Goal: Task Accomplishment & Management: Complete application form

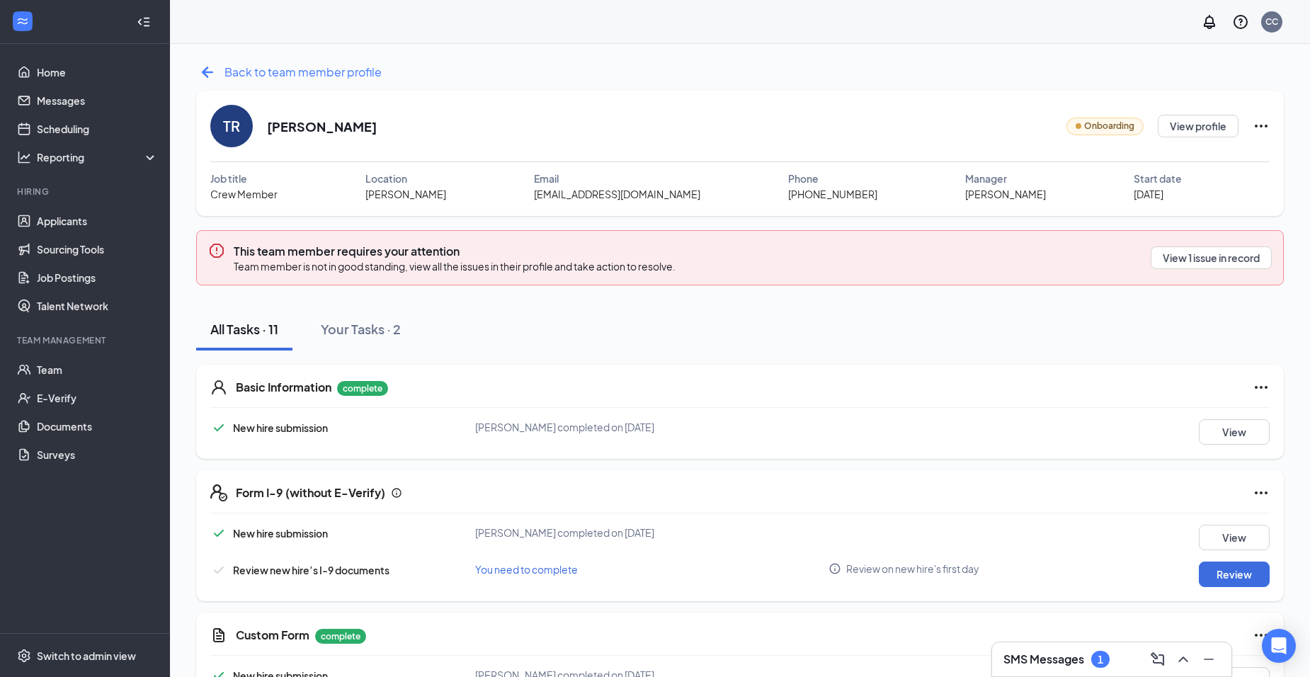
click at [351, 72] on span "Back to team member profile" at bounding box center [302, 72] width 157 height 18
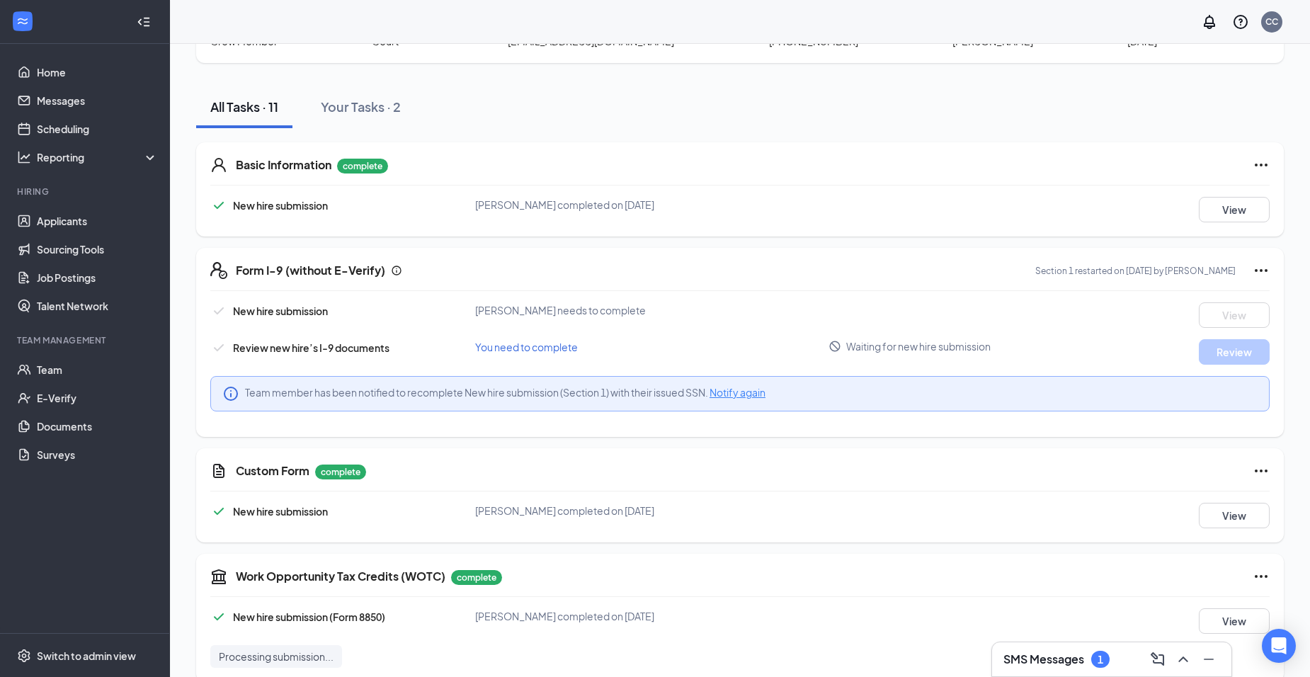
scroll to position [71, 0]
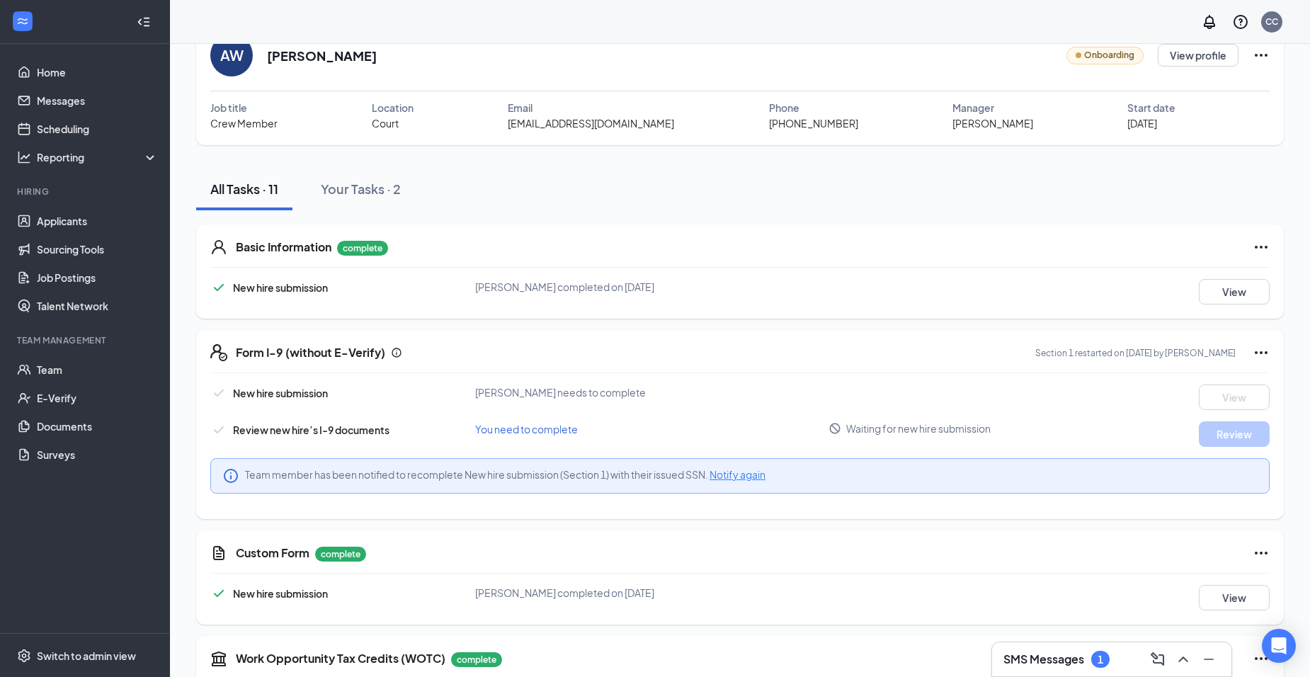
click at [856, 364] on div "Form I-9 (without E-Verify) Section 1 restarted on Oct 14, 2025 by Chelsea Core…" at bounding box center [740, 424] width 1088 height 189
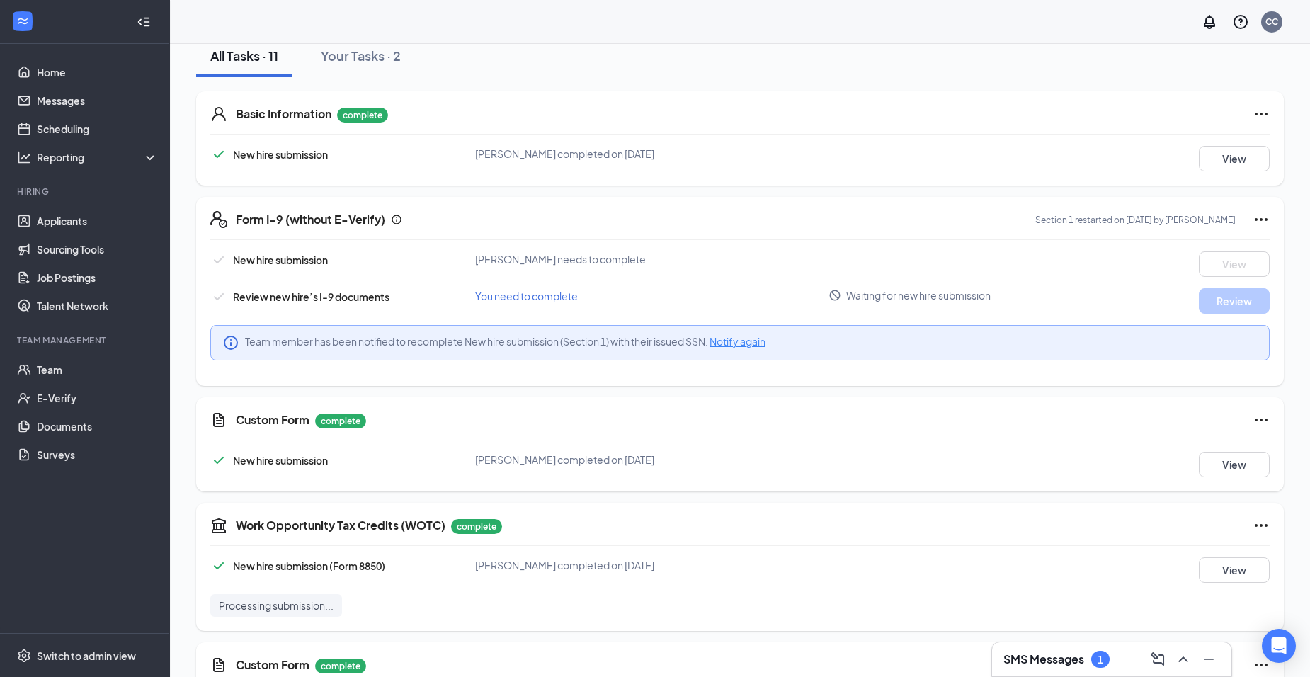
scroll to position [0, 0]
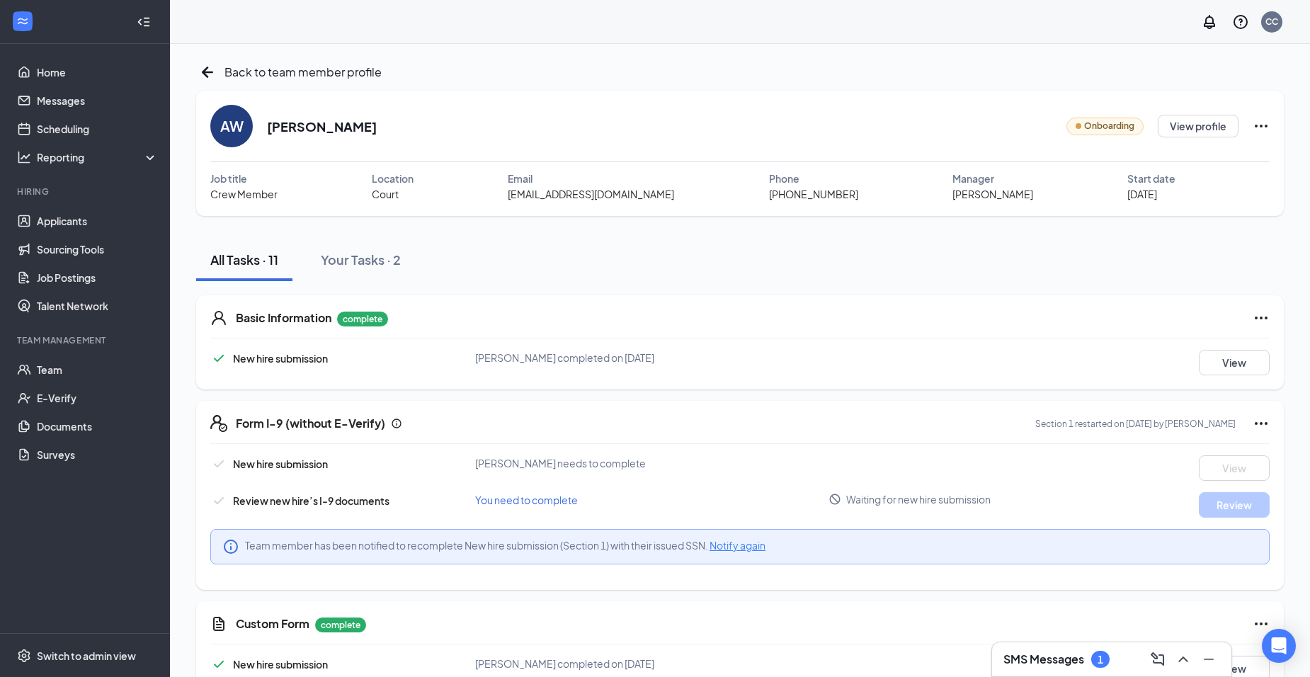
click at [1254, 426] on icon "Ellipses" at bounding box center [1261, 423] width 17 height 17
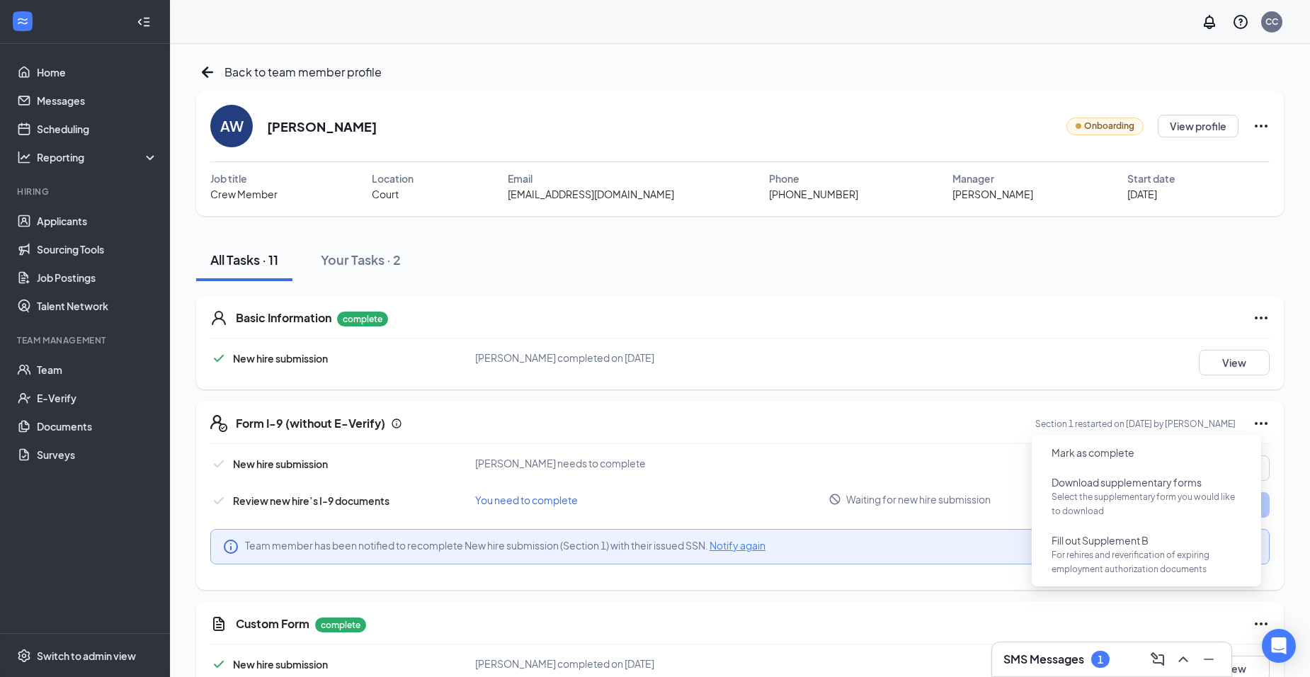
click at [1254, 426] on icon "Ellipses" at bounding box center [1261, 423] width 17 height 17
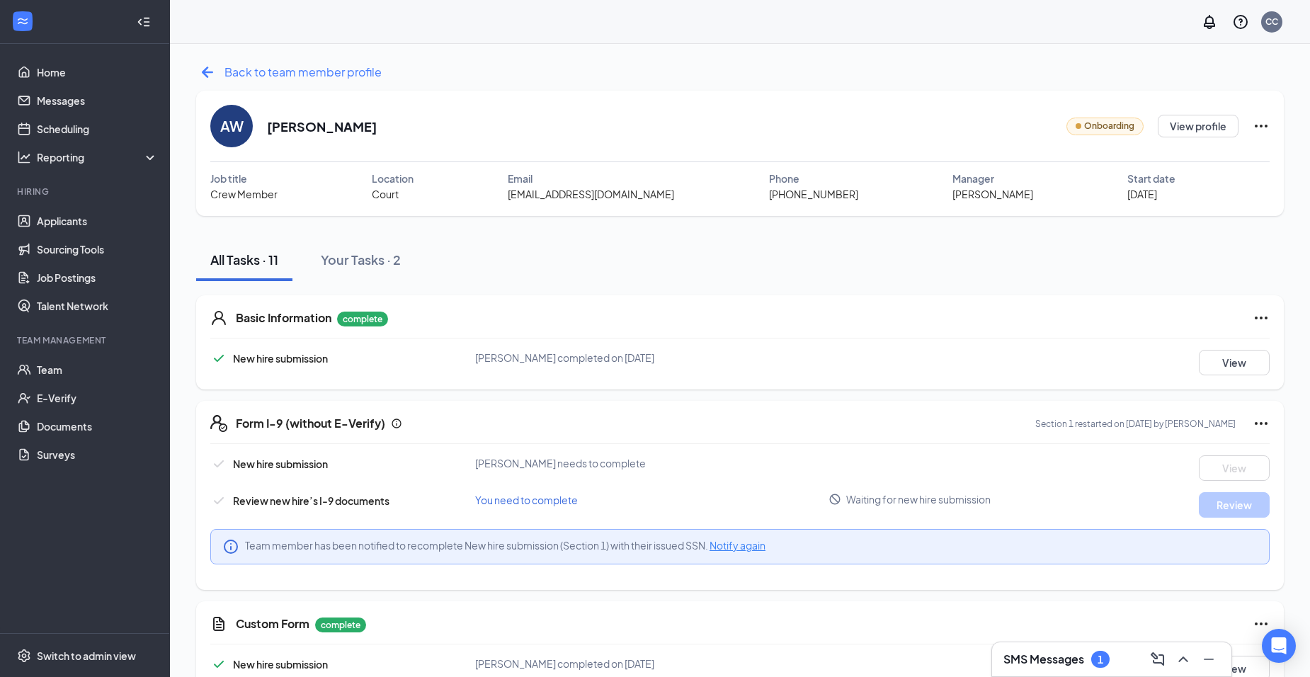
click at [220, 72] on div "Back to team member profile" at bounding box center [289, 72] width 186 height 23
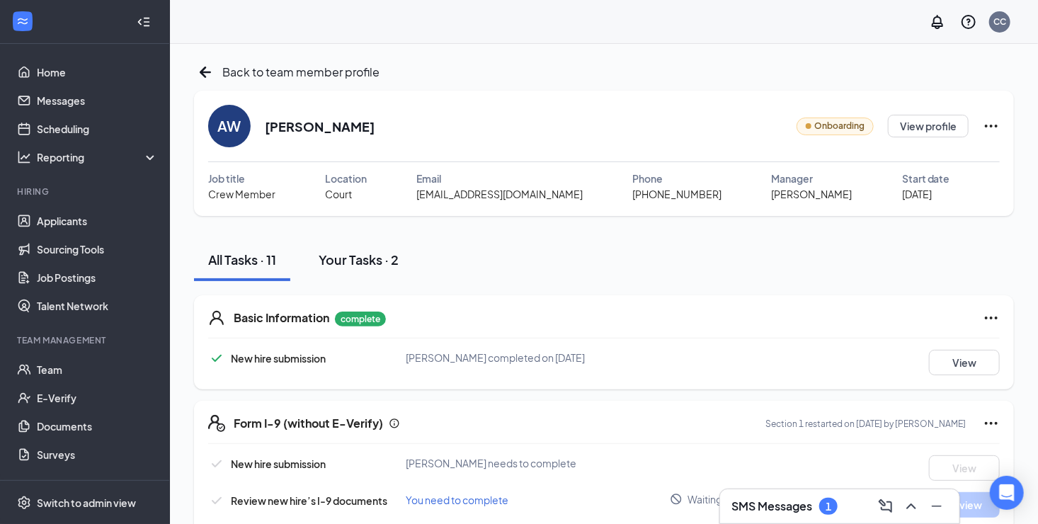
click at [393, 261] on div "Your Tasks · 2" at bounding box center [359, 260] width 80 height 18
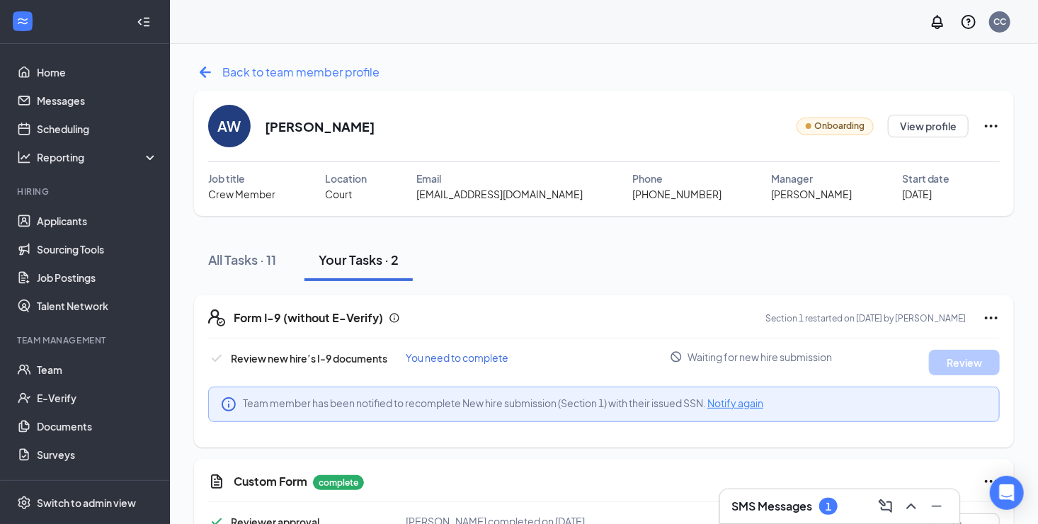
click at [329, 67] on span "Back to team member profile" at bounding box center [300, 72] width 157 height 18
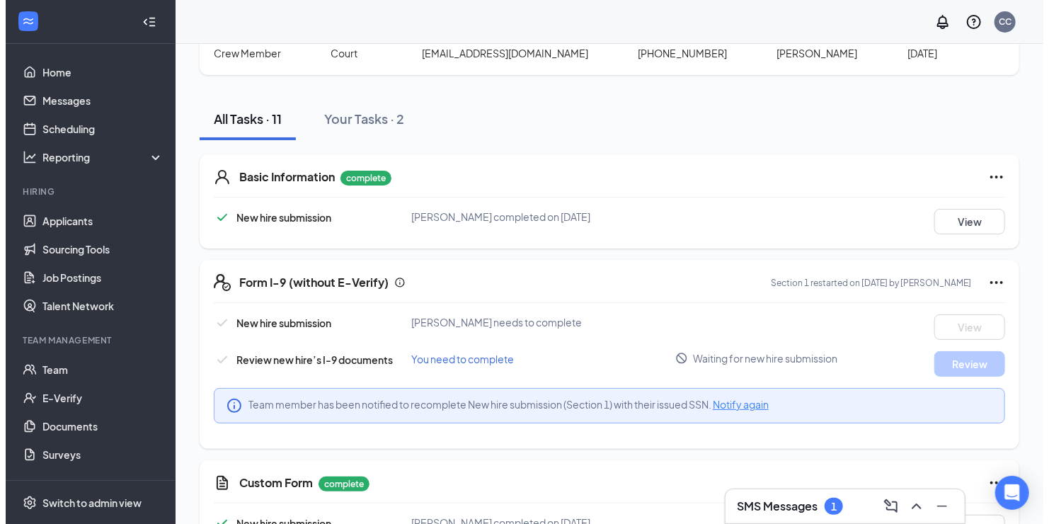
scroll to position [212, 0]
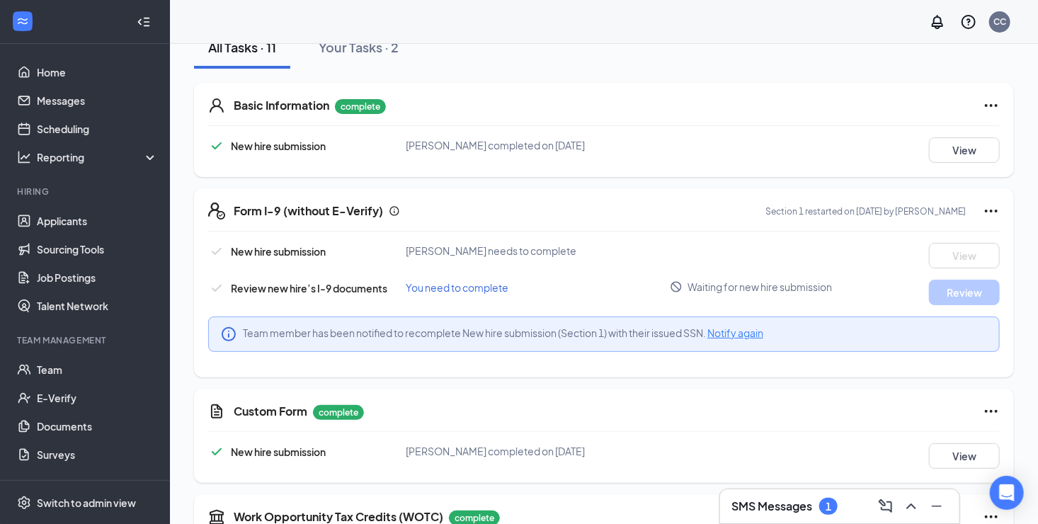
click at [983, 212] on icon "Ellipses" at bounding box center [991, 211] width 17 height 17
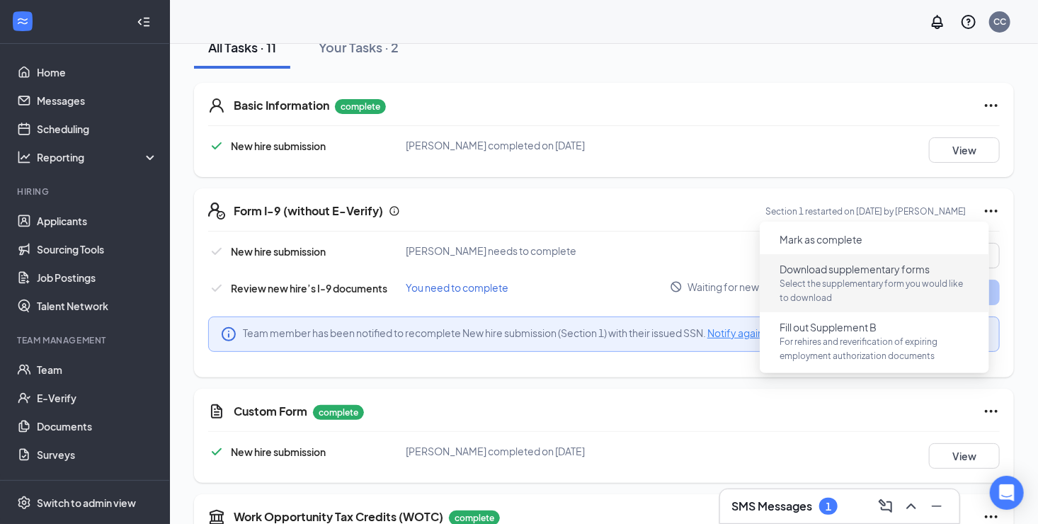
click at [881, 286] on p "Select the supplementary form you would like to download" at bounding box center [875, 291] width 190 height 28
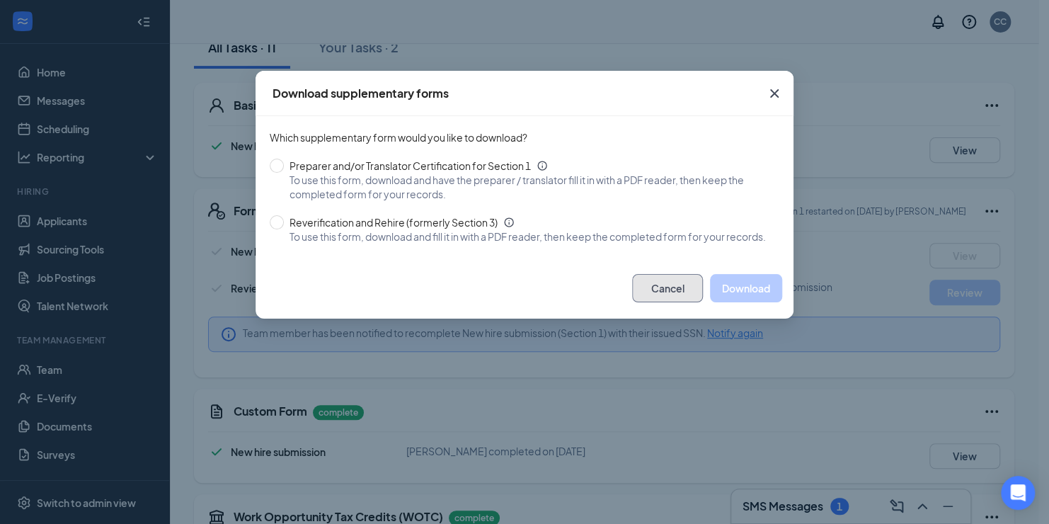
click at [666, 296] on button "Cancel" at bounding box center [667, 288] width 71 height 28
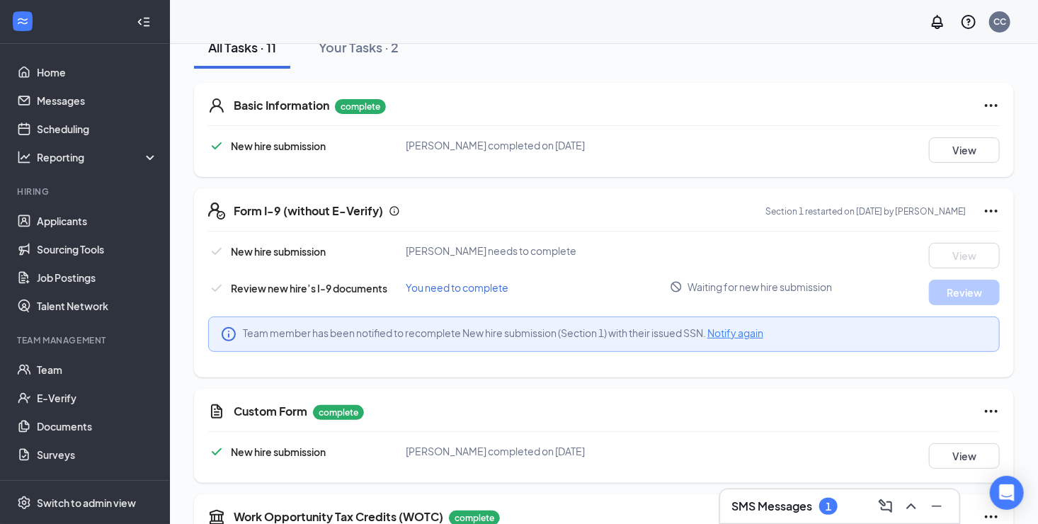
click at [983, 209] on icon "Ellipses" at bounding box center [991, 211] width 17 height 17
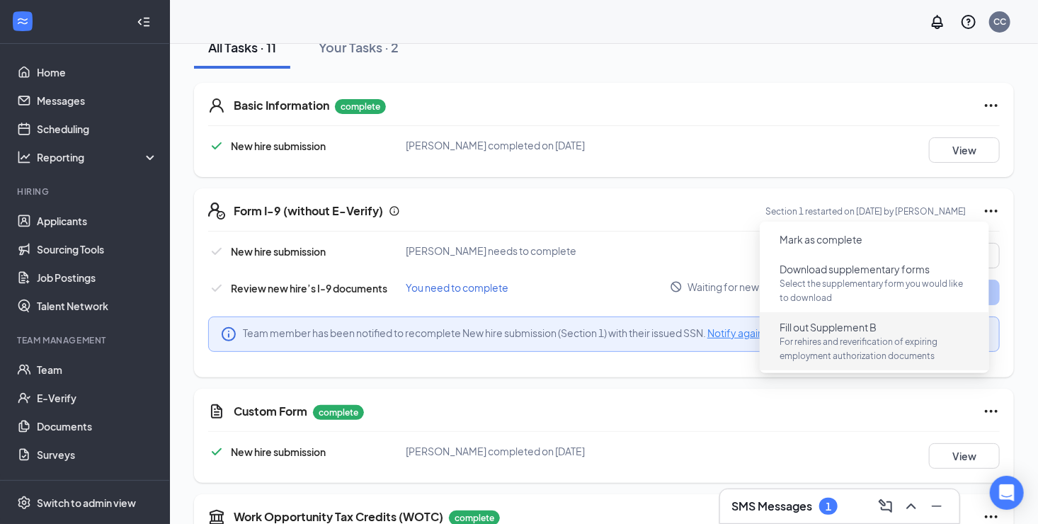
click at [878, 340] on span "For rehires and reverification of expiring employment authorization documents" at bounding box center [875, 349] width 190 height 28
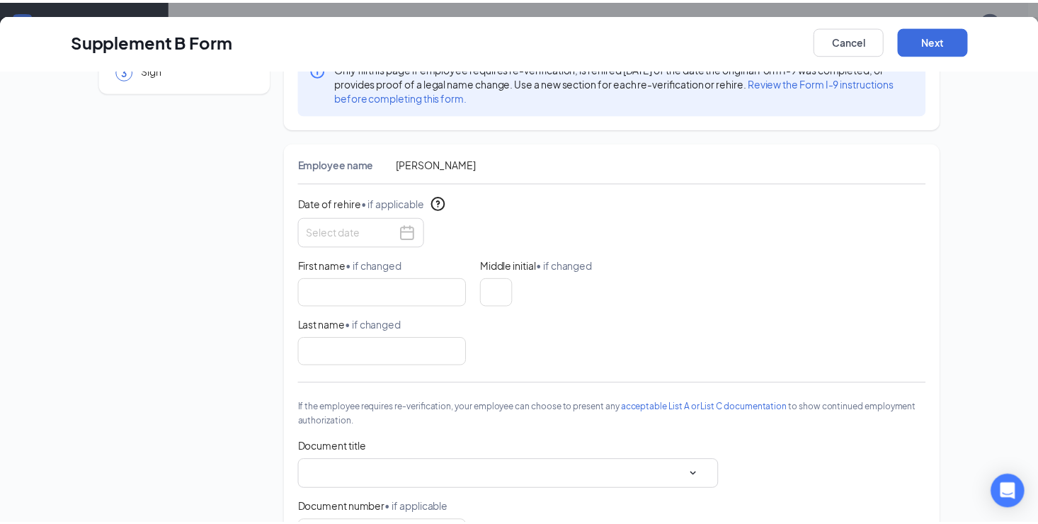
scroll to position [0, 0]
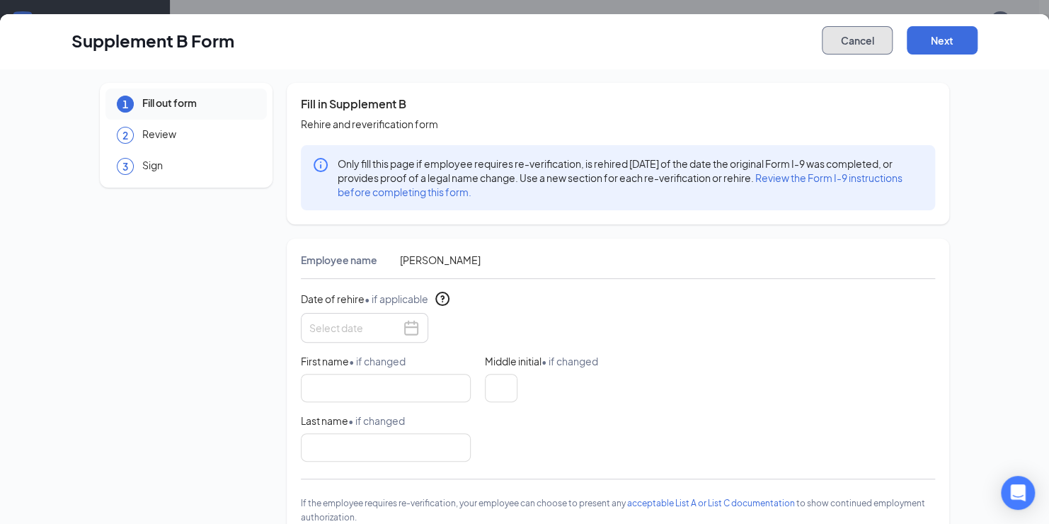
click at [834, 31] on button "Cancel" at bounding box center [857, 40] width 71 height 28
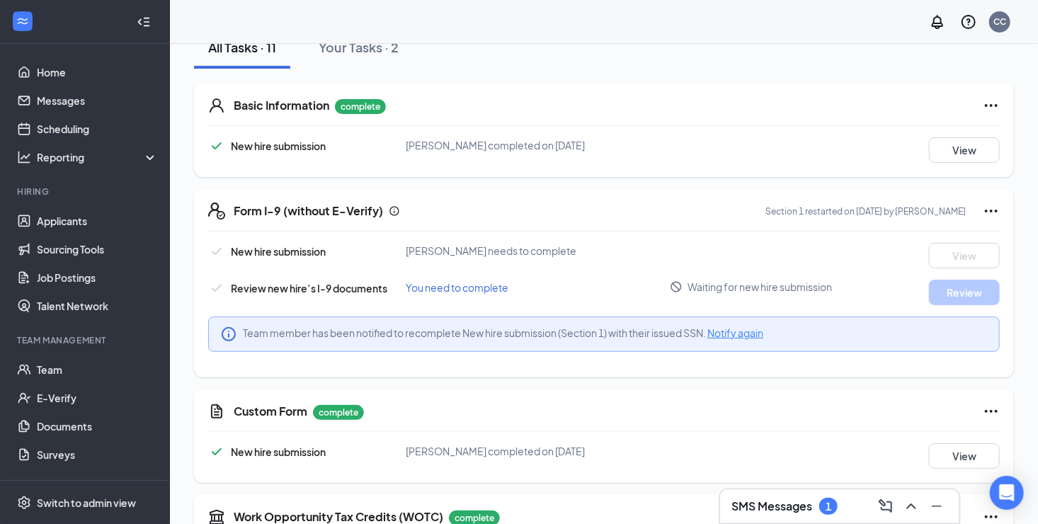
click at [983, 210] on icon "Ellipses" at bounding box center [991, 211] width 17 height 17
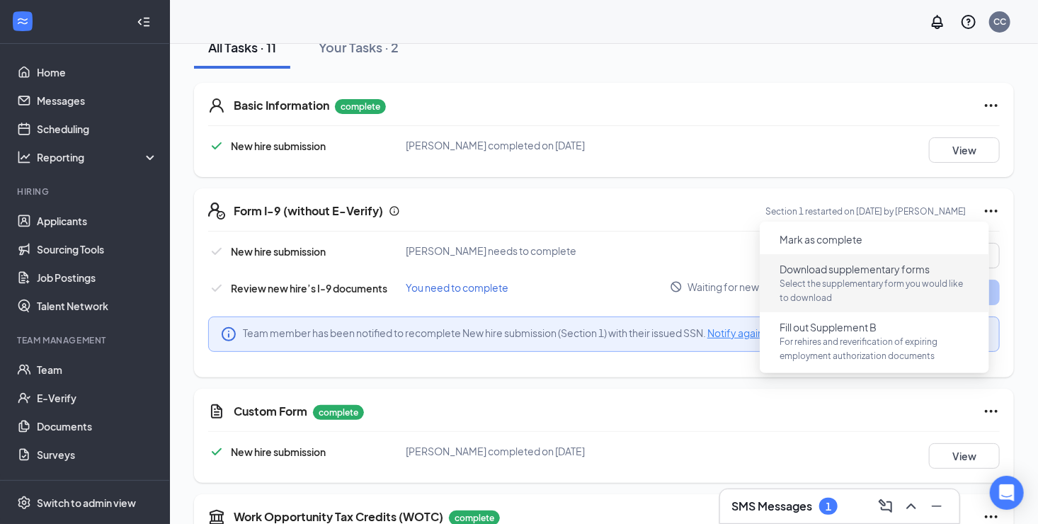
click at [848, 281] on p "Select the supplementary form you would like to download" at bounding box center [875, 291] width 190 height 28
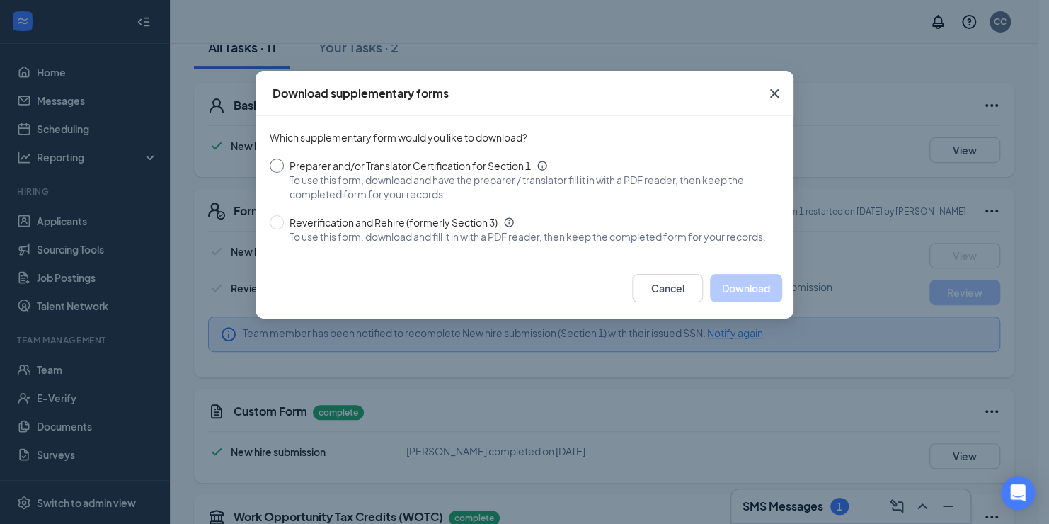
click at [362, 184] on span "To use this form, download and have the preparer / translator fill it in with a…" at bounding box center [529, 187] width 479 height 28
click at [284, 173] on input "Preparer and/or Translator Certification for Section 1 To use this form, downlo…" at bounding box center [277, 166] width 14 height 14
radio input "true"
click at [744, 300] on button "Download" at bounding box center [746, 288] width 72 height 28
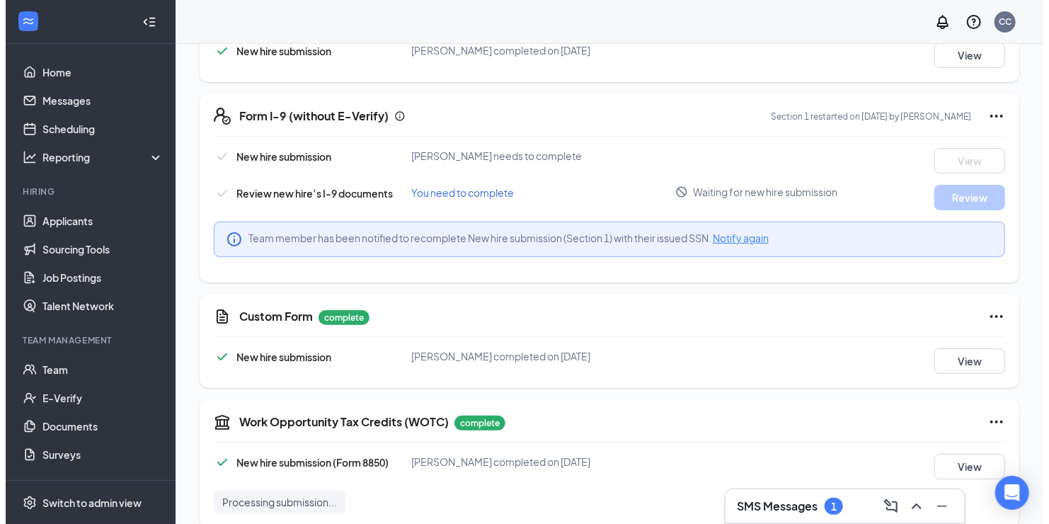
scroll to position [283, 0]
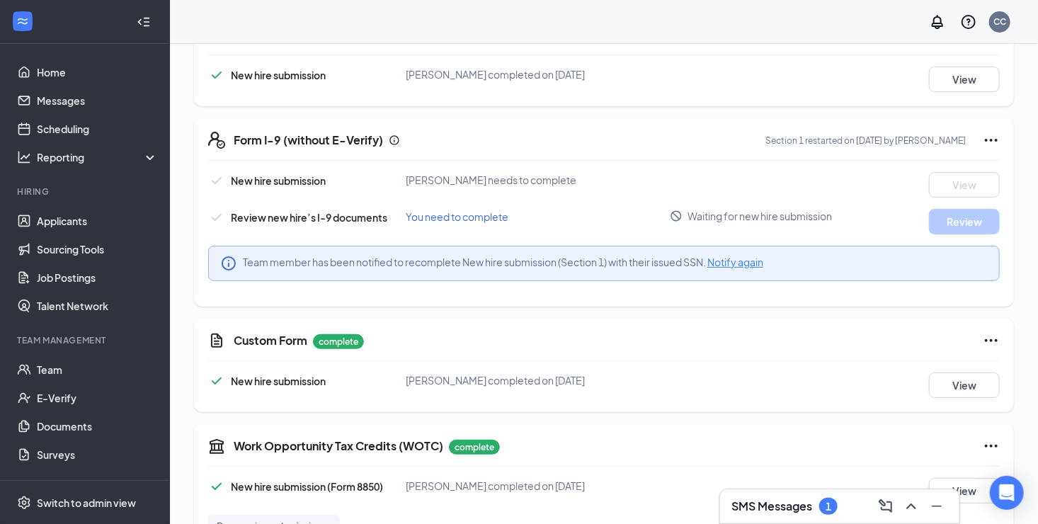
click at [983, 135] on icon "Ellipses" at bounding box center [991, 140] width 17 height 17
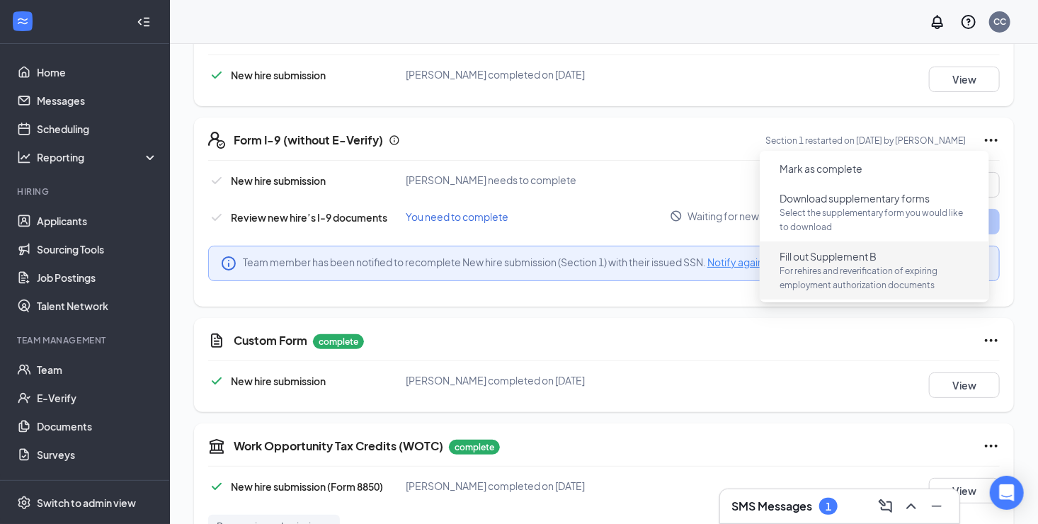
click at [928, 262] on button "Fill out Supplement B For rehires and reverification of expiring employment aut…" at bounding box center [874, 270] width 212 height 51
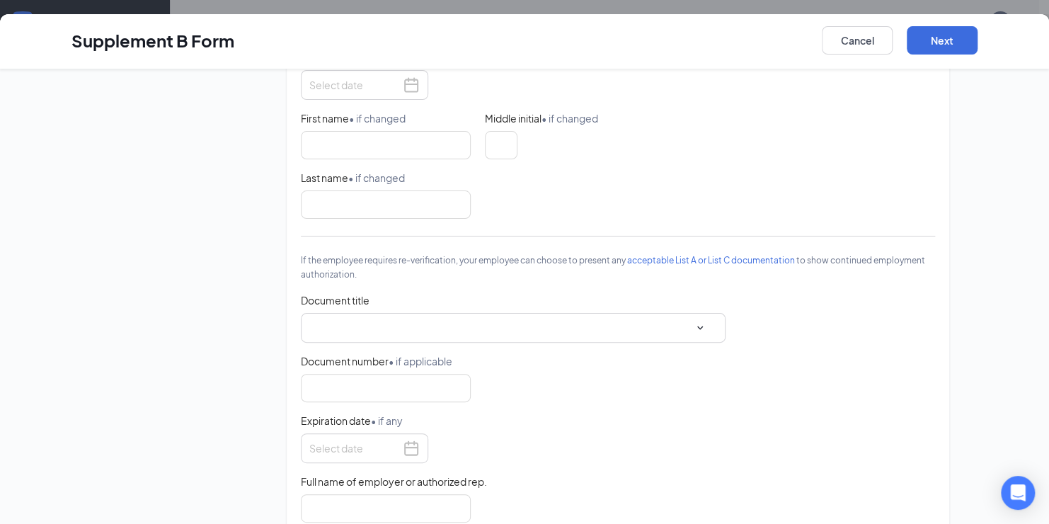
scroll to position [229, 0]
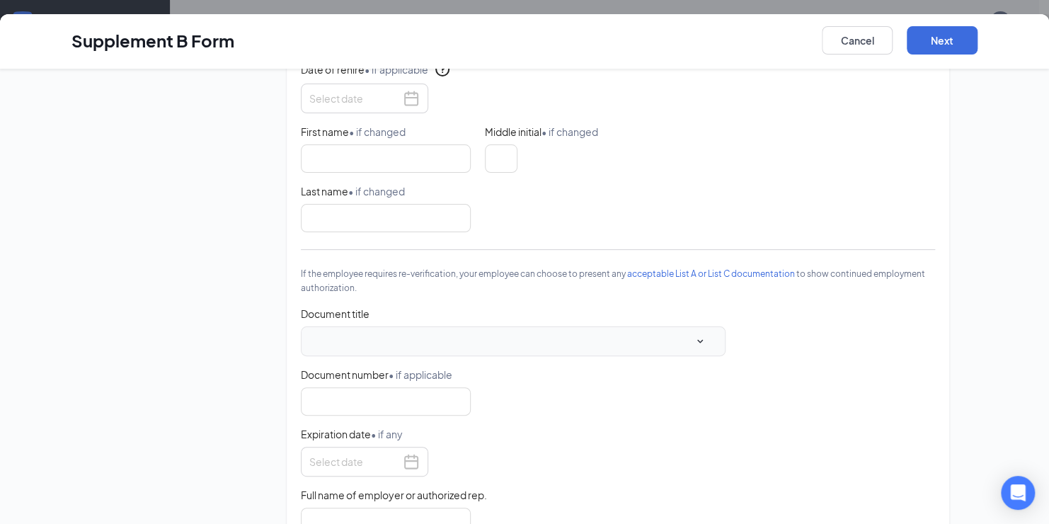
click at [682, 346] on span at bounding box center [513, 341] width 401 height 21
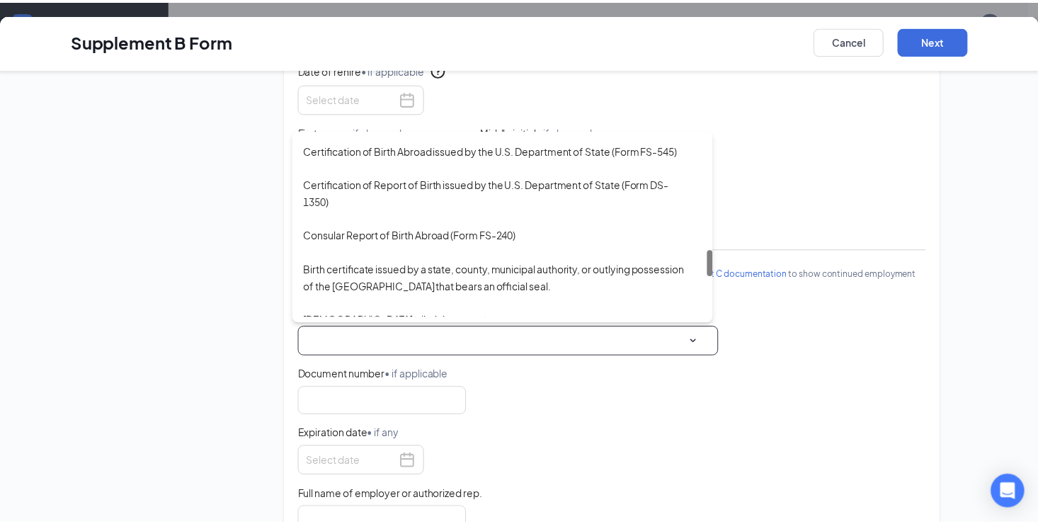
scroll to position [708, 0]
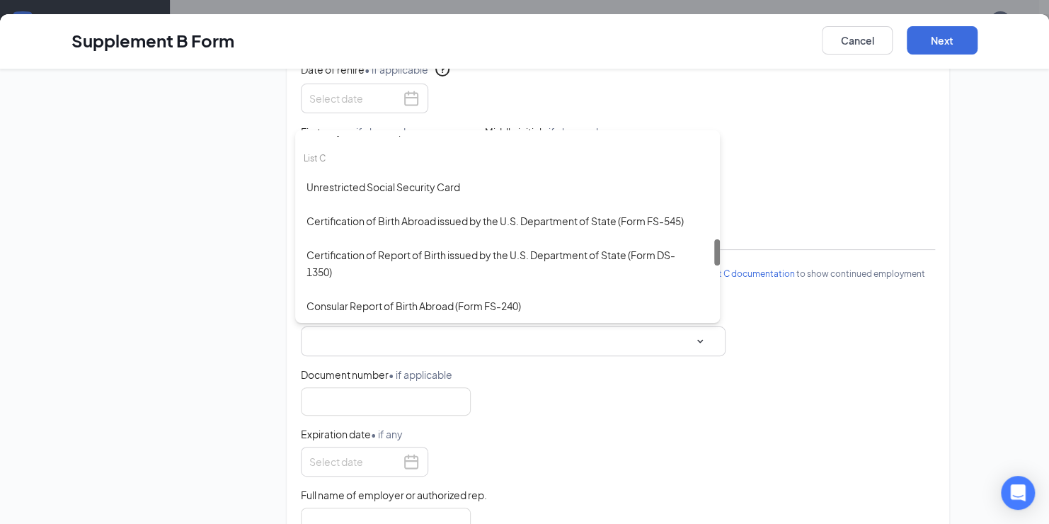
click at [764, 314] on span "Document title" at bounding box center [618, 314] width 634 height 14
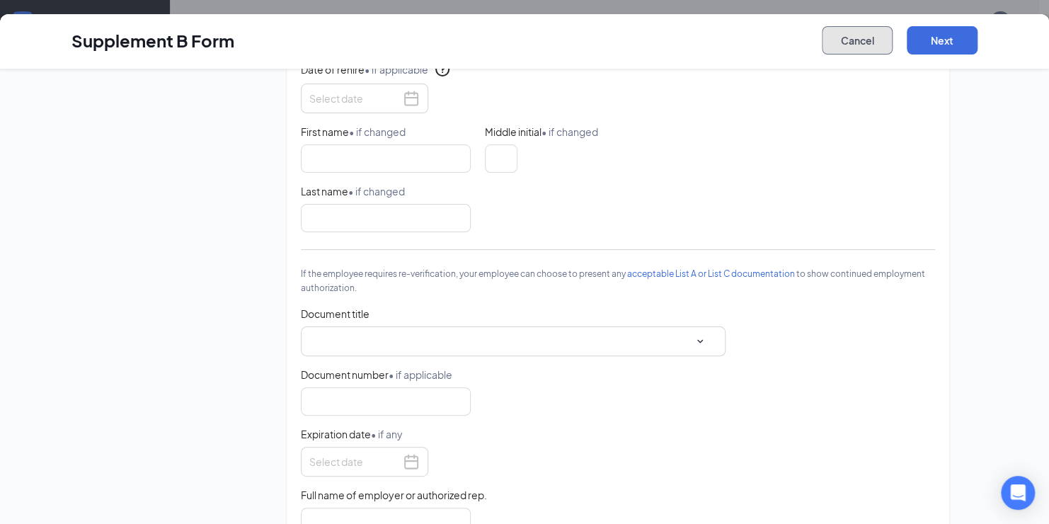
click at [848, 37] on button "Cancel" at bounding box center [857, 40] width 71 height 28
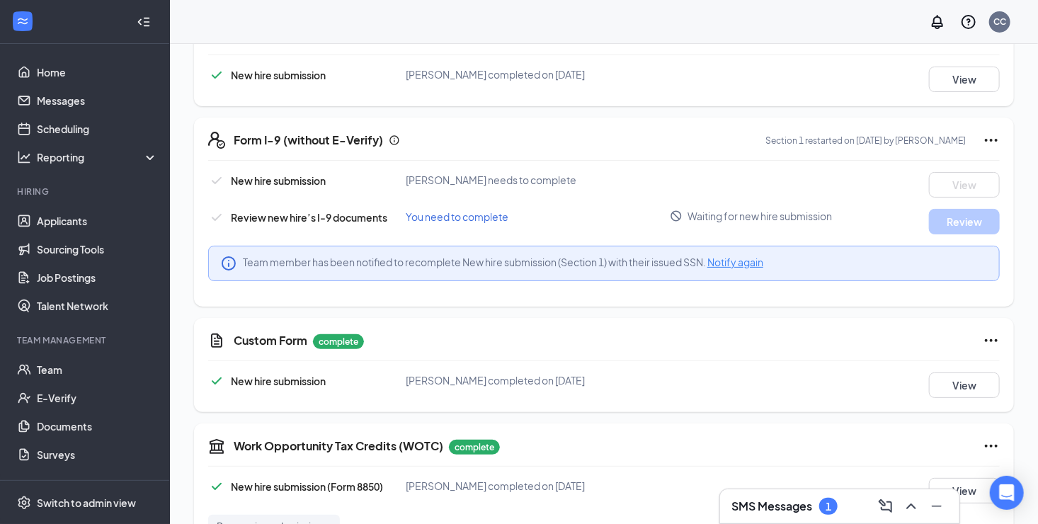
click at [814, 507] on div "SMS Messages 1" at bounding box center [784, 506] width 106 height 17
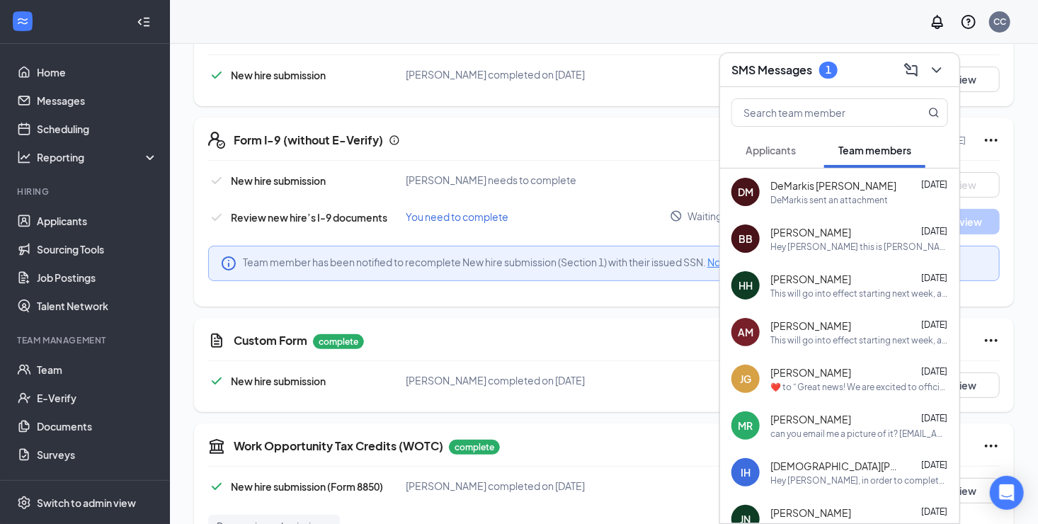
click at [789, 153] on span "Applicants" at bounding box center [771, 150] width 50 height 13
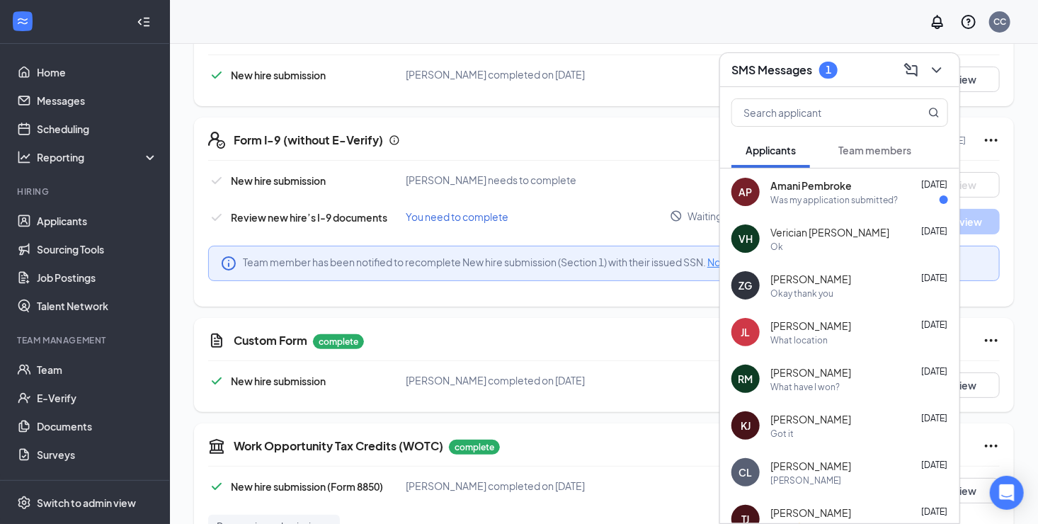
click at [822, 195] on div "Was my application submitted?" at bounding box center [833, 200] width 127 height 12
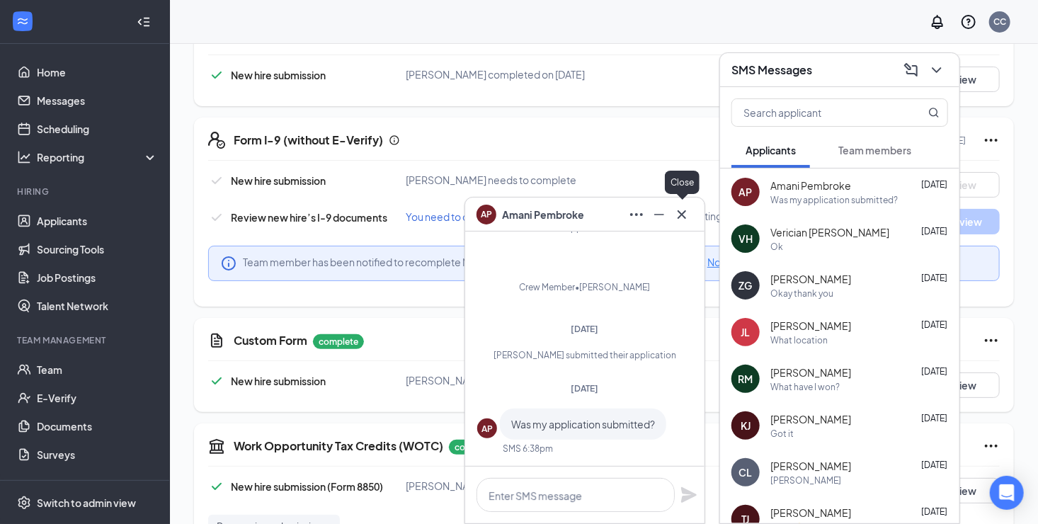
click at [680, 215] on icon "Cross" at bounding box center [682, 214] width 8 height 8
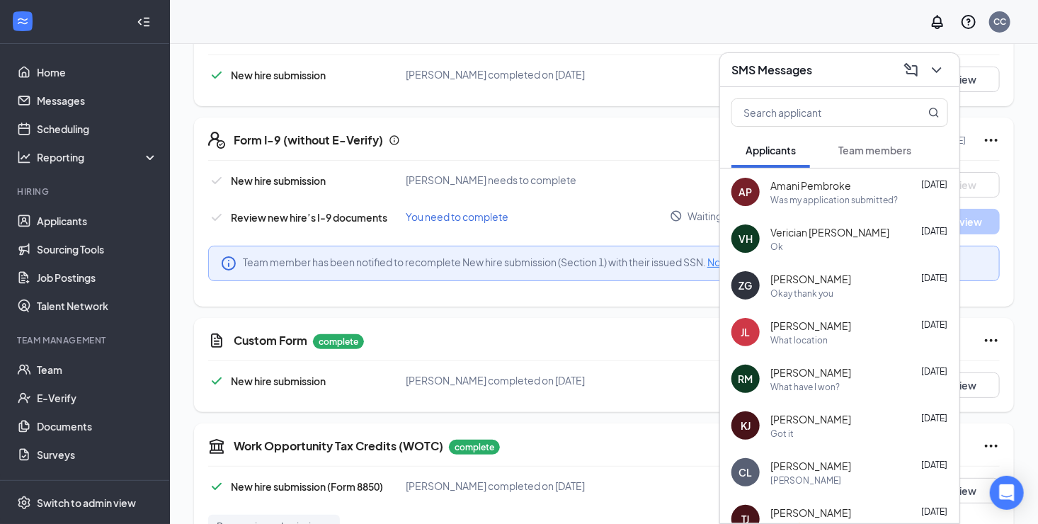
click at [784, 65] on h3 "SMS Messages" at bounding box center [771, 70] width 81 height 16
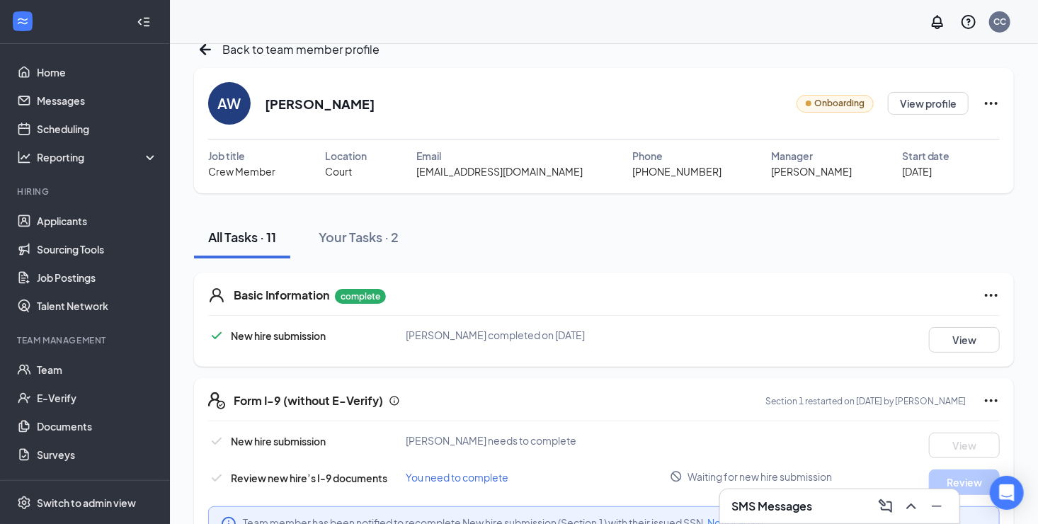
scroll to position [0, 0]
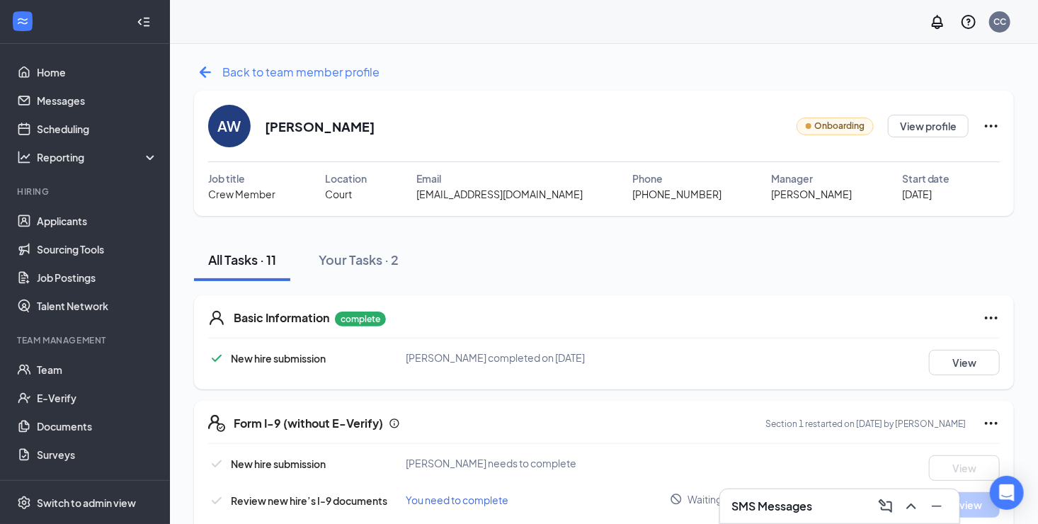
click at [229, 64] on span "Back to team member profile" at bounding box center [300, 72] width 157 height 18
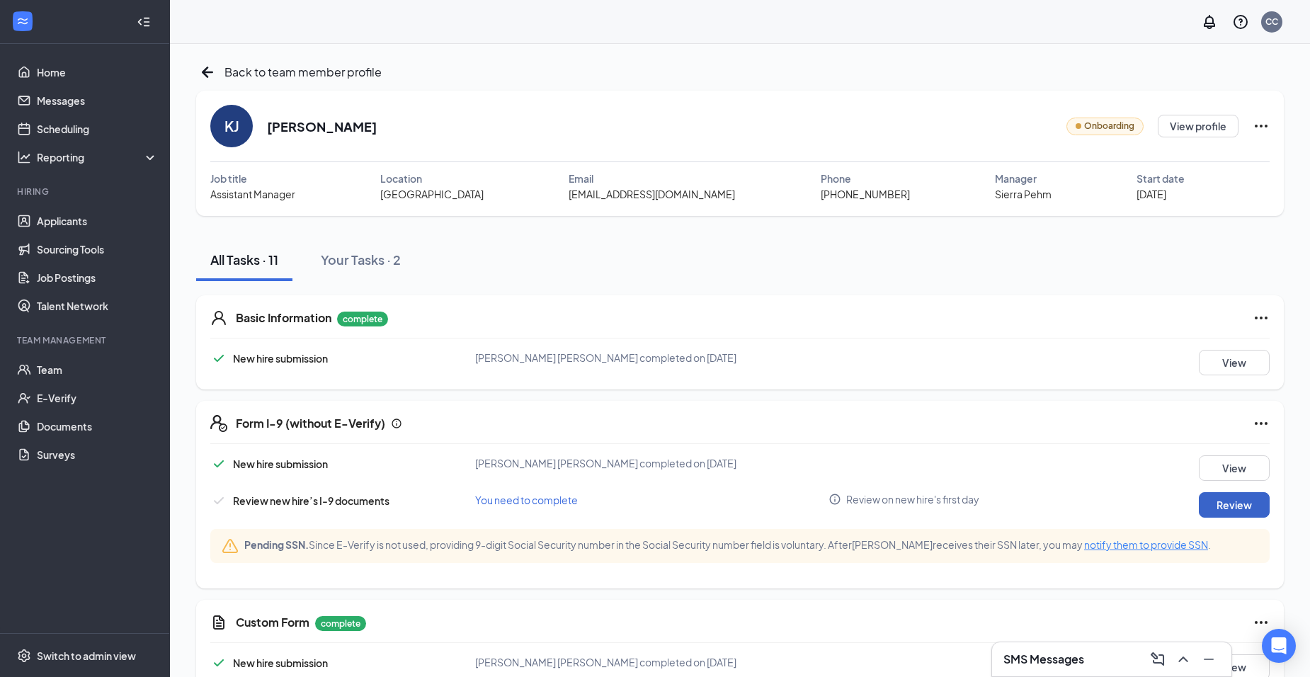
click at [1235, 506] on button "Review" at bounding box center [1234, 504] width 71 height 25
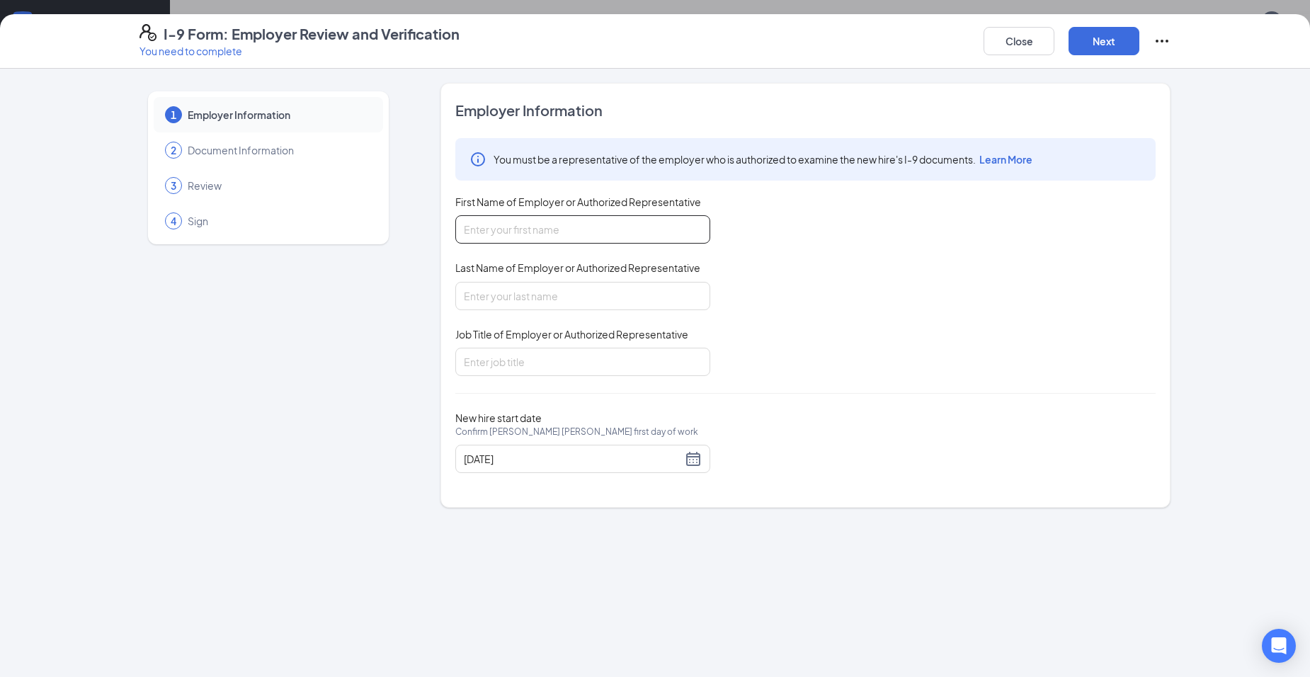
click at [563, 218] on input "First Name of Employer or Authorized Representative" at bounding box center [582, 229] width 255 height 28
type input "Paul"
click at [557, 303] on input "Last Name of Employer or Authorized Representative" at bounding box center [582, 296] width 255 height 28
type input "Ott"
click at [558, 354] on input "Job Title of Employer or Authorized Representative" at bounding box center [582, 362] width 255 height 28
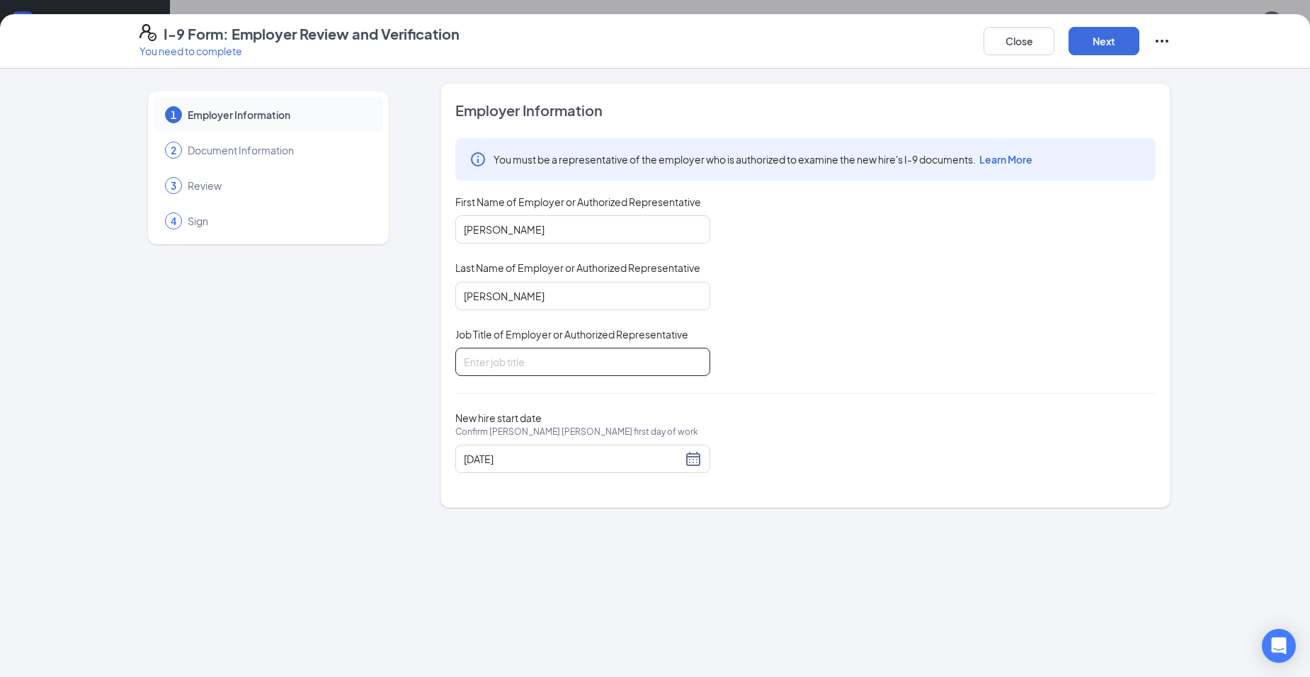
type input "CEO"
click at [698, 458] on div "10/07/2025" at bounding box center [583, 458] width 238 height 17
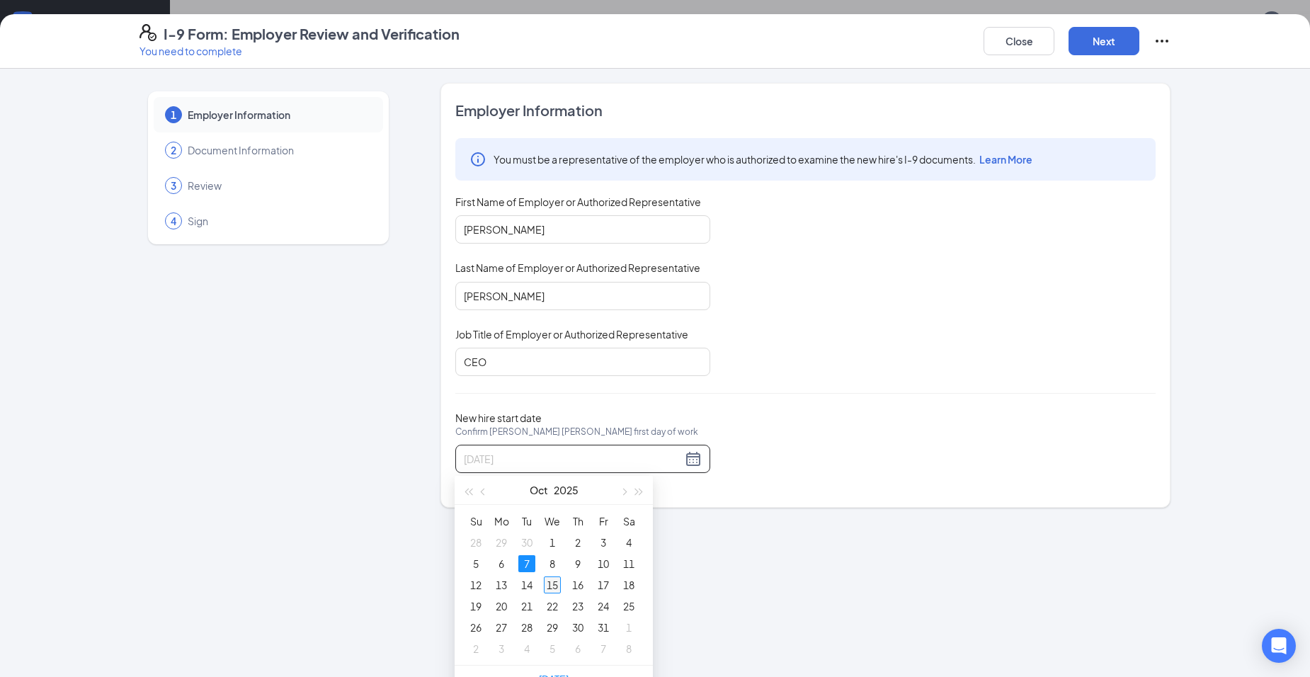
type input "10/15/2025"
click at [554, 584] on div "15" at bounding box center [552, 584] width 17 height 17
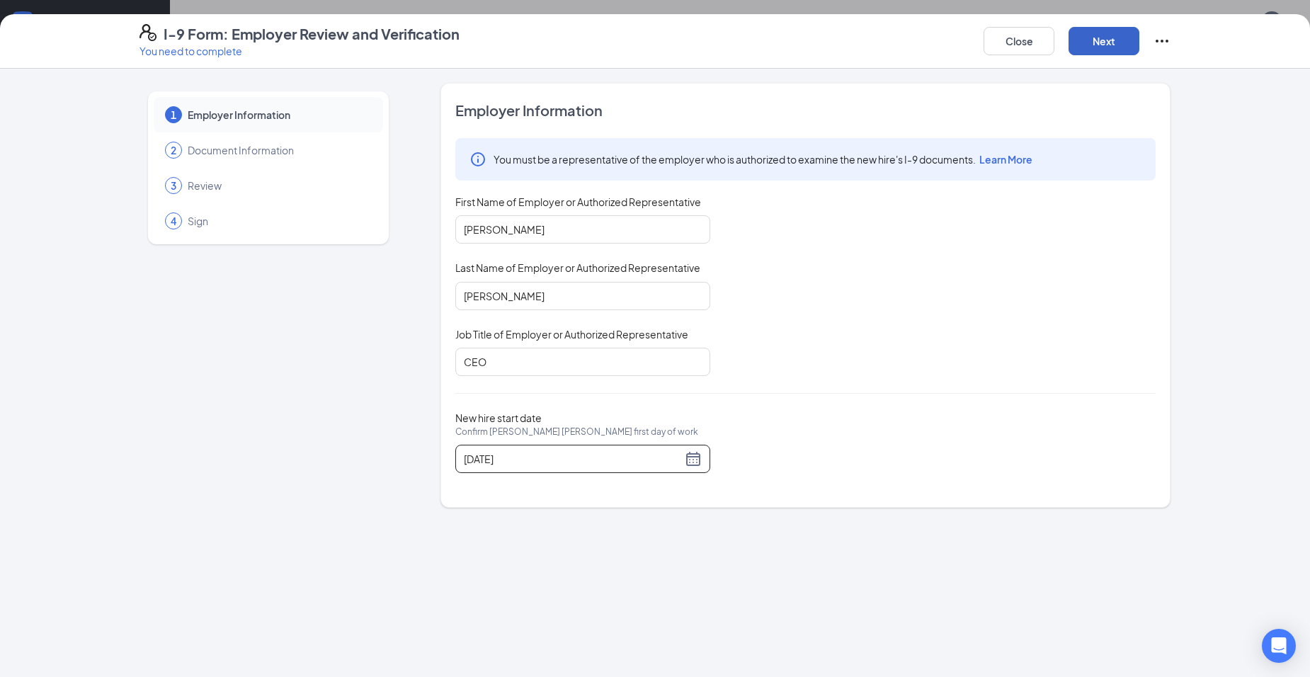
click at [1080, 42] on button "Next" at bounding box center [1103, 41] width 71 height 28
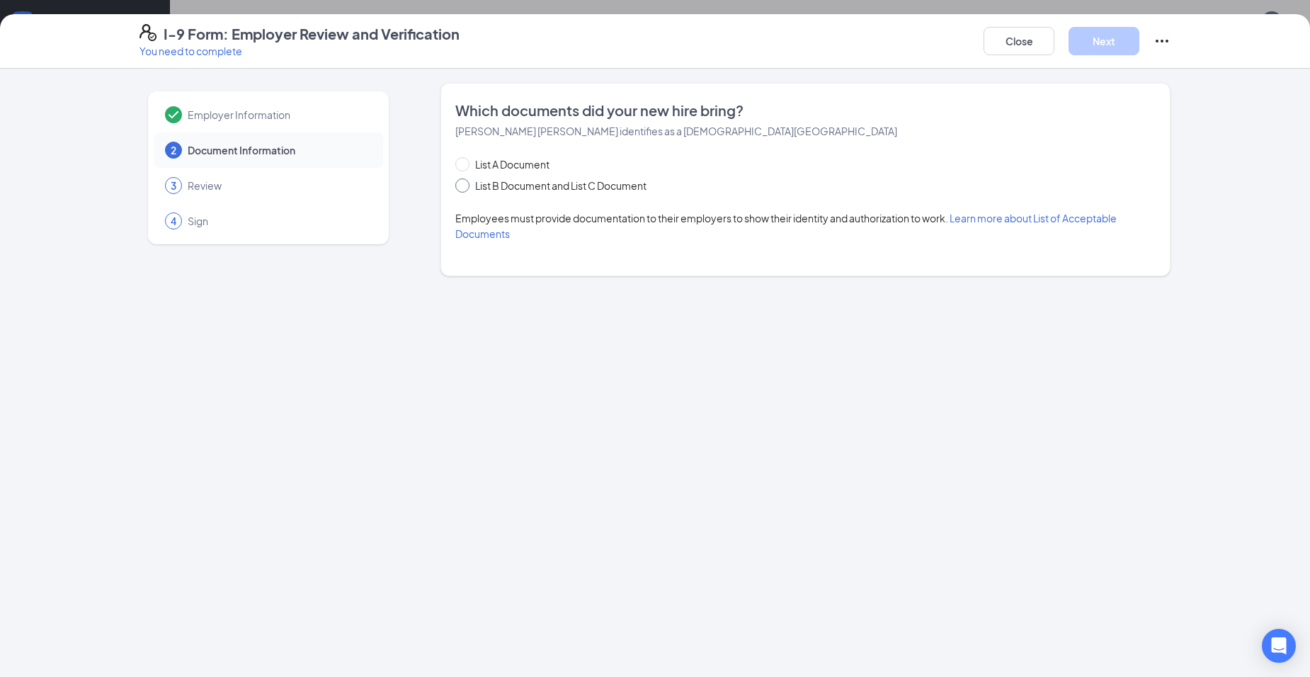
click at [635, 192] on span "List B Document and List C Document" at bounding box center [560, 186] width 183 height 16
click at [465, 188] on input "List B Document and List C Document" at bounding box center [460, 183] width 10 height 10
radio input "true"
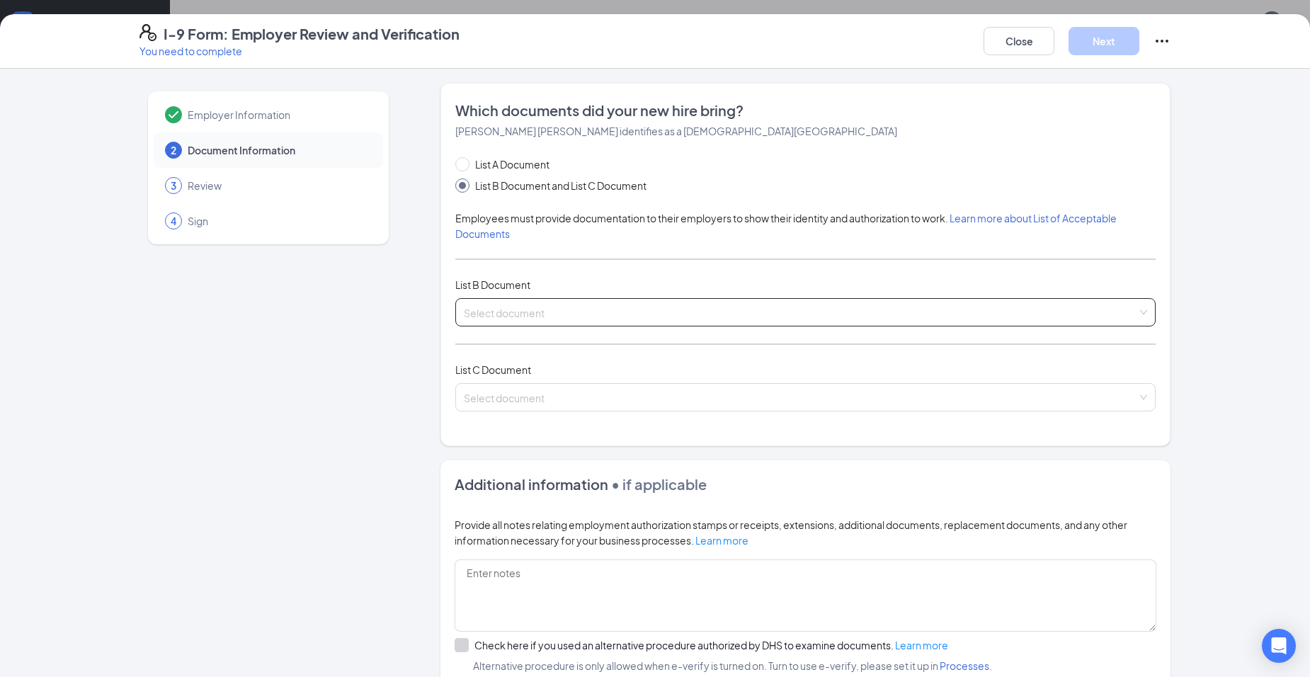
click at [612, 306] on input "search" at bounding box center [800, 309] width 673 height 21
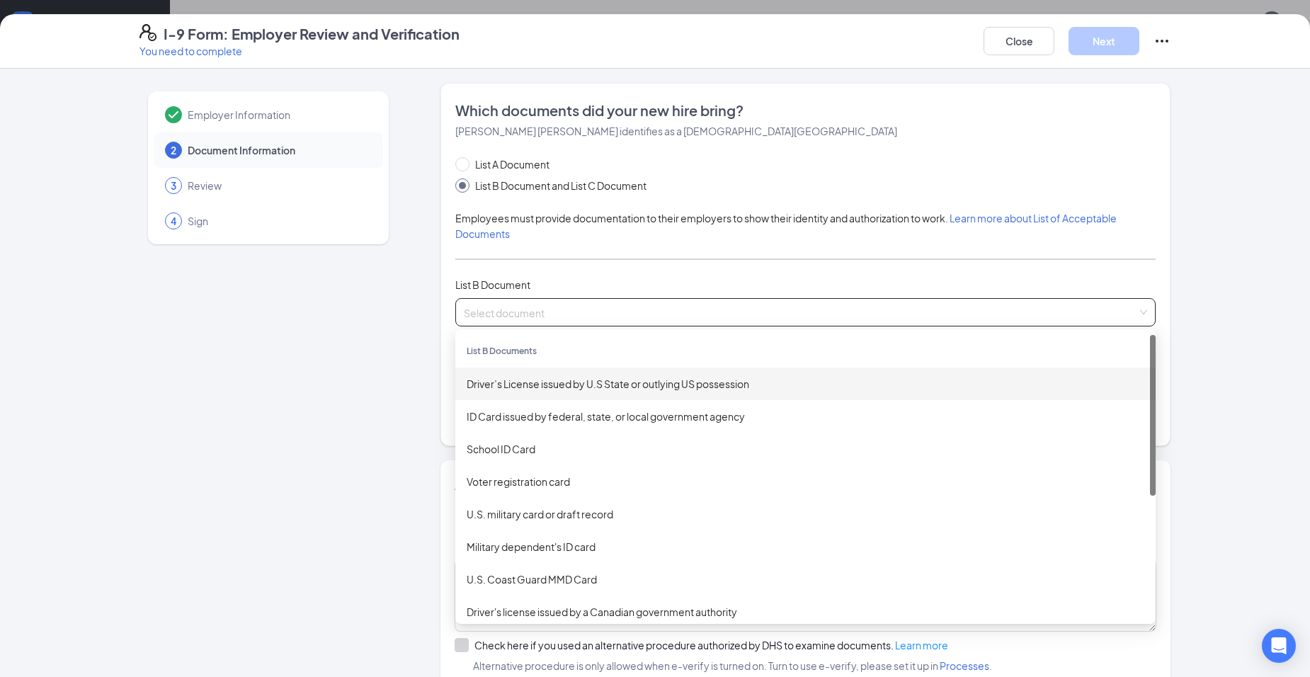
click at [605, 378] on div "Driver’s License issued by U.S State or outlying US possession" at bounding box center [806, 384] width 678 height 16
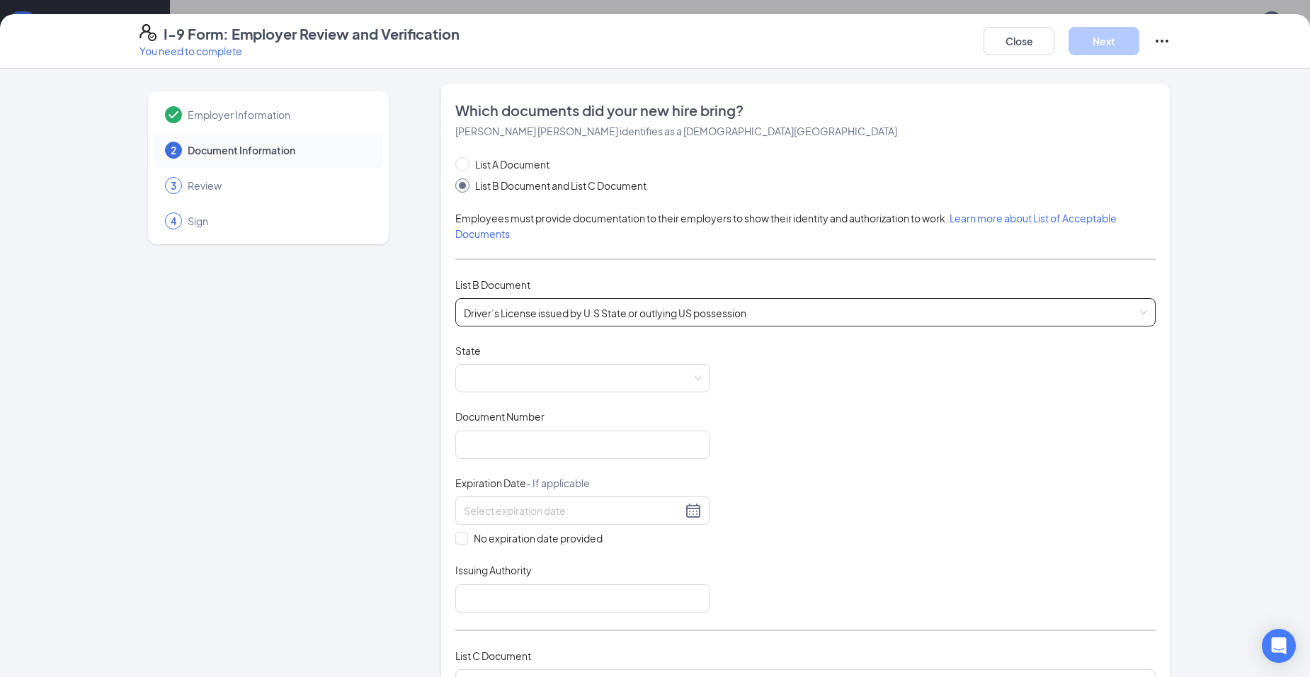
click at [600, 304] on span "Driver’s License issued by U.S State or outlying US possession" at bounding box center [805, 312] width 683 height 27
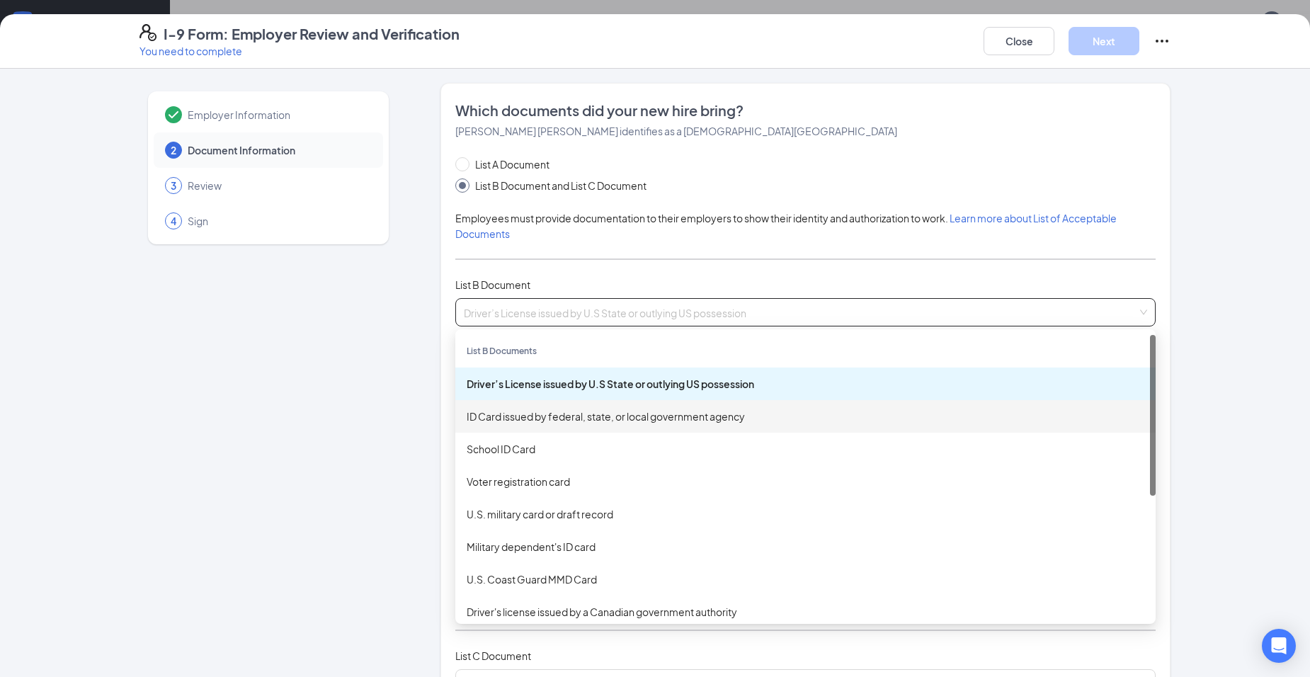
click at [593, 414] on div "ID Card issued by federal, state, or local government agency" at bounding box center [806, 417] width 678 height 16
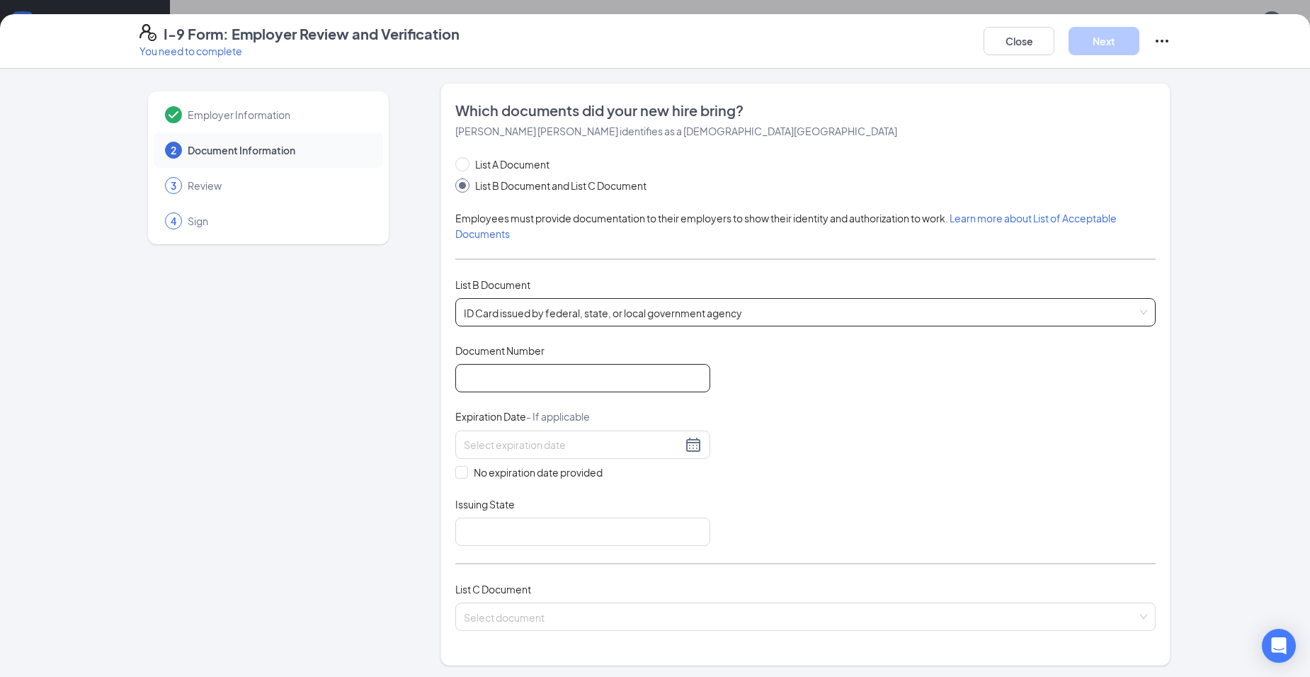
click at [590, 376] on input "Document Number" at bounding box center [582, 378] width 255 height 28
type input "525515033051J"
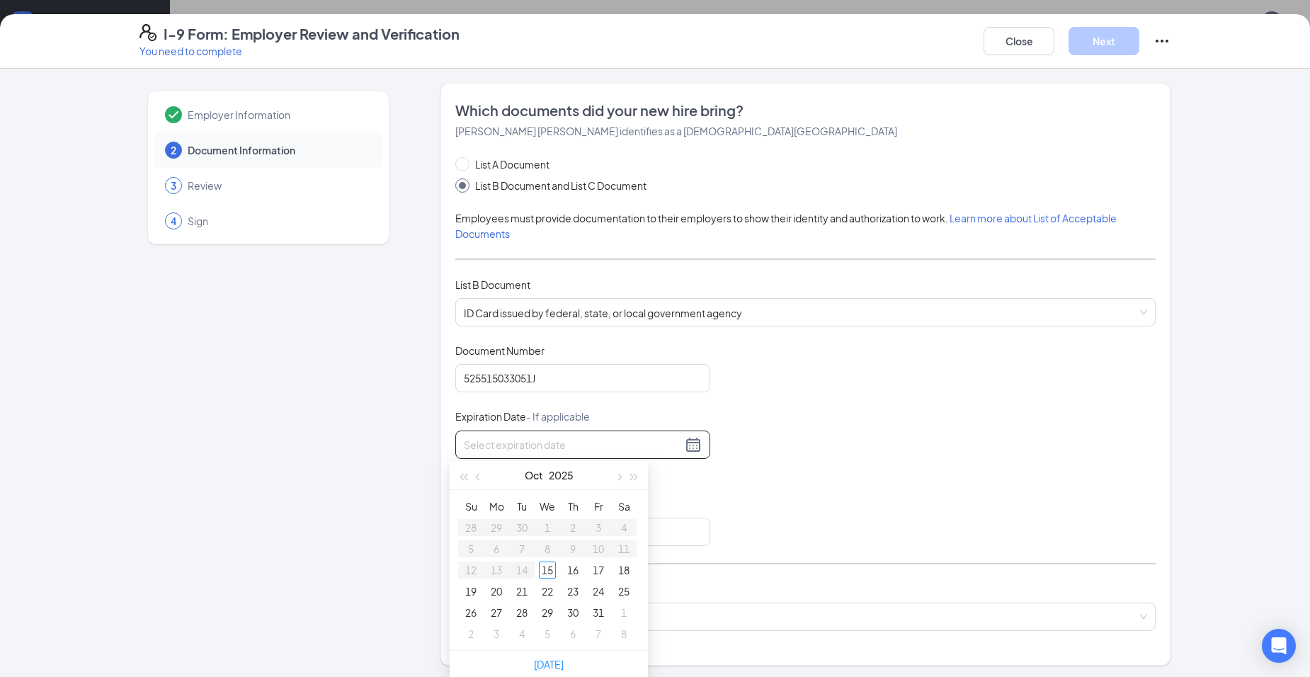
click at [506, 443] on input at bounding box center [573, 445] width 218 height 16
click at [625, 585] on div "26" at bounding box center [623, 591] width 17 height 17
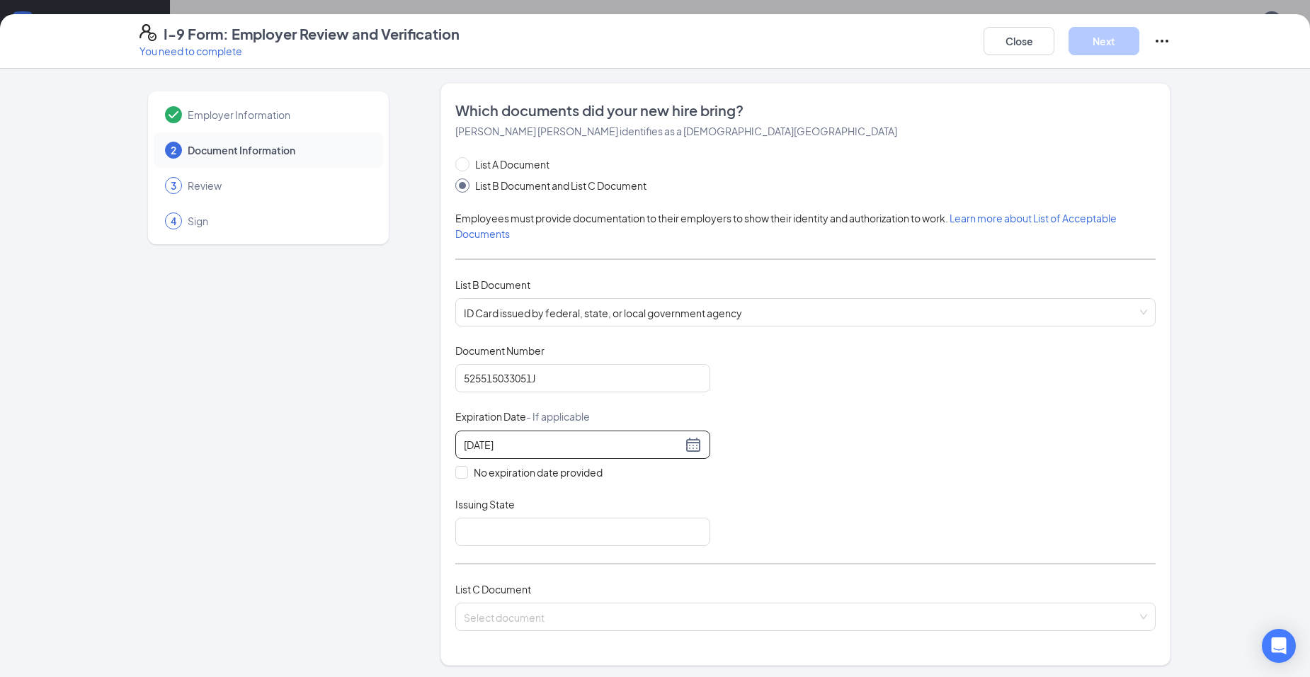
type input "10/26/2030"
drag, startPoint x: 732, startPoint y: 469, endPoint x: 692, endPoint y: 487, distance: 43.4
click at [732, 469] on div "Document Title ID Card issued by federal, state, or local government agency Doc…" at bounding box center [805, 444] width 700 height 203
click at [549, 531] on input "Issuing State" at bounding box center [582, 532] width 255 height 28
type input "Illinois"
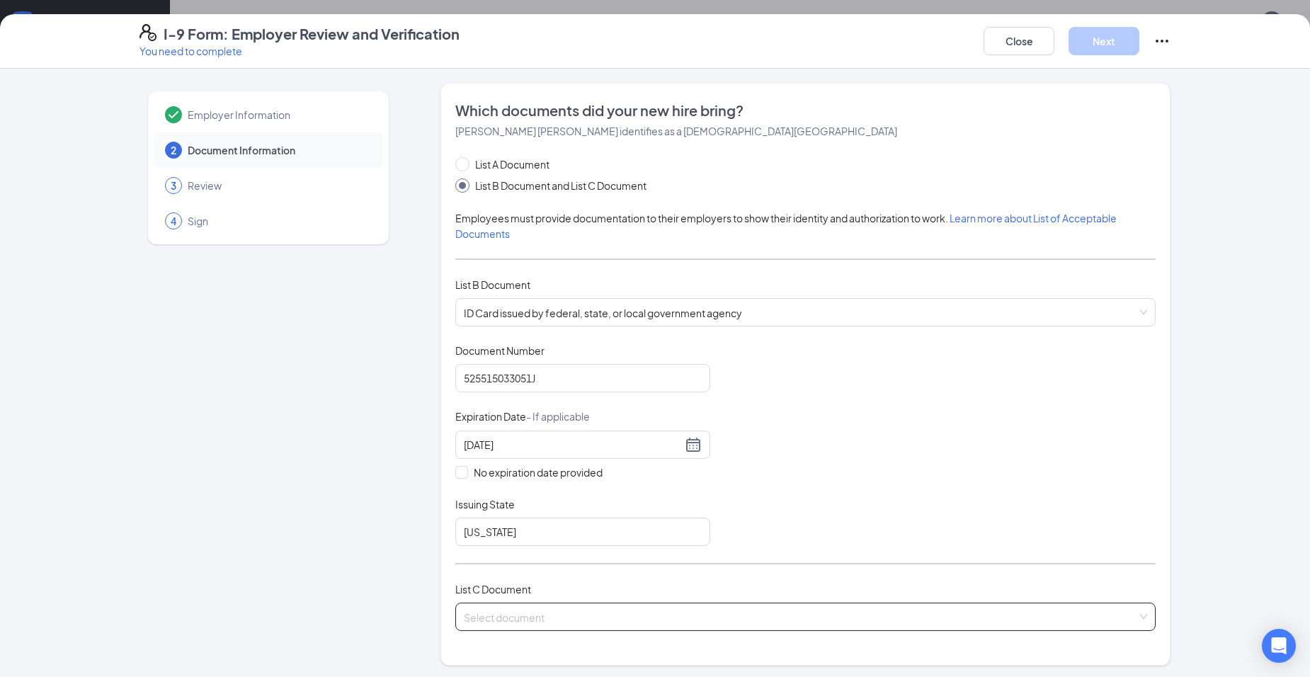
click at [491, 613] on input "search" at bounding box center [800, 613] width 673 height 21
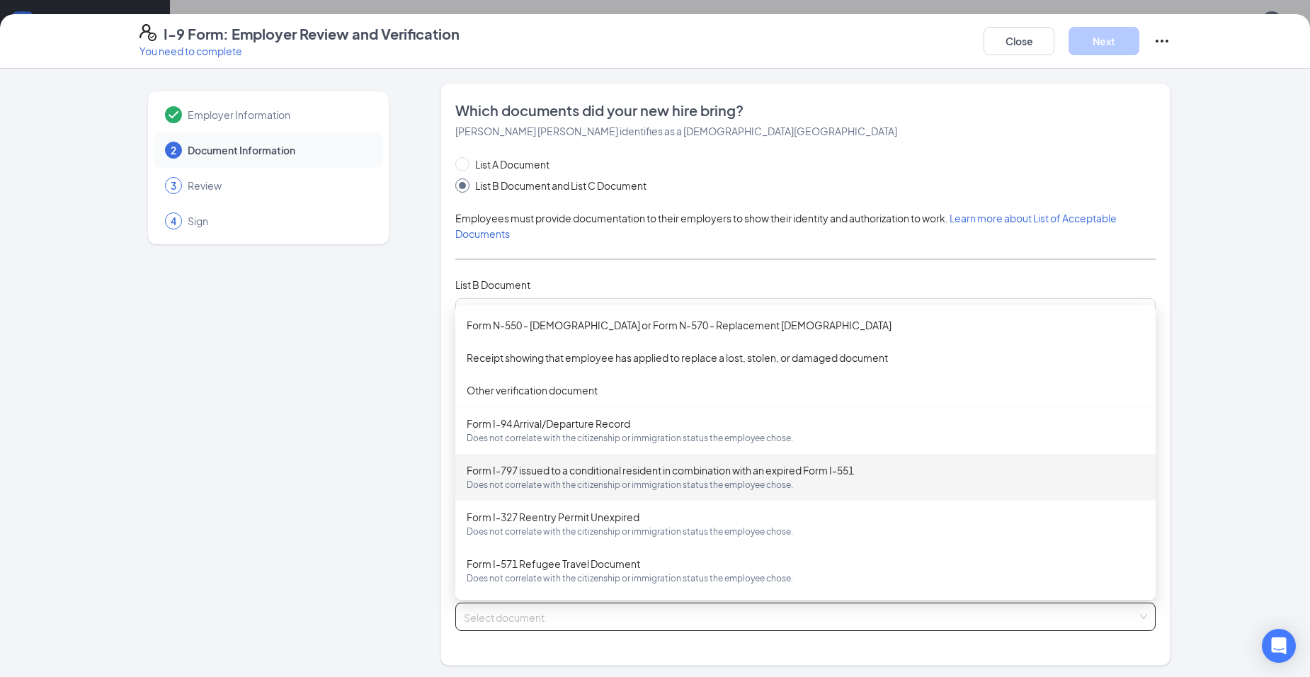
scroll to position [290, 0]
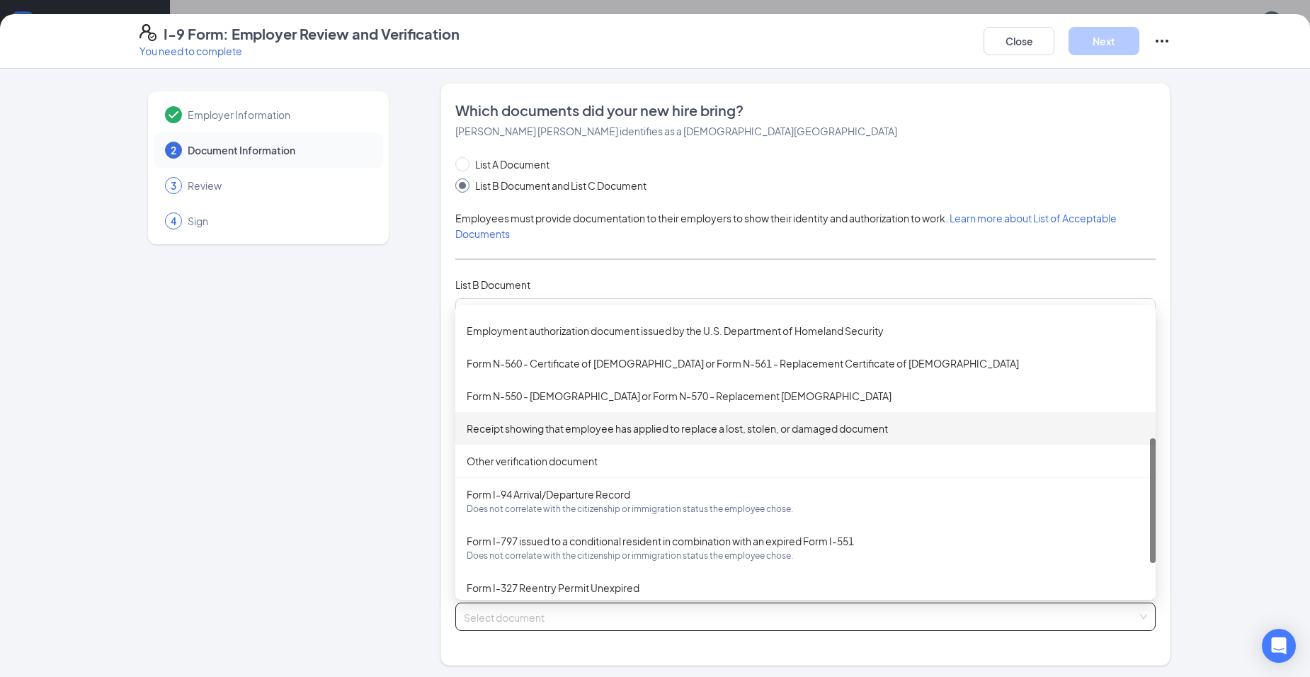
click at [719, 434] on div "Receipt showing that employee has applied to replace a lost, stolen, or damaged…" at bounding box center [806, 429] width 678 height 16
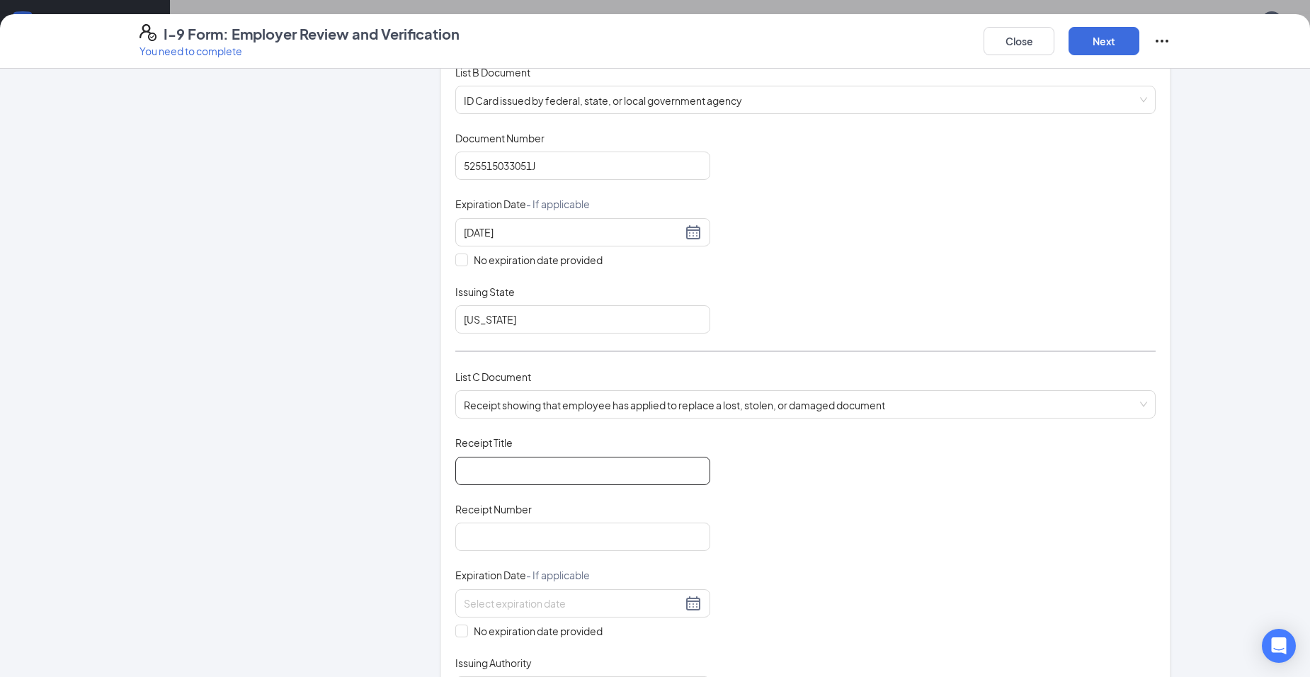
click at [571, 481] on input "Receipt Title" at bounding box center [582, 471] width 255 height 28
type input "Replacement Social Security Card"
click at [494, 531] on input "Receipt Number" at bounding box center [582, 537] width 255 height 28
type input "25288022180"
click at [541, 631] on span "No expiration date provided" at bounding box center [538, 631] width 140 height 16
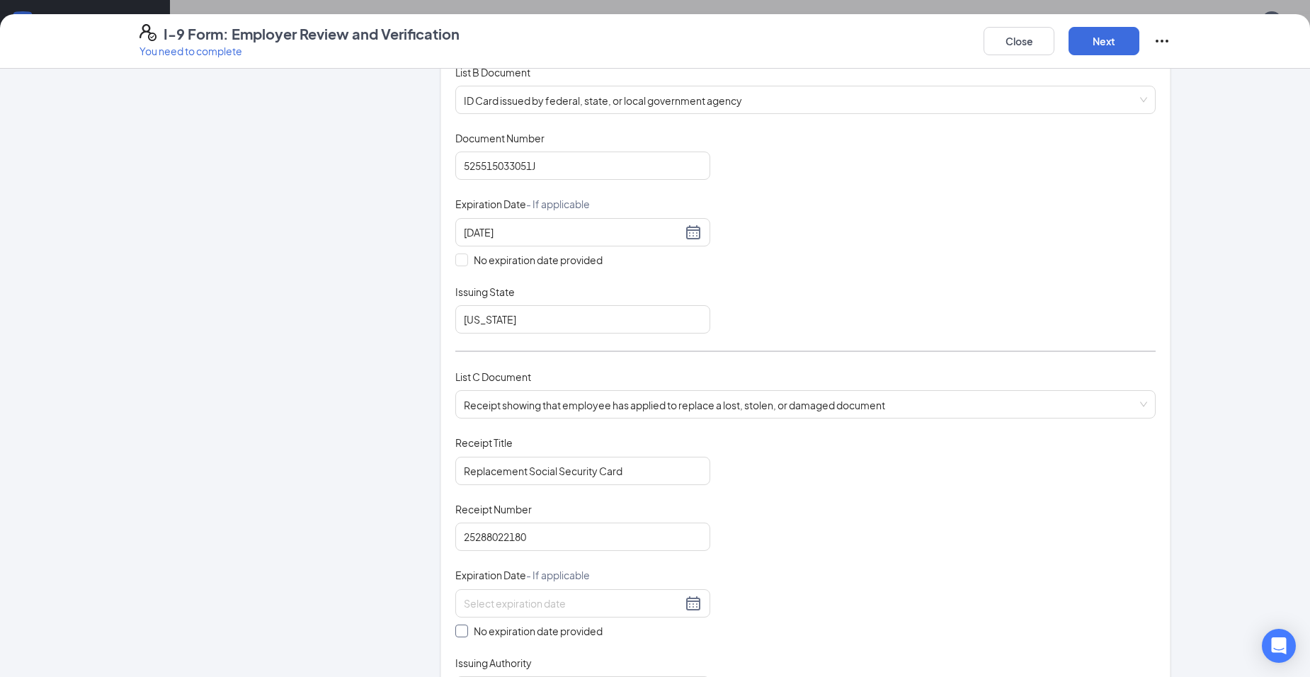
click at [465, 631] on input "No expiration date provided" at bounding box center [460, 630] width 10 height 10
checkbox input "true"
click at [433, 617] on div "Employer Information 2 Document Information 3 Review 4 Sign Which documents did…" at bounding box center [654, 494] width 1031 height 1248
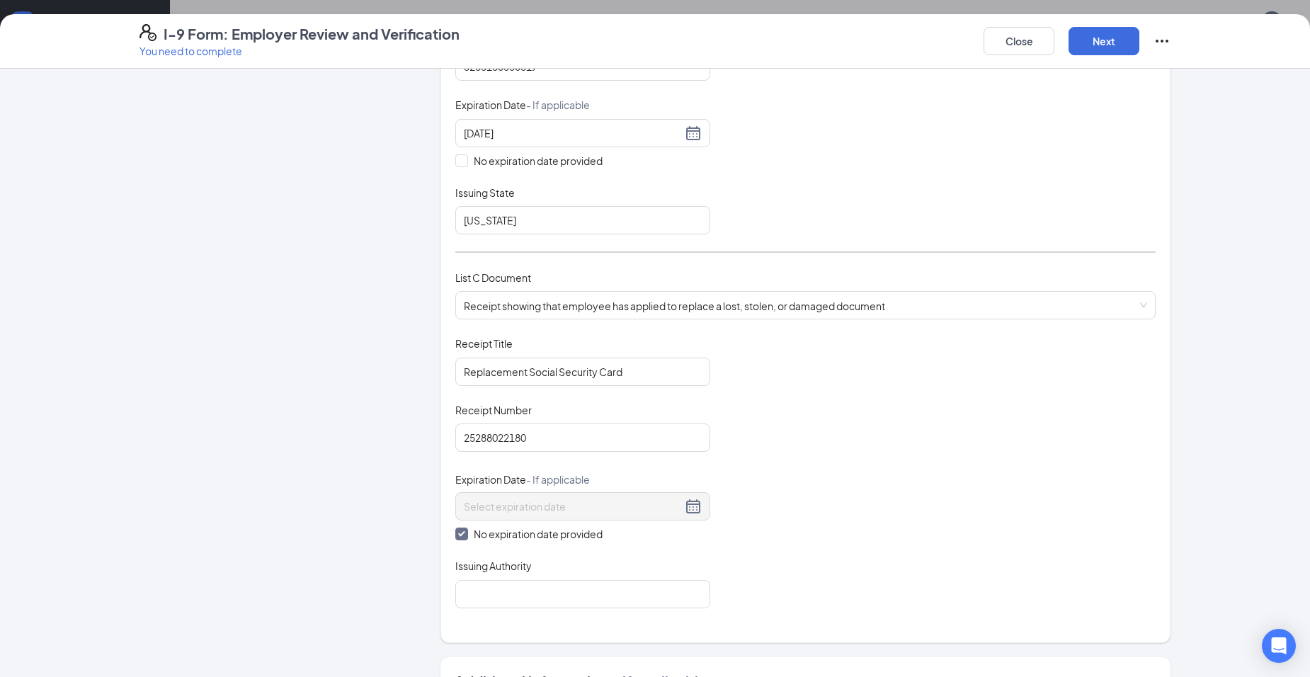
scroll to position [496, 0]
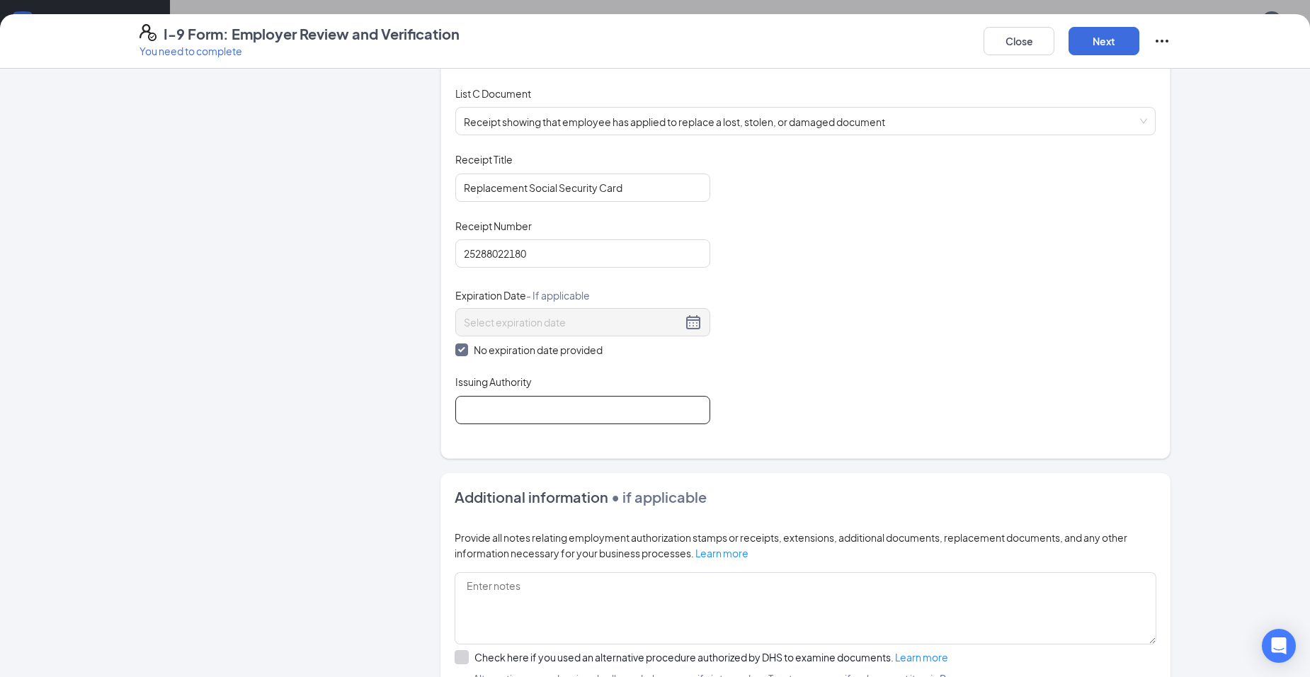
click at [489, 414] on input "Issuing Authority" at bounding box center [582, 410] width 255 height 28
type input "United States Government"
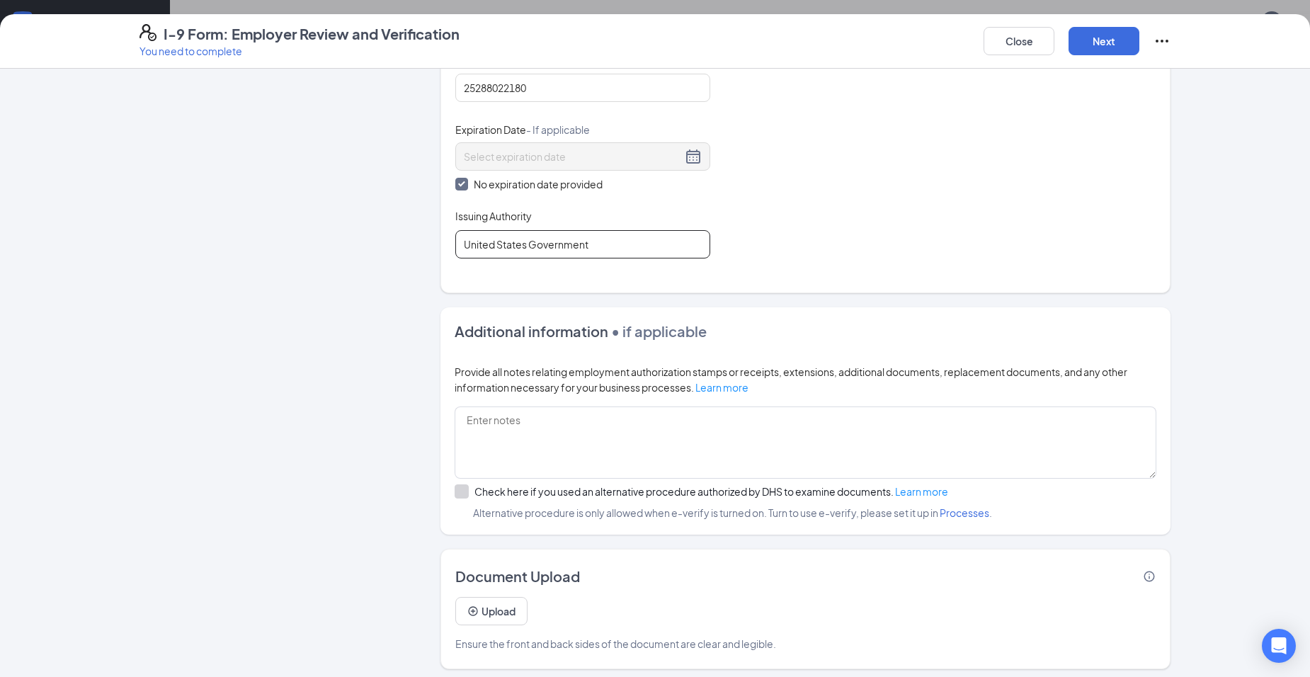
scroll to position [668, 0]
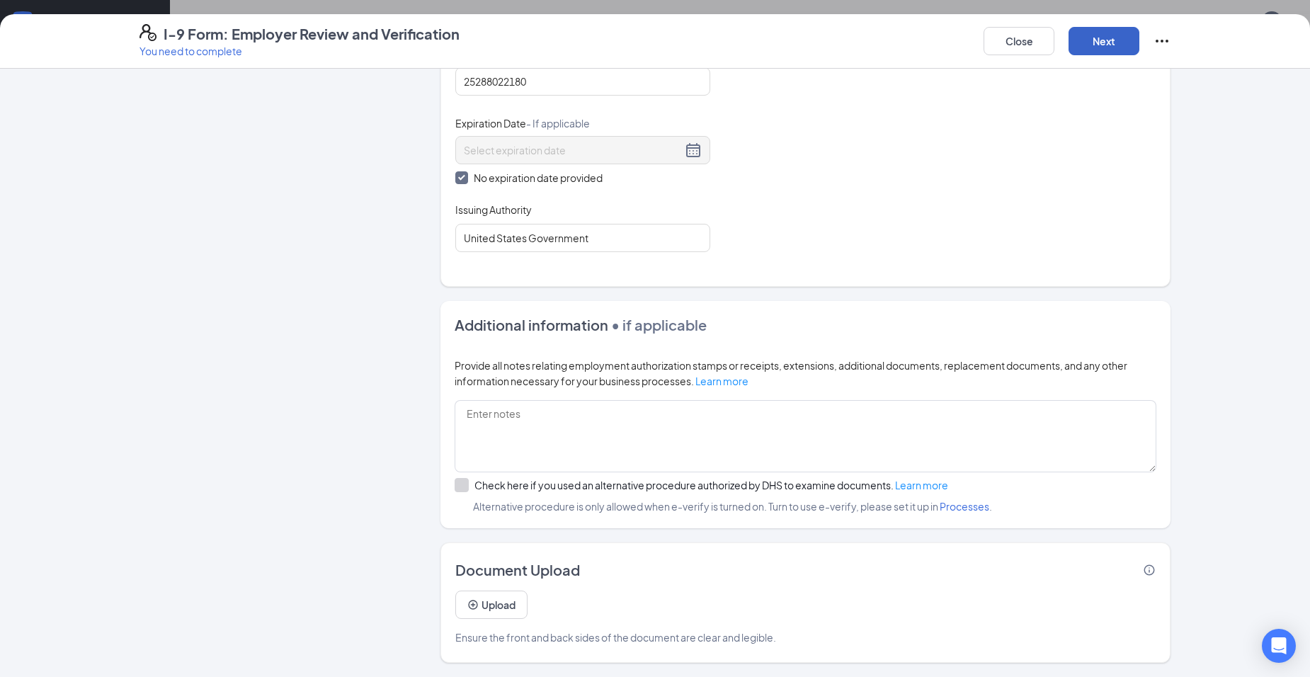
click at [1126, 33] on button "Next" at bounding box center [1103, 41] width 71 height 28
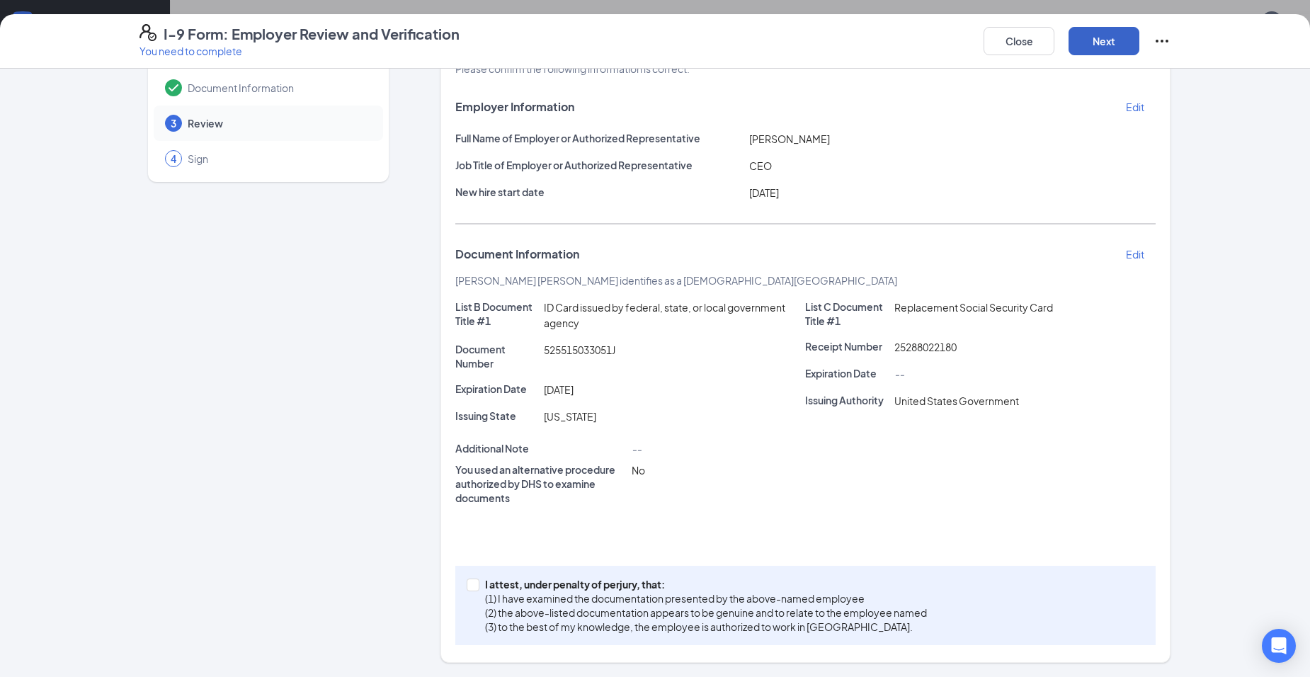
scroll to position [62, 0]
click at [473, 583] on span at bounding box center [473, 584] width 13 height 13
click at [473, 583] on input "I attest, under penalty of perjury, that: (1) I have examined the documentation…" at bounding box center [472, 583] width 10 height 10
checkbox input "true"
click at [1119, 41] on button "Next" at bounding box center [1103, 41] width 71 height 28
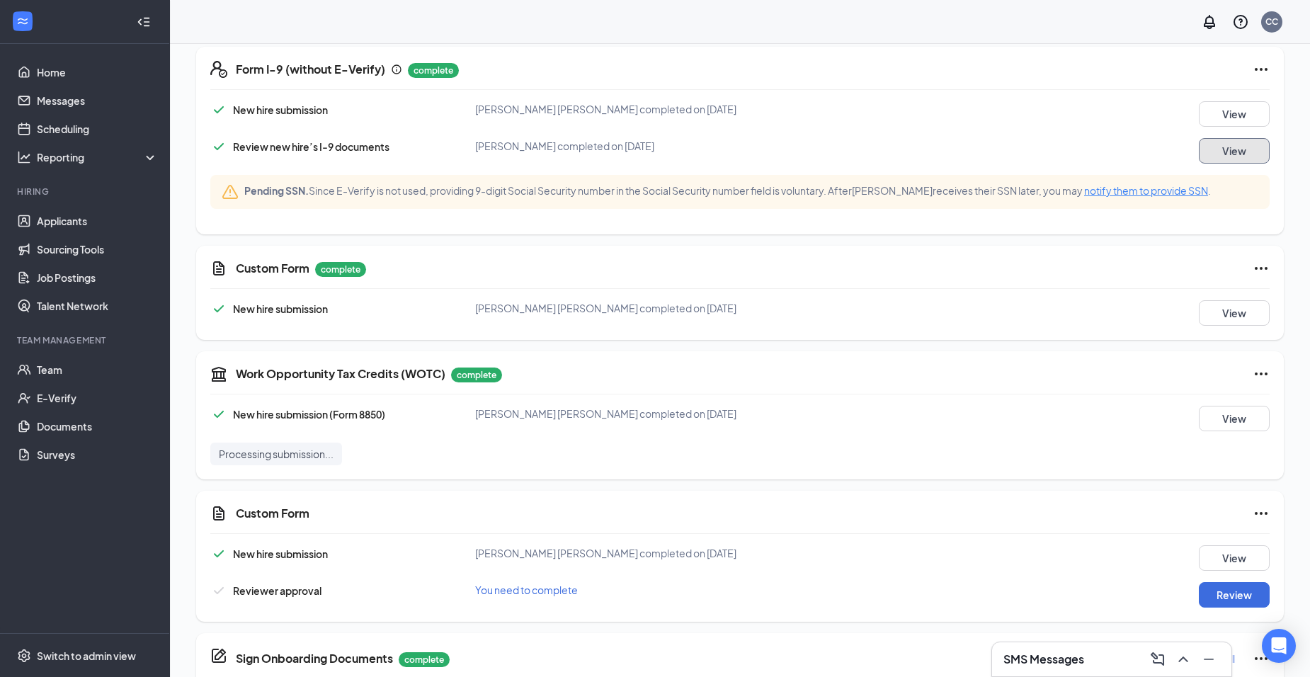
scroll to position [708, 0]
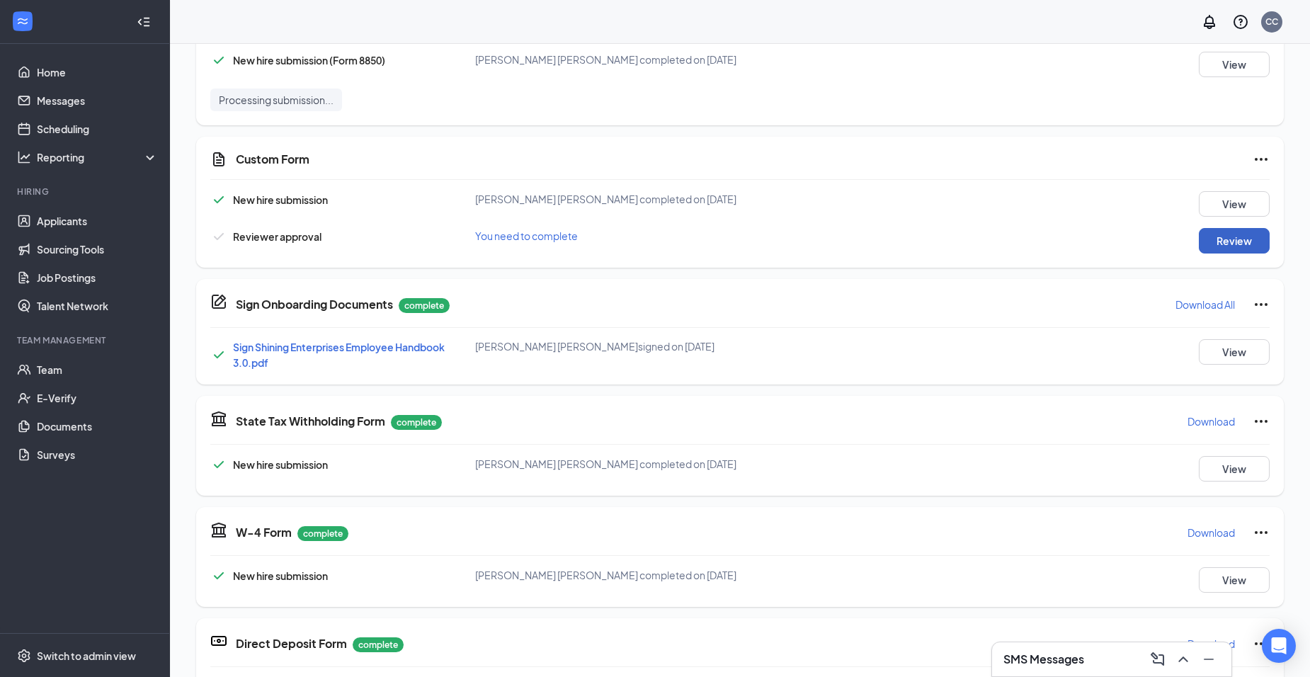
click at [1200, 247] on button "Review" at bounding box center [1234, 240] width 71 height 25
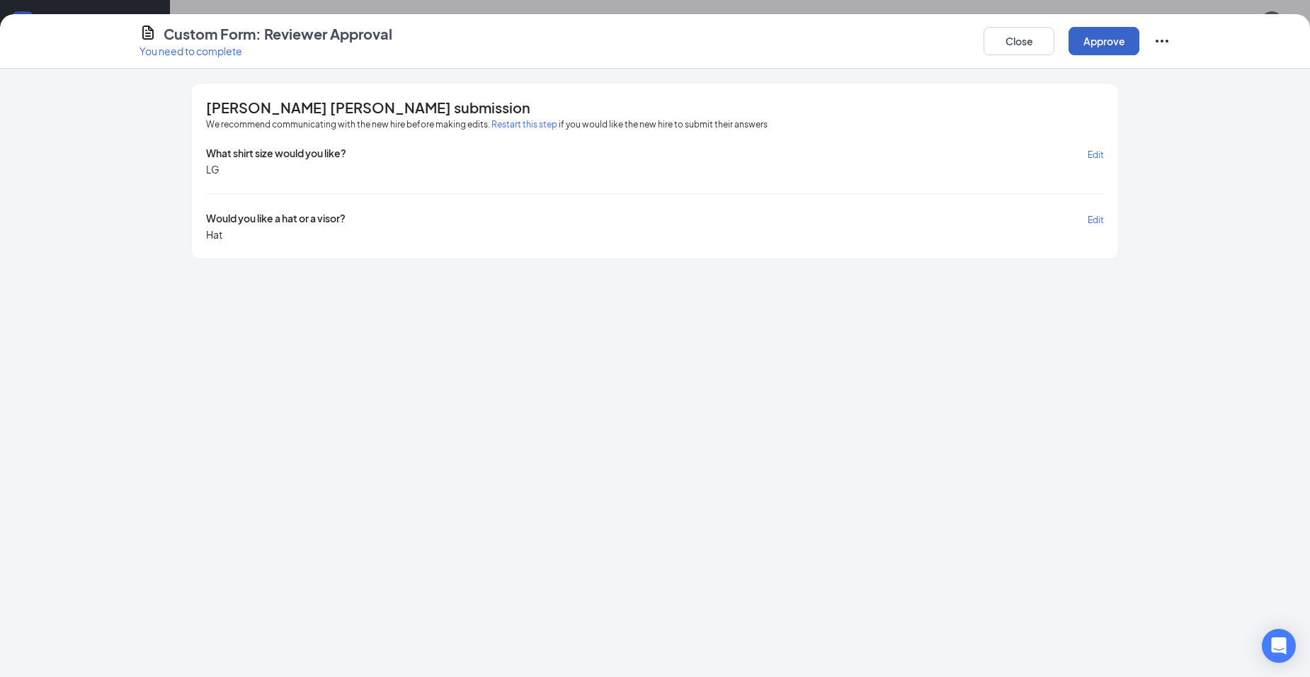
click at [1114, 46] on button "Approve" at bounding box center [1103, 41] width 71 height 28
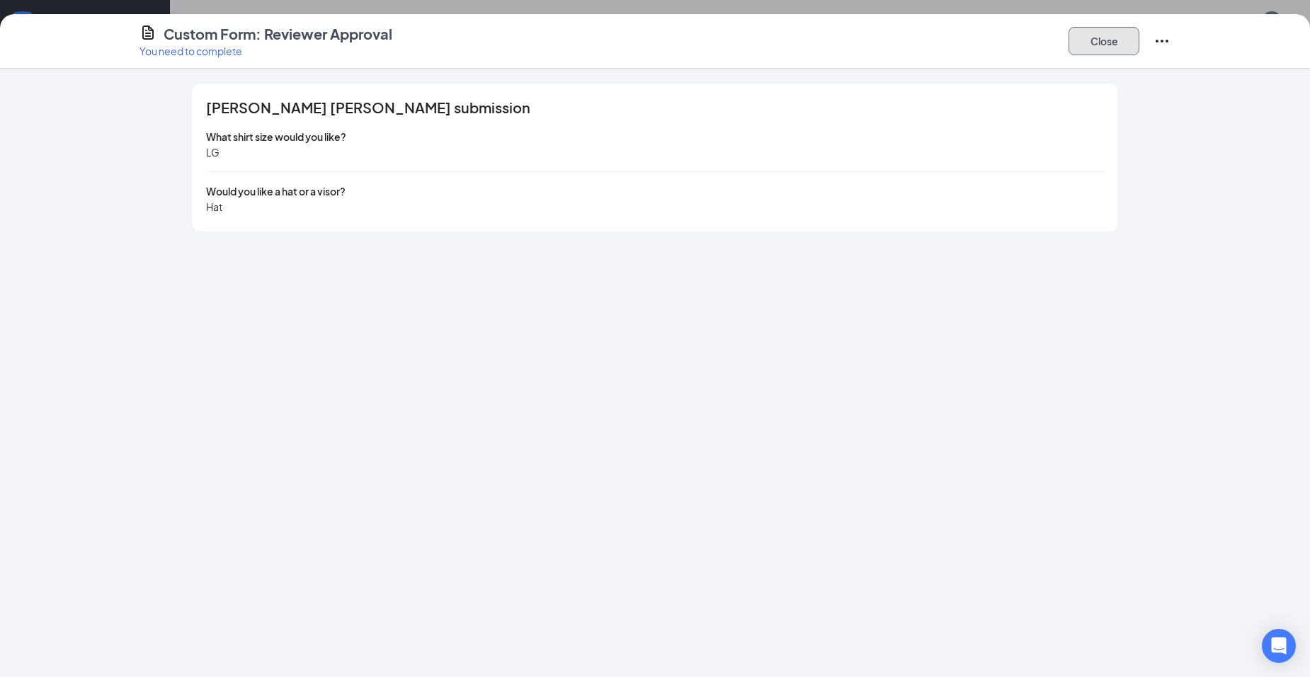
click at [1097, 47] on button "Close" at bounding box center [1103, 41] width 71 height 28
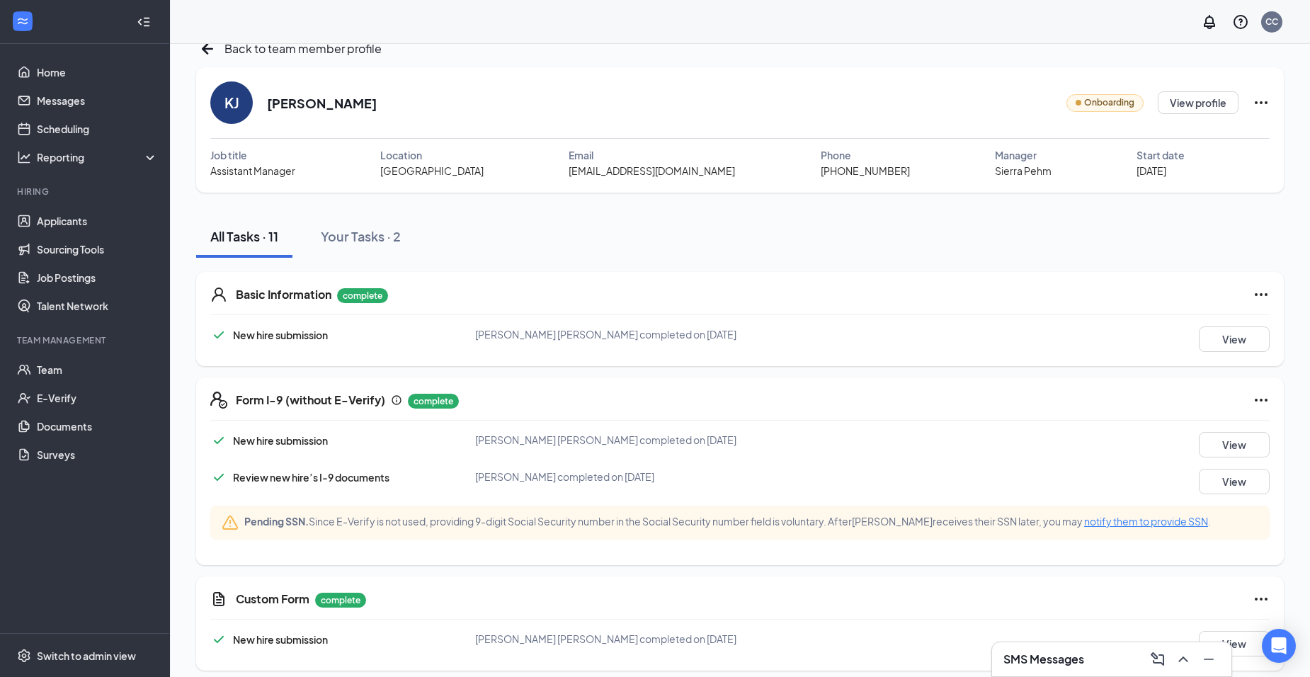
scroll to position [0, 0]
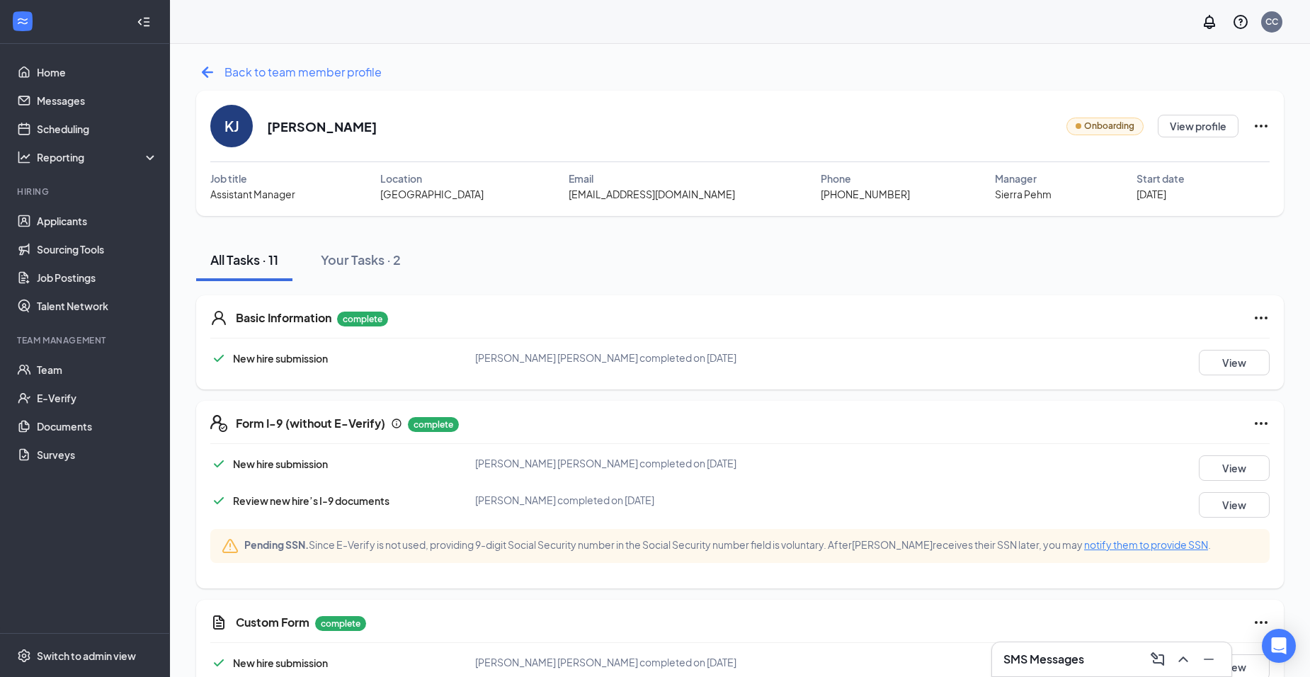
click at [324, 73] on span "Back to team member profile" at bounding box center [302, 72] width 157 height 18
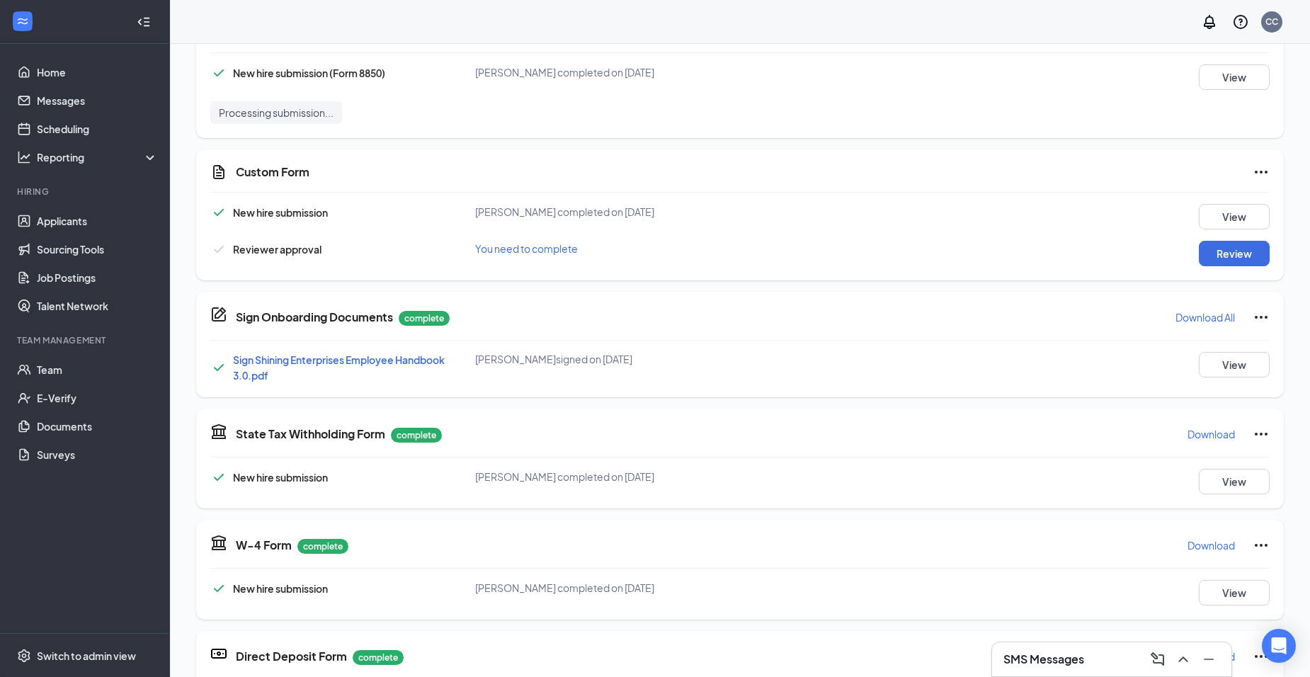
scroll to position [841, 0]
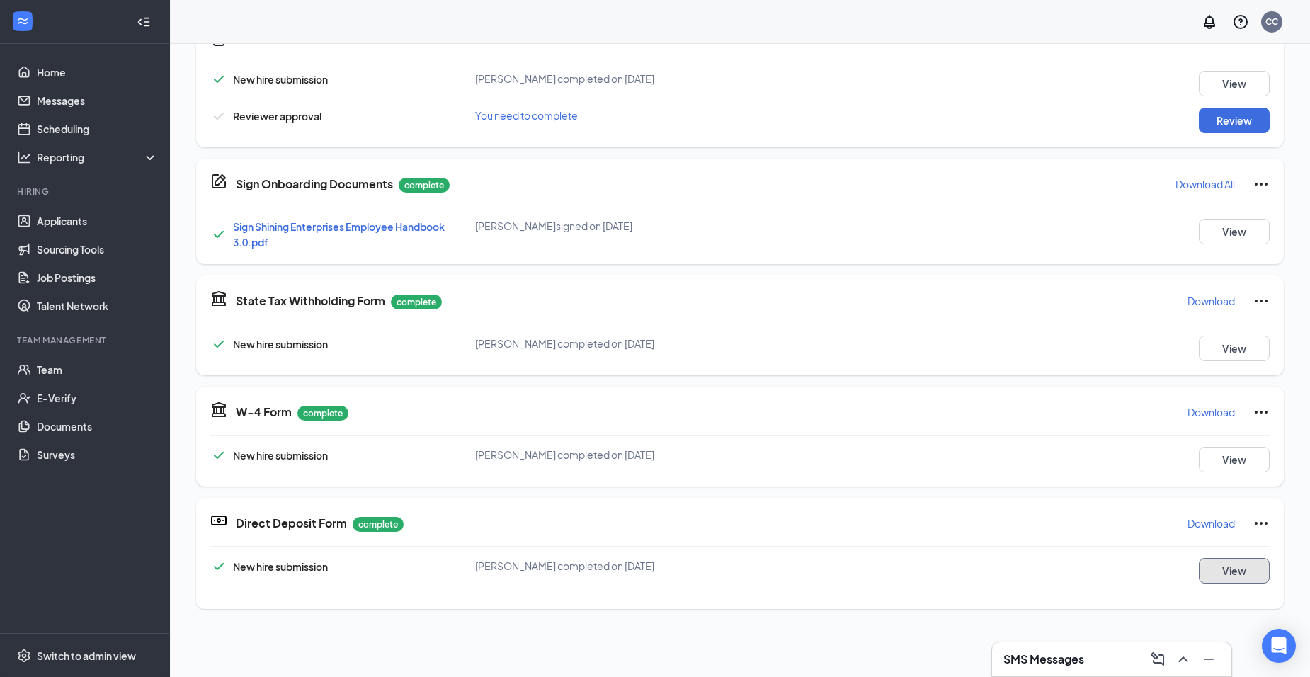
click at [1226, 562] on button "View" at bounding box center [1234, 570] width 71 height 25
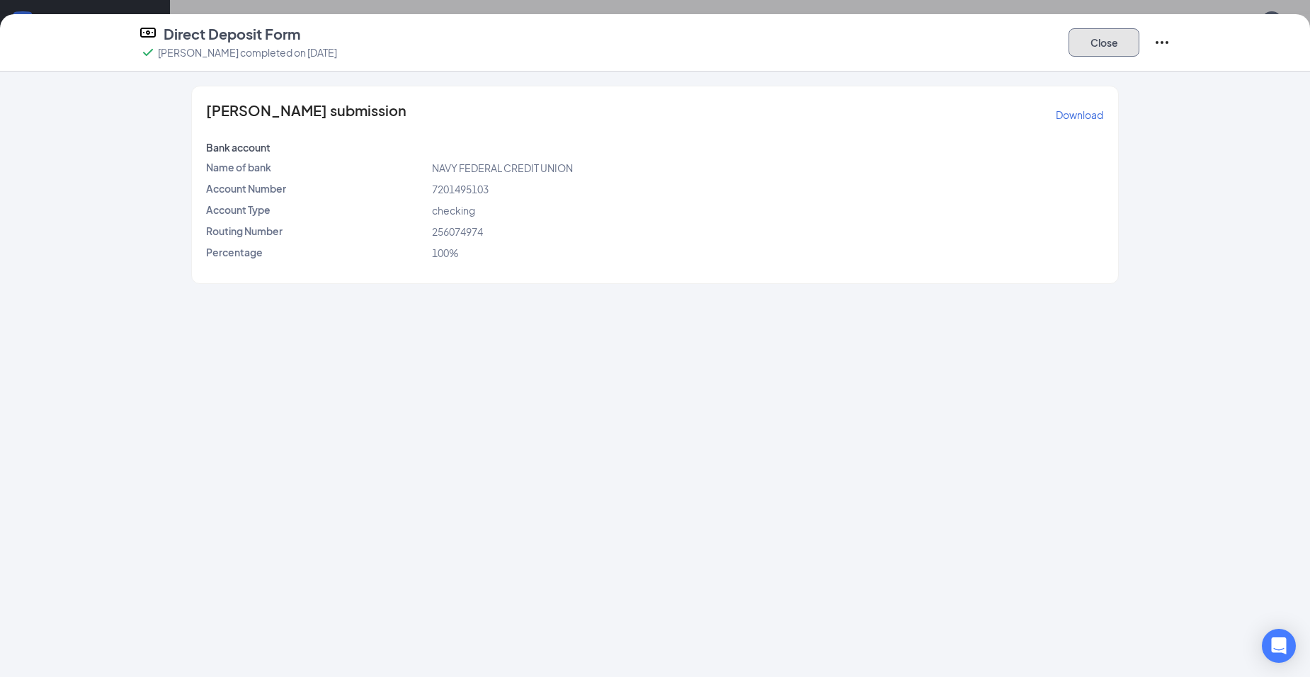
click at [1070, 37] on button "Close" at bounding box center [1103, 42] width 71 height 28
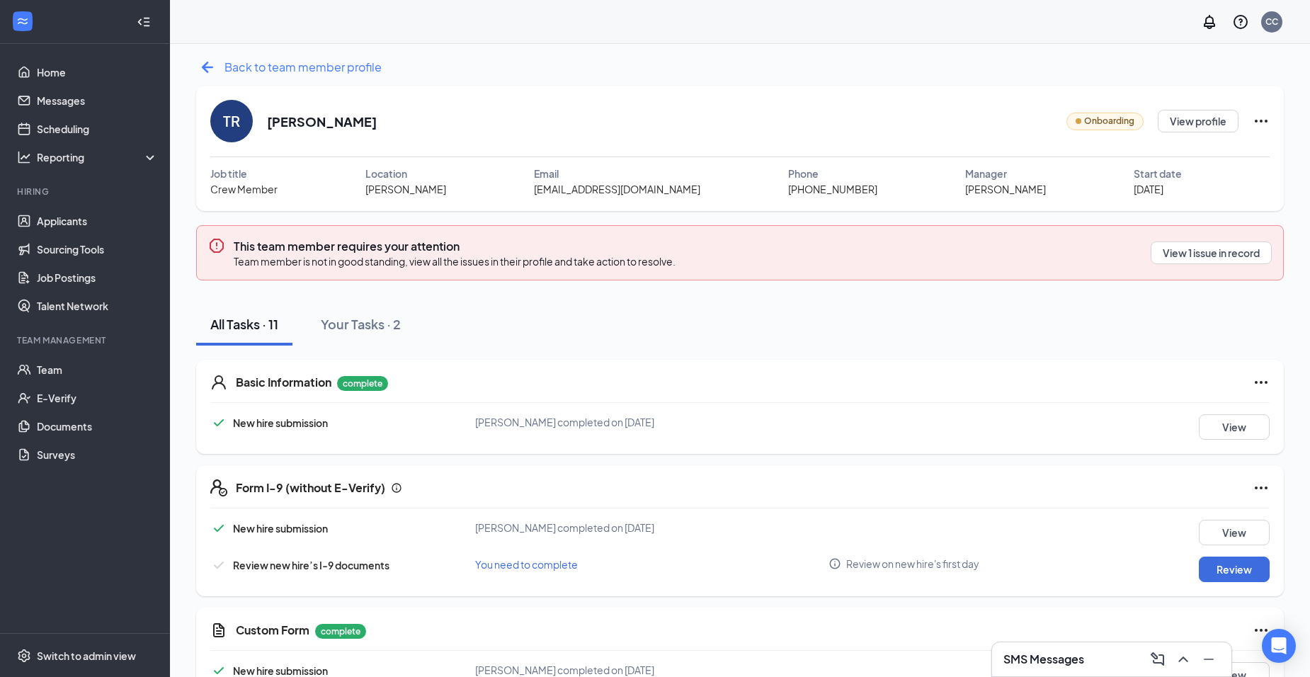
scroll to position [0, 0]
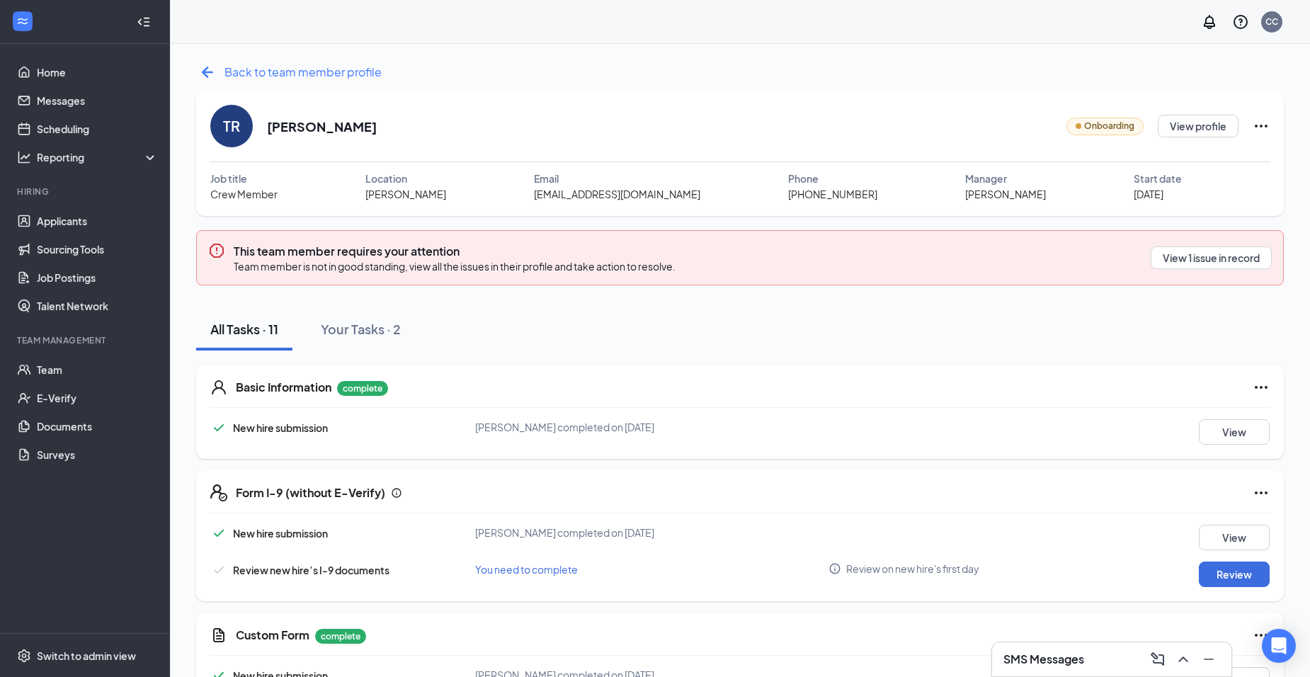
click at [290, 69] on span "Back to team member profile" at bounding box center [302, 72] width 157 height 18
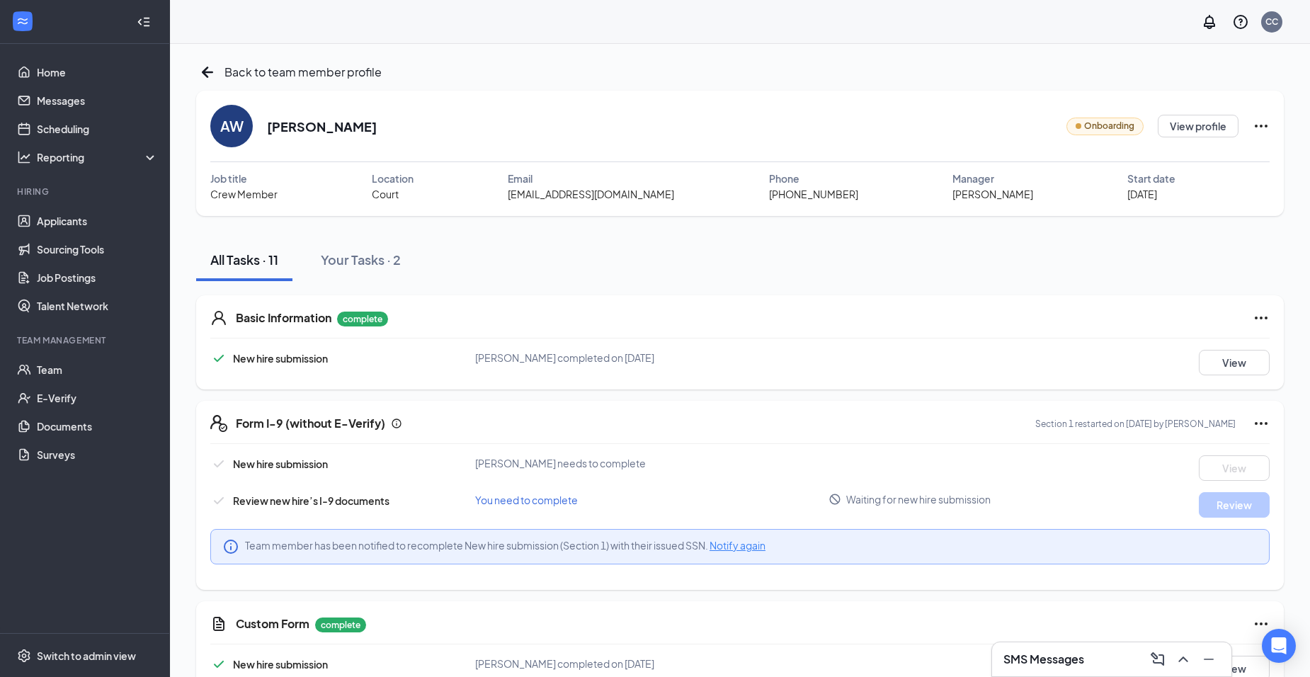
scroll to position [71, 0]
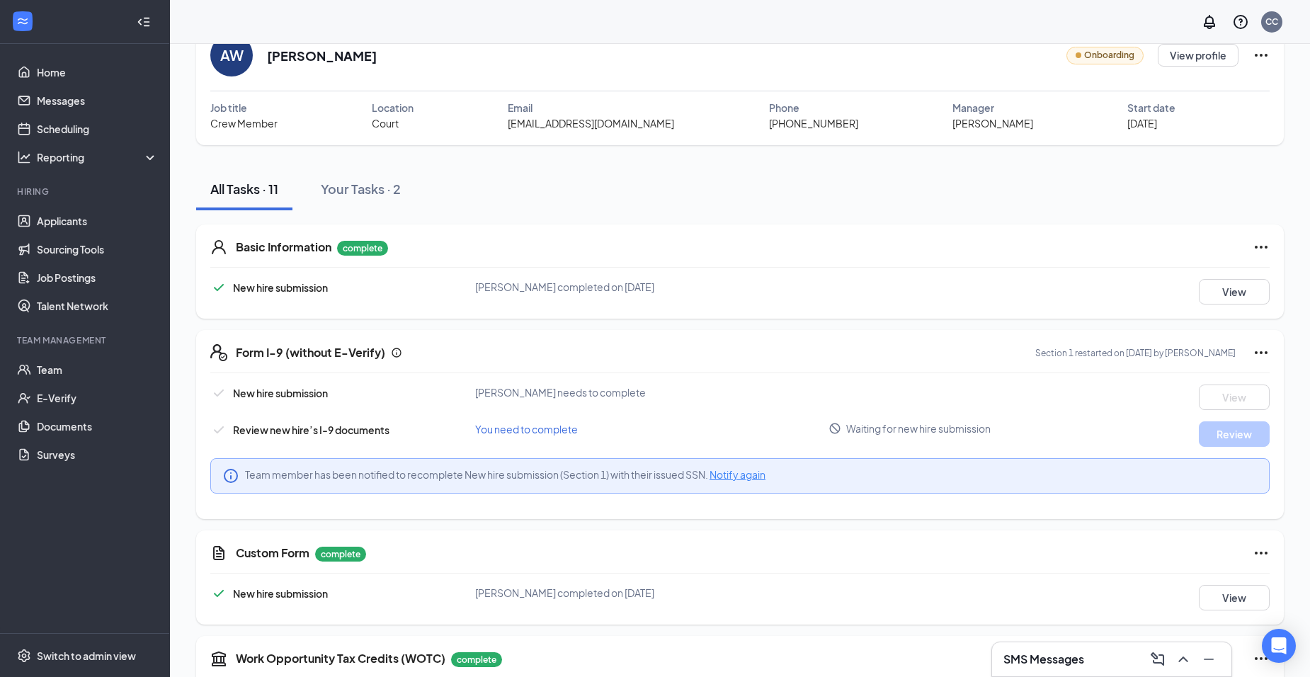
click at [731, 477] on span "Notify again" at bounding box center [737, 474] width 56 height 13
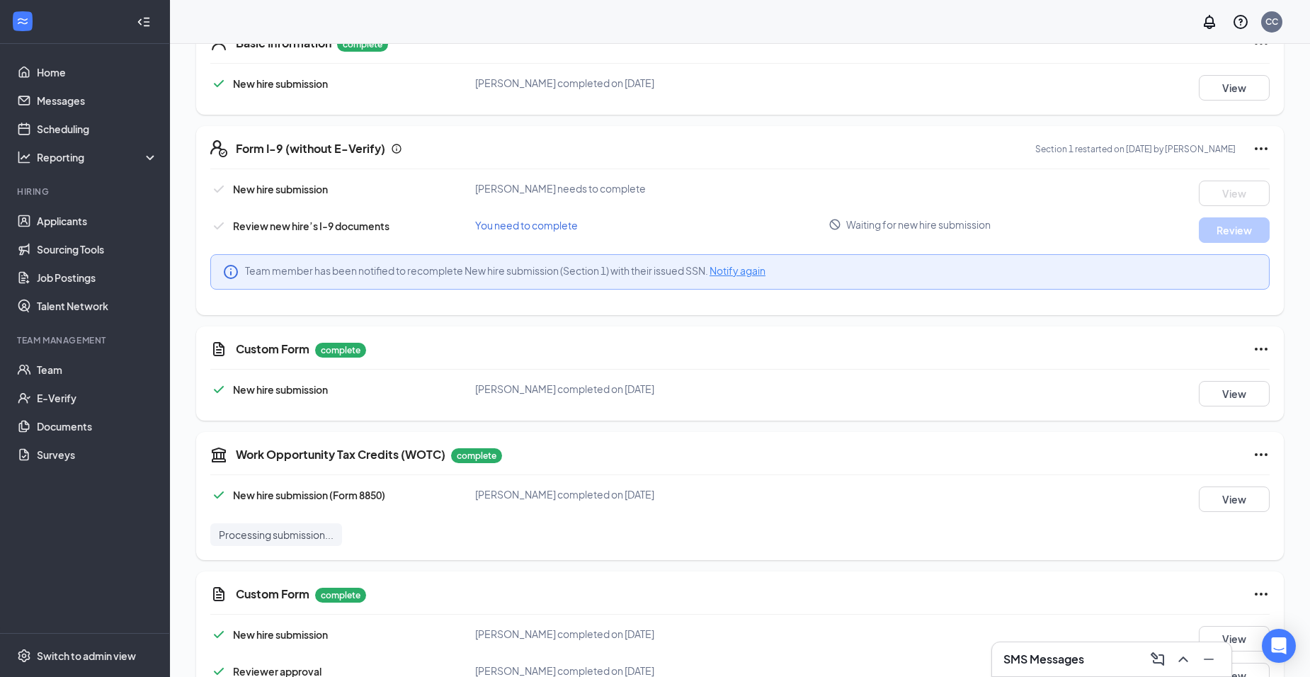
scroll to position [133, 0]
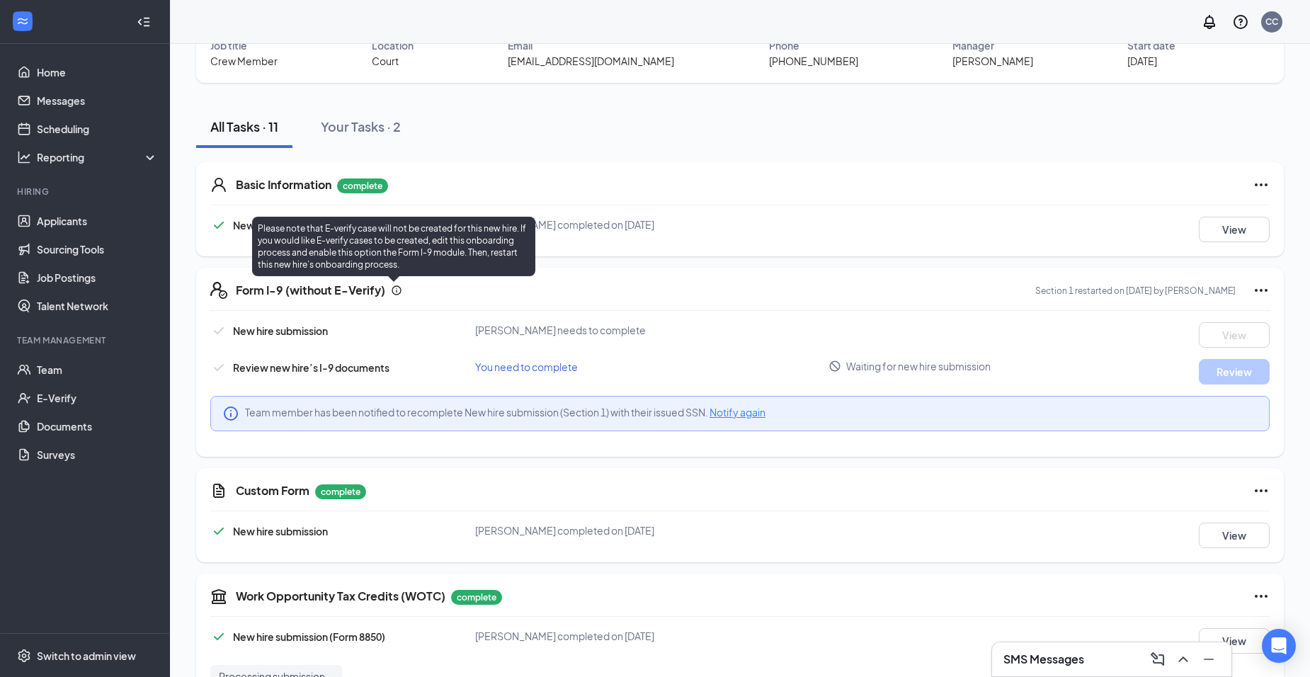
click at [393, 289] on icon "Info" at bounding box center [396, 290] width 11 height 11
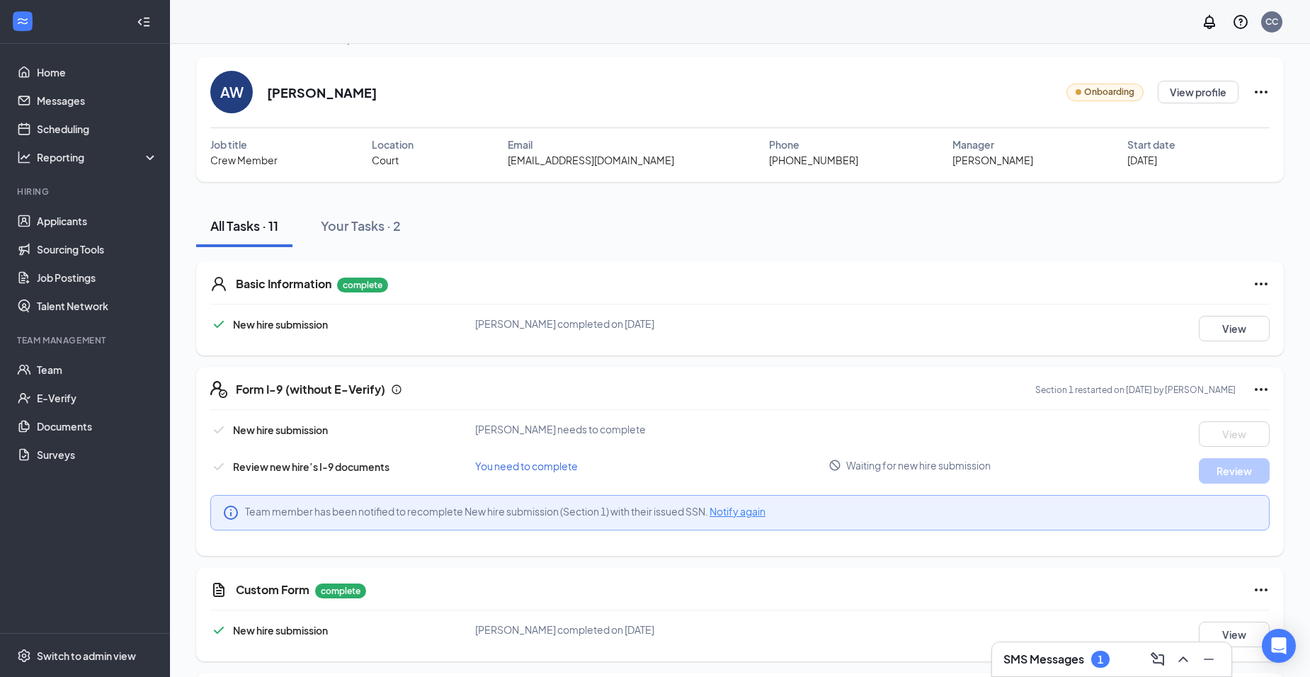
scroll to position [0, 0]
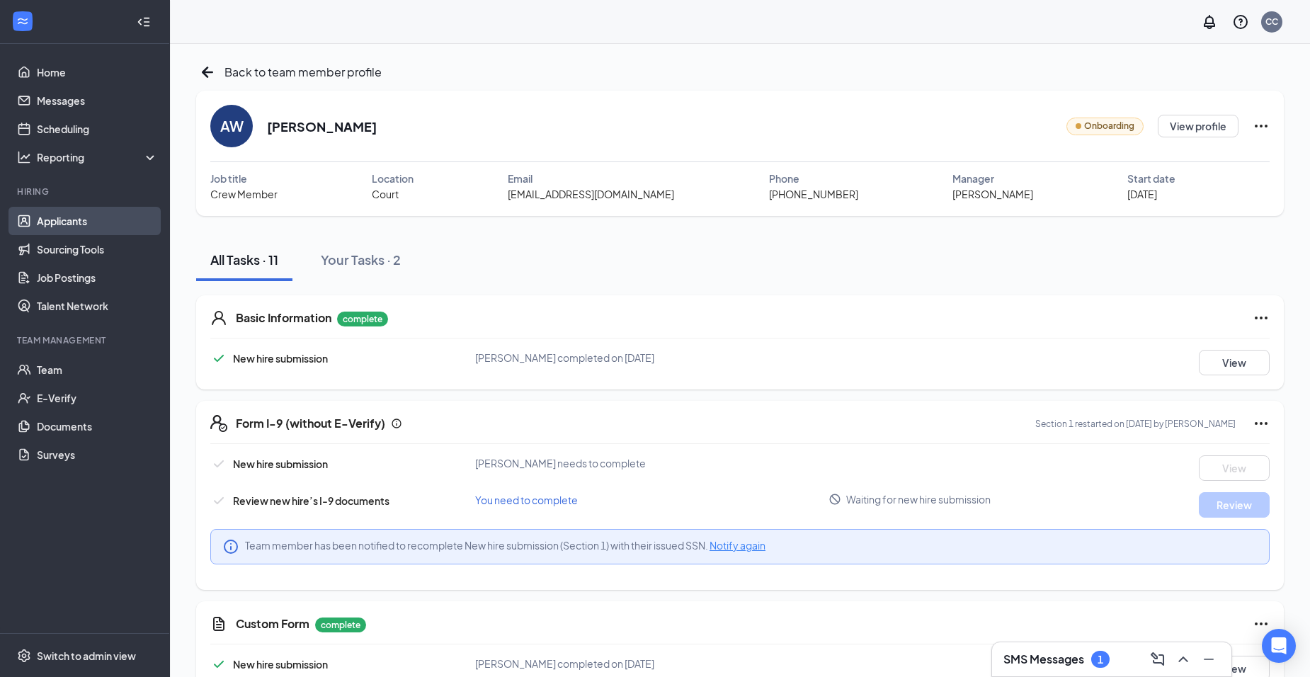
click at [132, 217] on link "Applicants" at bounding box center [97, 221] width 121 height 28
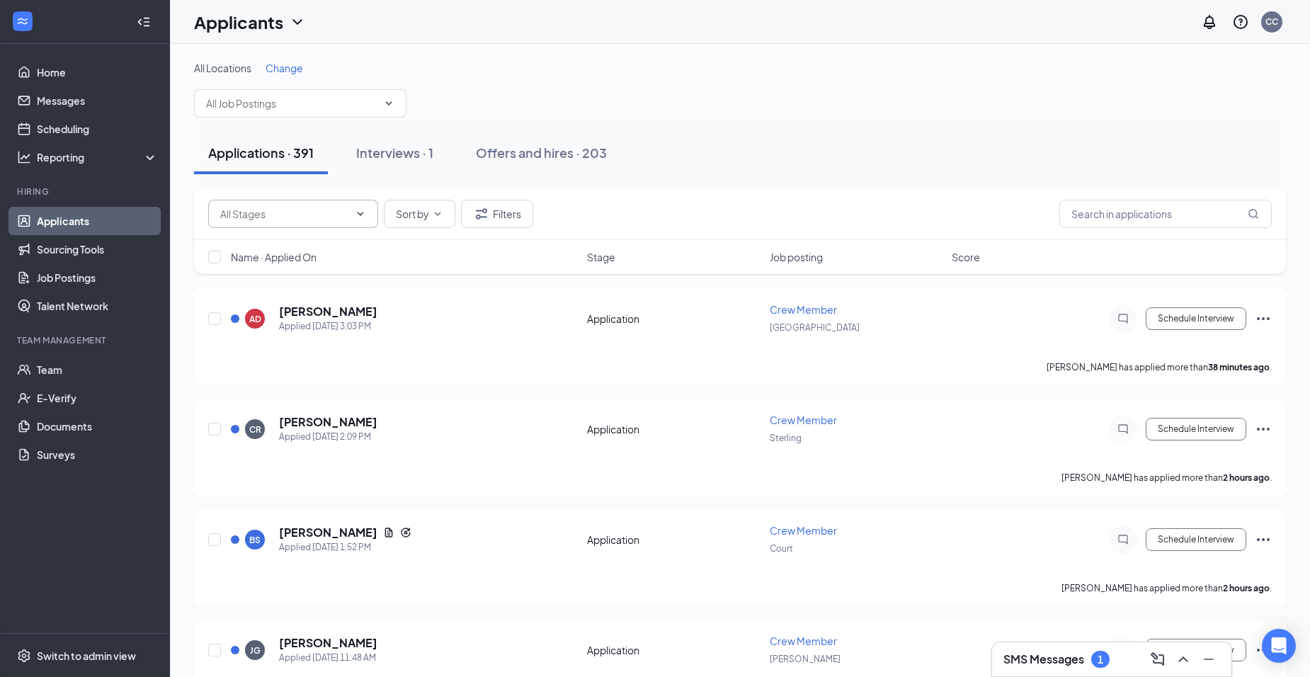
click at [365, 208] on icon "ChevronDown" at bounding box center [360, 213] width 11 height 11
click at [432, 209] on icon "ChevronDown" at bounding box center [437, 213] width 11 height 11
click at [511, 206] on button "Filters" at bounding box center [497, 214] width 72 height 28
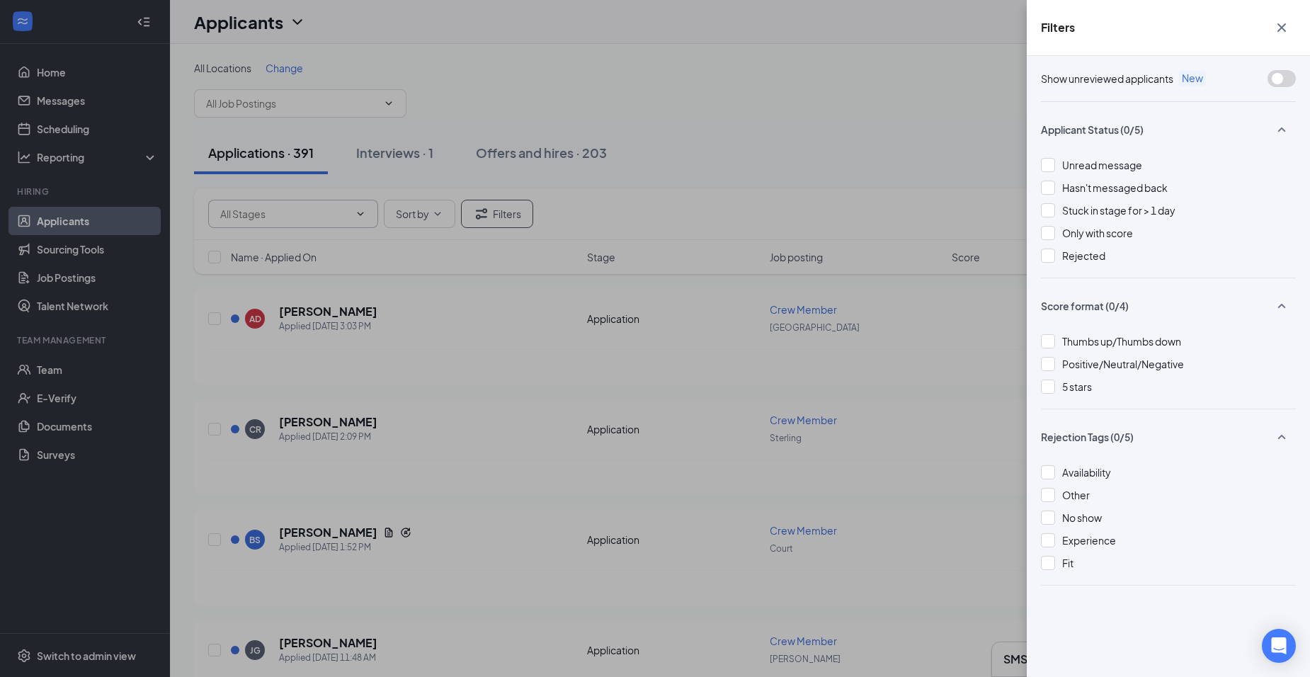
click at [1073, 246] on div "Unread message Hasn't messaged back Stuck in stage for > 1 day Only with score …" at bounding box center [1168, 217] width 255 height 120
click at [1073, 253] on span "Rejected" at bounding box center [1083, 255] width 43 height 13
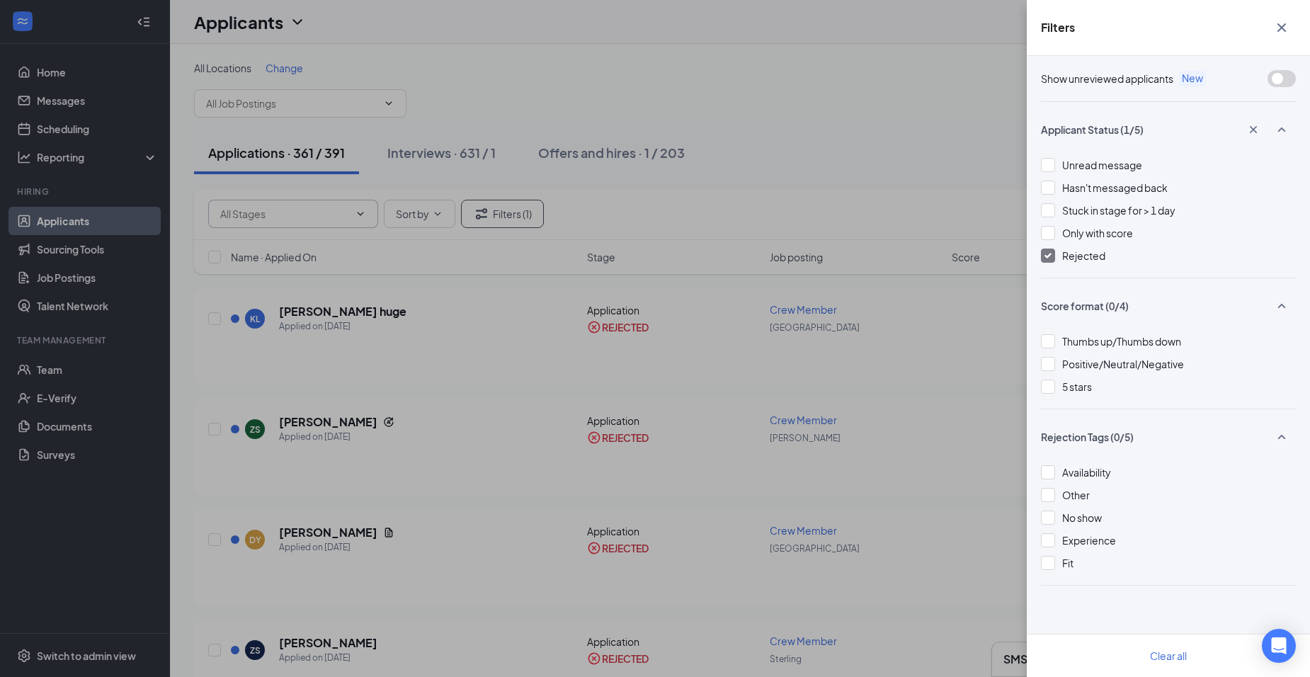
click at [698, 224] on div "Filters Show unreviewed applicants New Applicant Status (1/5) Unread message Ha…" at bounding box center [655, 338] width 1310 height 677
click at [1286, 25] on icon "Cross" at bounding box center [1281, 27] width 17 height 17
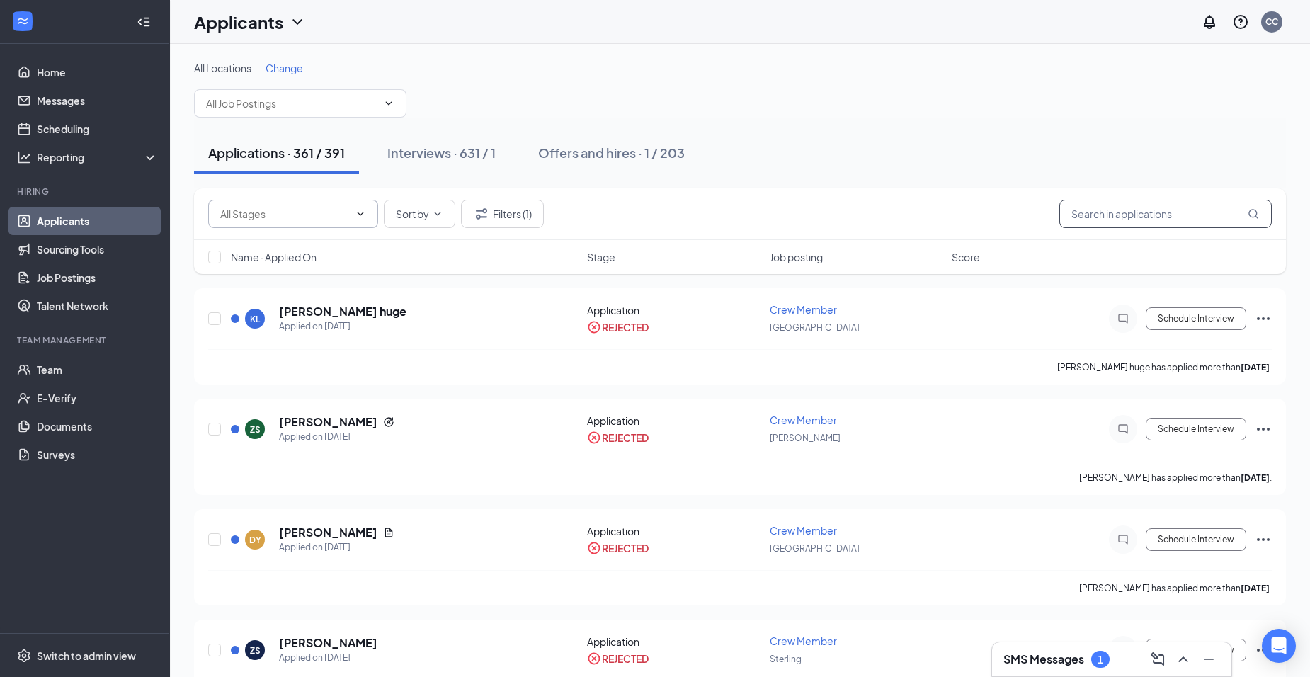
click at [1169, 203] on input "text" at bounding box center [1165, 214] width 212 height 28
type input "em"
click at [500, 161] on div "Interviews · 598 / 1" at bounding box center [446, 153] width 111 height 18
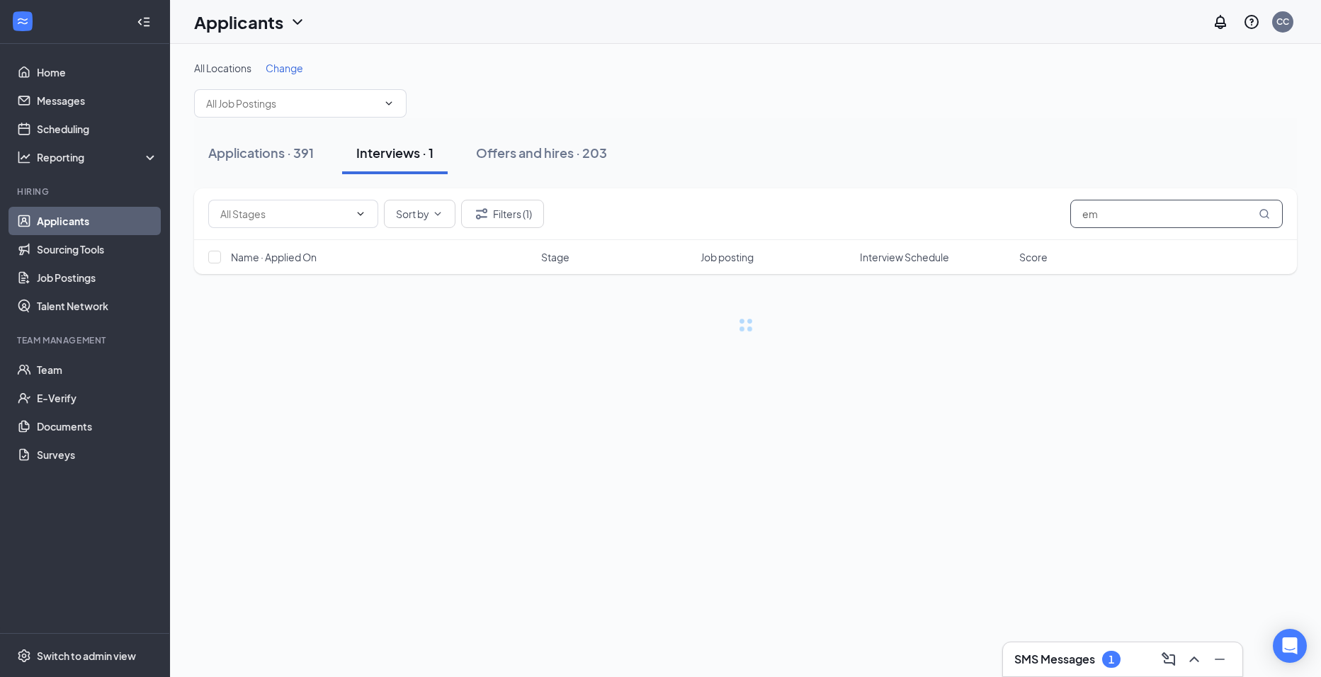
click at [1178, 225] on input "em" at bounding box center [1176, 214] width 212 height 28
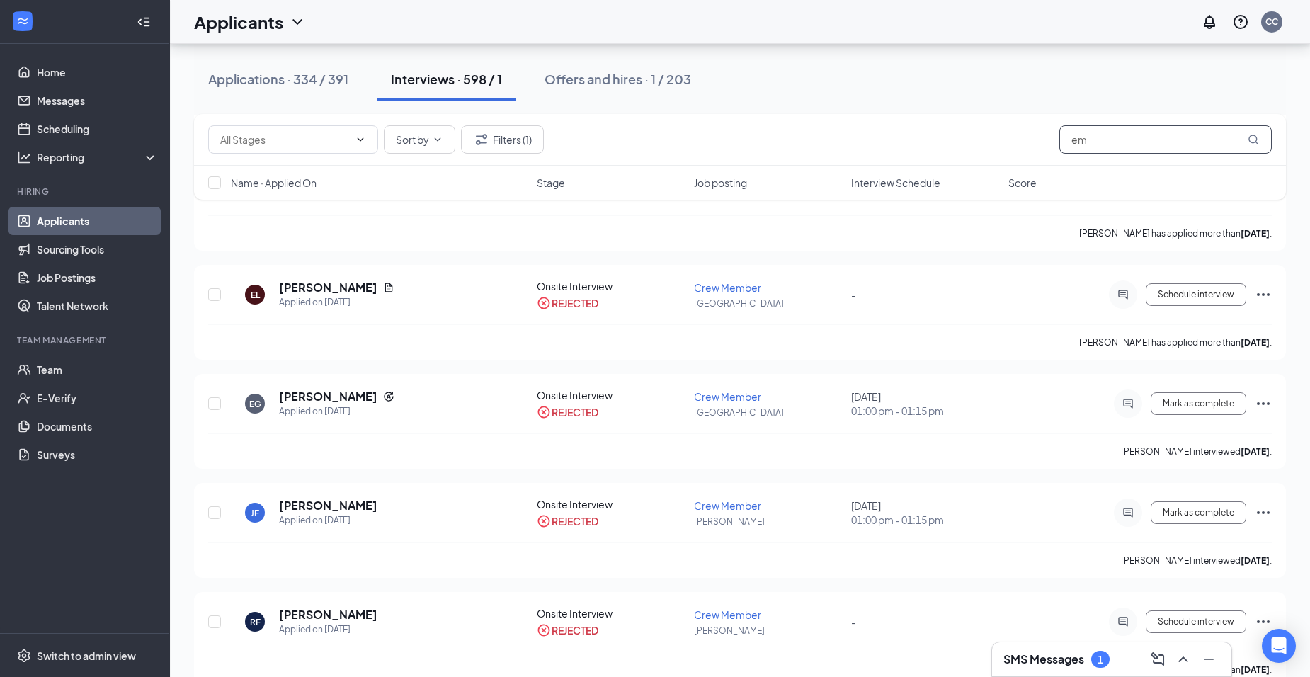
scroll to position [917, 0]
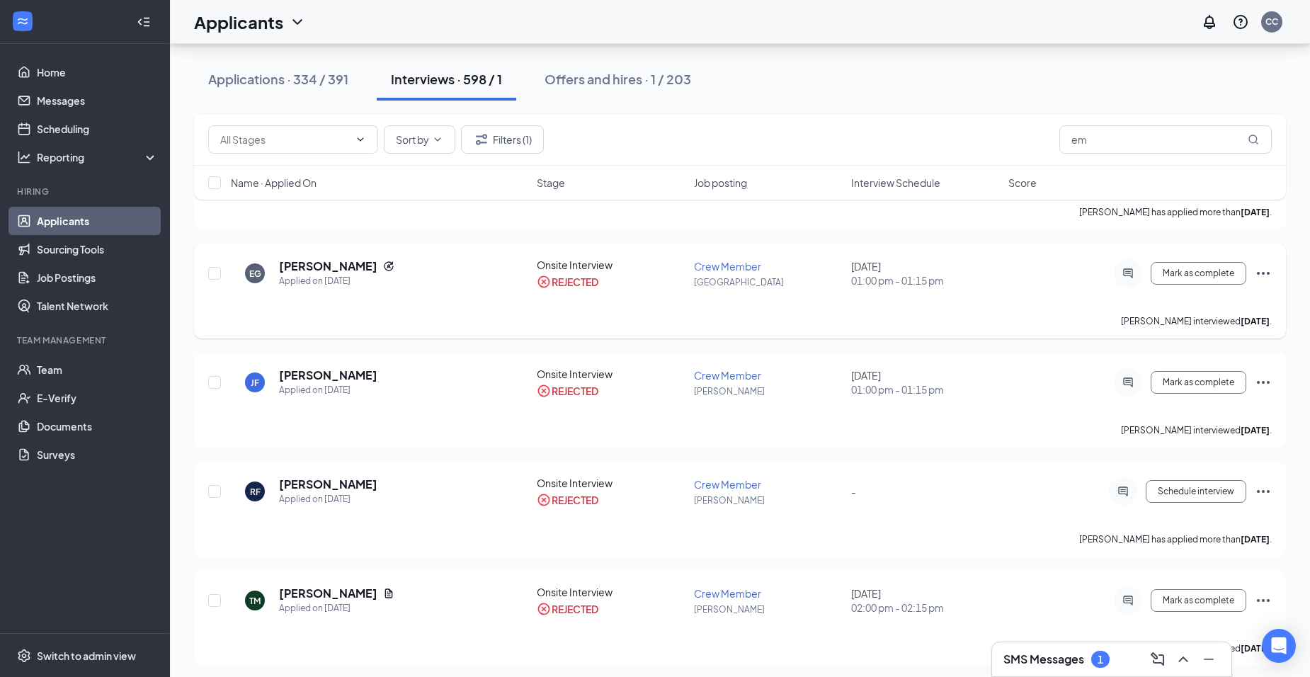
click at [1255, 269] on icon "Ellipses" at bounding box center [1263, 273] width 17 height 17
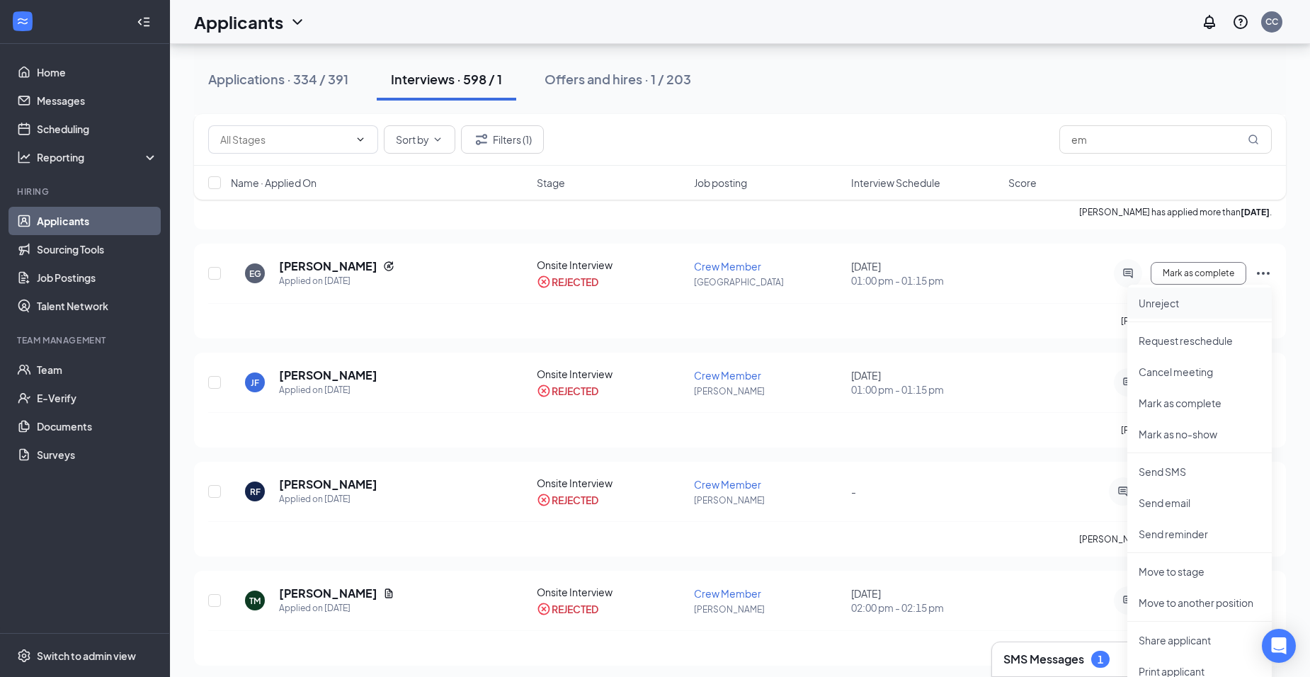
click at [1199, 309] on p "Unreject" at bounding box center [1200, 303] width 122 height 14
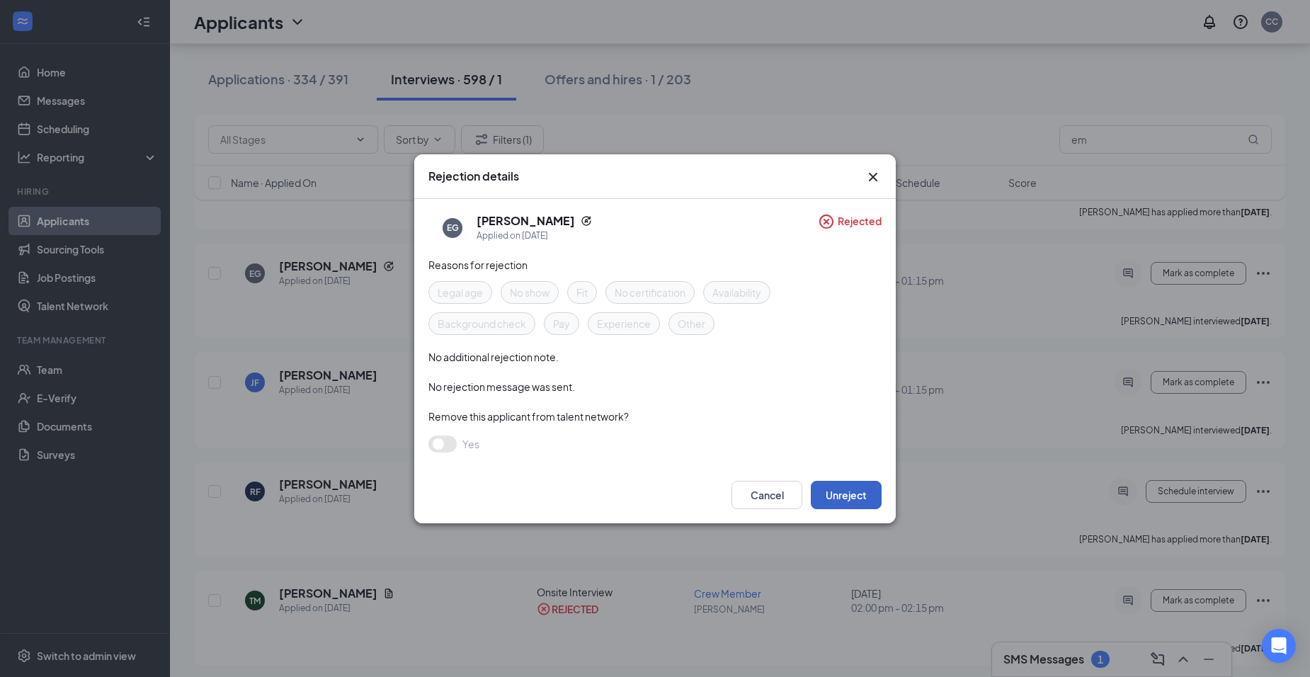
click at [840, 489] on button "Unreject" at bounding box center [846, 495] width 71 height 28
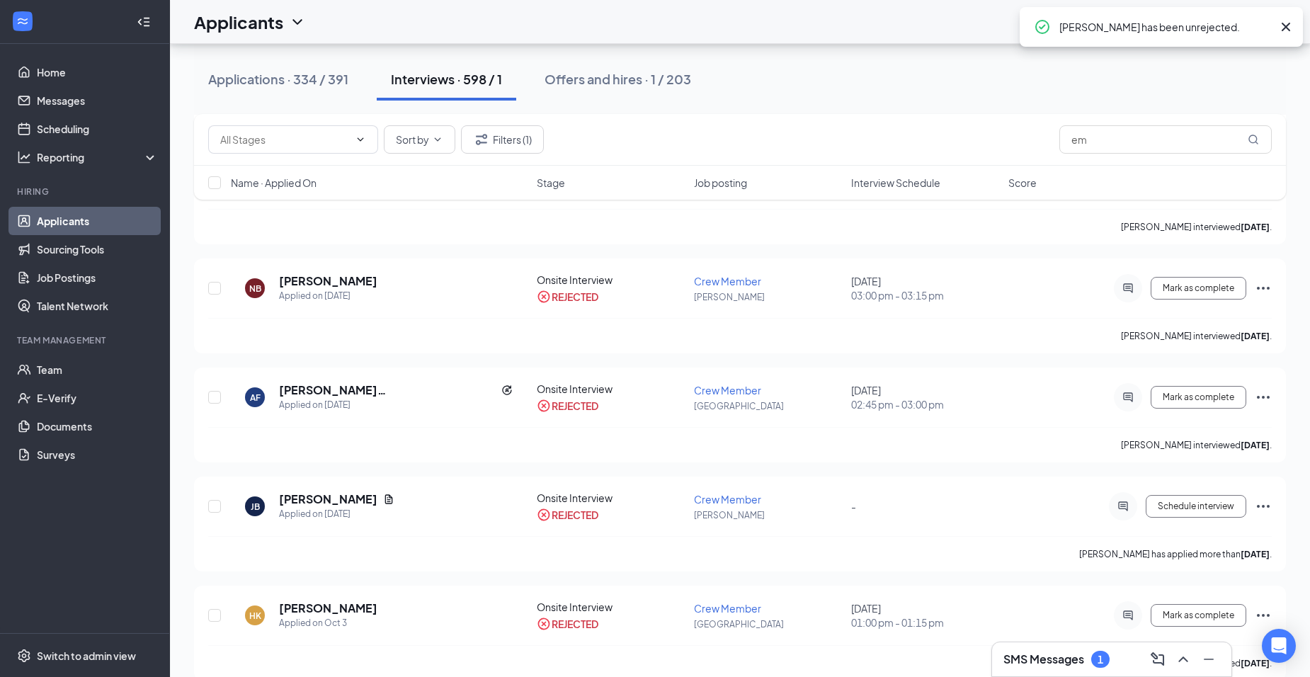
scroll to position [67, 0]
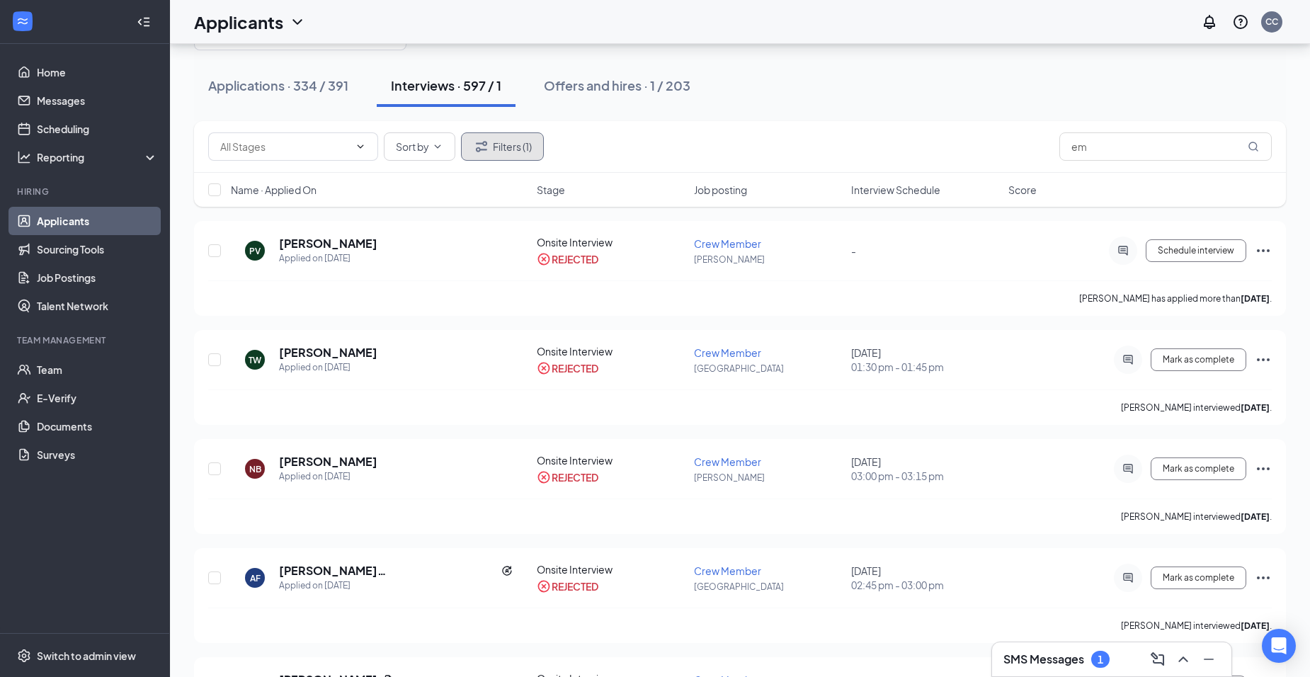
click at [531, 147] on button "Filters (1)" at bounding box center [502, 146] width 83 height 28
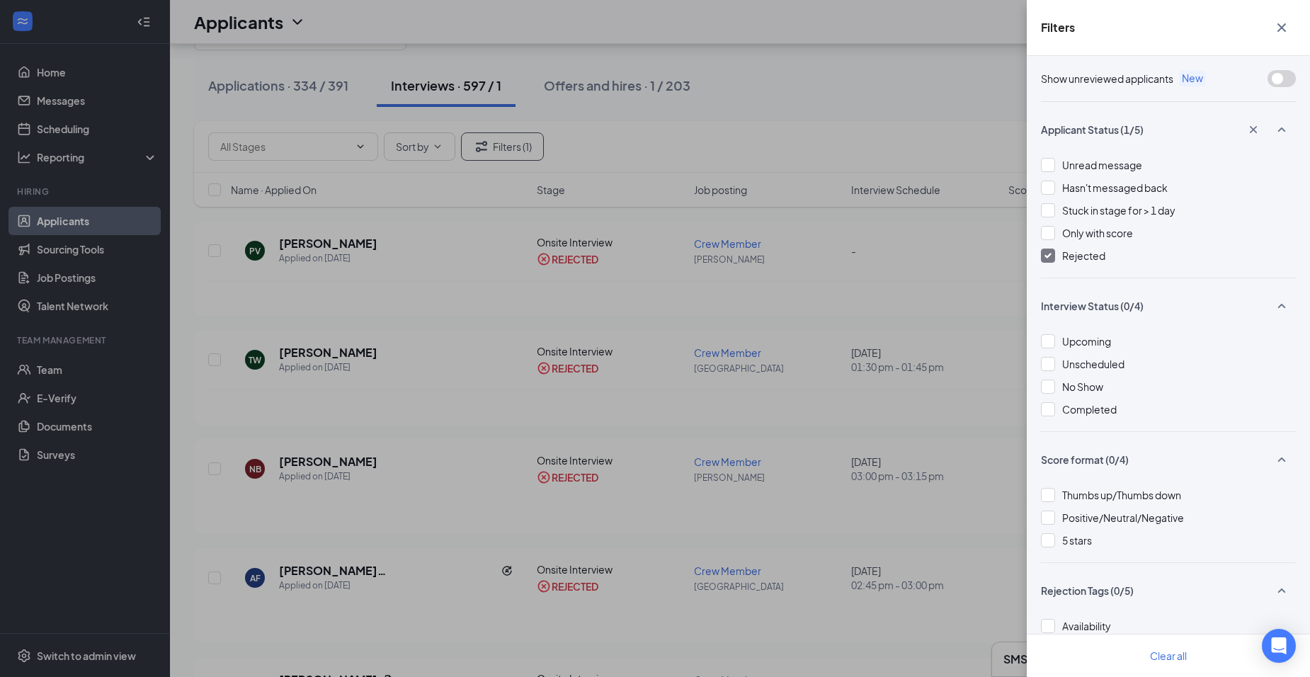
click at [1082, 256] on span "Rejected" at bounding box center [1083, 255] width 43 height 13
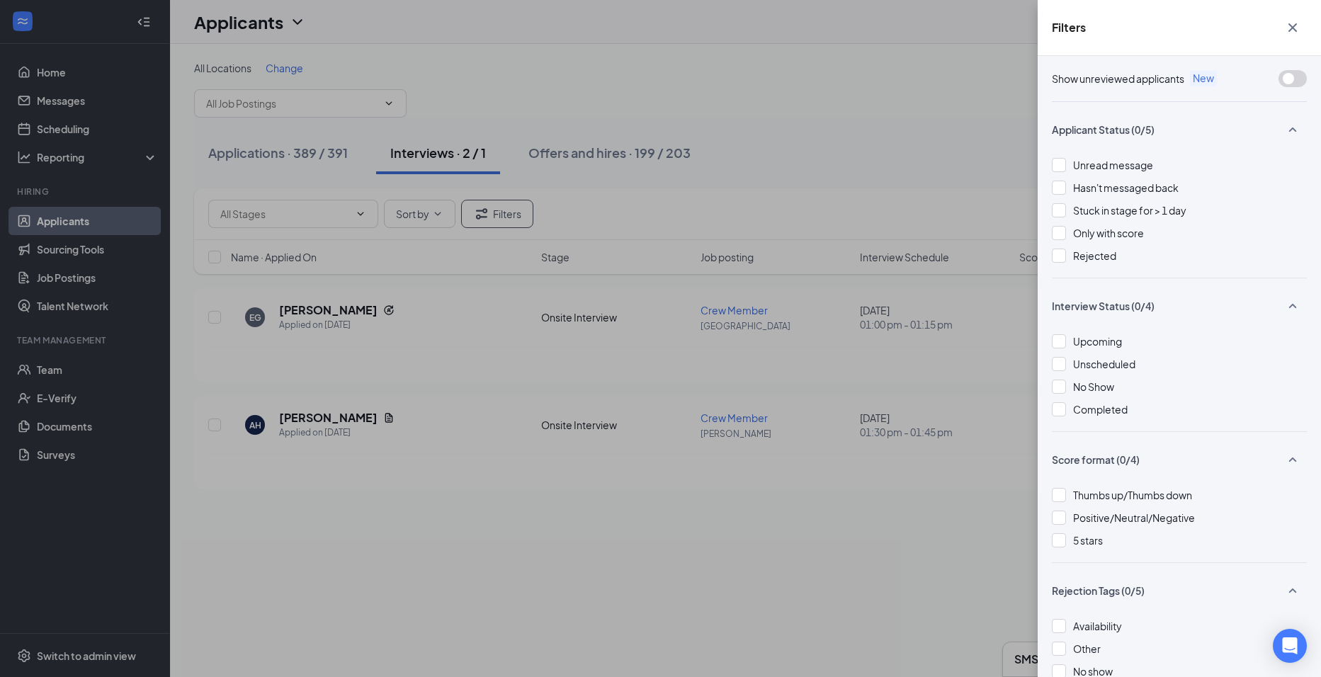
click at [810, 109] on div "Filters Show unreviewed applicants New Applicant Status (0/5) Unread message Ha…" at bounding box center [660, 338] width 1321 height 677
click at [1288, 28] on icon "Cross" at bounding box center [1292, 27] width 17 height 17
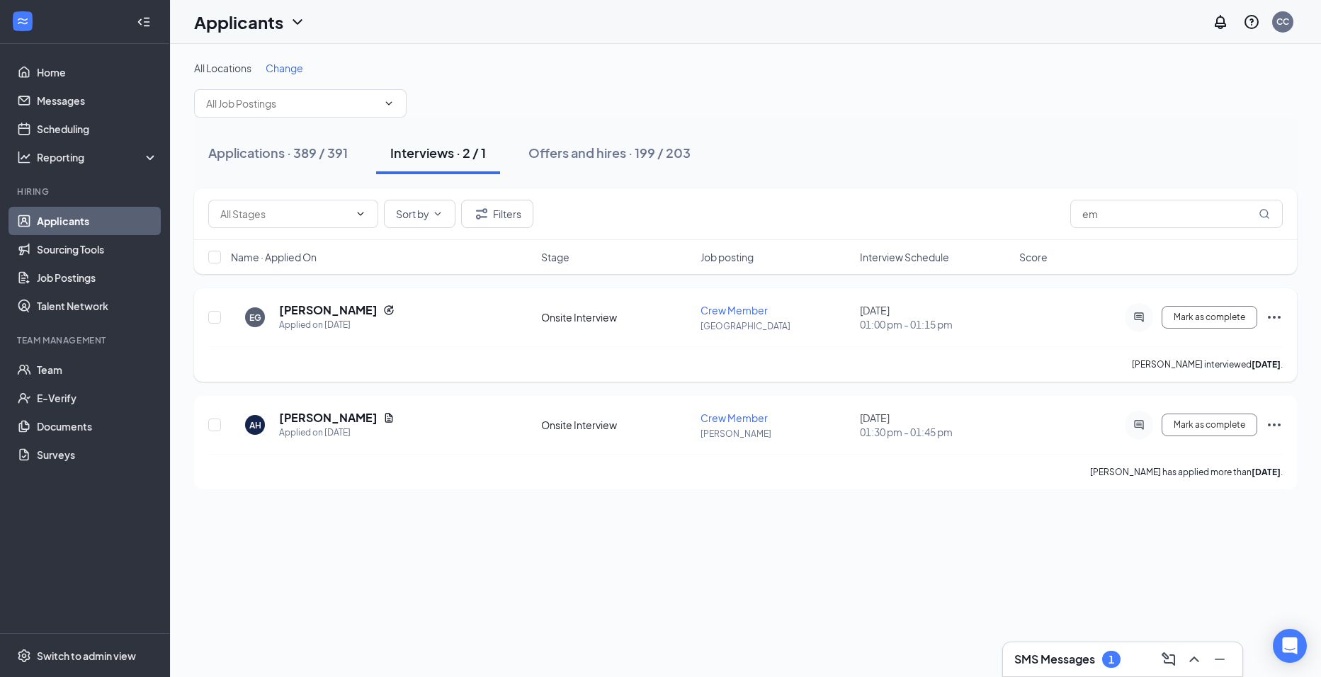
click at [1278, 312] on icon "Ellipses" at bounding box center [1273, 317] width 17 height 17
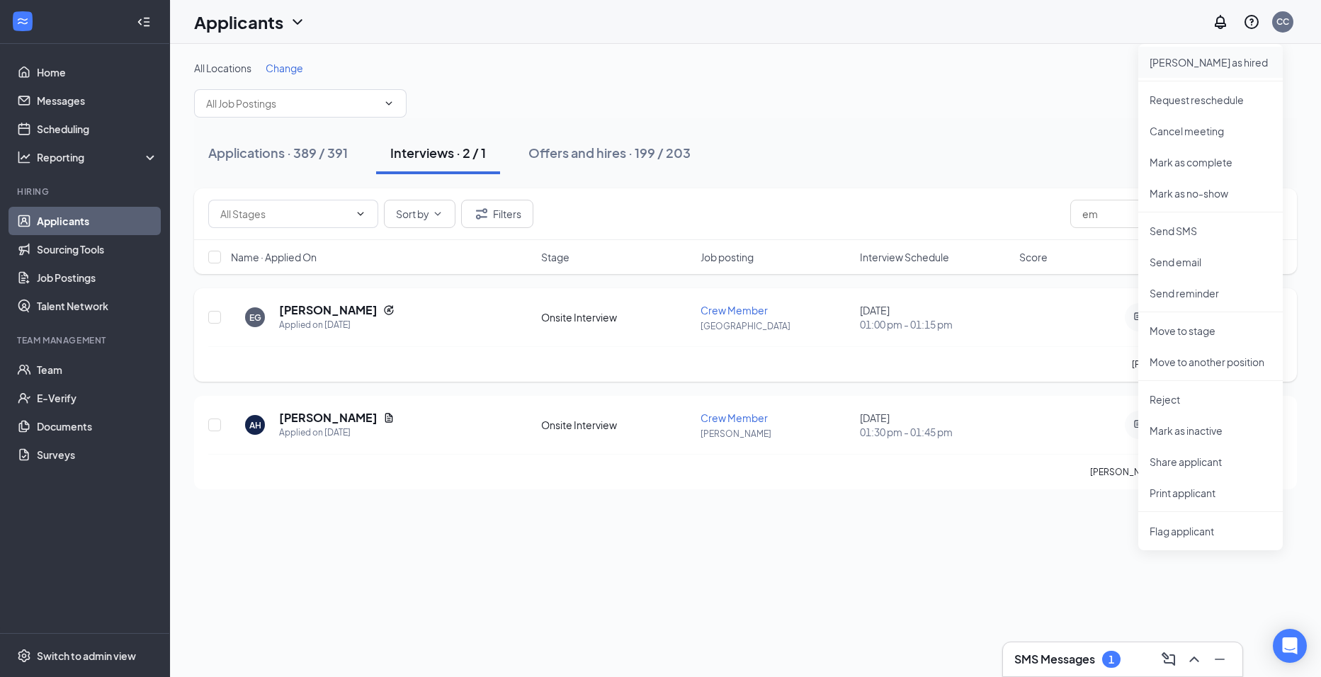
click at [1200, 72] on li "Mark as hired" at bounding box center [1210, 62] width 144 height 31
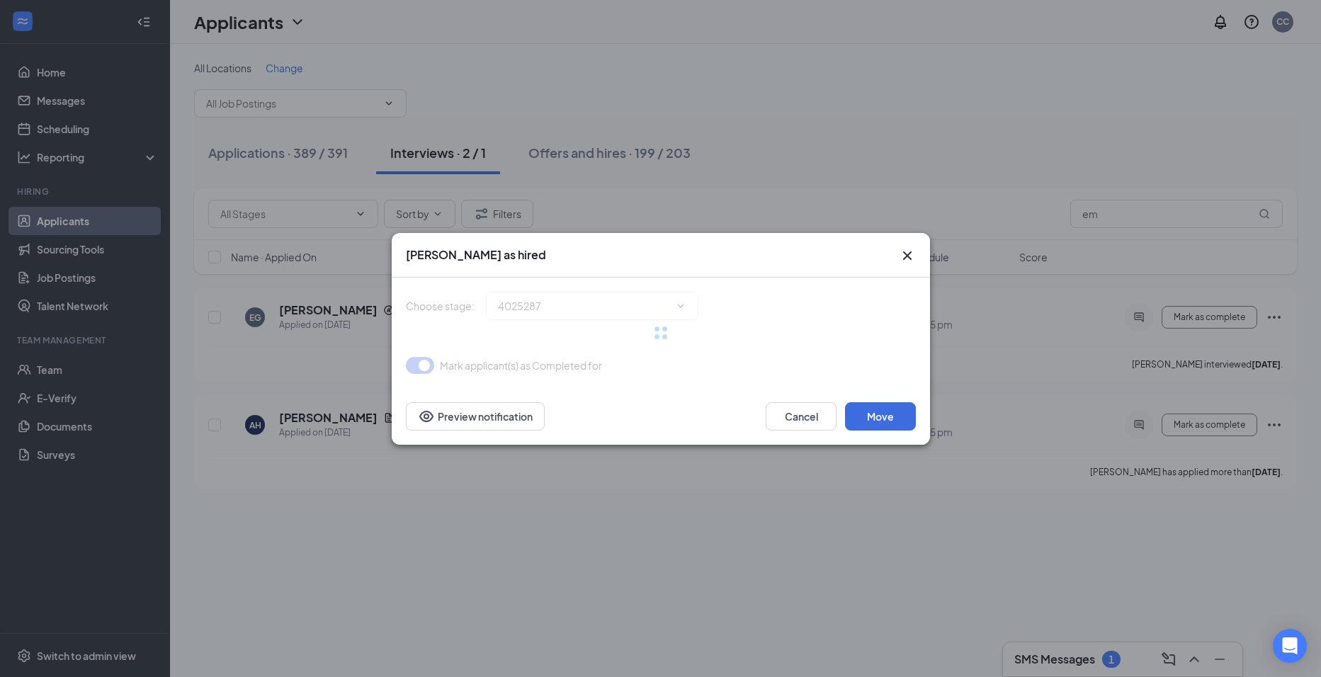
type input "Hiring Complete (final stage)"
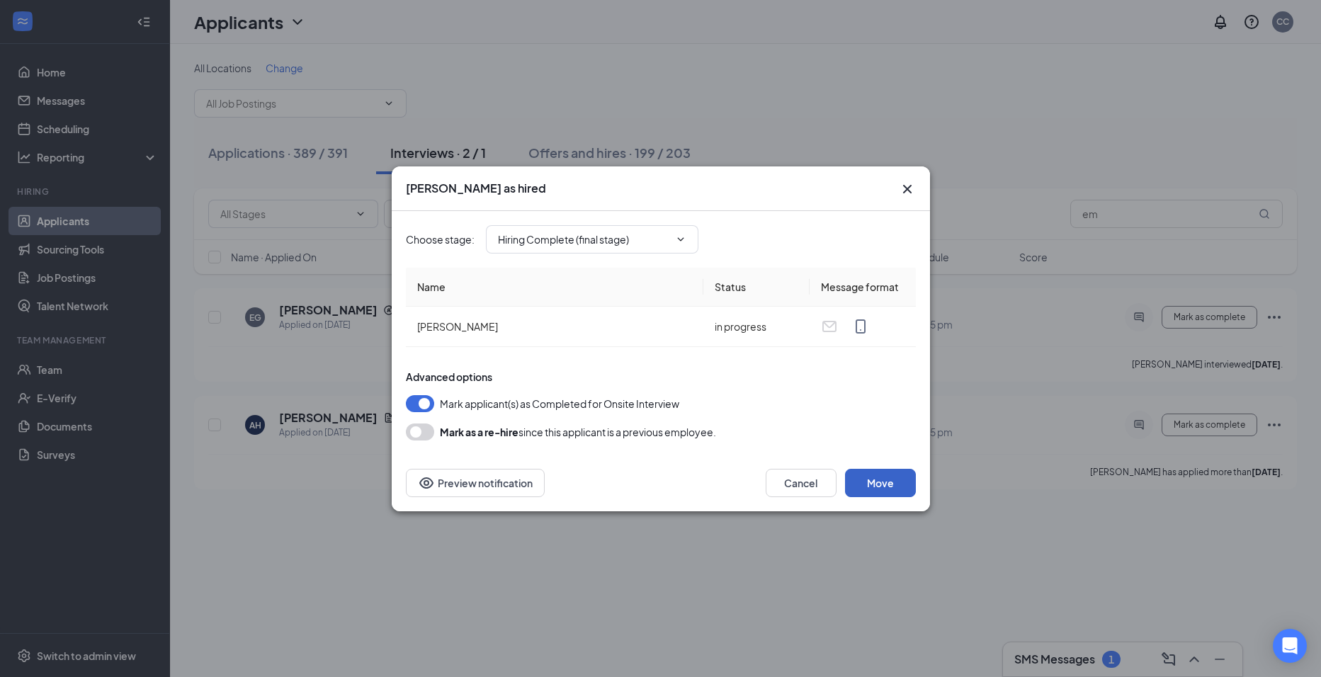
click at [880, 478] on button "Move" at bounding box center [880, 483] width 71 height 28
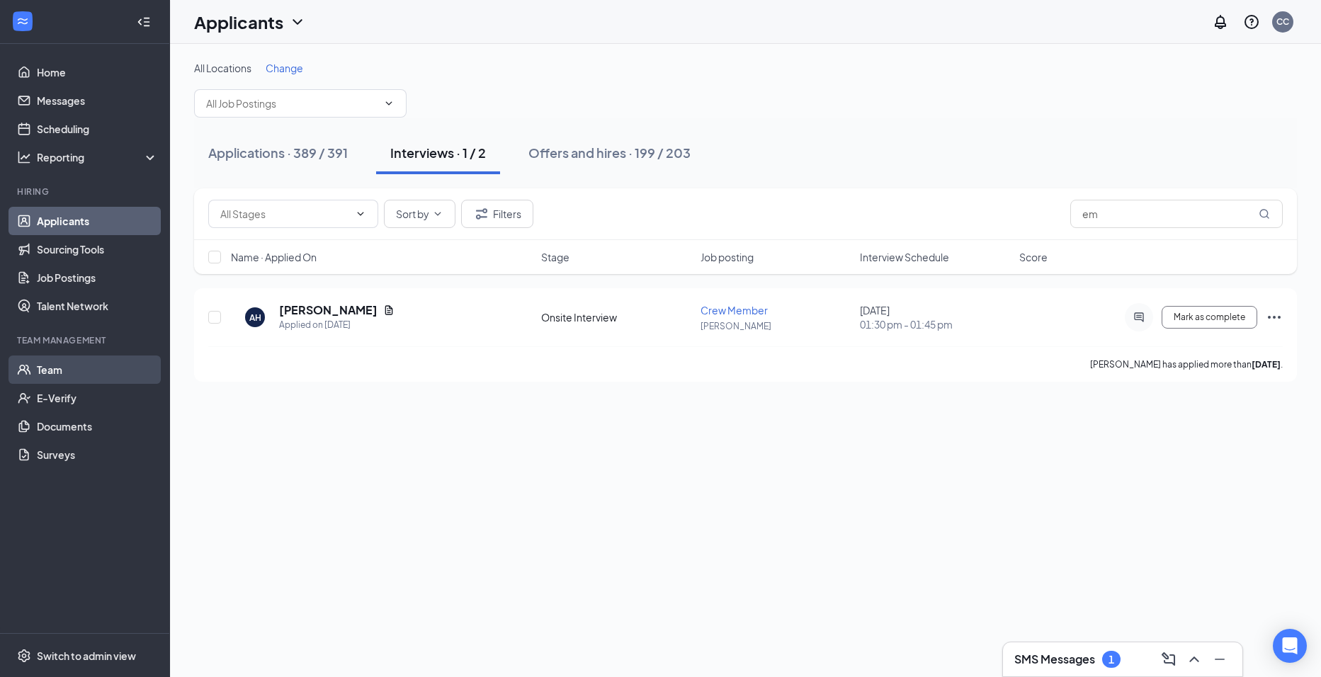
click at [124, 374] on link "Team" at bounding box center [97, 369] width 121 height 28
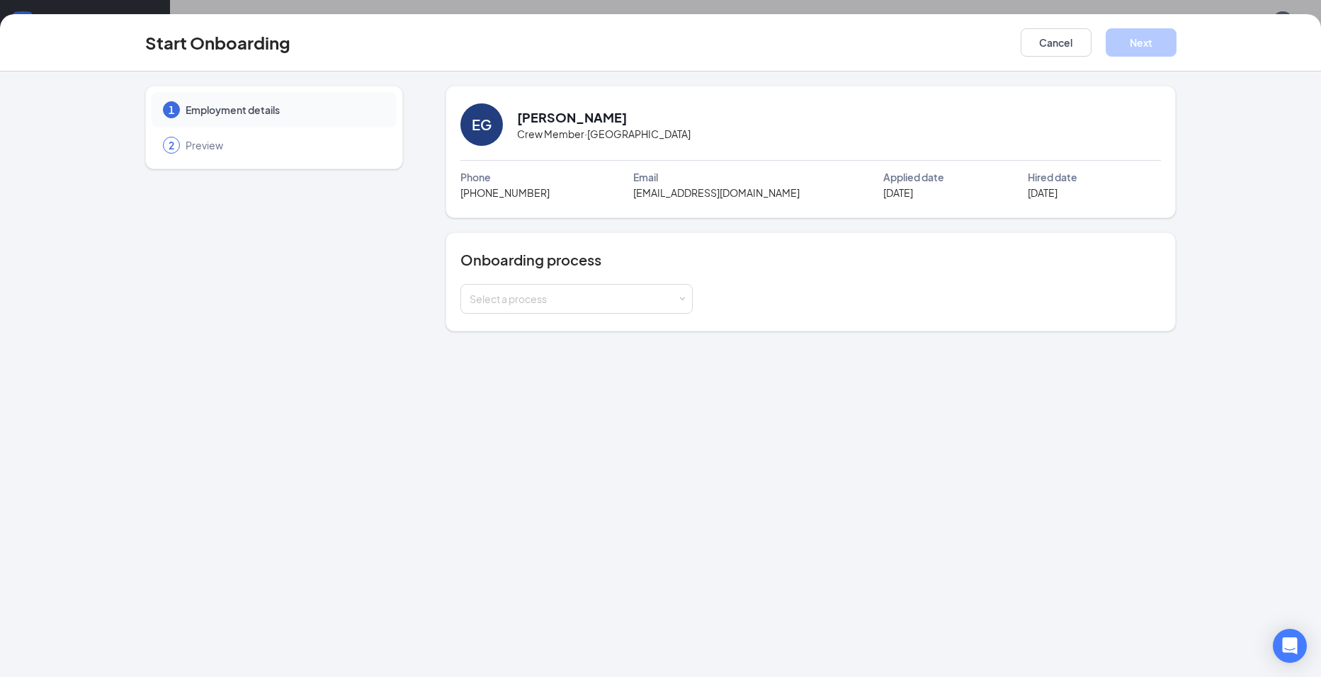
drag, startPoint x: 614, startPoint y: 317, endPoint x: 618, endPoint y: 308, distance: 10.1
click at [615, 316] on div "Onboarding process Select a process" at bounding box center [810, 281] width 730 height 99
click at [620, 305] on div "Select a process" at bounding box center [572, 299] width 207 height 14
click at [577, 326] on li "New Hire" at bounding box center [576, 328] width 232 height 25
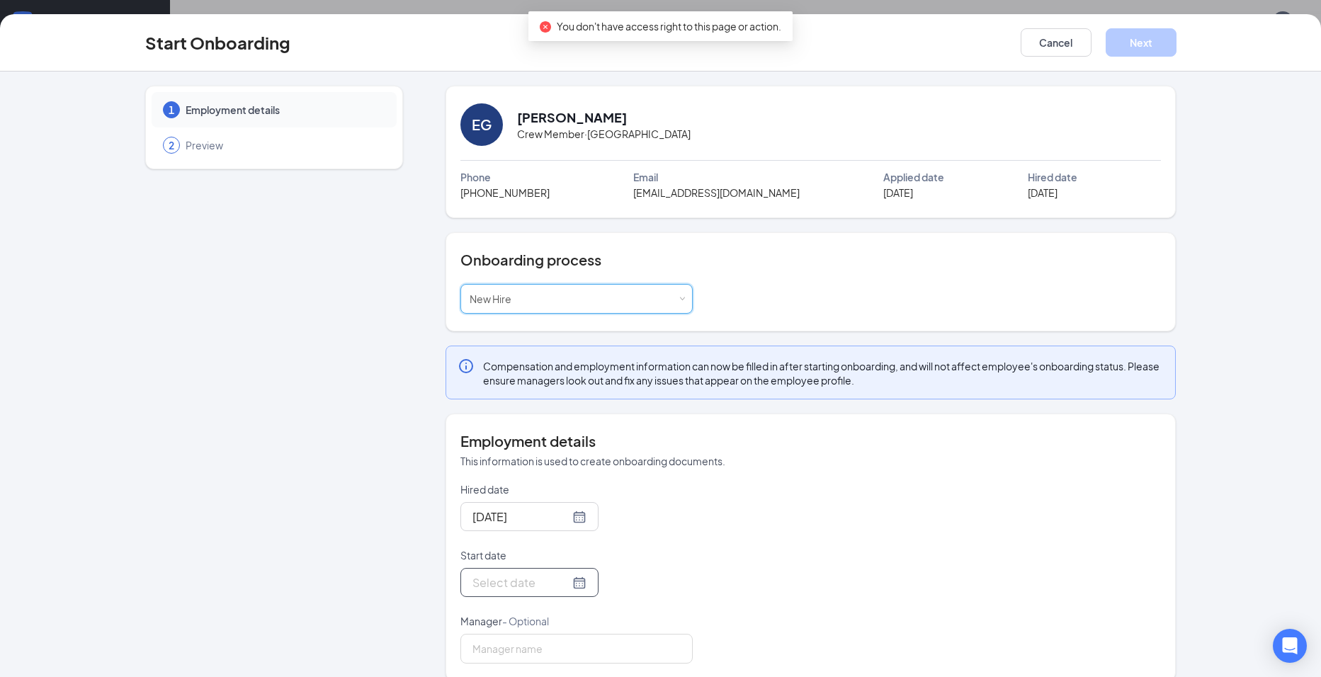
click at [561, 576] on div at bounding box center [529, 582] width 138 height 29
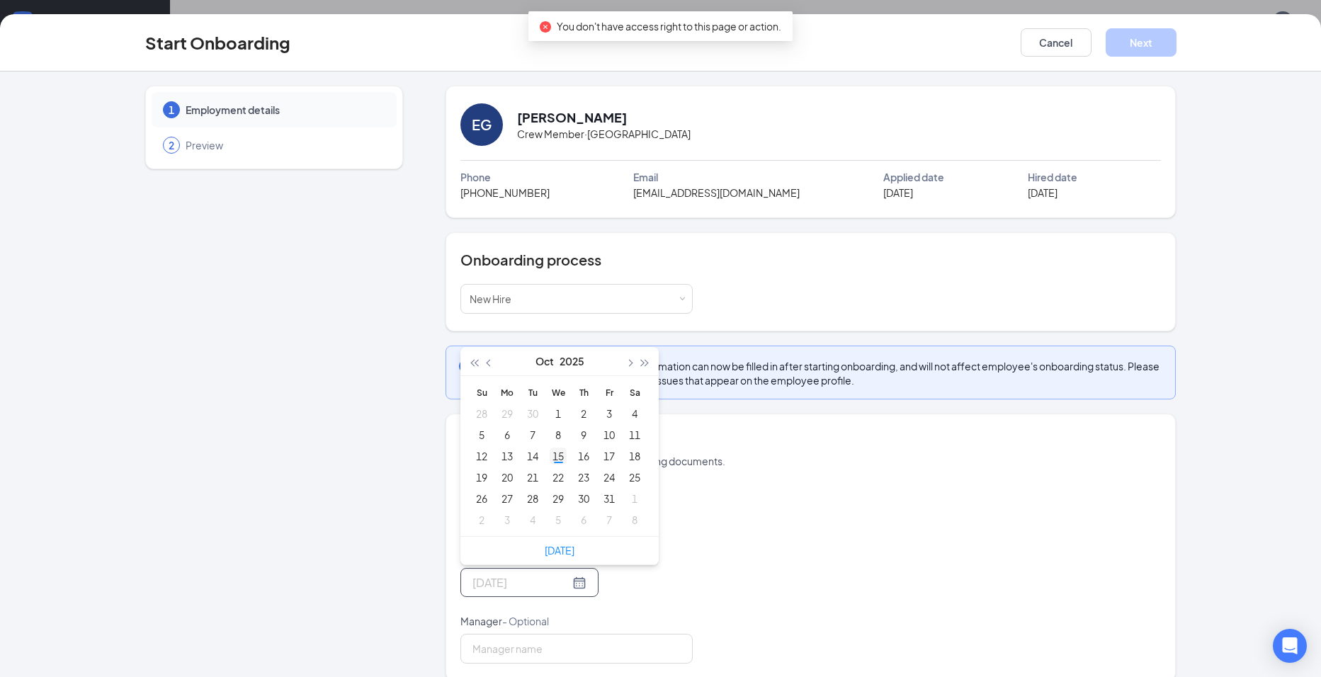
type input "[DATE]"
click at [554, 457] on div "15" at bounding box center [557, 455] width 17 height 17
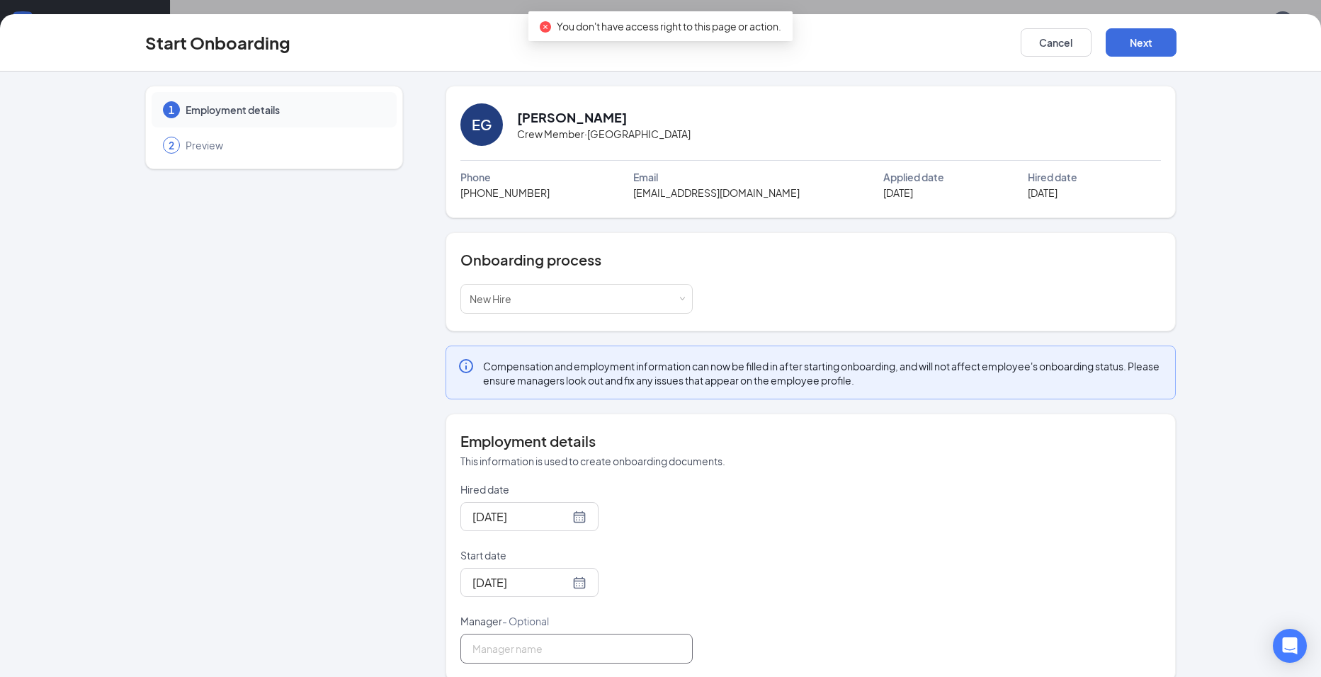
click at [568, 646] on input "Manager - Optional" at bounding box center [576, 649] width 232 height 30
type input "[PERSON_NAME]"
click at [777, 532] on div "Hired date [DATE] Start date [DATE] [DATE] Su Mo Tu We Th Fr Sa 28 29 30 1 2 3 …" at bounding box center [810, 572] width 700 height 181
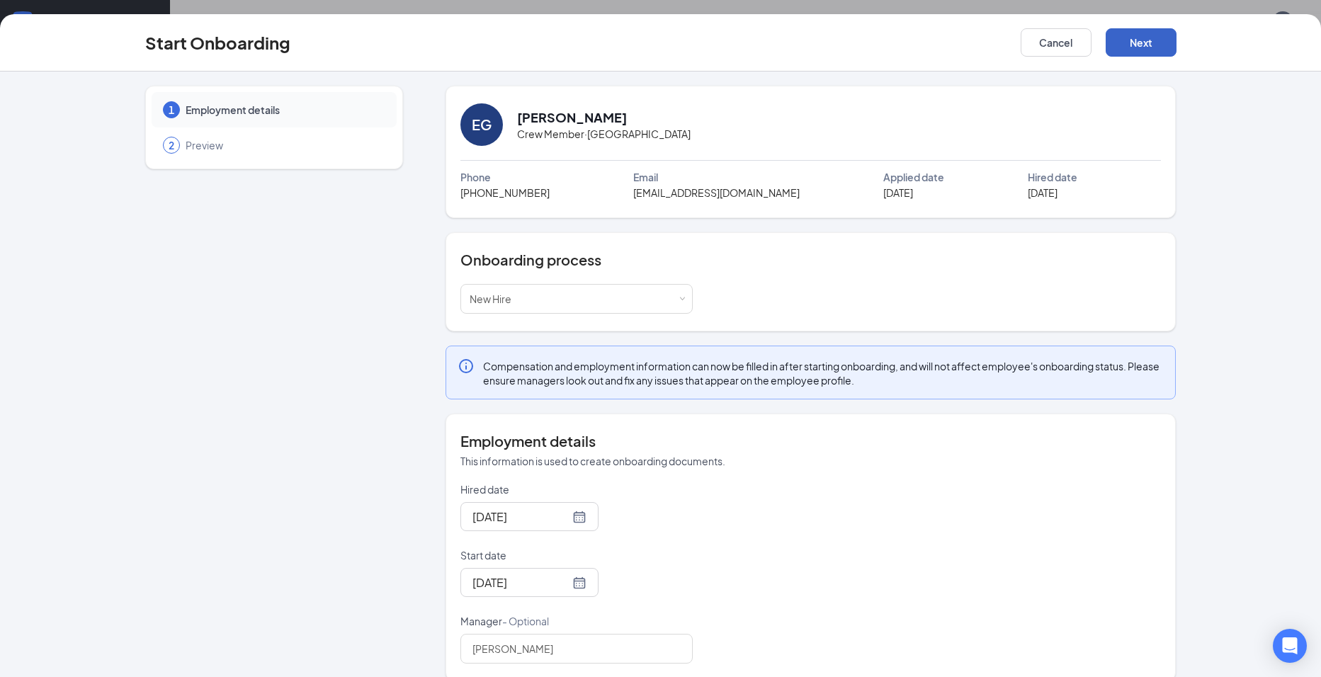
click at [1148, 40] on button "Next" at bounding box center [1140, 42] width 71 height 28
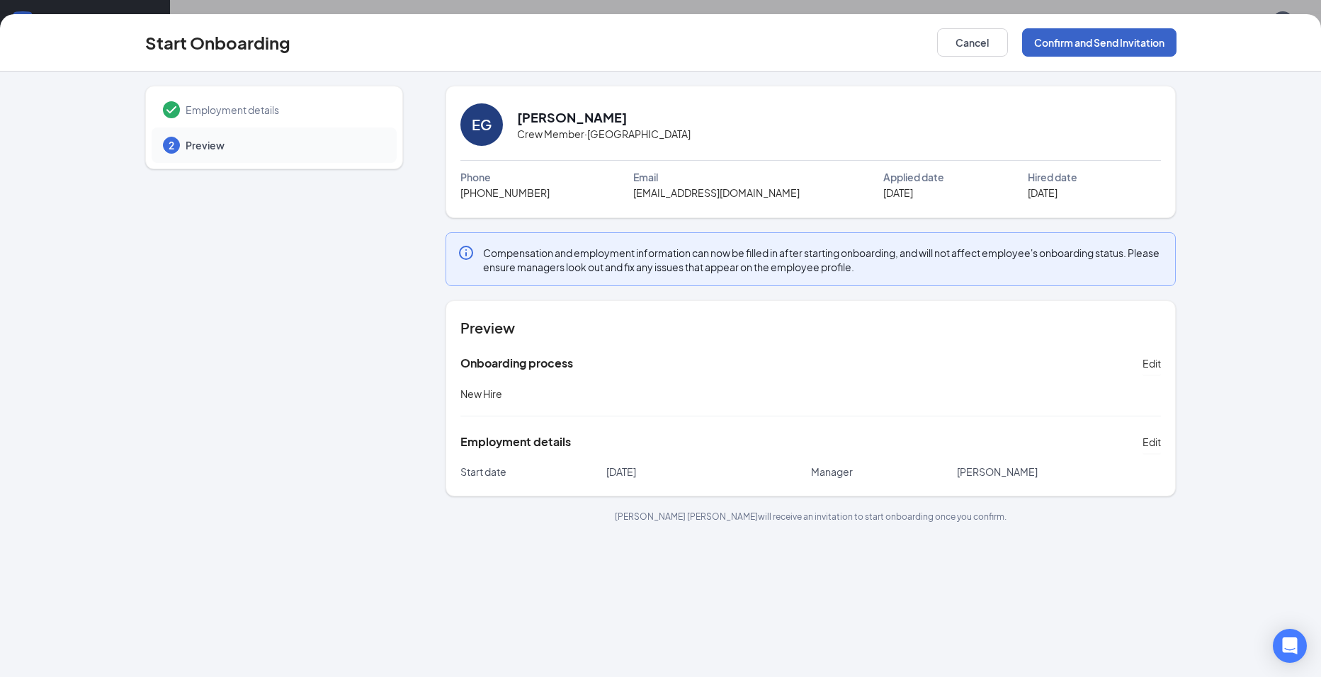
click at [1093, 33] on button "Confirm and Send Invitation" at bounding box center [1099, 42] width 154 height 28
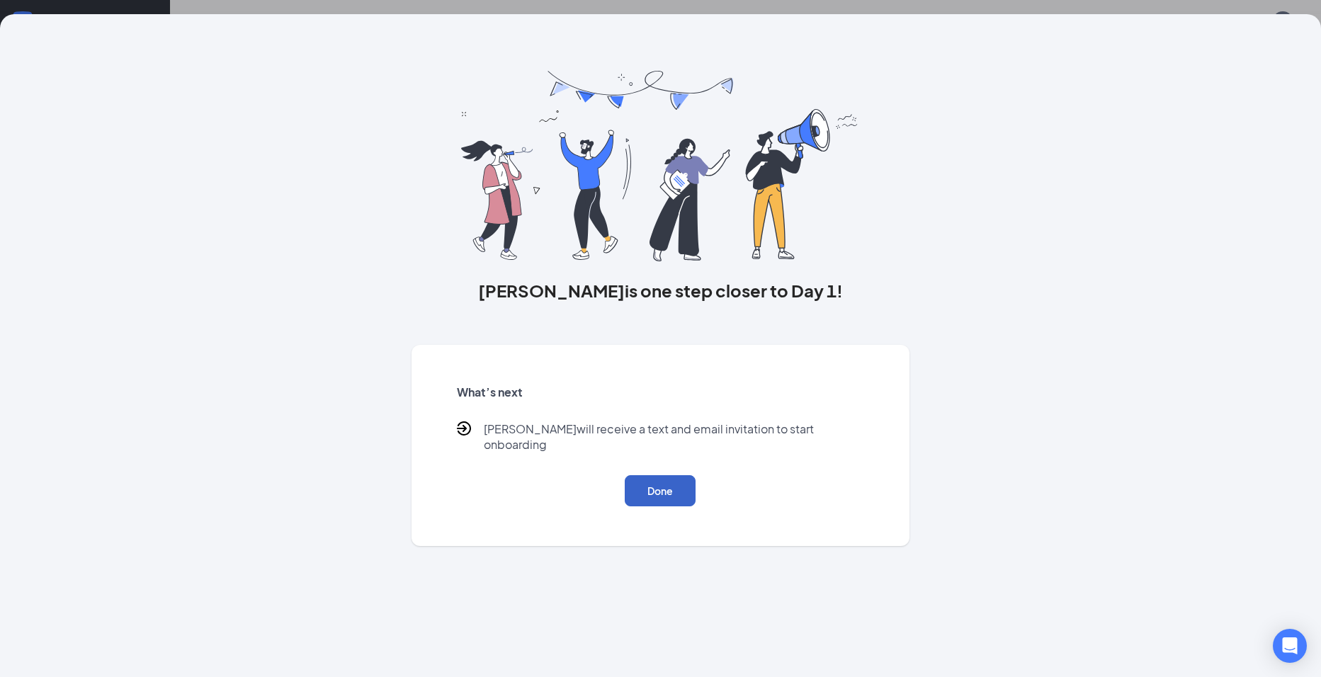
click at [692, 479] on button "Done" at bounding box center [660, 490] width 71 height 31
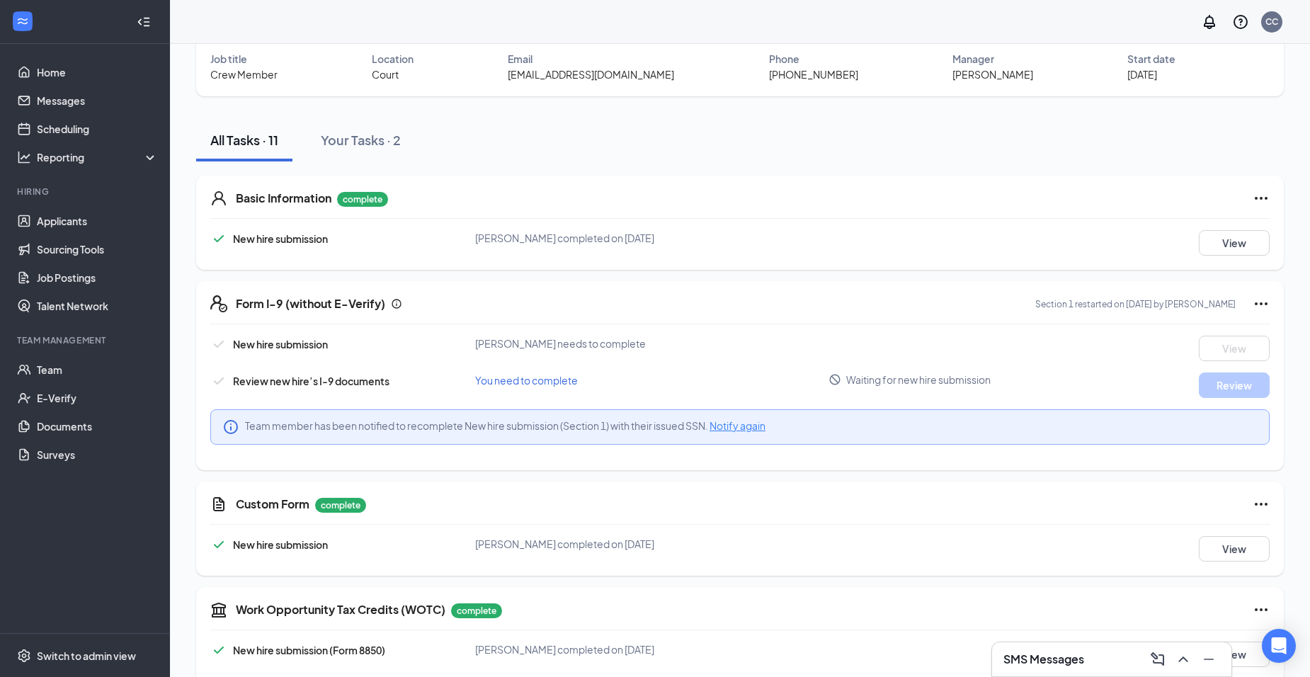
scroll to position [142, 0]
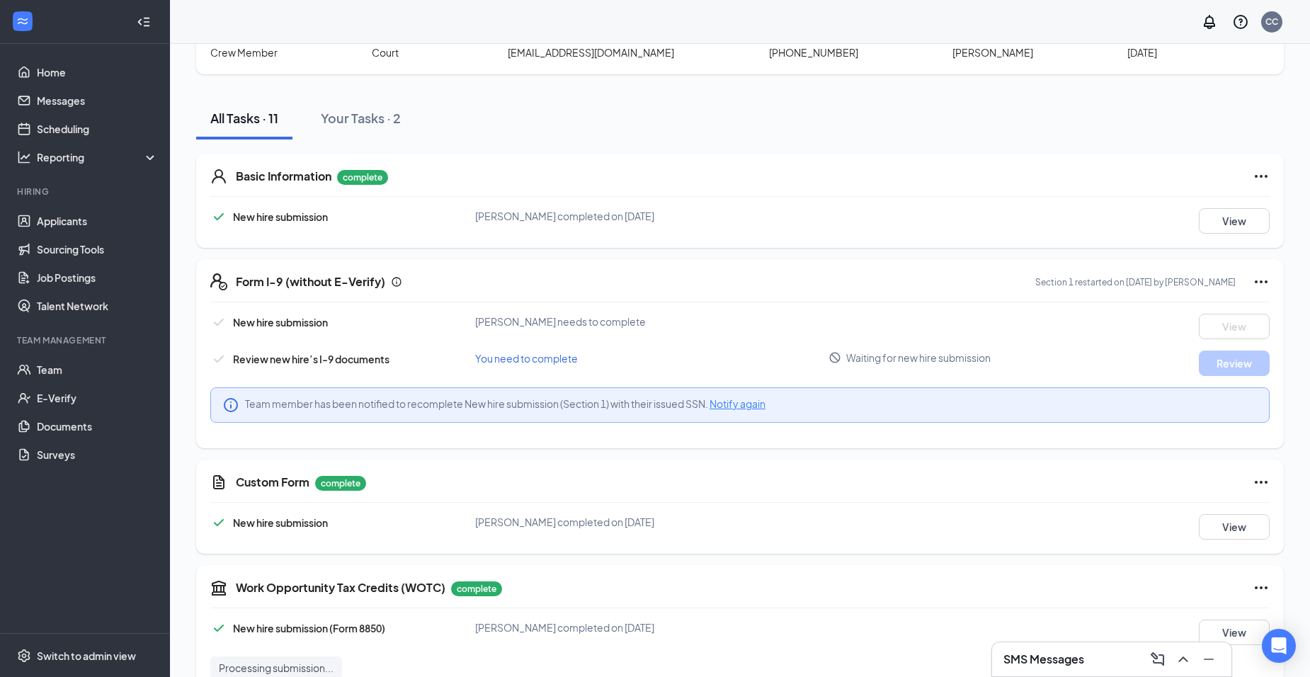
click at [563, 355] on span "You need to complete" at bounding box center [526, 358] width 103 height 13
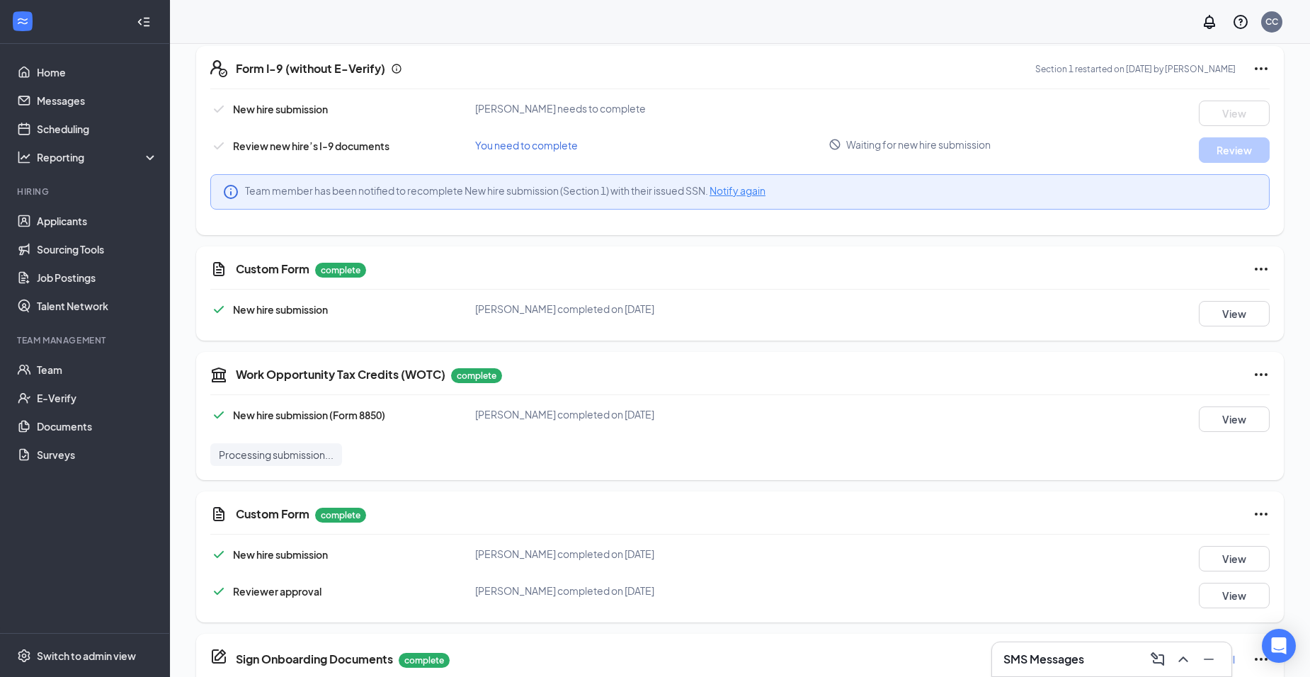
scroll to position [204, 0]
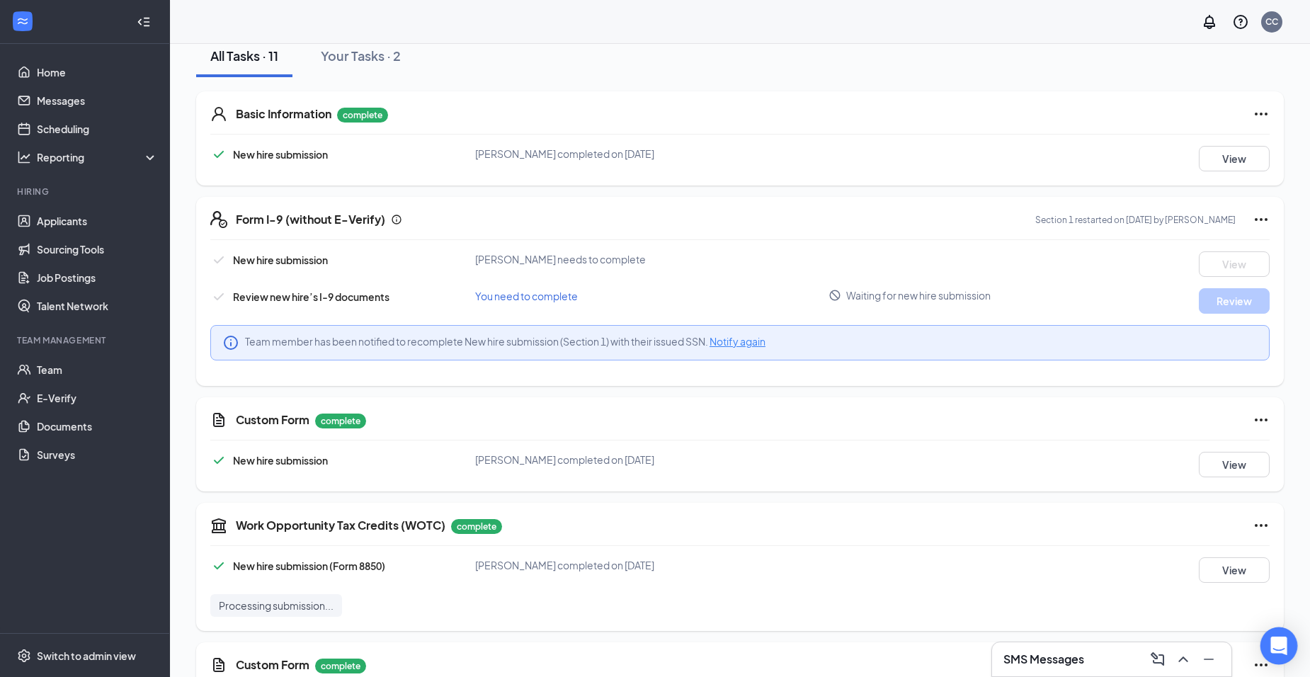
click at [1285, 655] on div "Open Intercom Messenger" at bounding box center [1279, 646] width 38 height 38
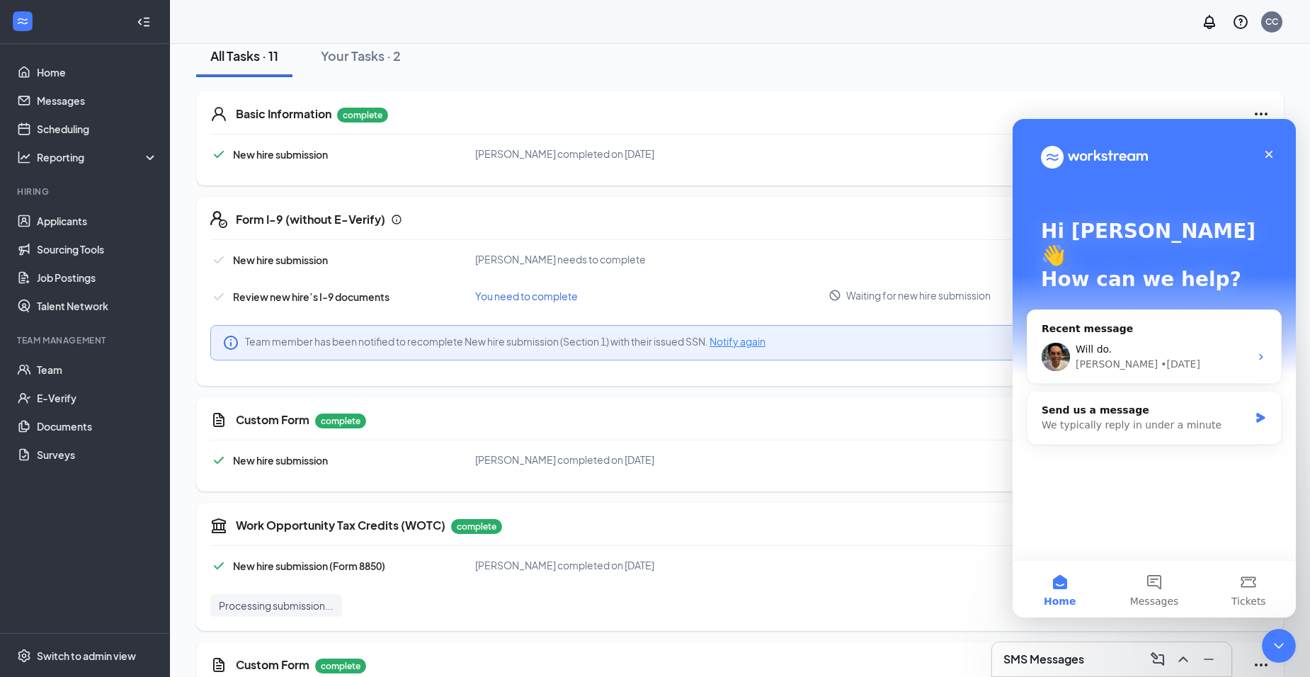
scroll to position [0, 0]
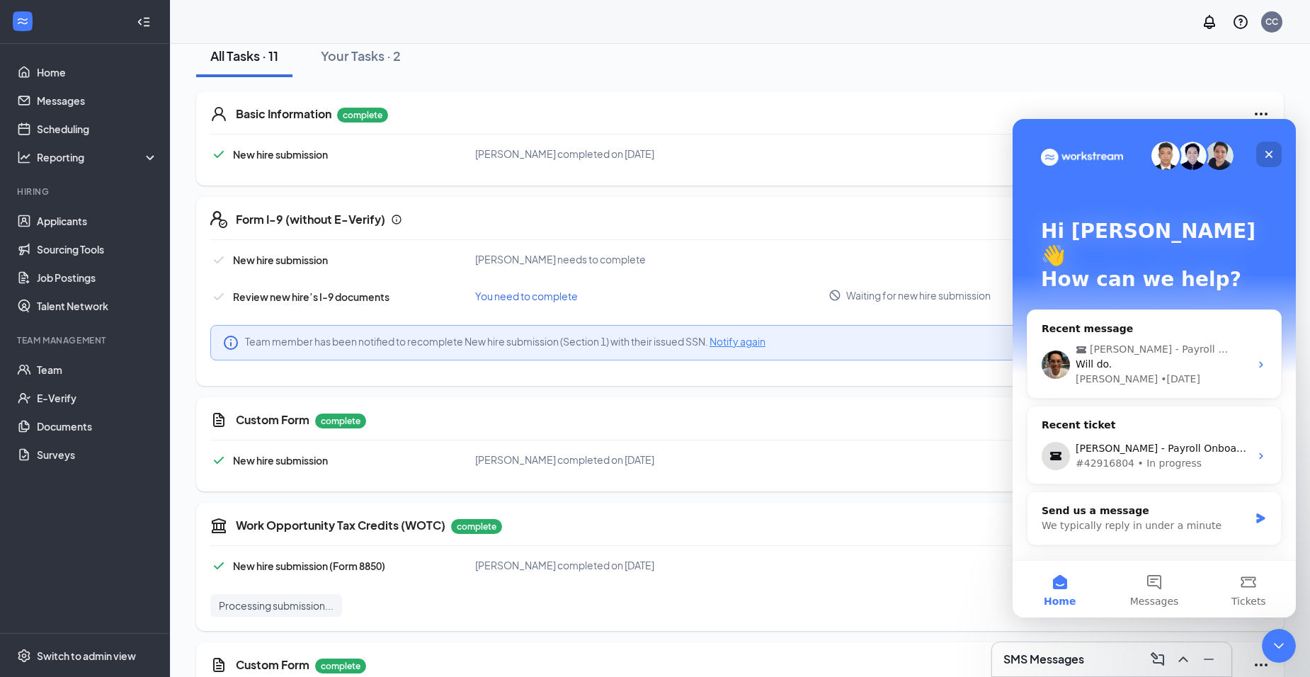
click at [1265, 152] on icon "Close" at bounding box center [1268, 154] width 11 height 11
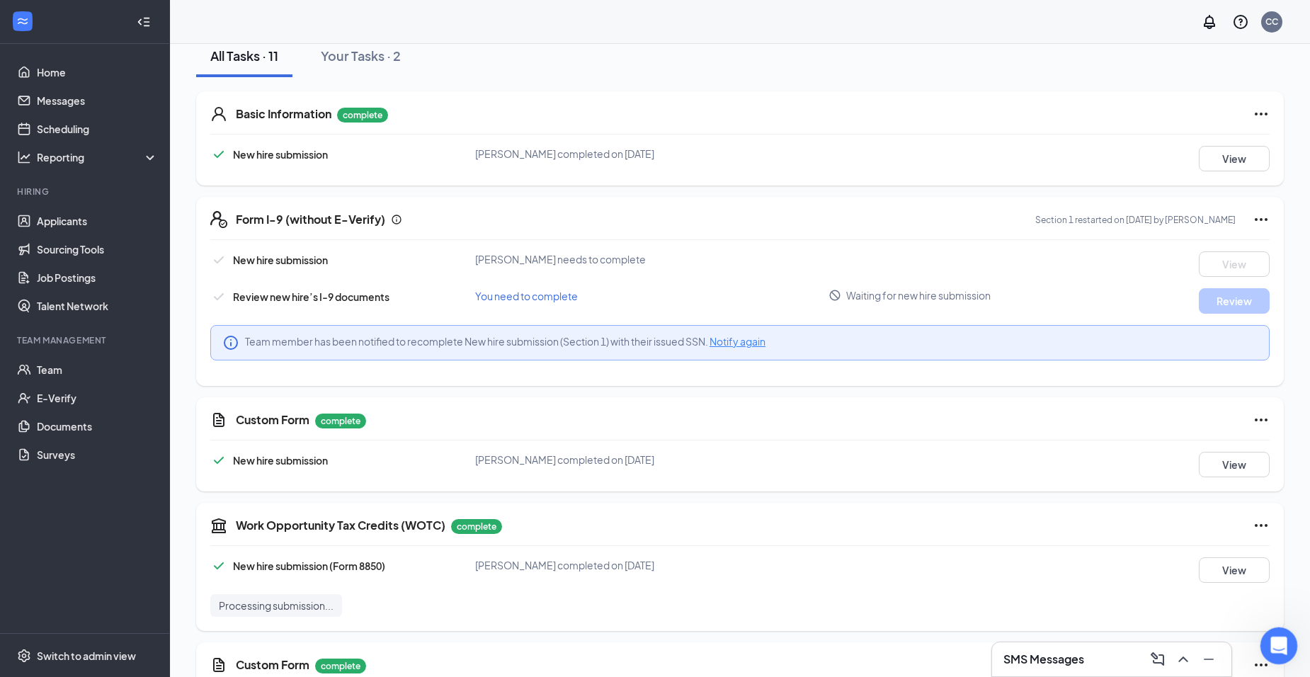
click at [1275, 640] on icon "Open Intercom Messenger" at bounding box center [1276, 643] width 23 height 23
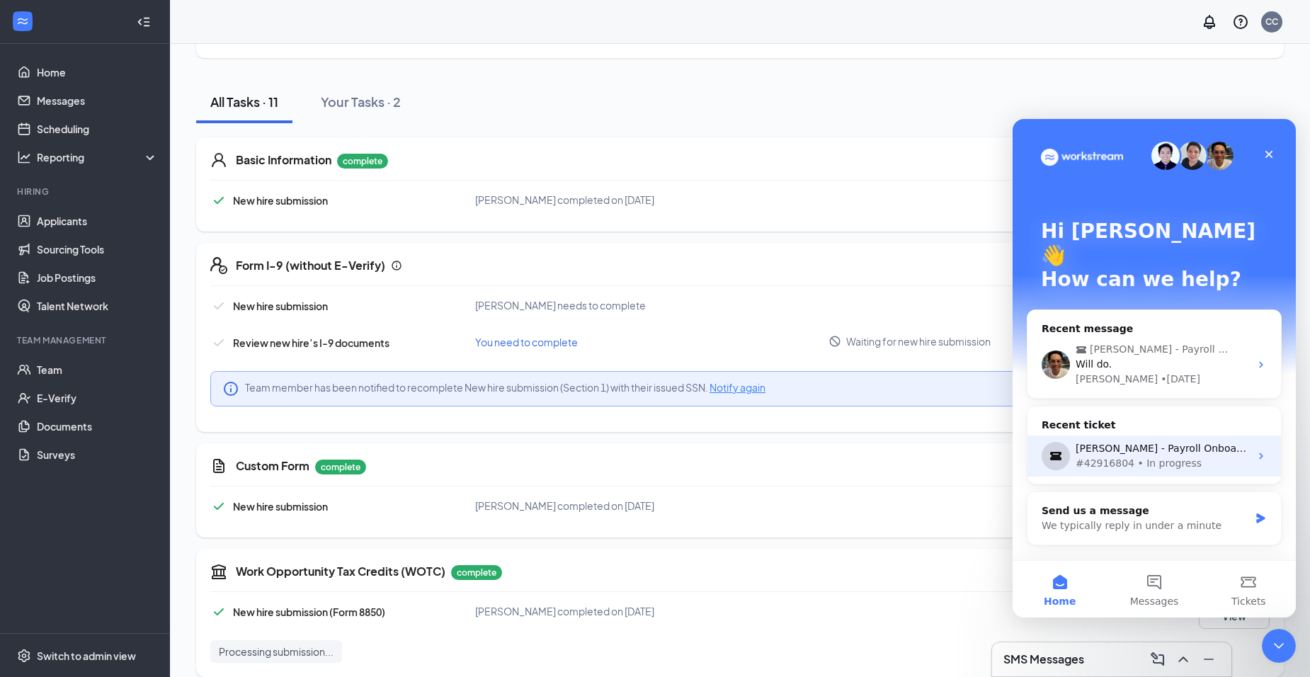
scroll to position [133, 0]
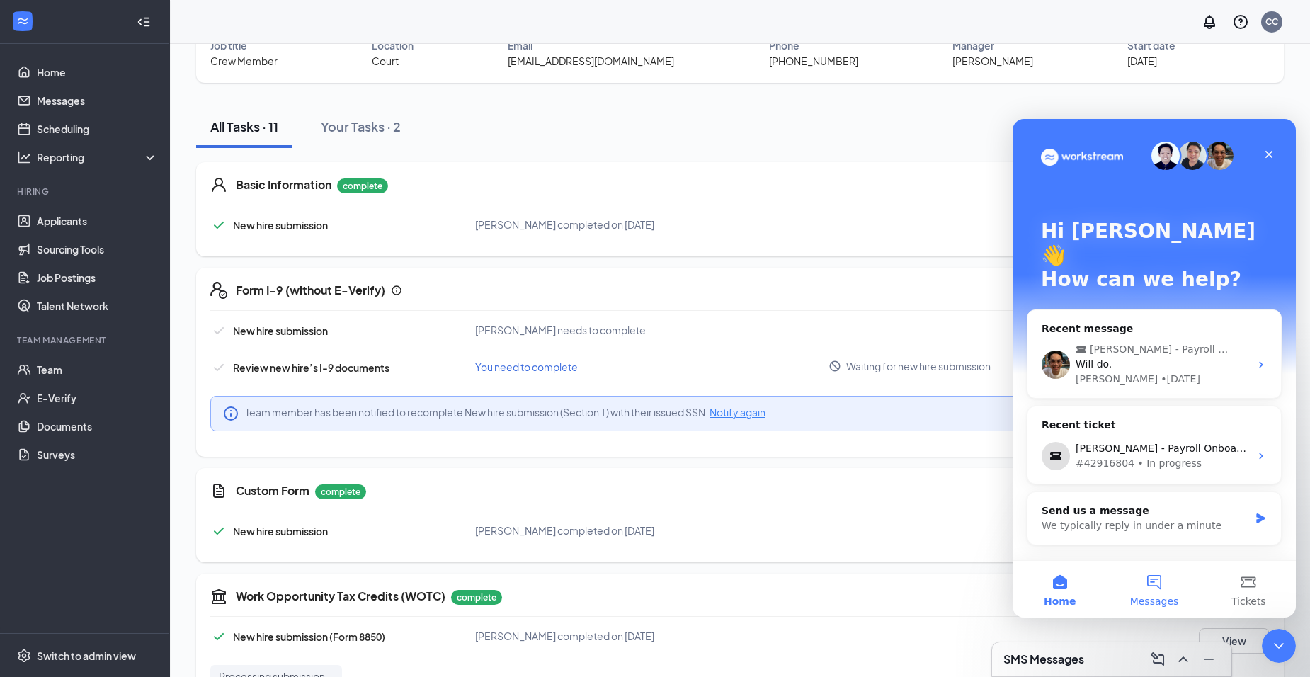
click at [1159, 578] on button "Messages" at bounding box center [1154, 589] width 94 height 57
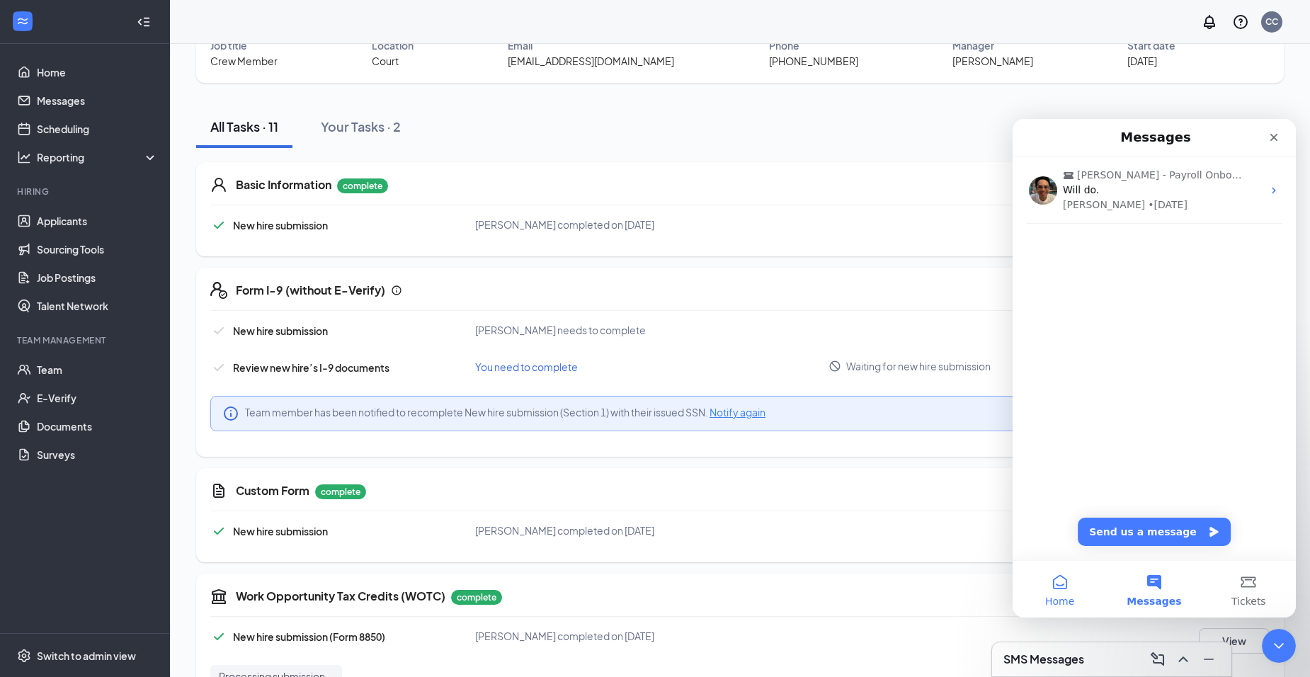
click at [1085, 588] on button "Home" at bounding box center [1060, 589] width 94 height 57
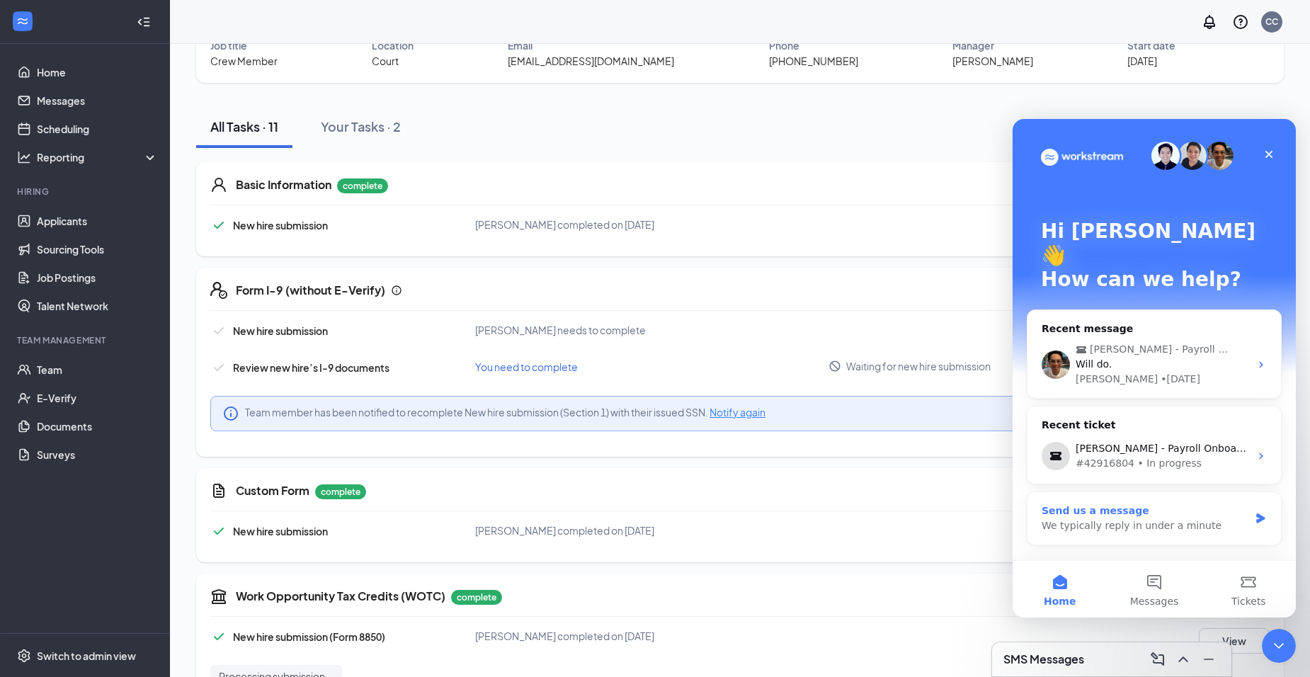
click at [1219, 518] on div "We typically reply in under a minute" at bounding box center [1145, 525] width 207 height 15
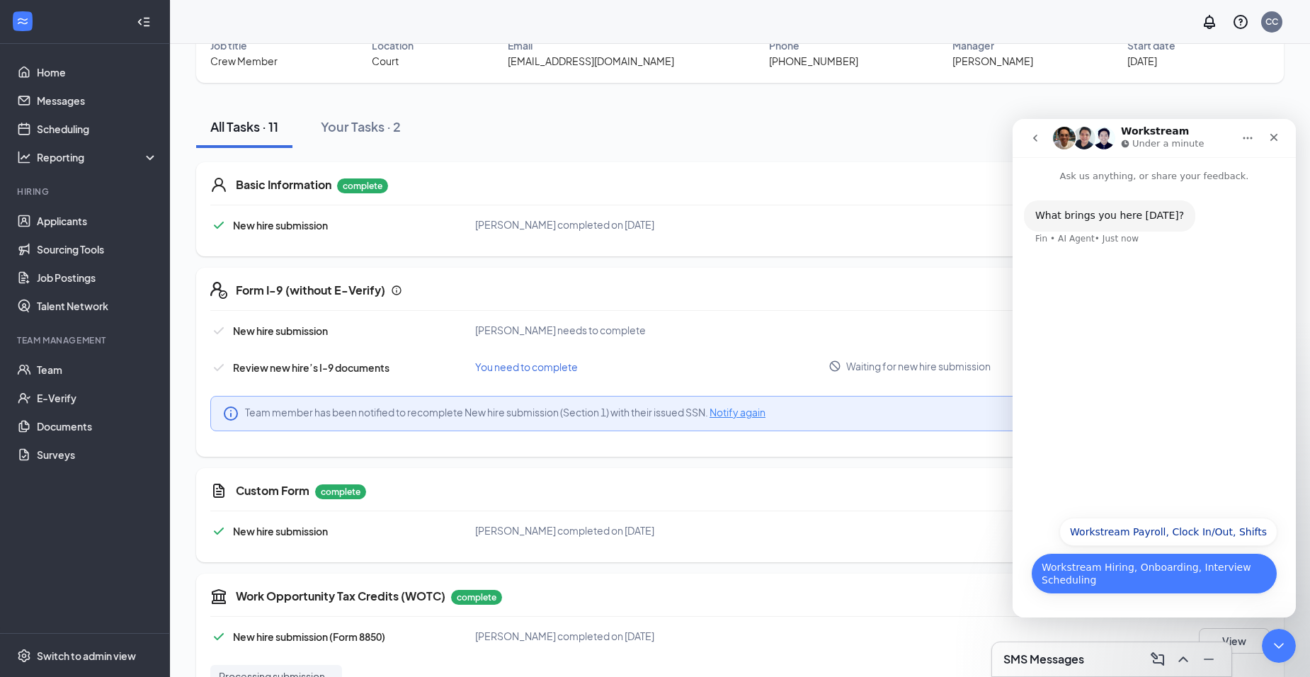
click at [1194, 581] on button "Workstream Hiring, Onboarding, Interview Scheduling" at bounding box center [1154, 573] width 246 height 41
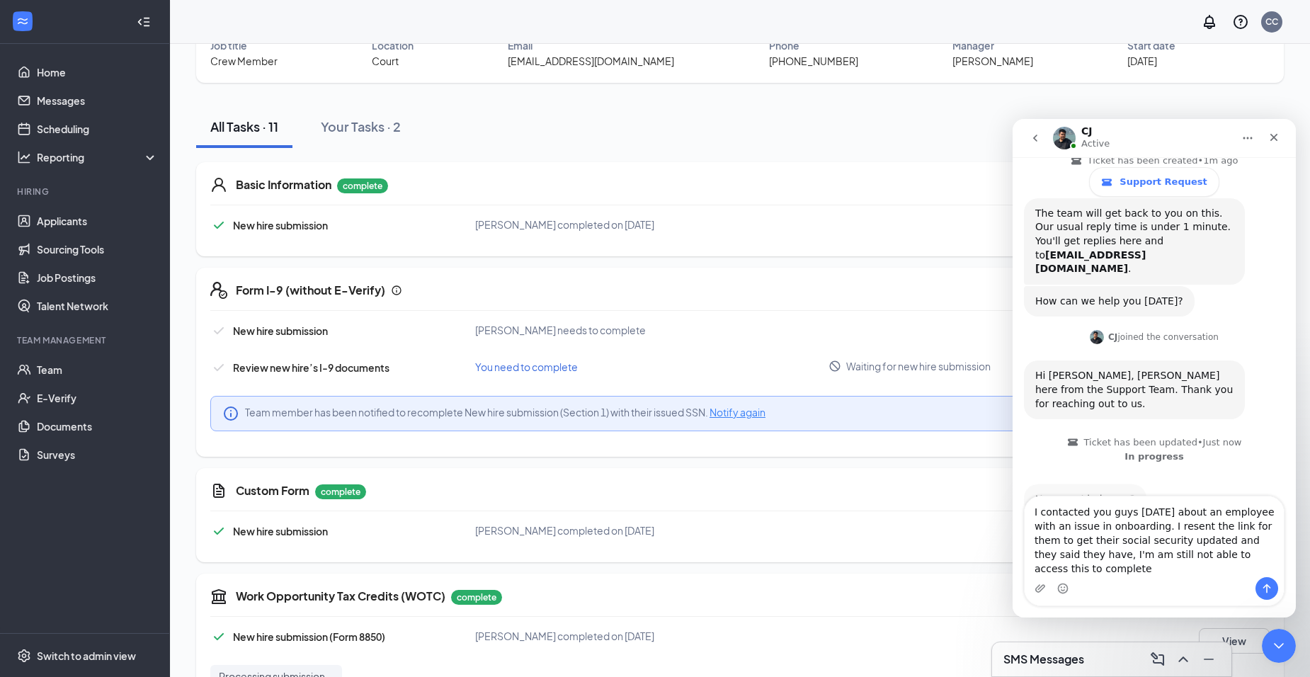
scroll to position [191, 0]
type textarea "I contacted you guys yesterday about an employee with an issue in onboarding. I…"
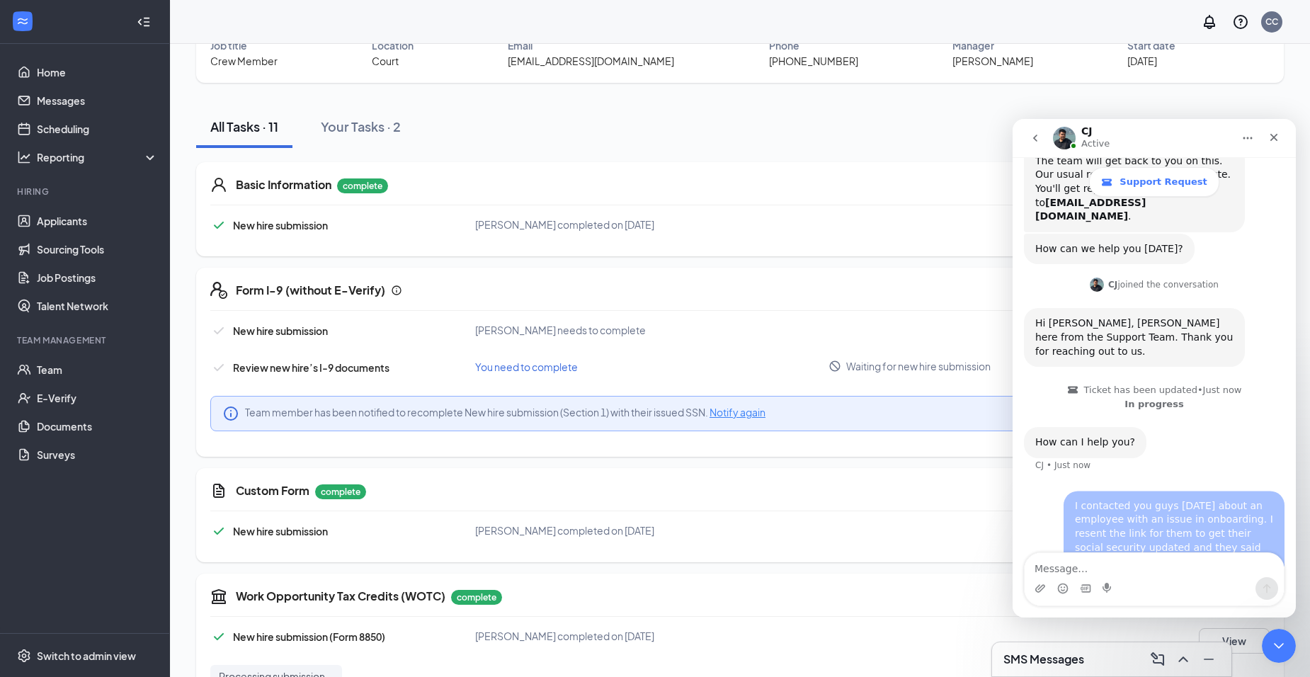
scroll to position [246, 0]
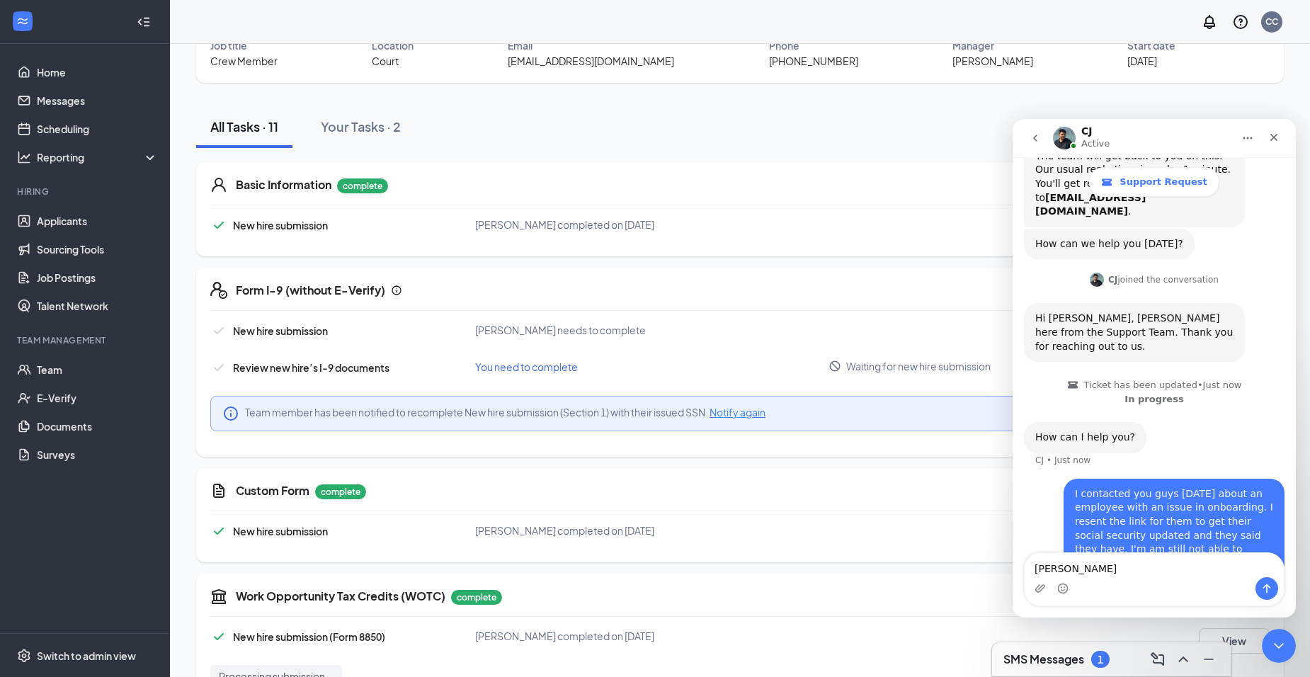
type textarea "Anwen Watkins-Breedlove"
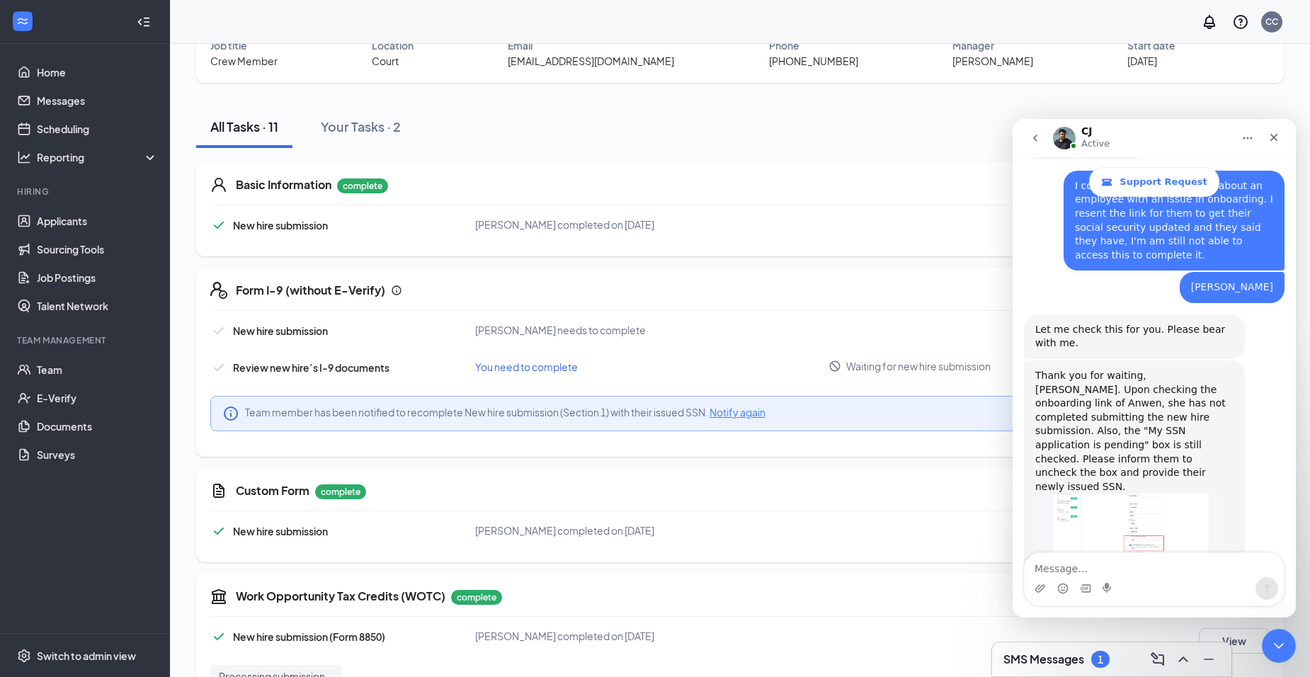
scroll to position [541, 0]
click at [1117, 493] on img "CJ says…" at bounding box center [1130, 538] width 190 height 91
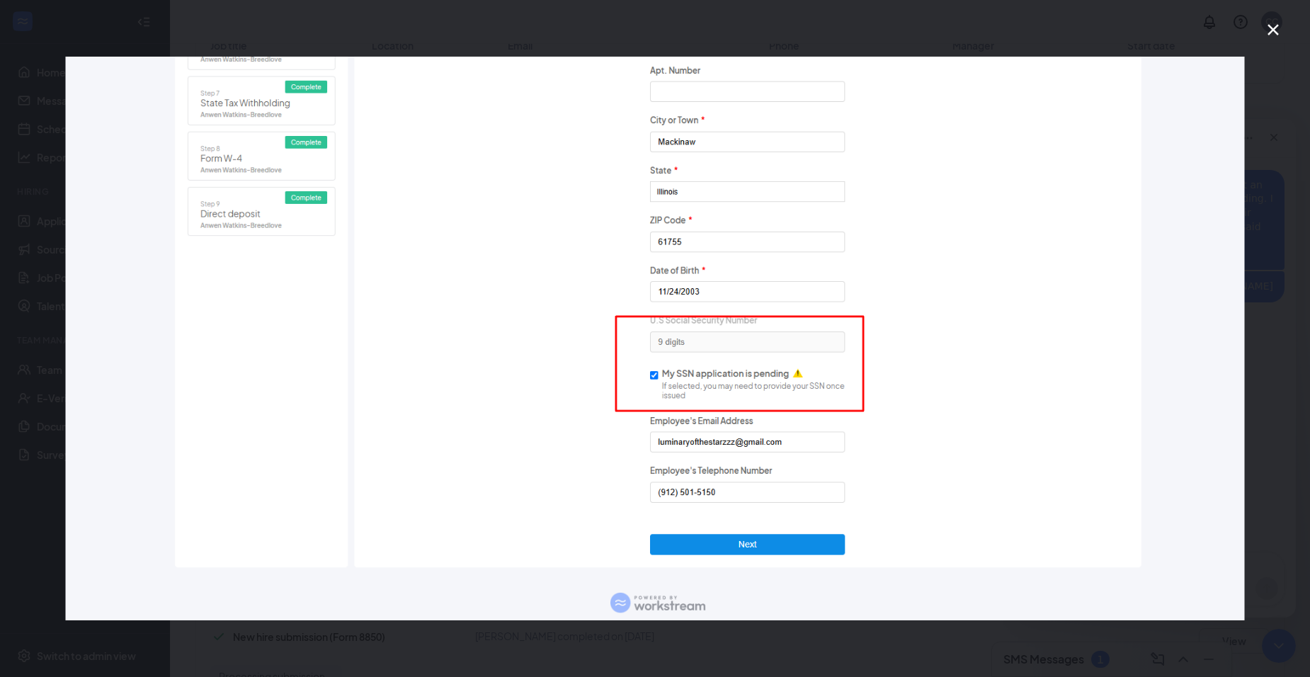
scroll to position [595, 0]
click at [1271, 30] on icon "Close" at bounding box center [1273, 29] width 17 height 17
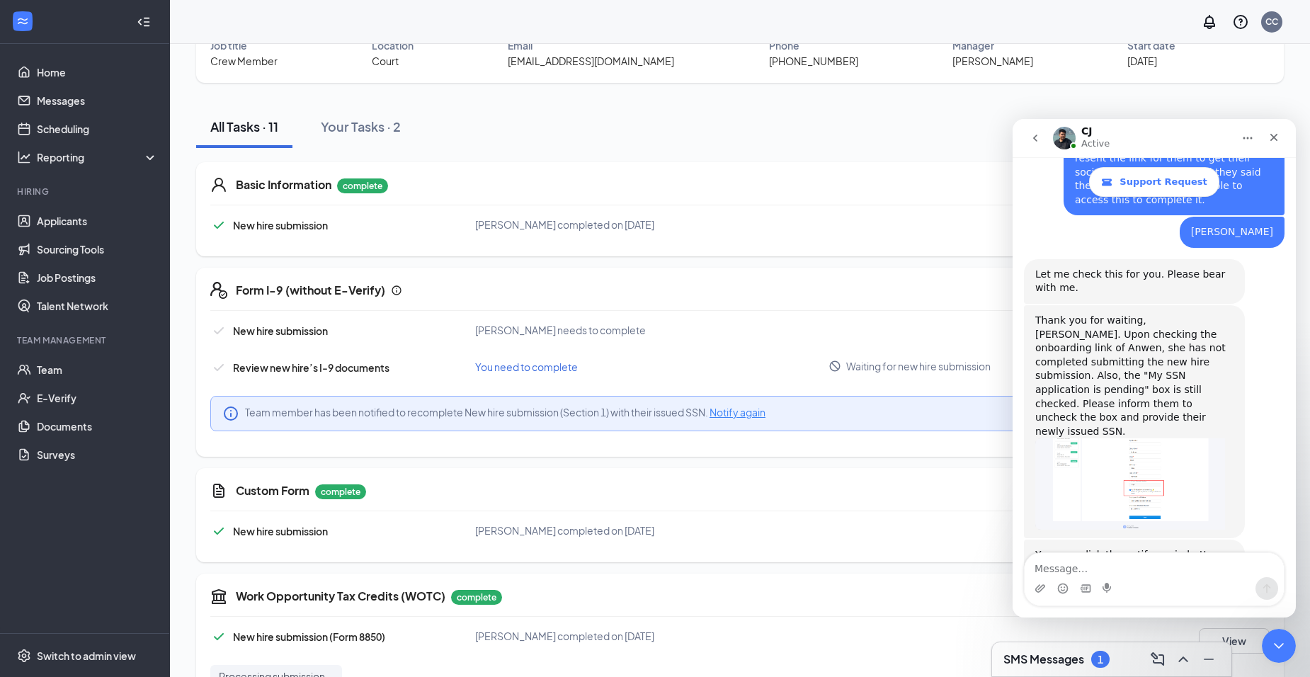
scroll to position [636, 0]
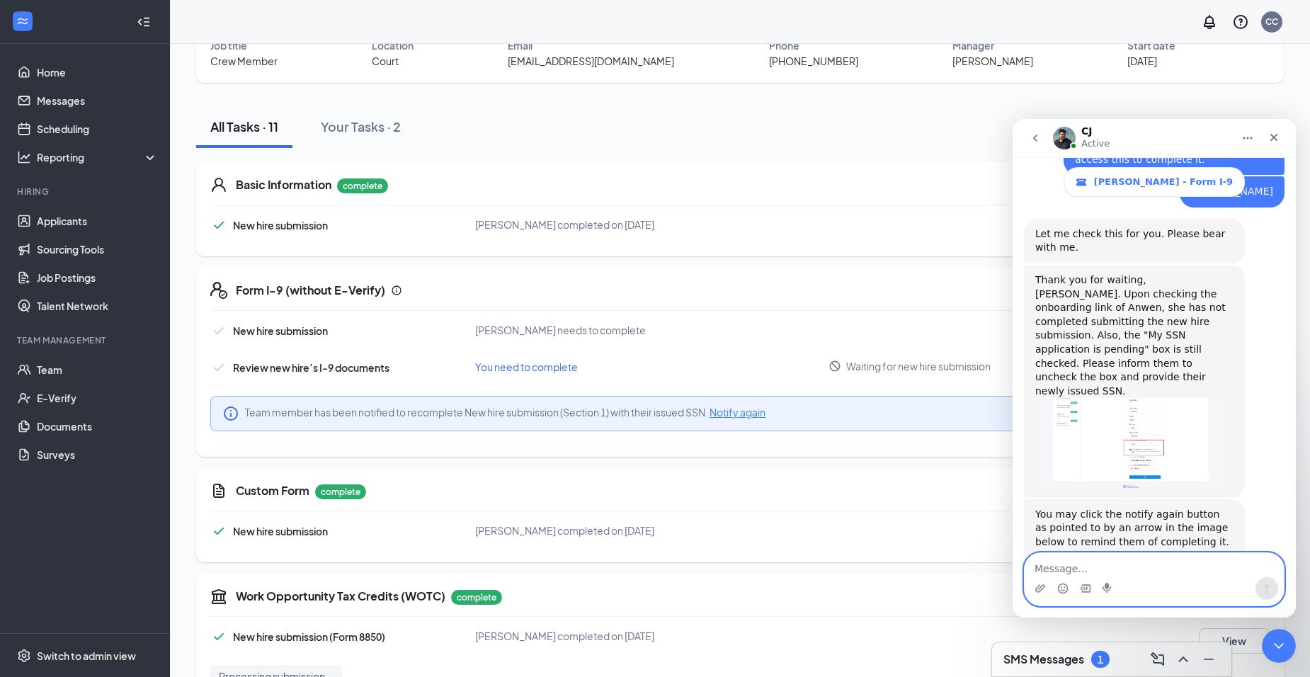
click at [1079, 575] on textarea "Message…" at bounding box center [1154, 565] width 259 height 24
type textarea "Okay thank you, I will contact the applicant to do this."
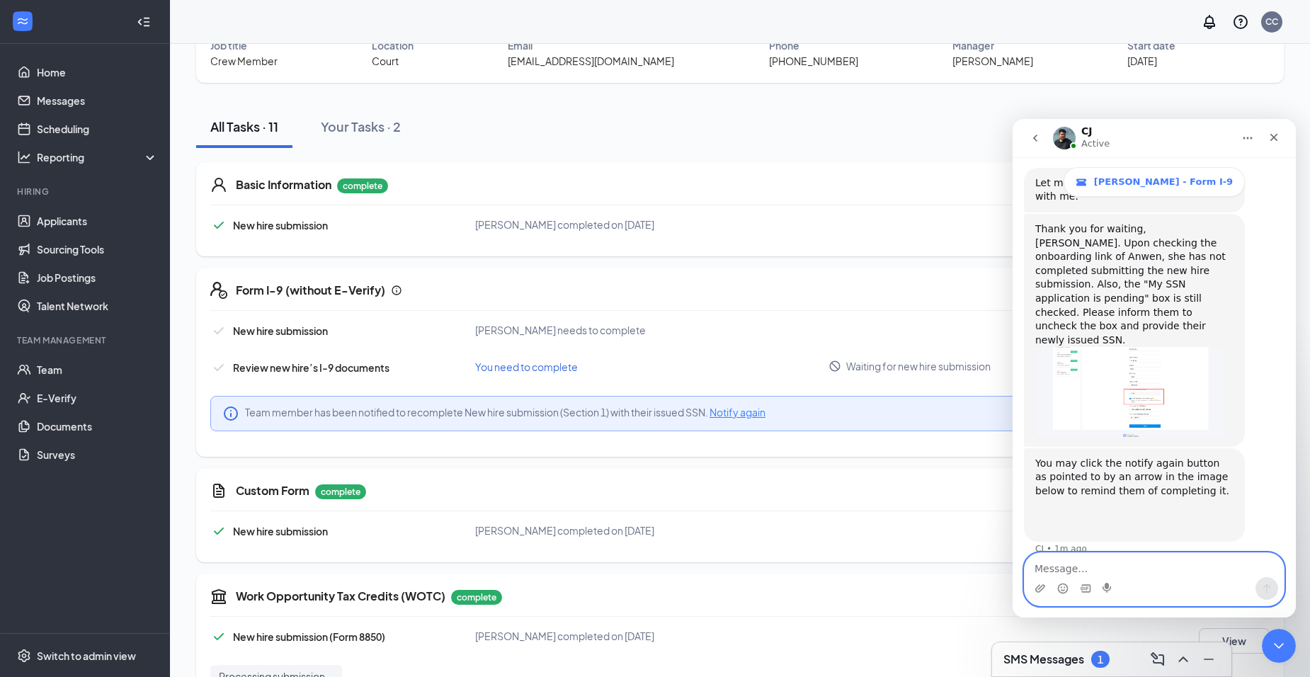
scroll to position [692, 0]
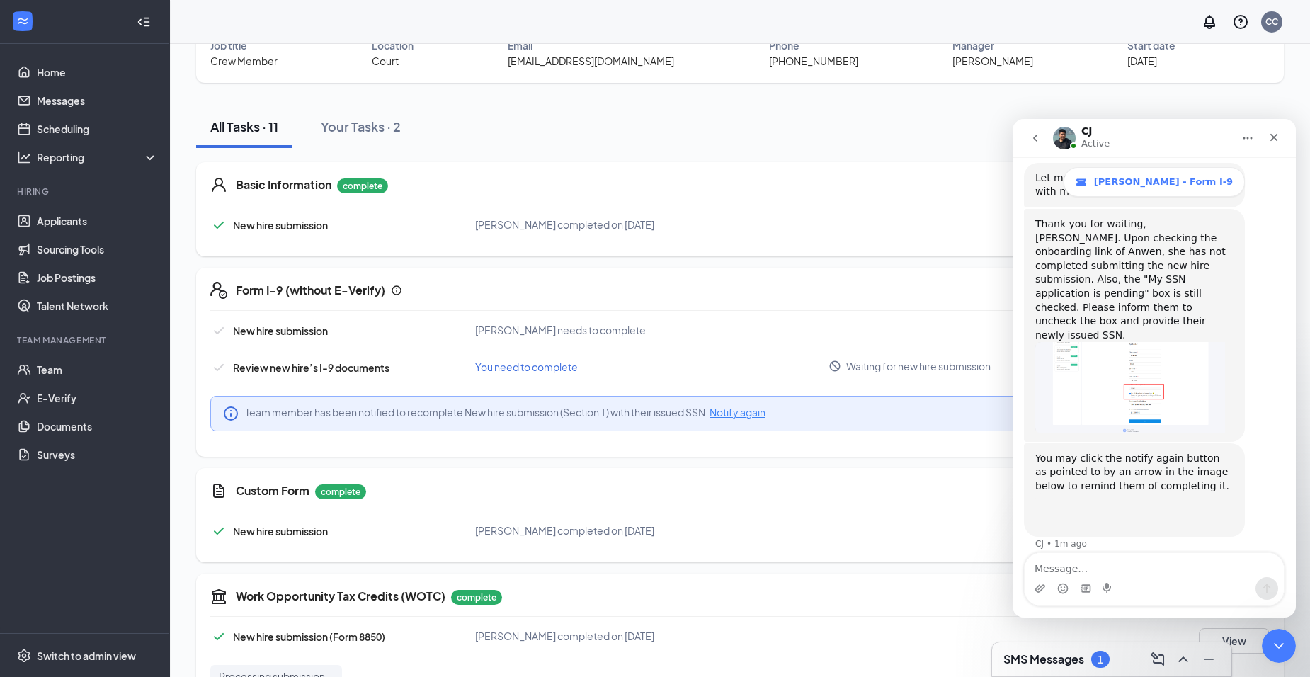
click at [1126, 143] on div "CJ Active" at bounding box center [1143, 138] width 180 height 25
click at [1291, 645] on div "Close Intercom Messenger" at bounding box center [1277, 644] width 34 height 34
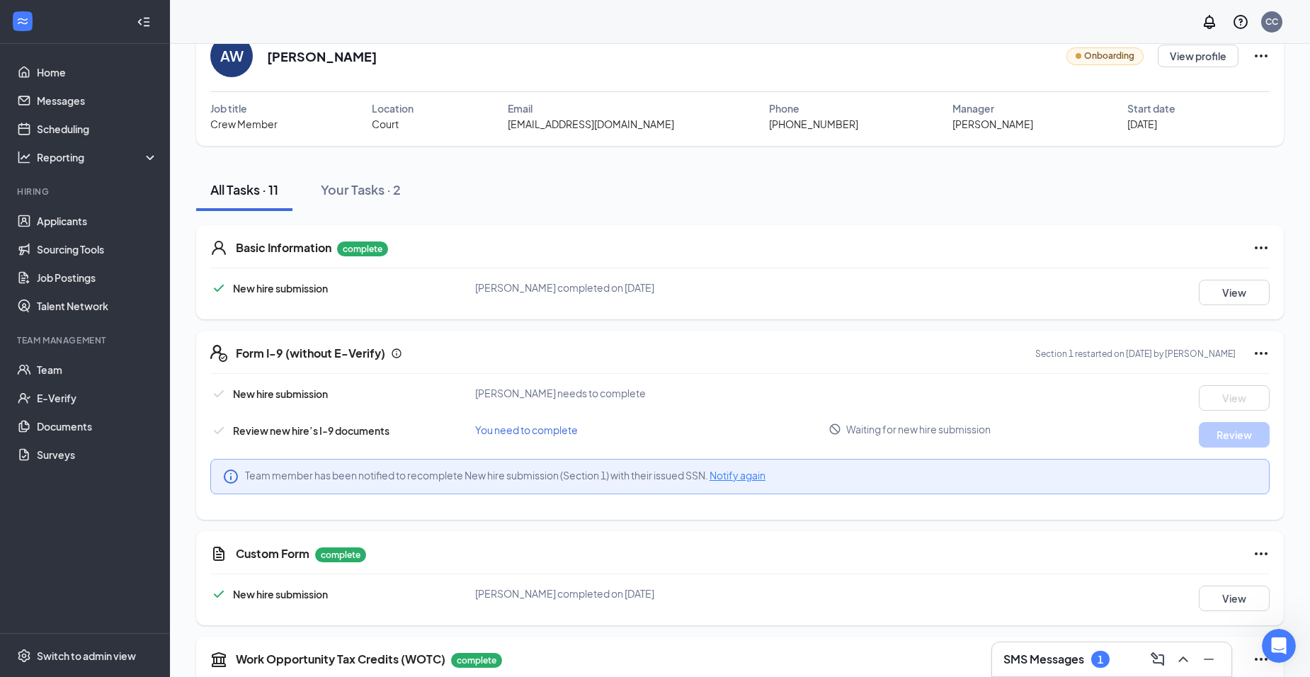
scroll to position [0, 0]
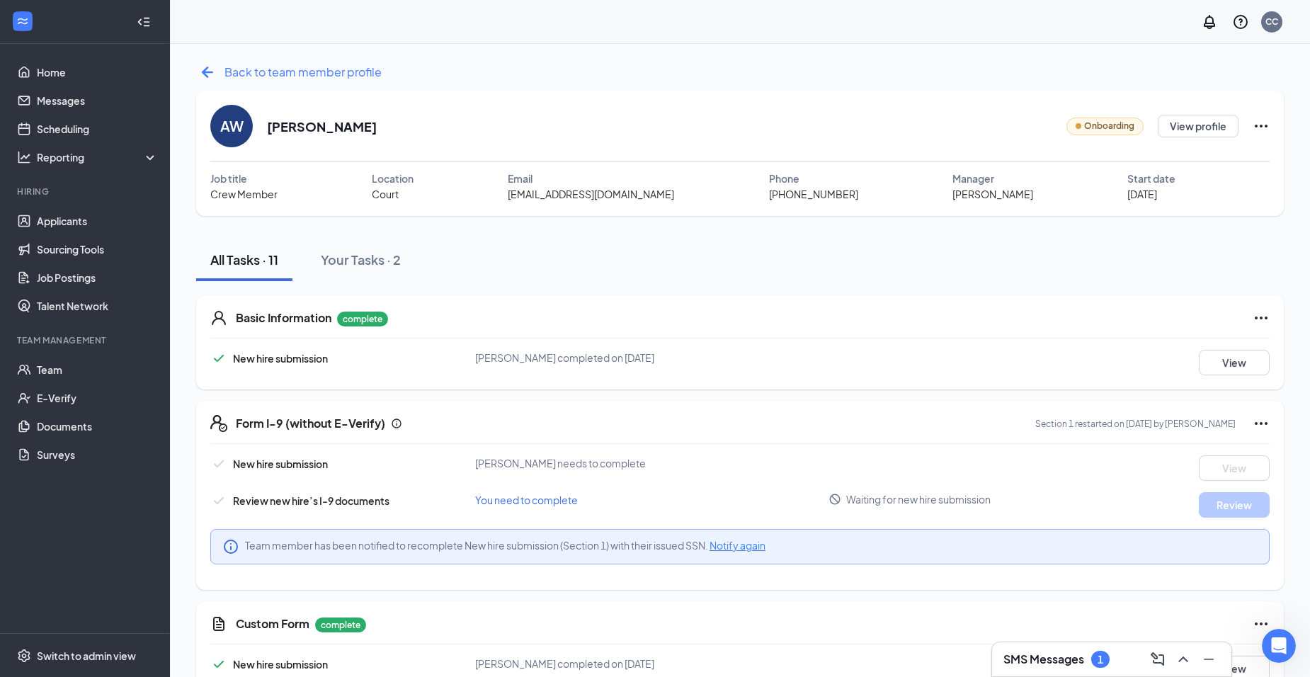
click at [196, 62] on icon "ArrowLeftNew" at bounding box center [207, 72] width 23 height 23
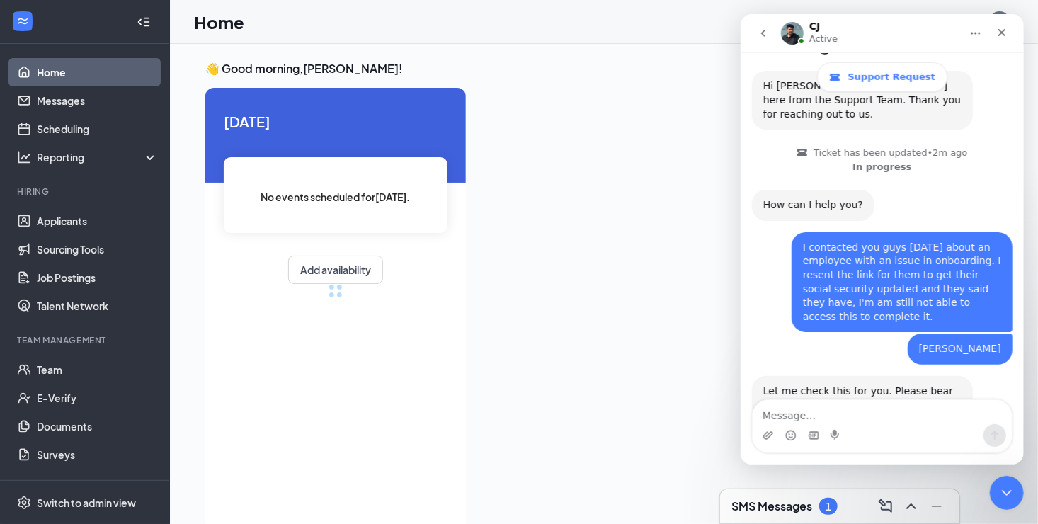
scroll to position [382, 0]
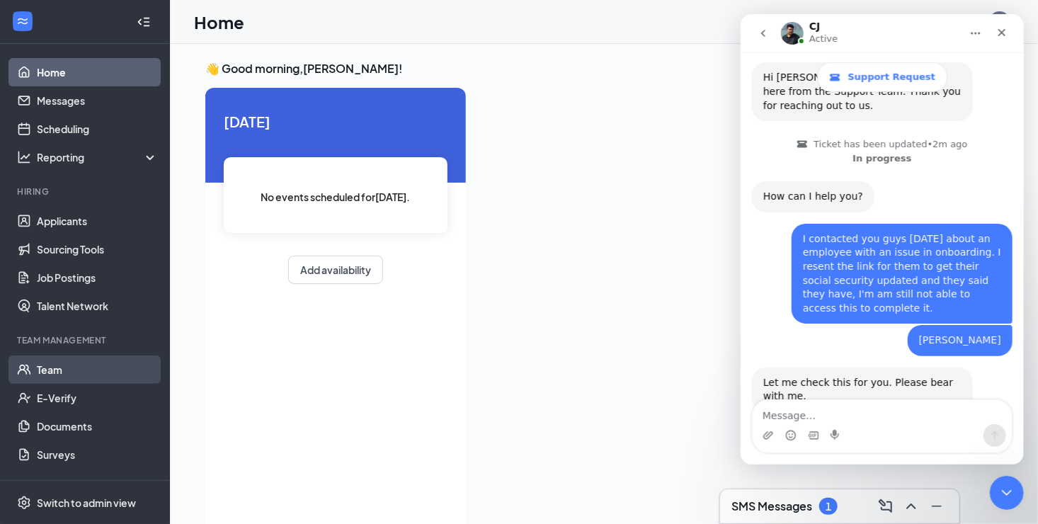
click at [78, 371] on link "Team" at bounding box center [97, 369] width 121 height 28
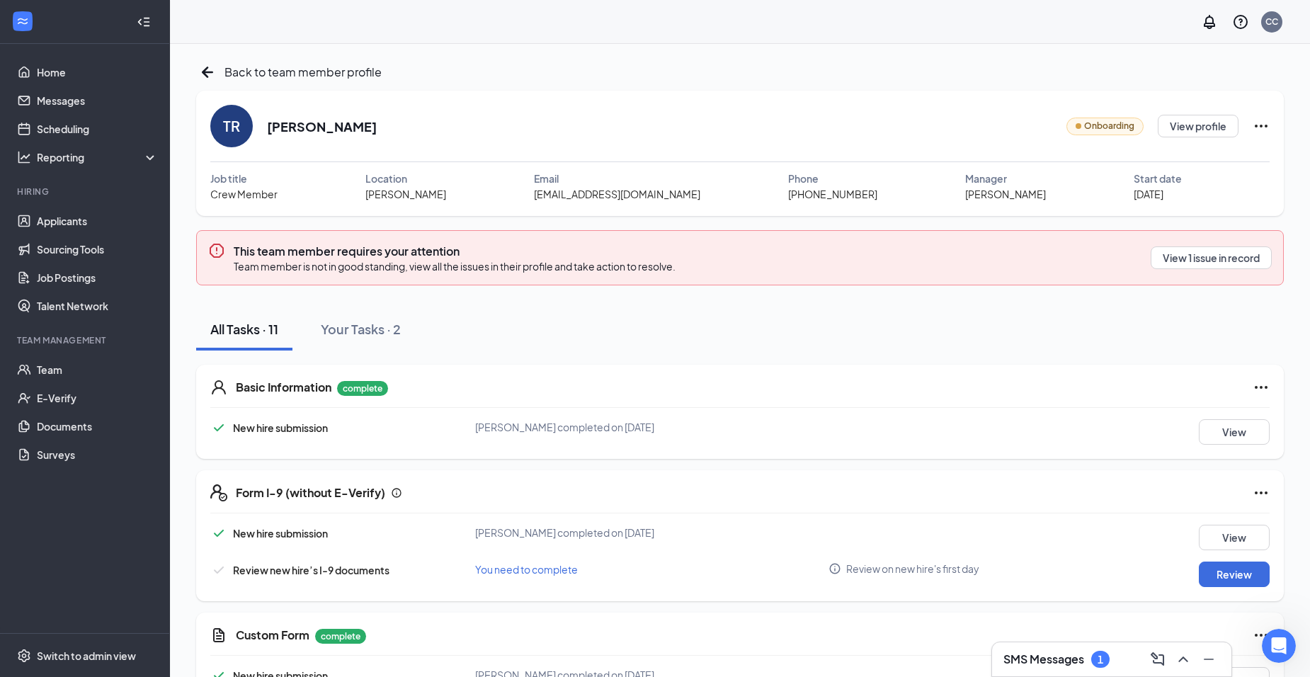
click at [604, 340] on div "All Tasks · 11 Your Tasks · 2" at bounding box center [740, 329] width 1088 height 42
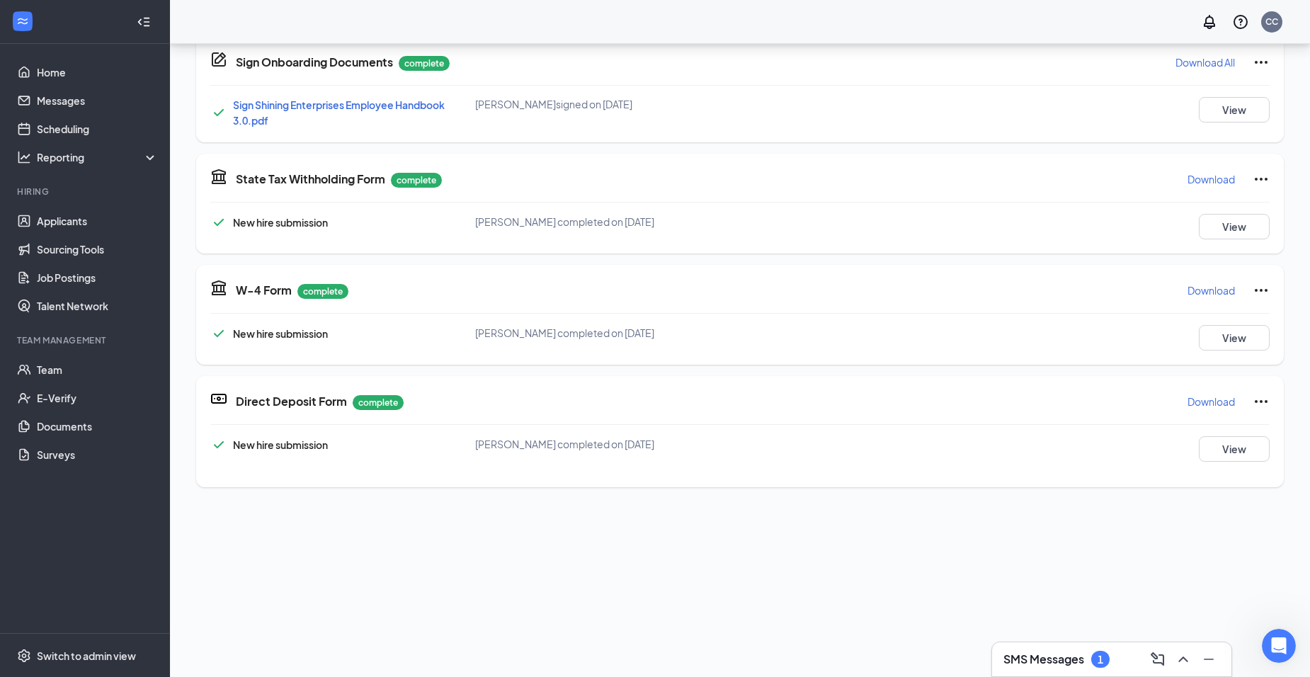
scroll to position [346, 0]
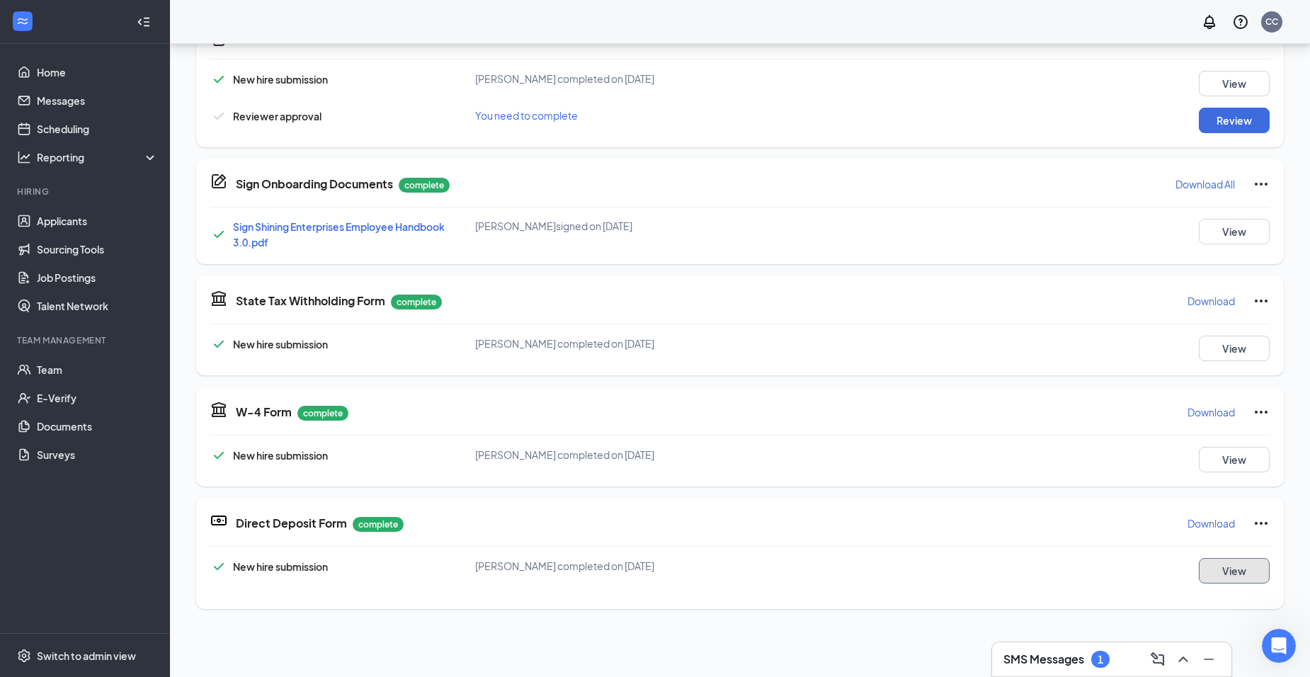
click at [1216, 569] on button "View" at bounding box center [1234, 570] width 71 height 25
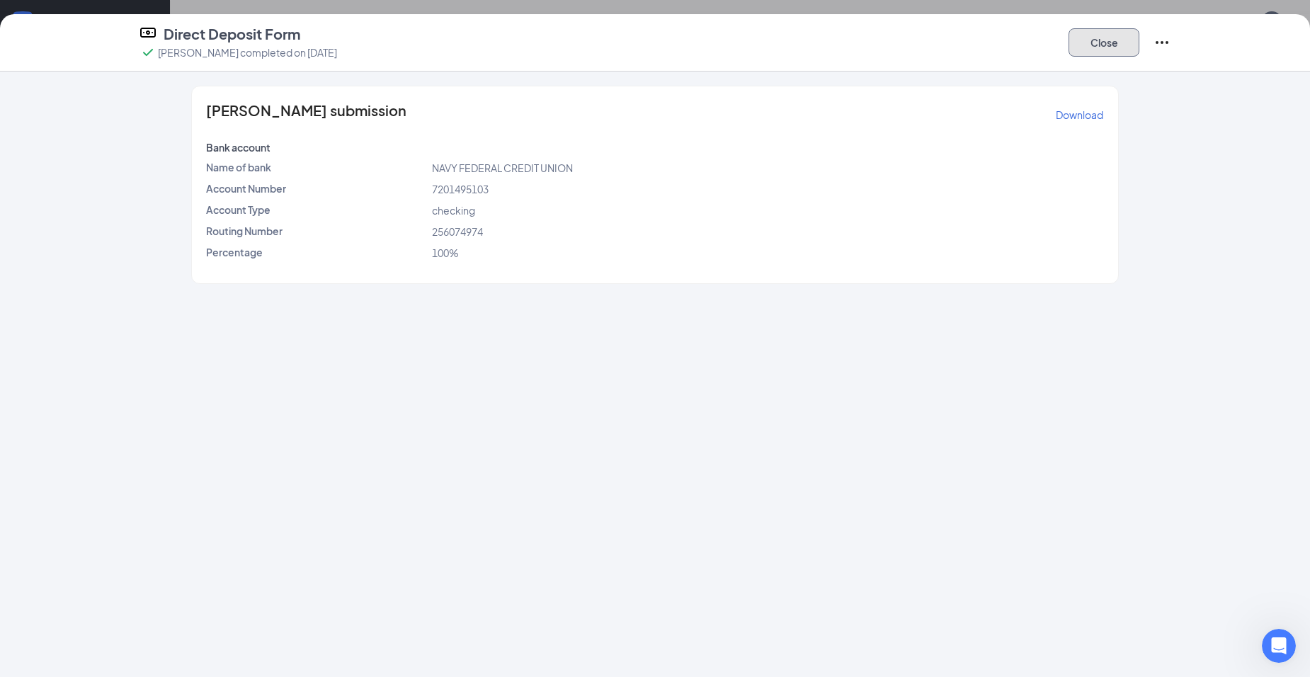
click at [1096, 55] on button "Close" at bounding box center [1103, 42] width 71 height 28
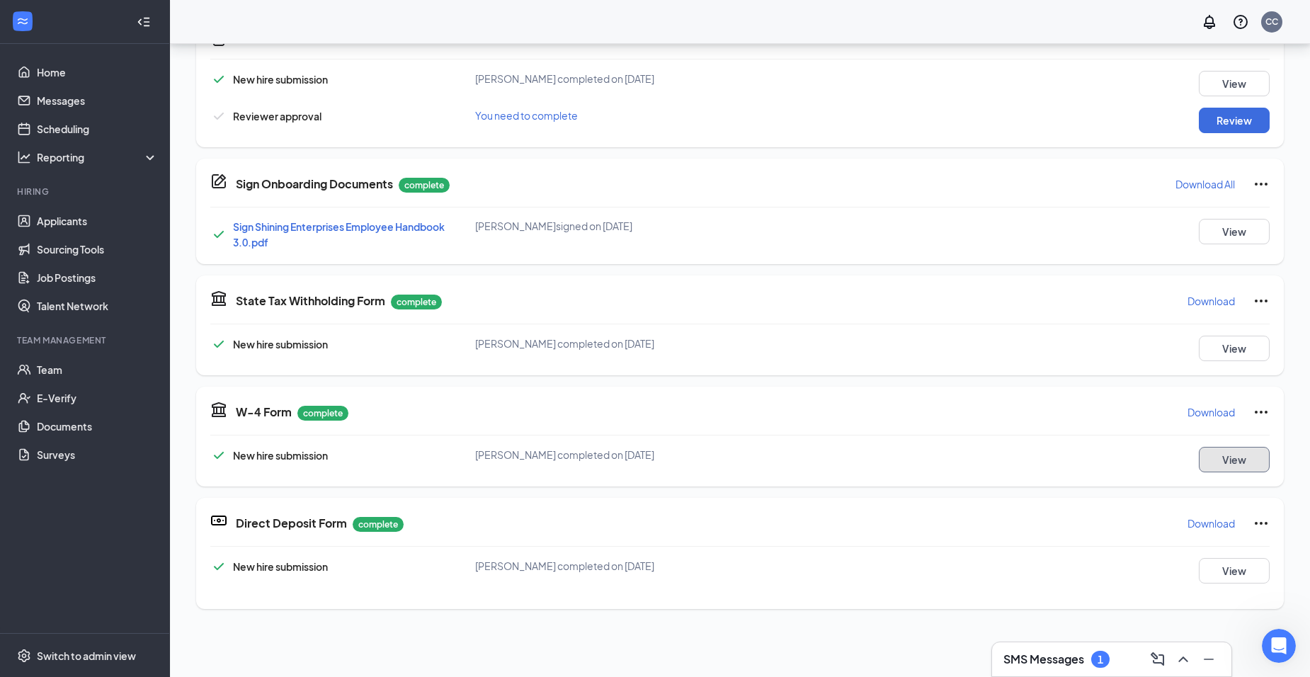
click at [1231, 463] on button "View" at bounding box center [1234, 459] width 71 height 25
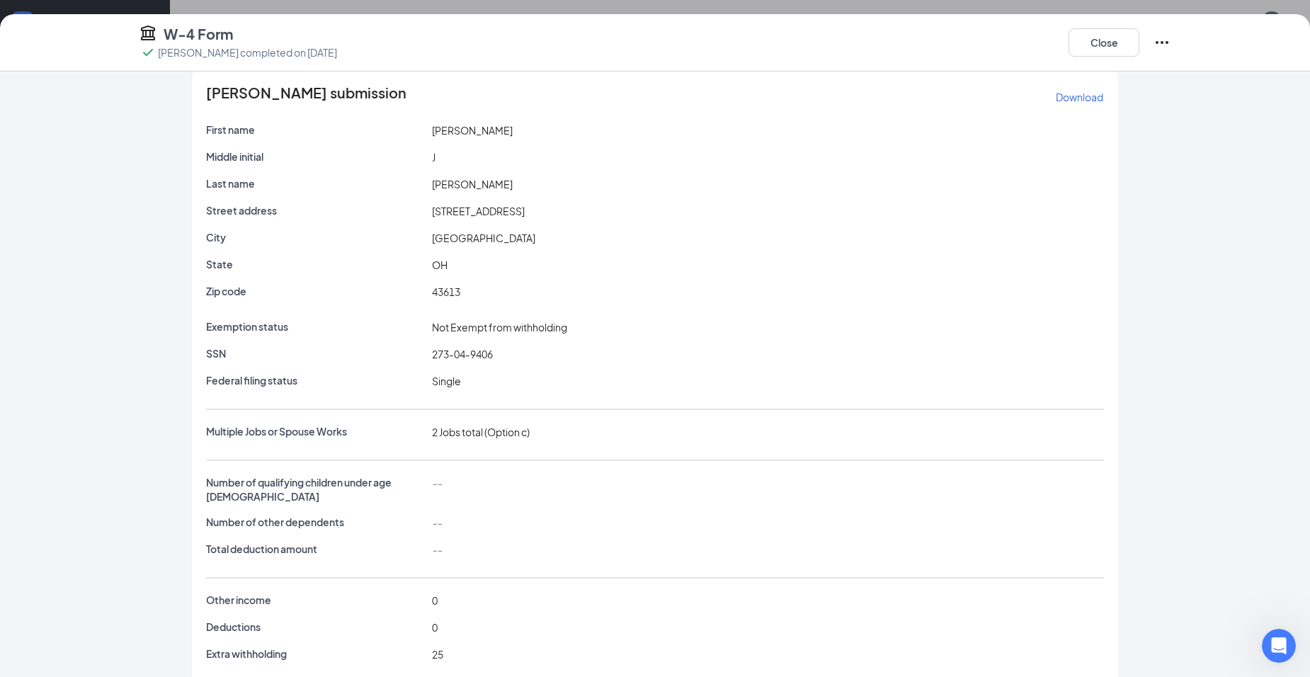
scroll to position [28, 0]
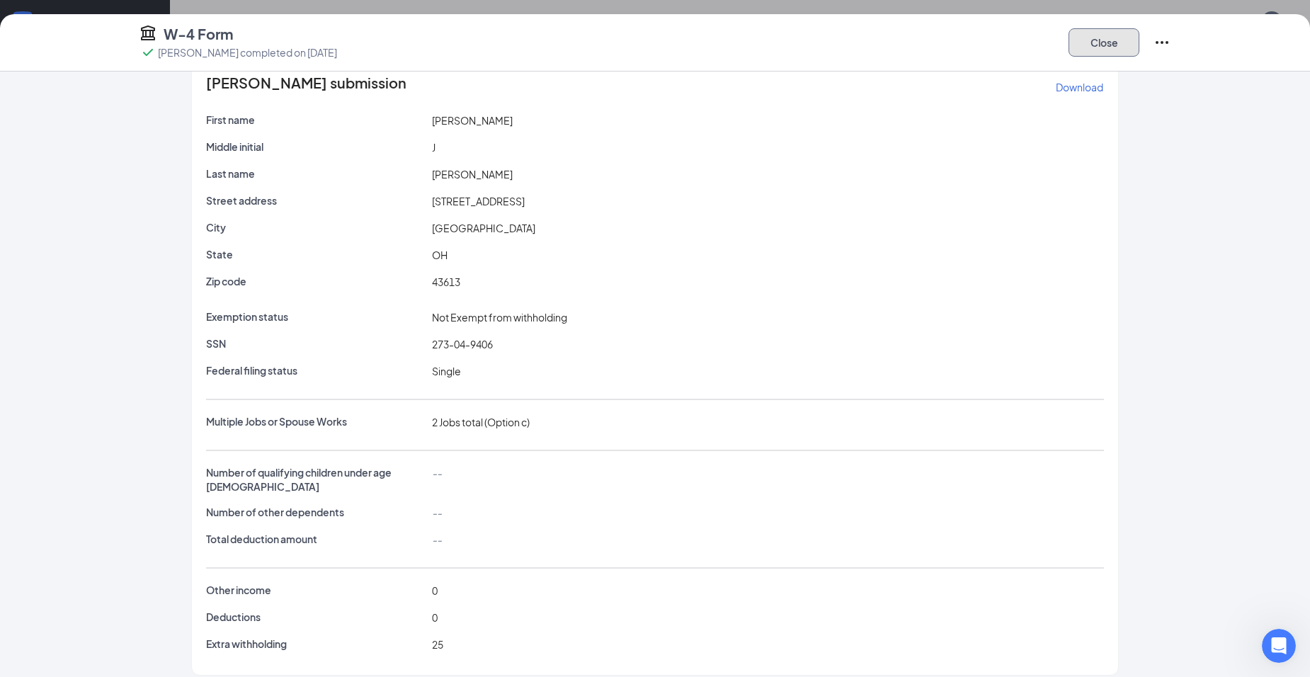
drag, startPoint x: 1113, startPoint y: 42, endPoint x: 1088, endPoint y: 47, distance: 25.3
click at [1113, 42] on button "Close" at bounding box center [1103, 42] width 71 height 28
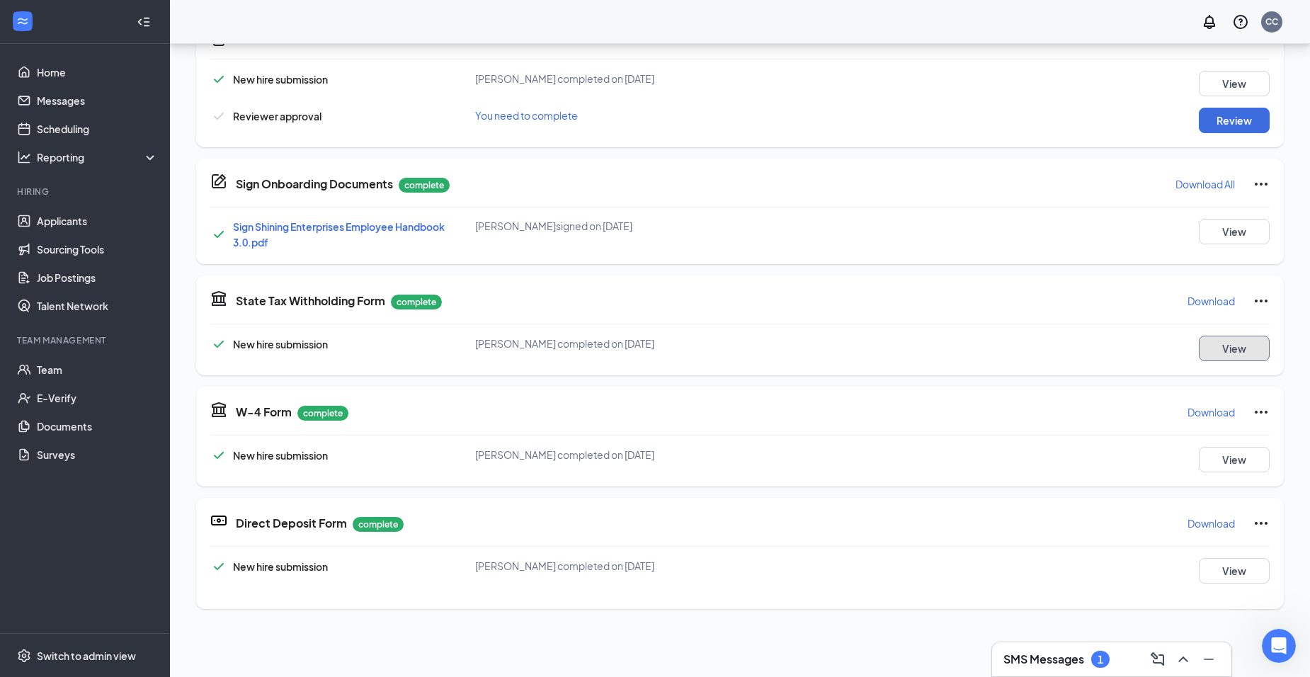
click at [1231, 341] on button "View" at bounding box center [1234, 348] width 71 height 25
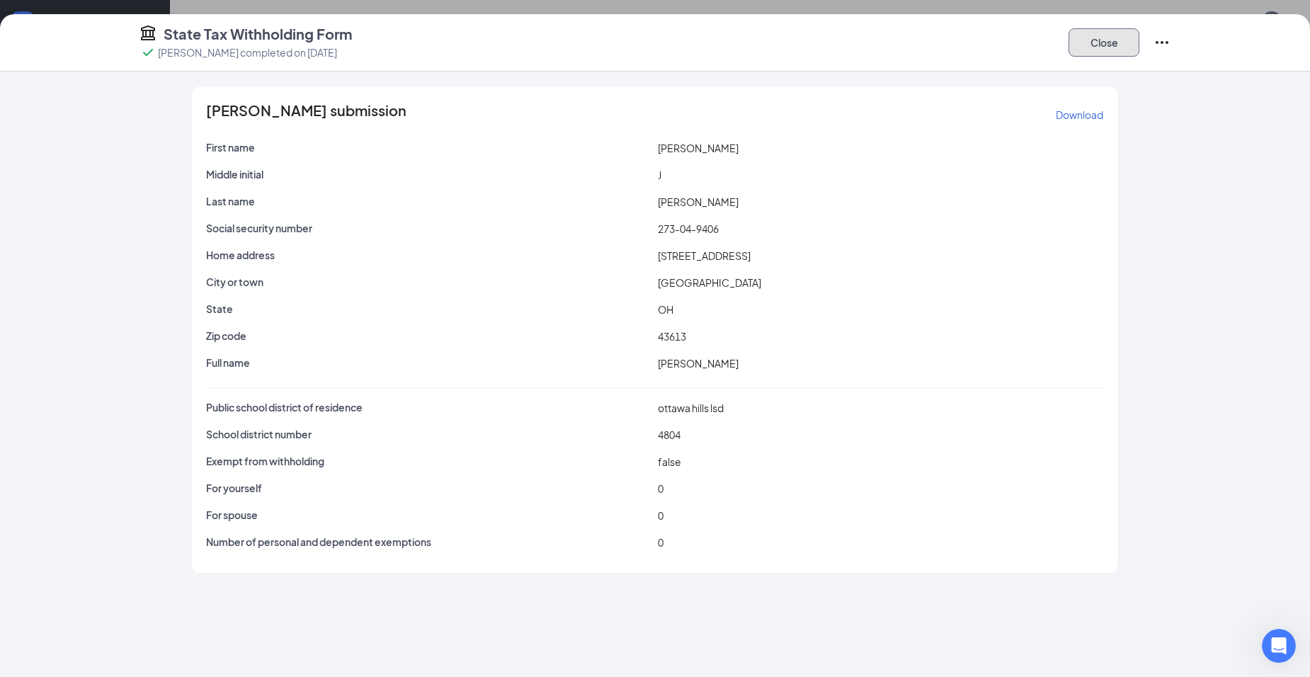
click at [1121, 41] on button "Close" at bounding box center [1103, 42] width 71 height 28
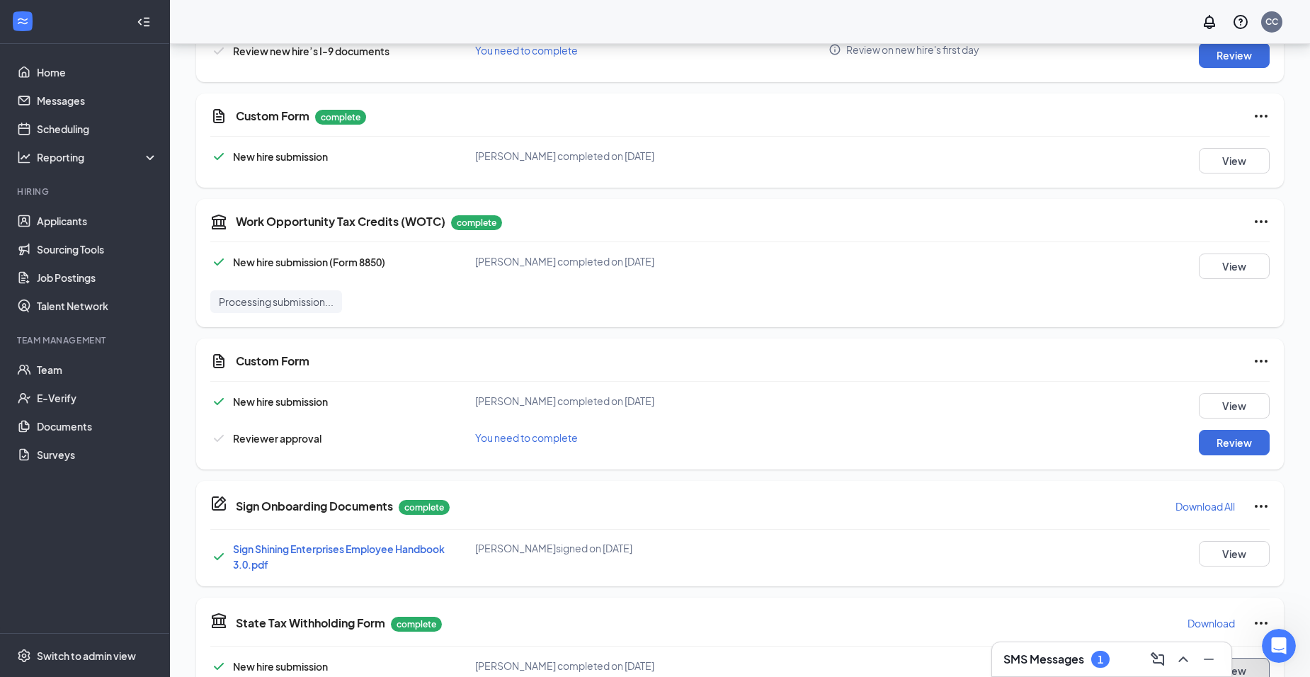
scroll to position [0, 0]
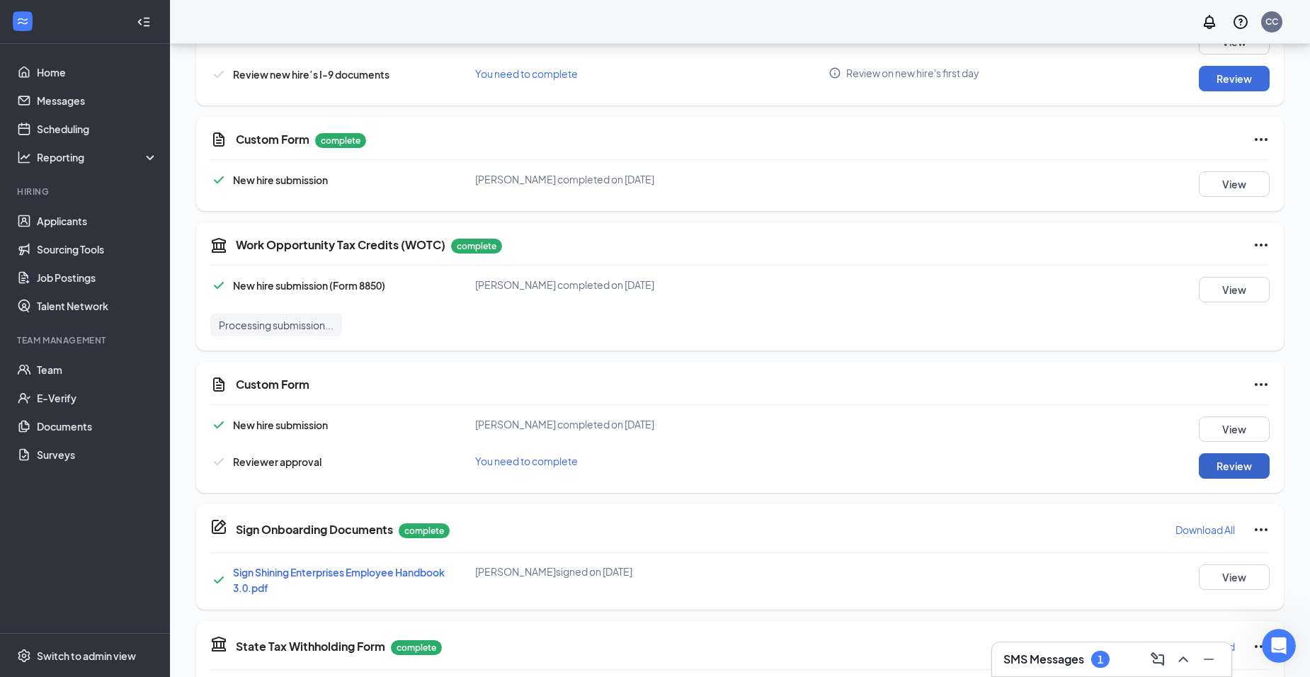
click at [1202, 455] on button "Review" at bounding box center [1234, 465] width 71 height 25
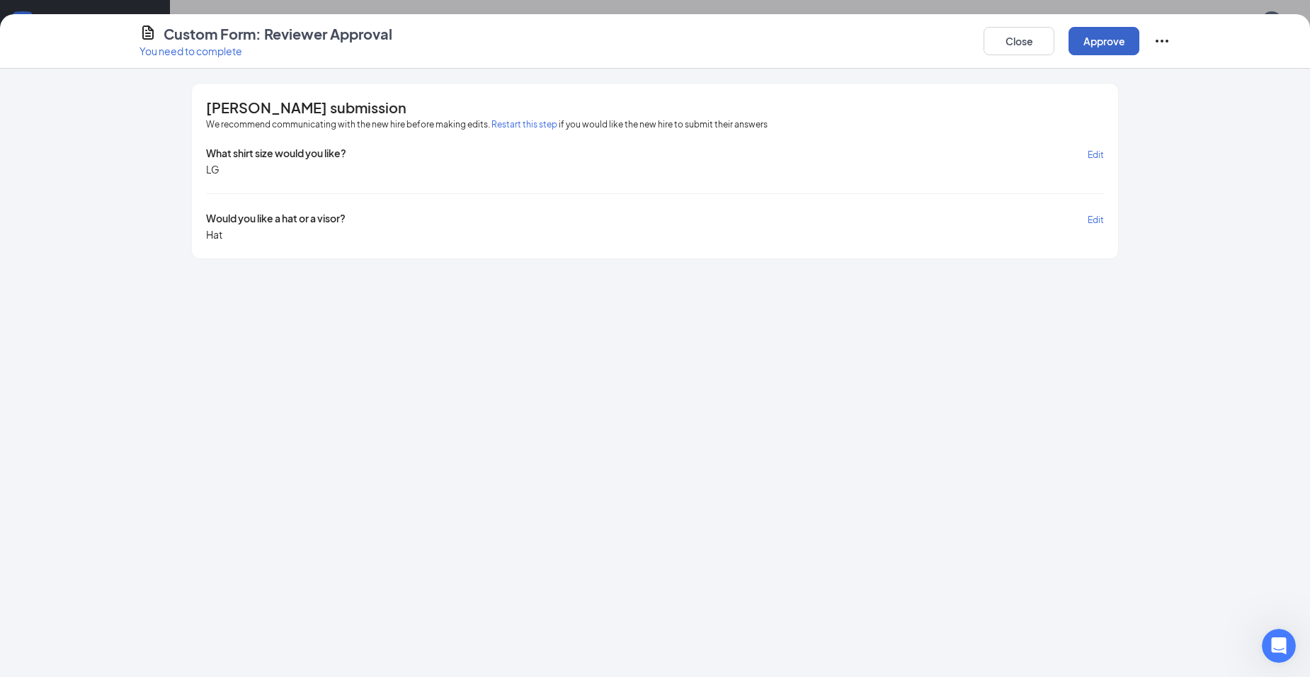
click at [1112, 33] on button "Approve" at bounding box center [1103, 41] width 71 height 28
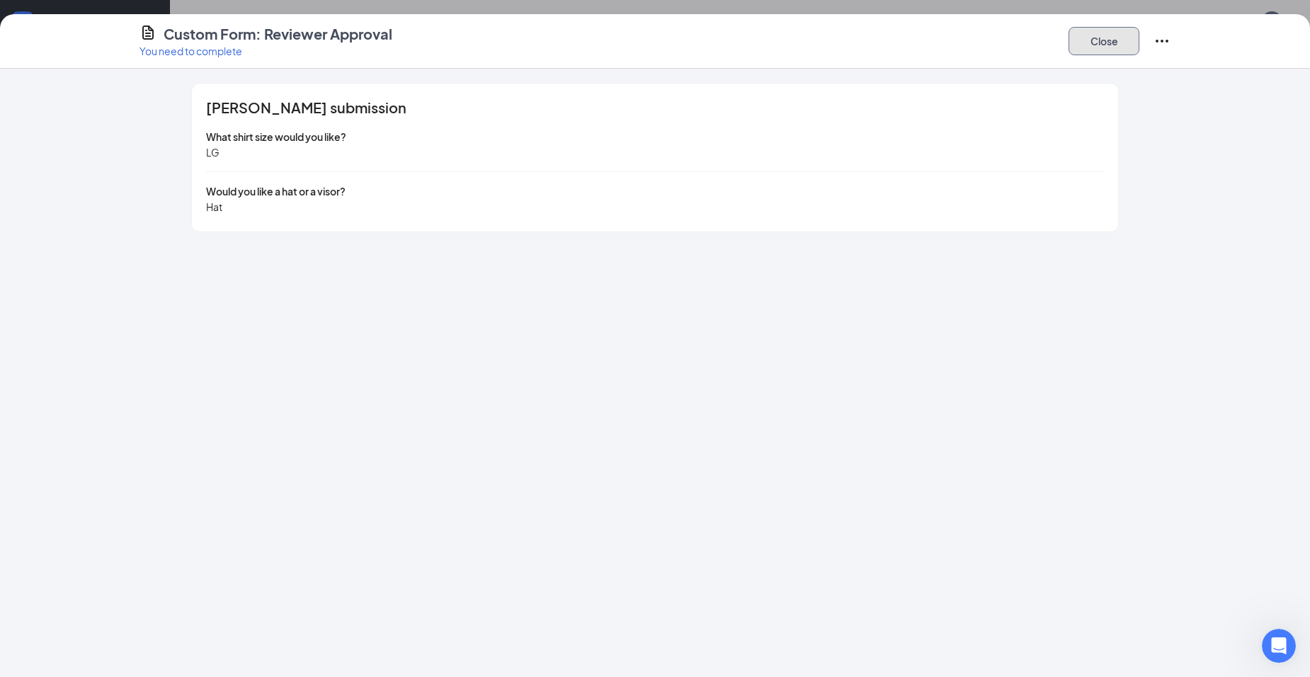
click at [1129, 33] on button "Close" at bounding box center [1103, 41] width 71 height 28
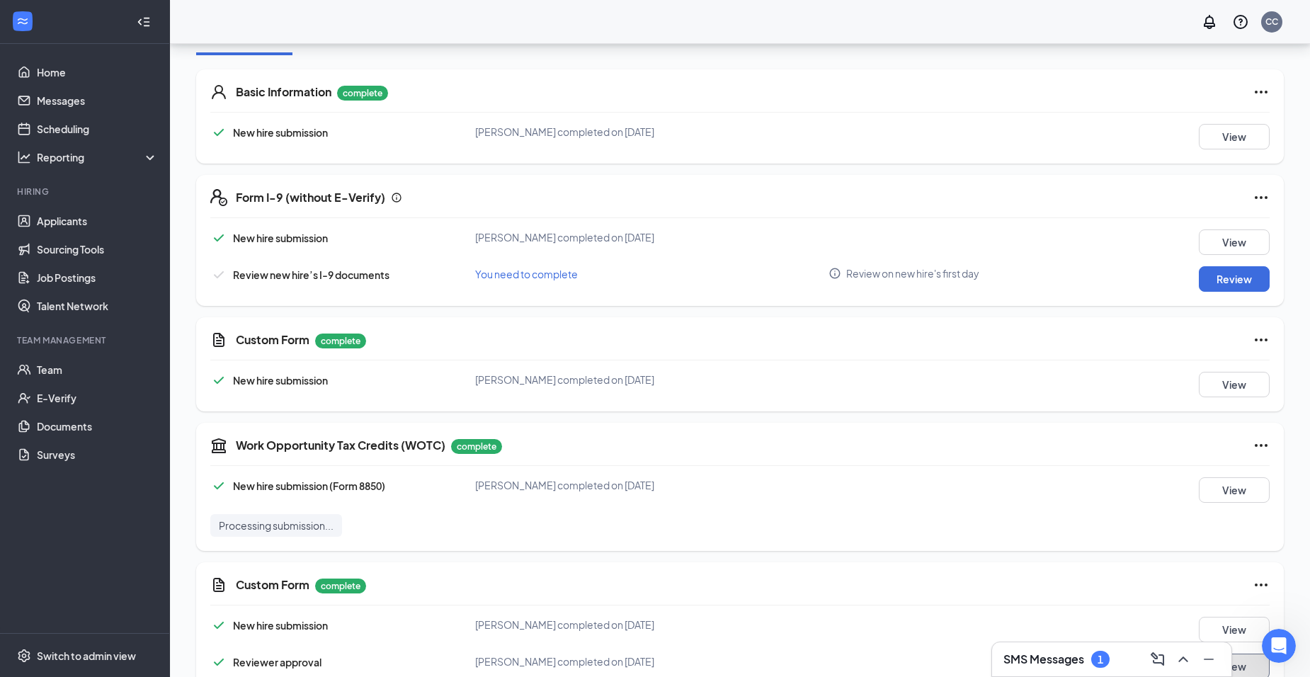
scroll to position [214, 0]
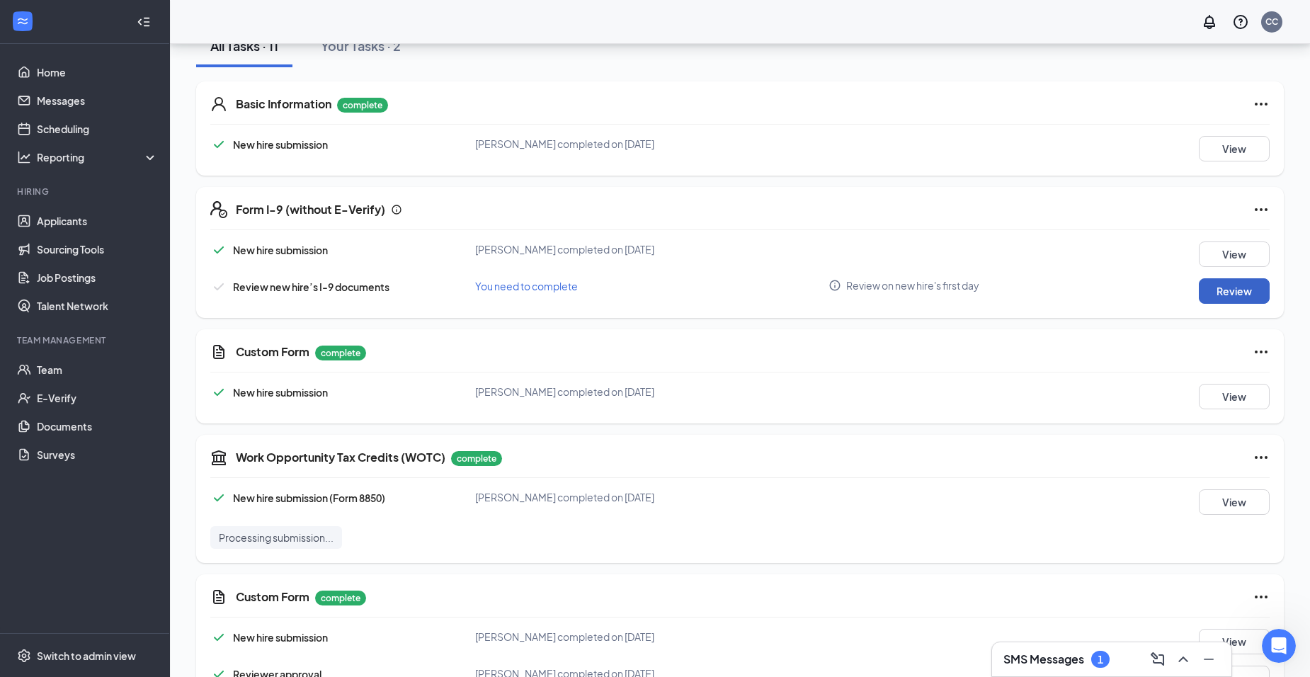
click at [1248, 292] on button "Review" at bounding box center [1234, 290] width 71 height 25
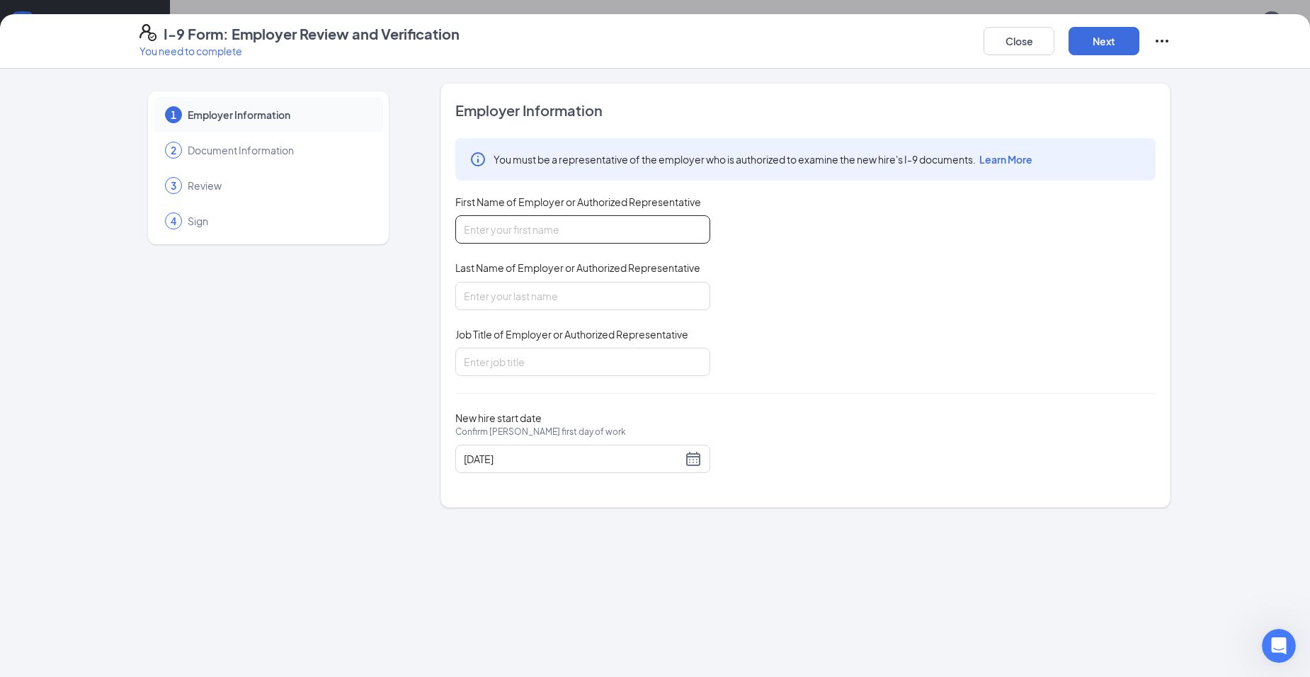
click at [584, 224] on input "First Name of Employer or Authorized Representative" at bounding box center [582, 229] width 255 height 28
type input "Paul"
click at [575, 286] on input "Last Name of Employer or Authorized Representative" at bounding box center [582, 296] width 255 height 28
type input "Ott"
click at [569, 356] on input "Job Title of Employer or Authorized Representative" at bounding box center [582, 362] width 255 height 28
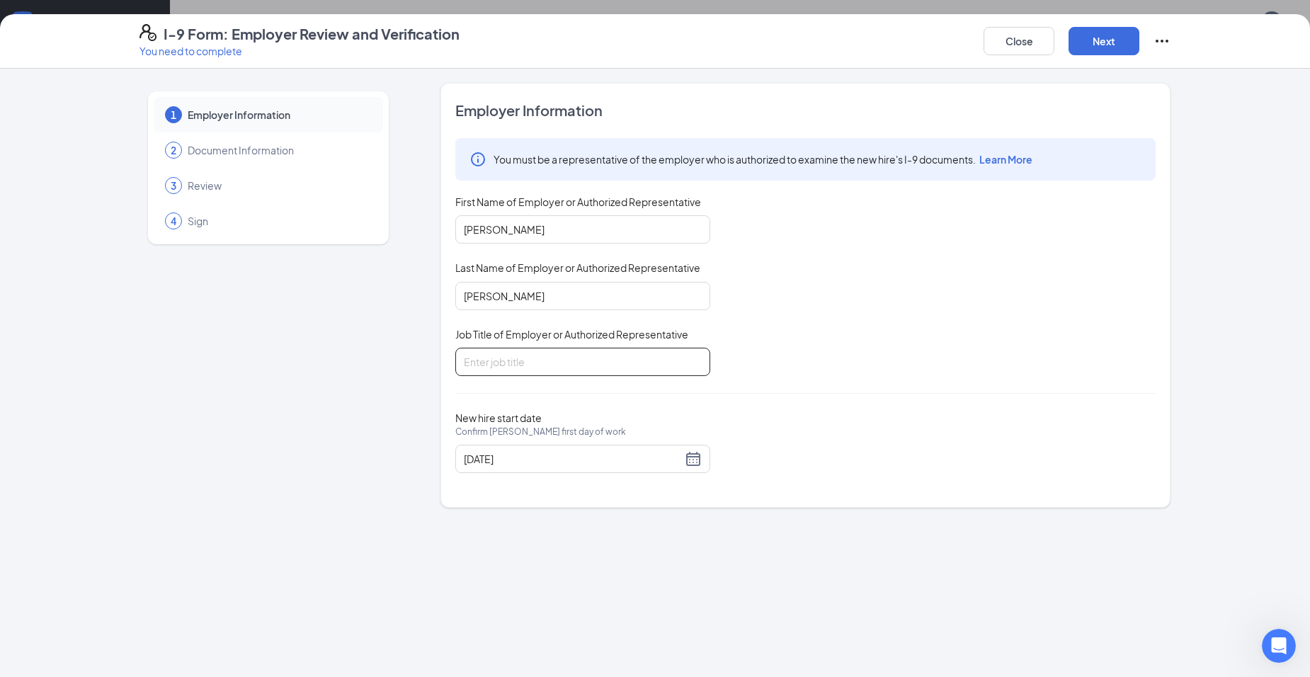
type input "CEO"
click at [695, 456] on div "10/14/2025" at bounding box center [583, 458] width 238 height 17
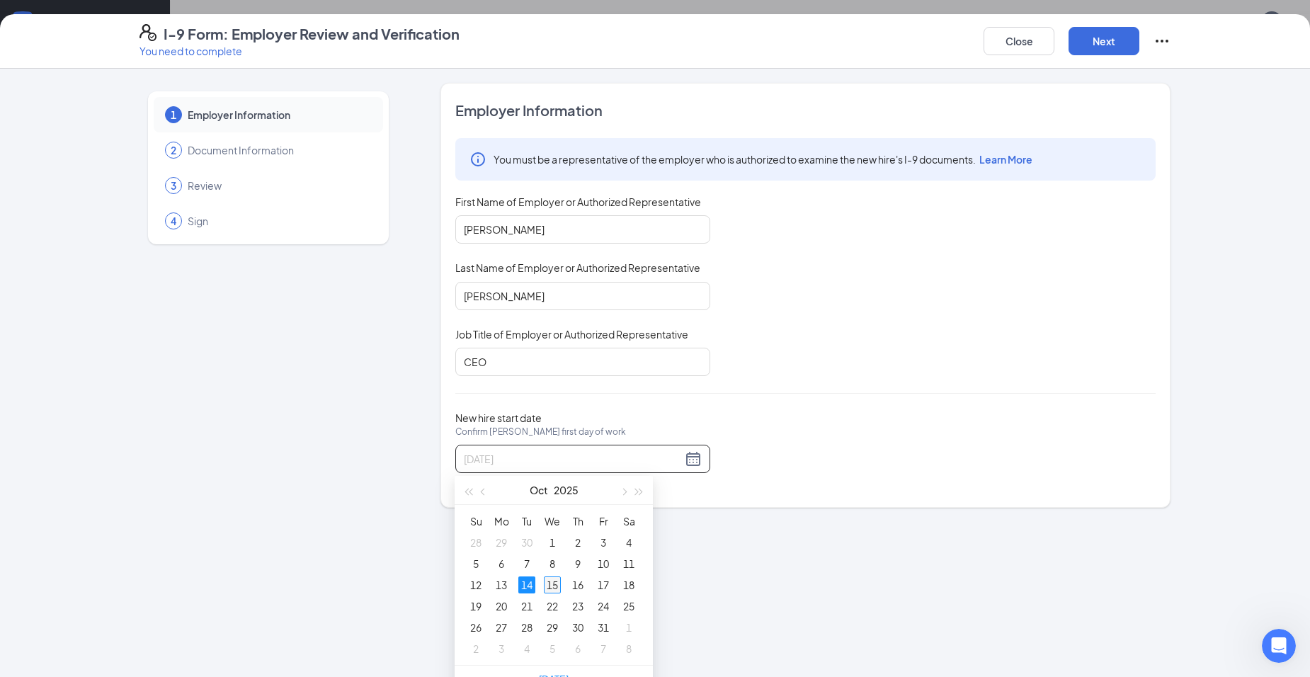
type input "10/15/2025"
click at [554, 587] on div "15" at bounding box center [552, 584] width 17 height 17
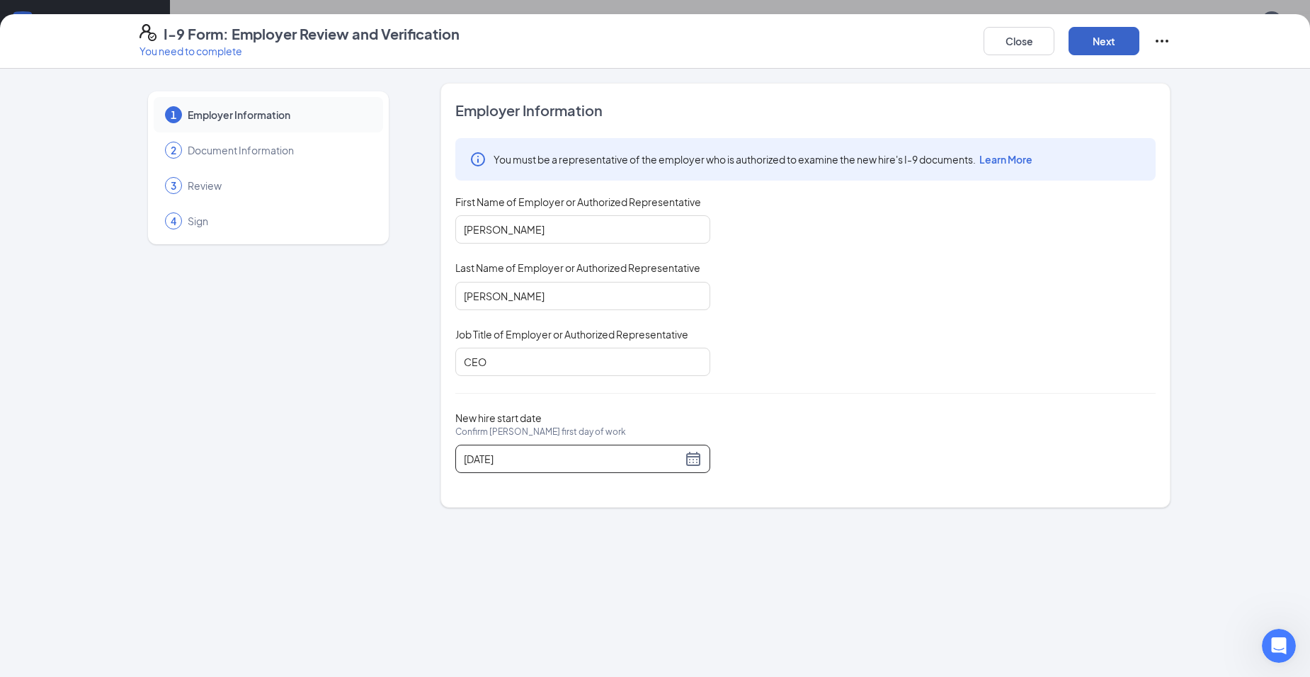
click at [1109, 40] on button "Next" at bounding box center [1103, 41] width 71 height 28
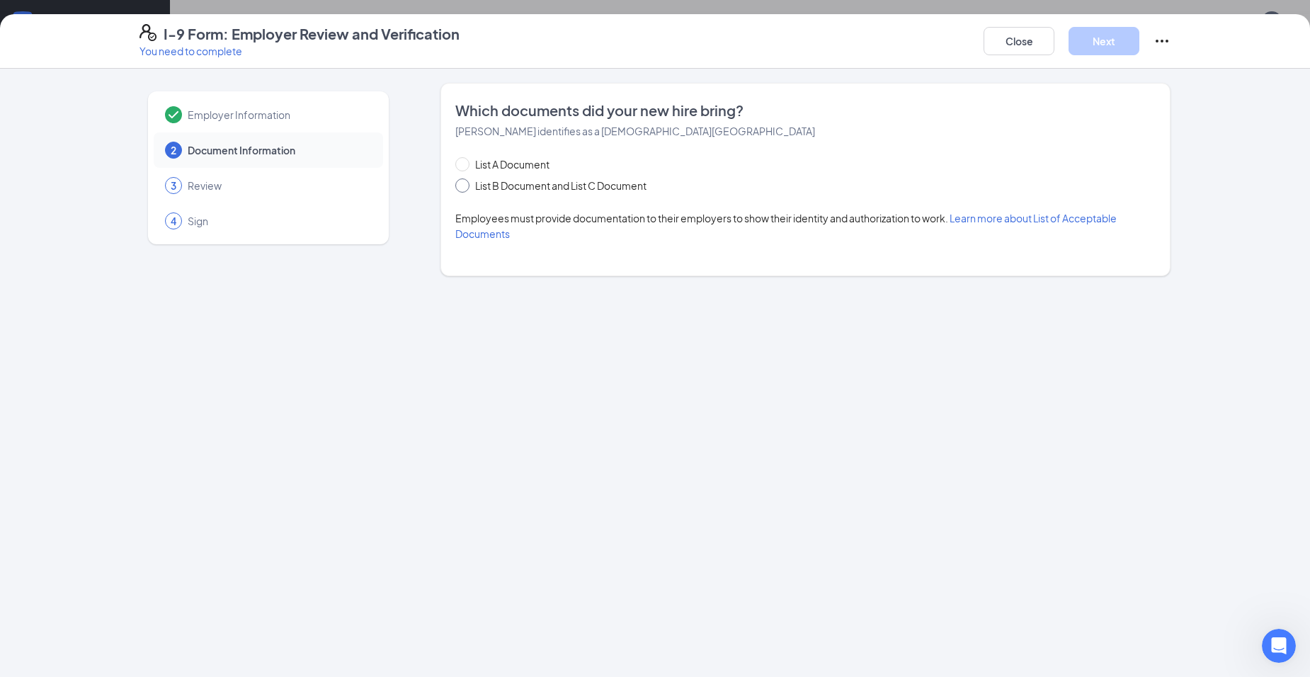
click at [526, 188] on span "List B Document and List C Document" at bounding box center [560, 186] width 183 height 16
click at [465, 188] on input "List B Document and List C Document" at bounding box center [460, 183] width 10 height 10
radio input "true"
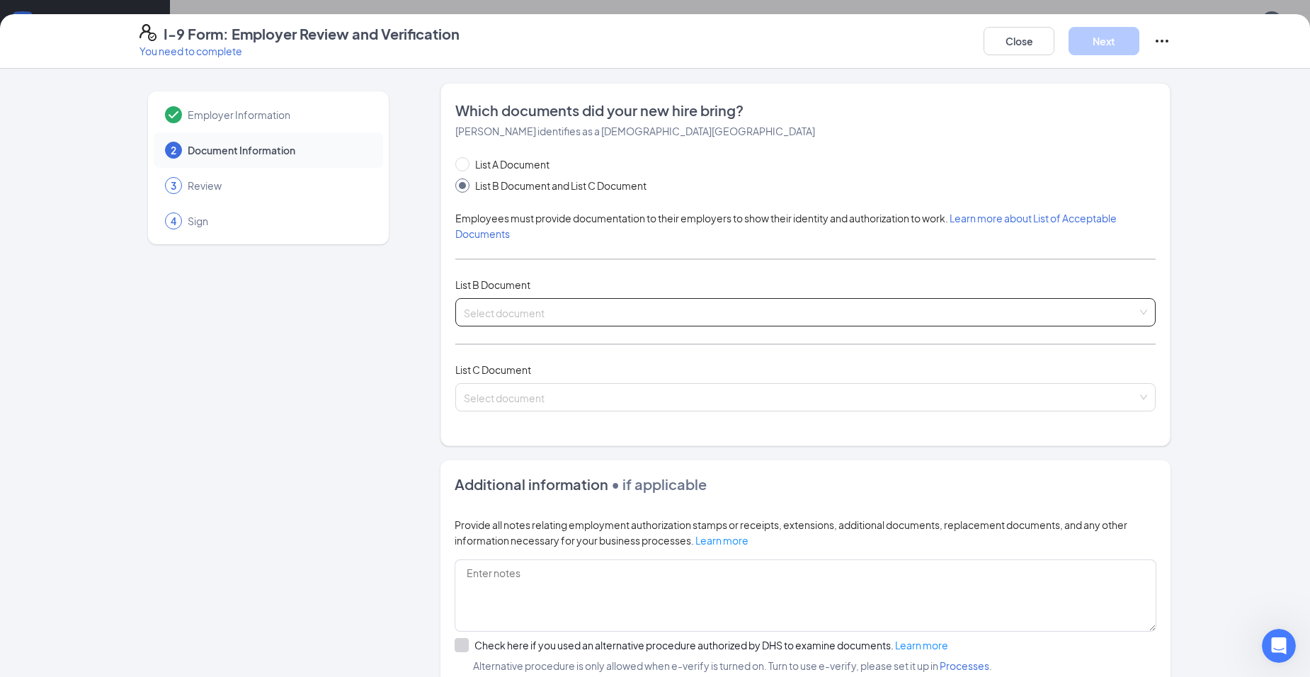
click at [542, 298] on div "Select document" at bounding box center [805, 312] width 700 height 28
click at [467, 314] on input "search" at bounding box center [800, 309] width 673 height 21
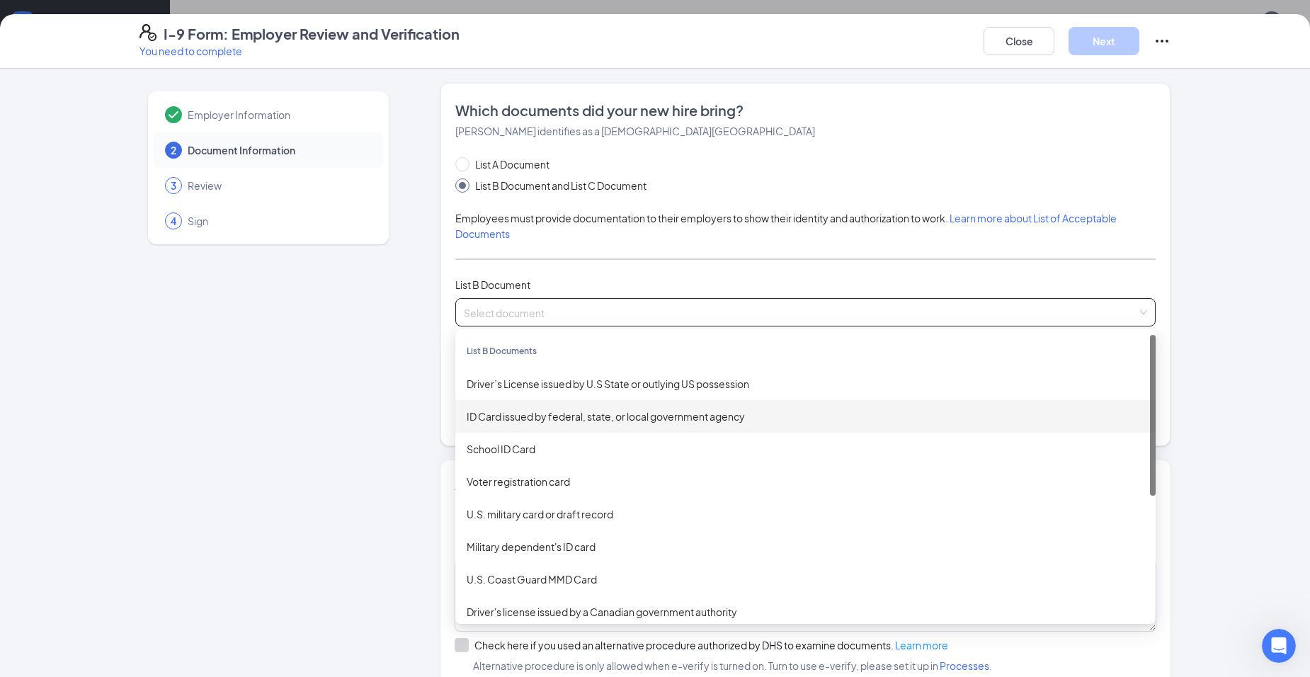
click at [508, 419] on div "ID Card issued by federal, state, or local government agency" at bounding box center [806, 417] width 678 height 16
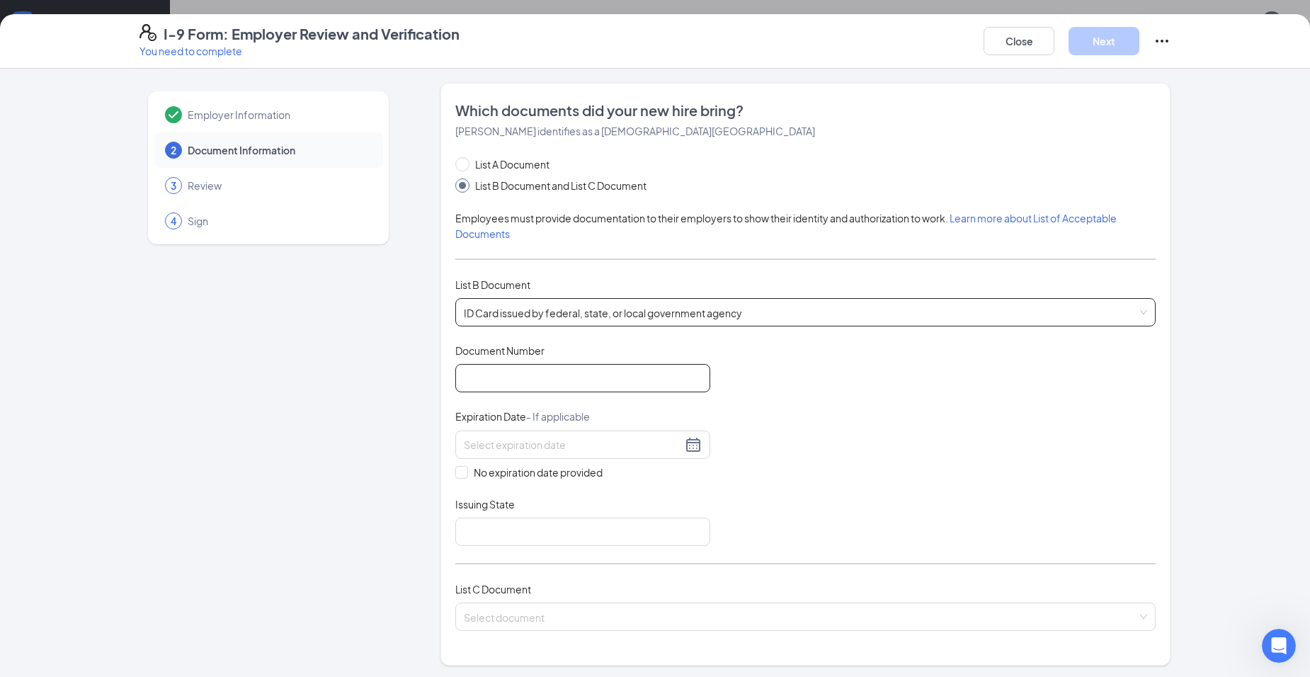
click at [513, 384] on input "Document Number" at bounding box center [582, 378] width 255 height 28
type input "UQ953084"
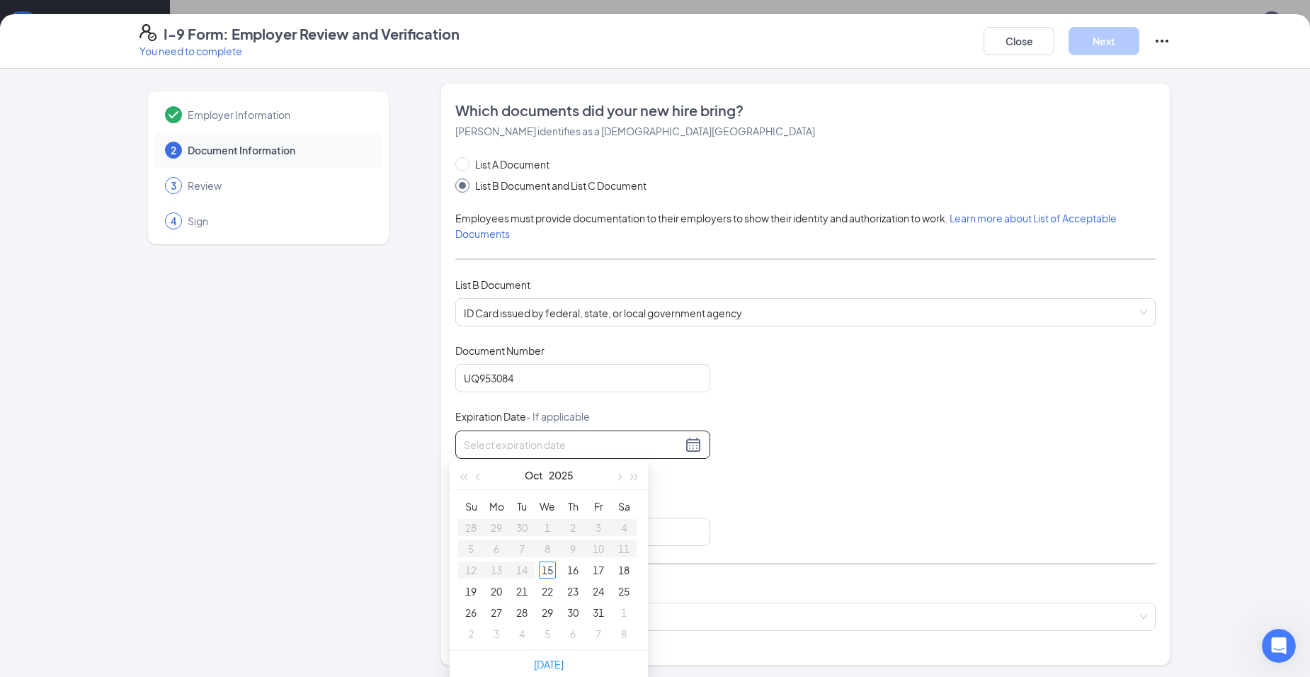
click at [515, 438] on input at bounding box center [573, 445] width 218 height 16
click at [470, 565] on div "14" at bounding box center [470, 569] width 17 height 17
type input "12/14/2031"
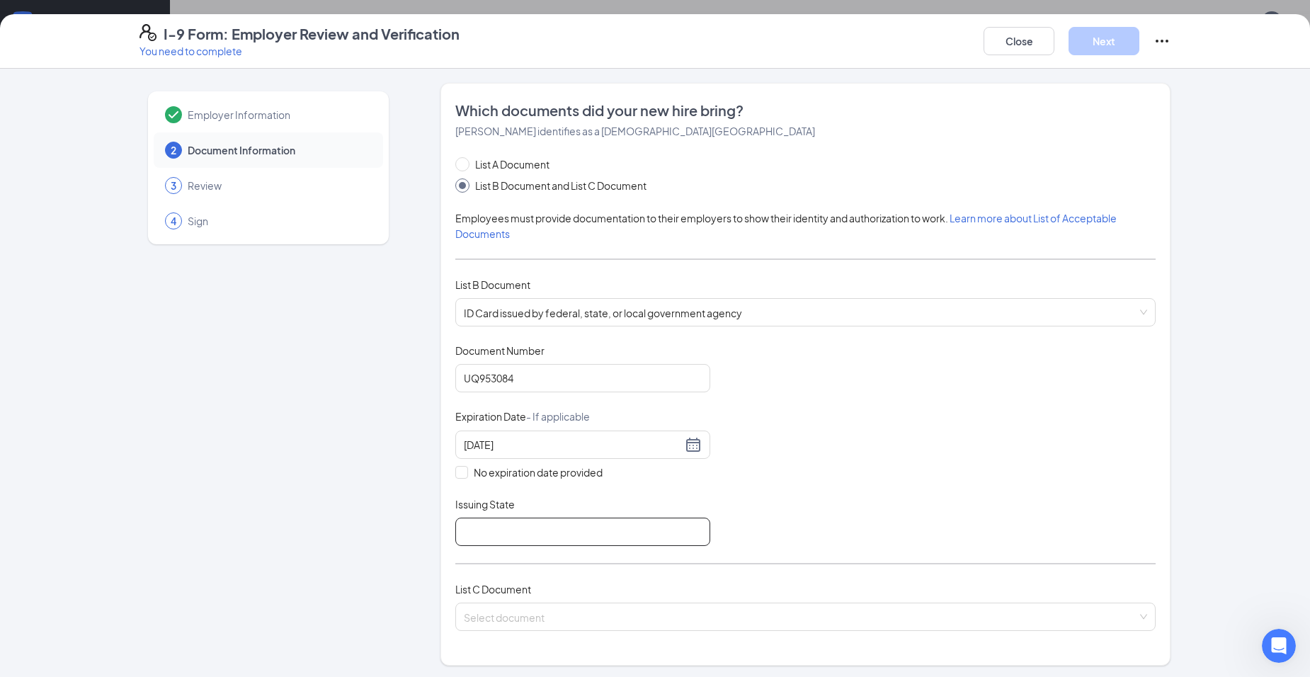
click at [508, 527] on input "Issuing State" at bounding box center [582, 532] width 255 height 28
type input "OHIO"
click at [787, 501] on div "Document Title ID Card issued by federal, state, or local government agency Doc…" at bounding box center [805, 444] width 700 height 203
drag, startPoint x: 509, startPoint y: 647, endPoint x: 515, endPoint y: 632, distance: 16.2
click at [511, 645] on div "List C Document Select document" at bounding box center [805, 614] width 700 height 67
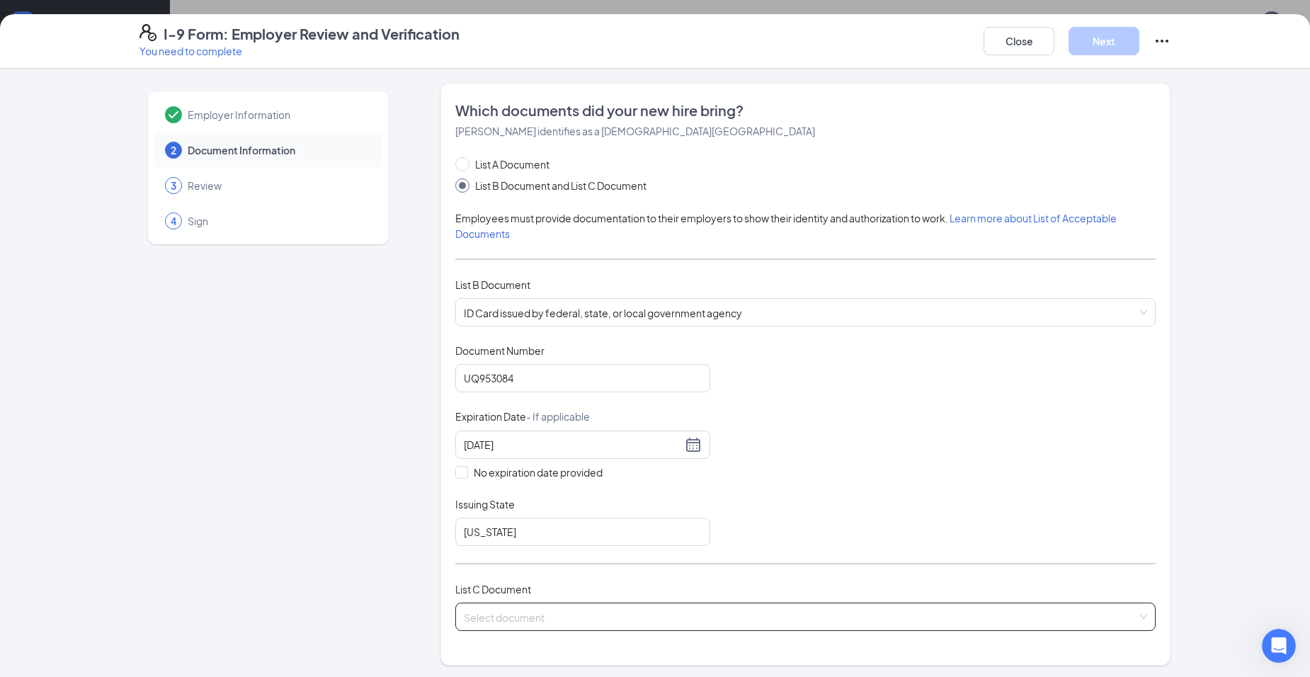
click at [519, 626] on span at bounding box center [800, 616] width 673 height 27
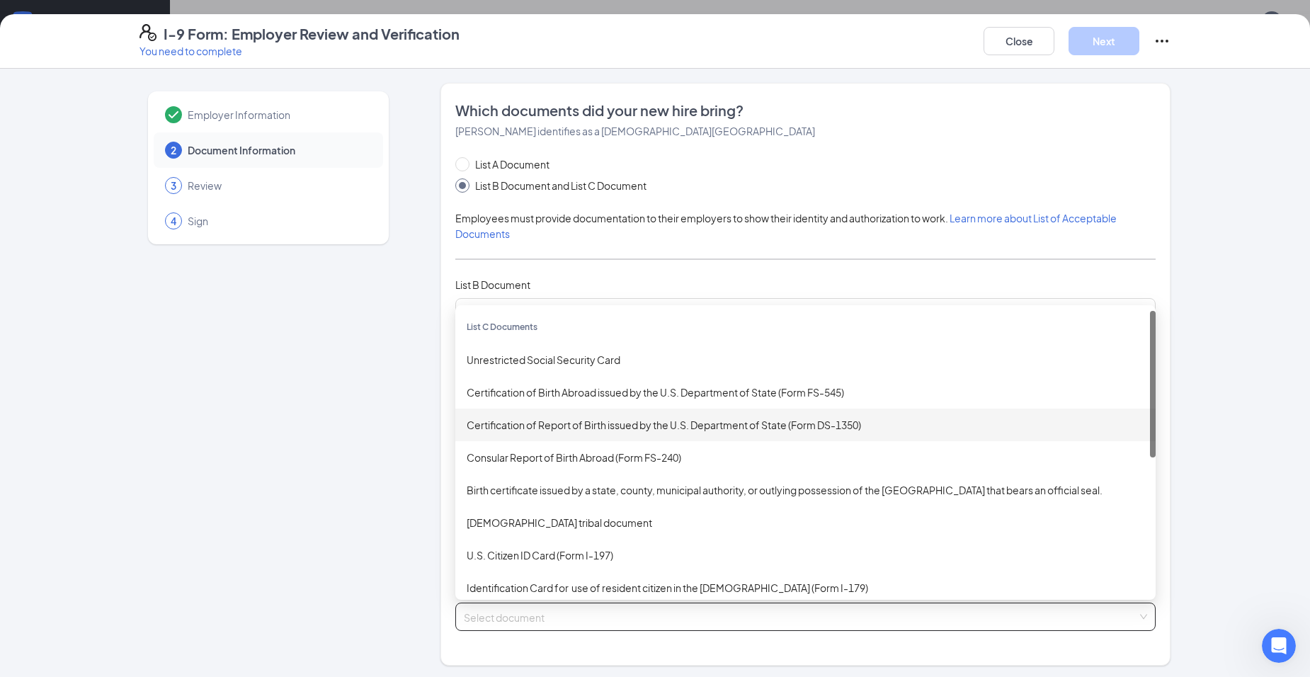
click at [579, 423] on div "Certification of Report of Birth issued by the U.S. Department of State (Form D…" at bounding box center [806, 425] width 678 height 16
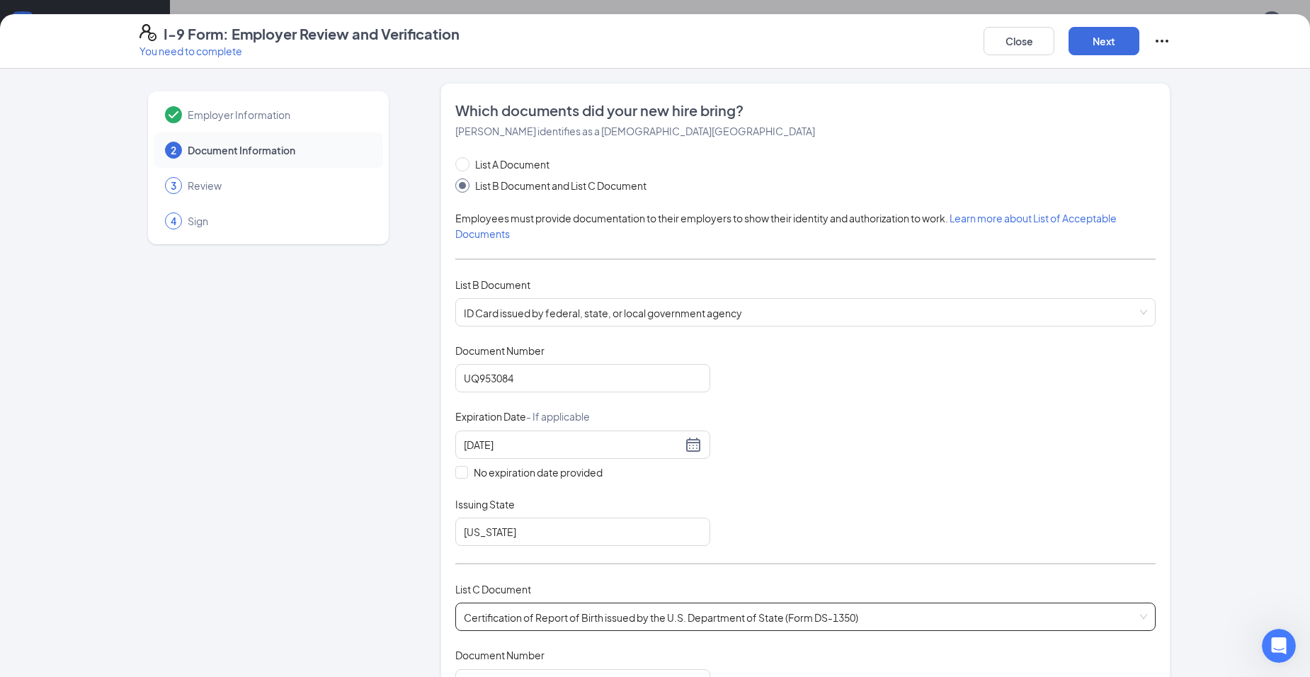
click at [578, 620] on span "Certification of Report of Birth issued by the U.S. Department of State (Form D…" at bounding box center [805, 616] width 683 height 27
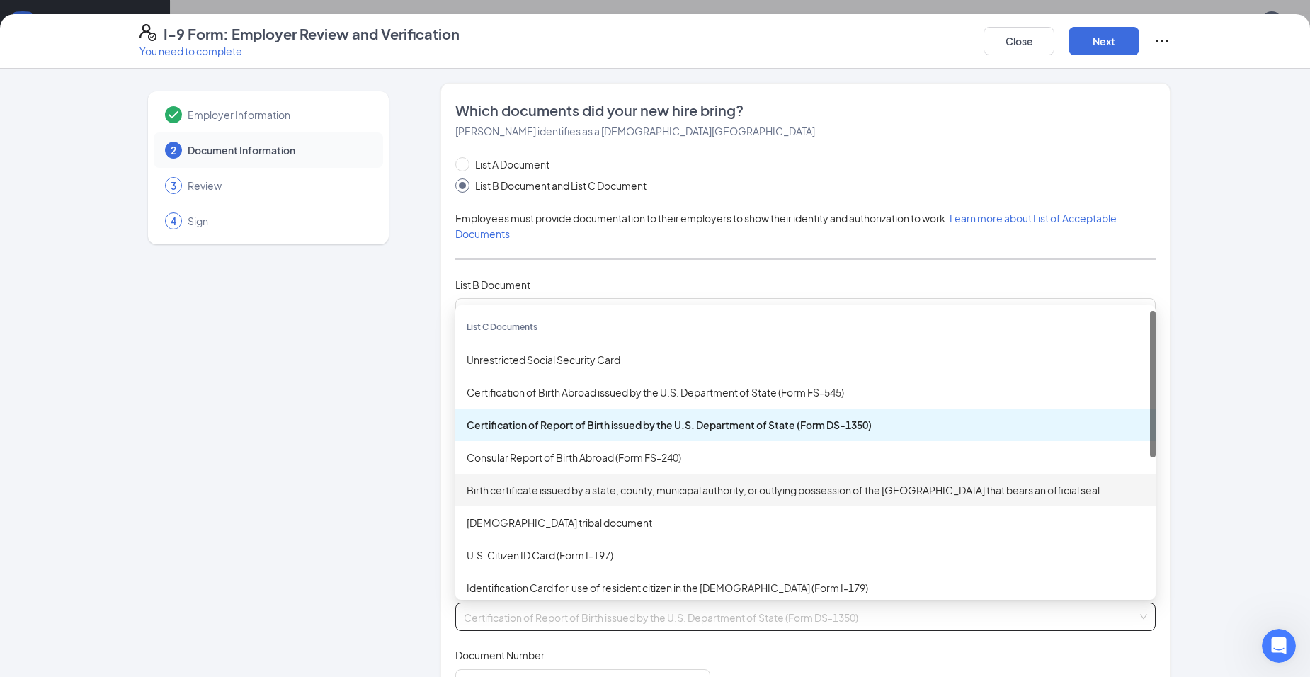
click at [586, 501] on div "Birth certificate issued by a state, county, municipal authority, or outlying p…" at bounding box center [805, 490] width 700 height 33
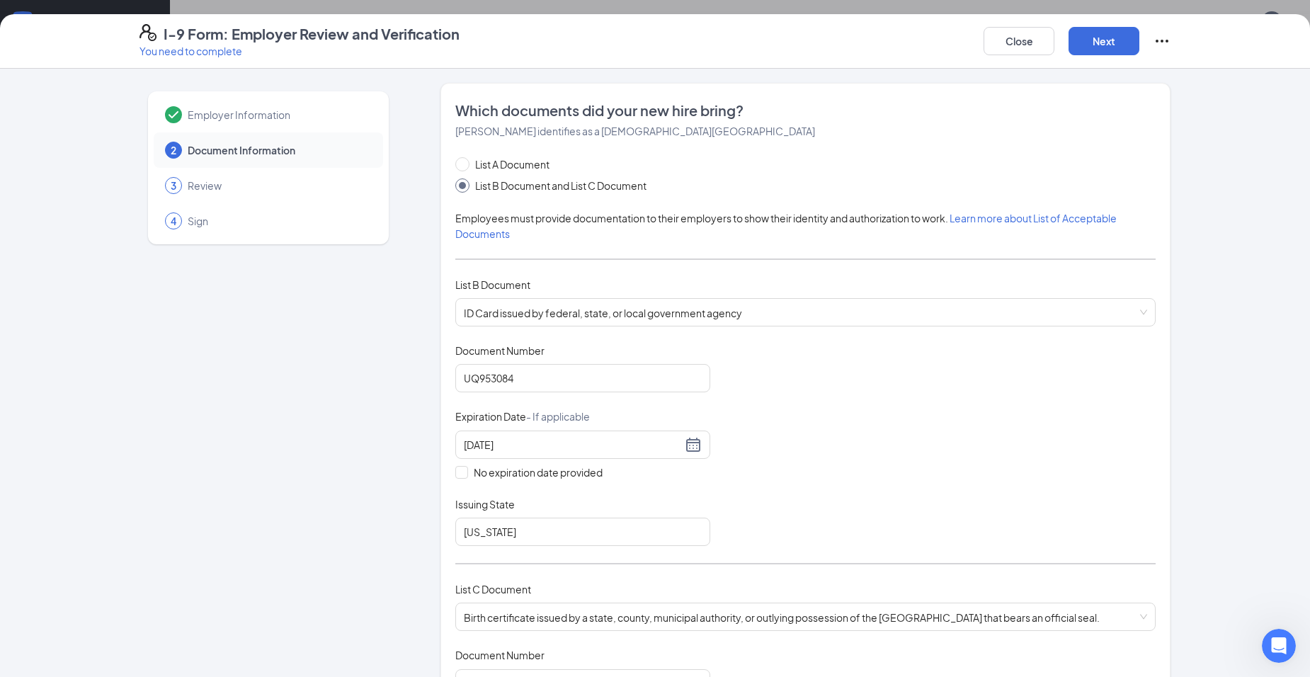
click at [411, 584] on div "Employer Information 2 Document Information 3 Review 4 Sign Which documents did…" at bounding box center [654, 672] width 1031 height 1179
click at [288, 569] on div "Employer Information 2 Document Information 3 Review 4 Sign" at bounding box center [268, 672] width 258 height 1179
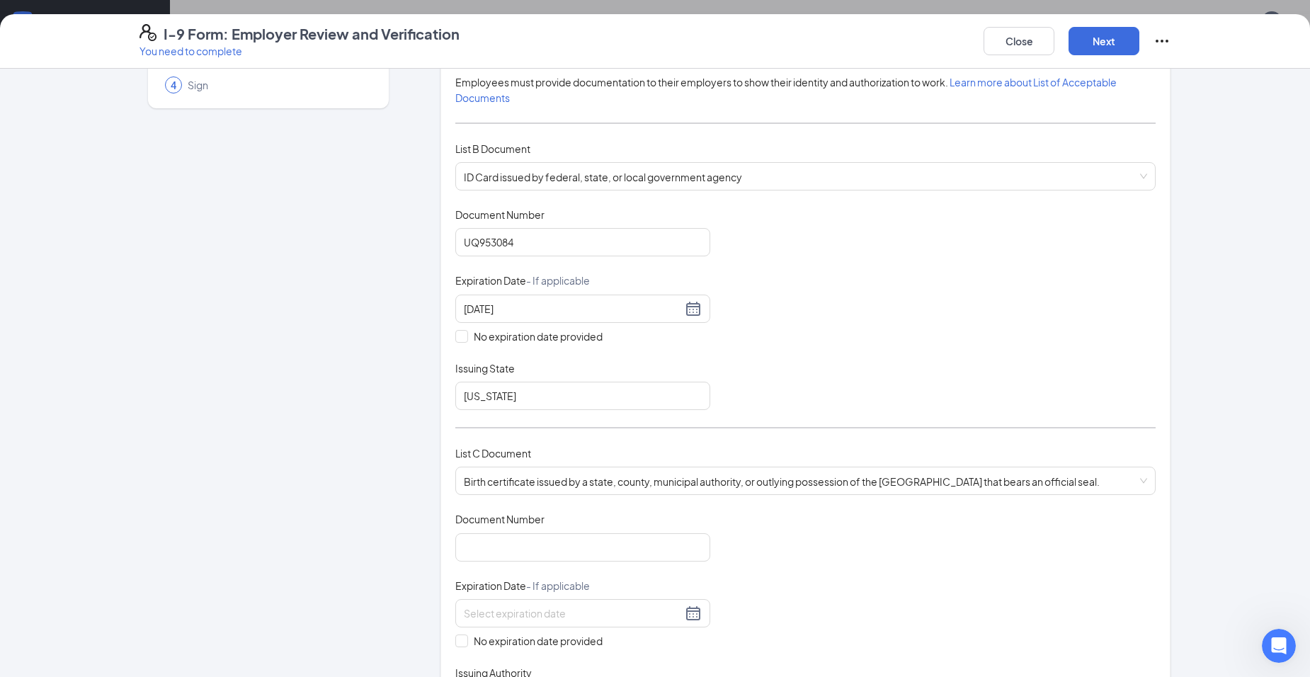
scroll to position [142, 0]
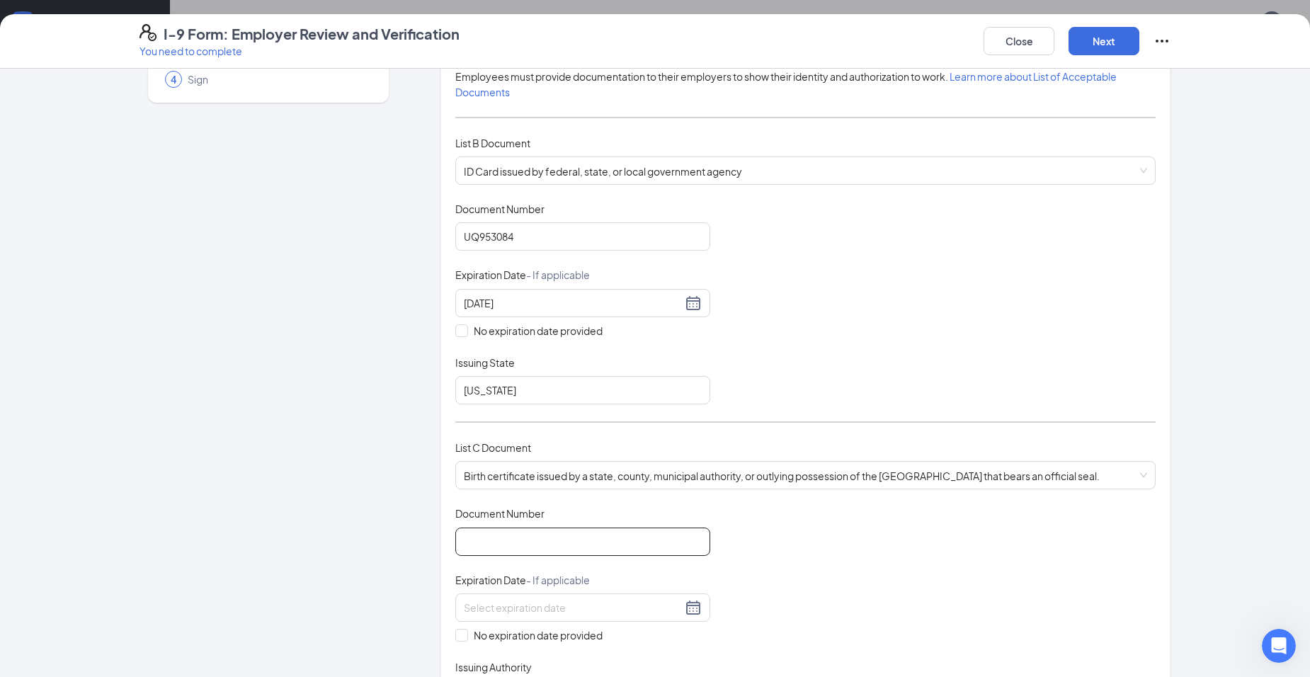
click at [523, 546] on input "Document Number" at bounding box center [582, 541] width 255 height 28
type input "1998149910"
click at [525, 640] on span "No expiration date provided" at bounding box center [538, 635] width 140 height 16
click at [465, 639] on input "No expiration date provided" at bounding box center [460, 634] width 10 height 10
checkbox input "true"
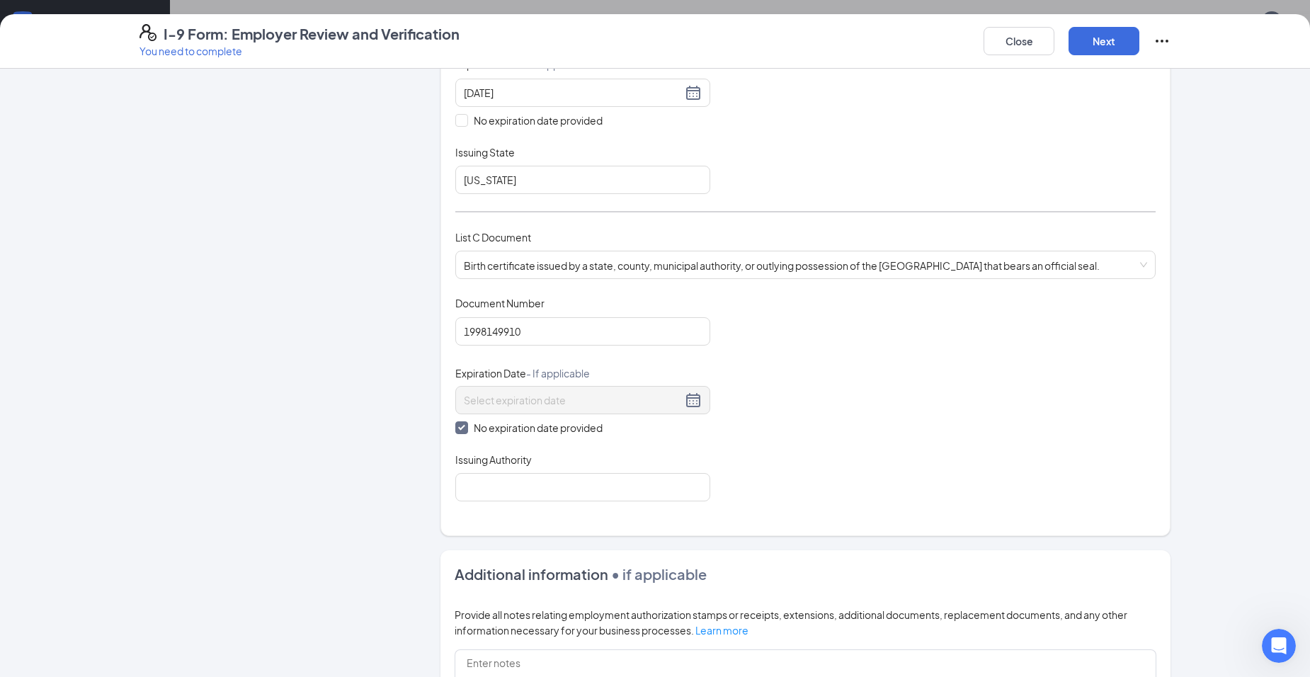
scroll to position [354, 0]
click at [525, 486] on input "Issuing Authority" at bounding box center [582, 485] width 255 height 28
type input "Ohio"
click at [1115, 37] on button "Next" at bounding box center [1103, 41] width 71 height 28
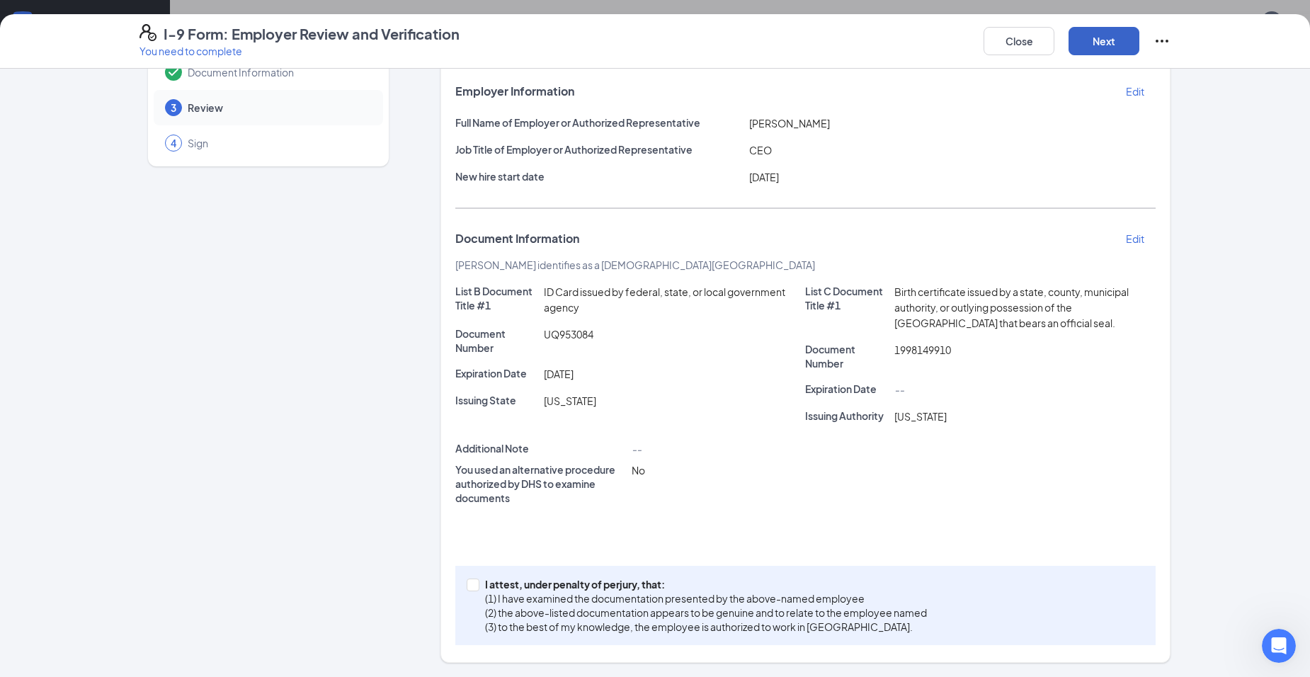
scroll to position [78, 0]
click at [467, 586] on input "I attest, under penalty of perjury, that: (1) I have examined the documentation…" at bounding box center [472, 583] width 10 height 10
checkbox input "true"
click at [1106, 48] on button "Next" at bounding box center [1103, 41] width 71 height 28
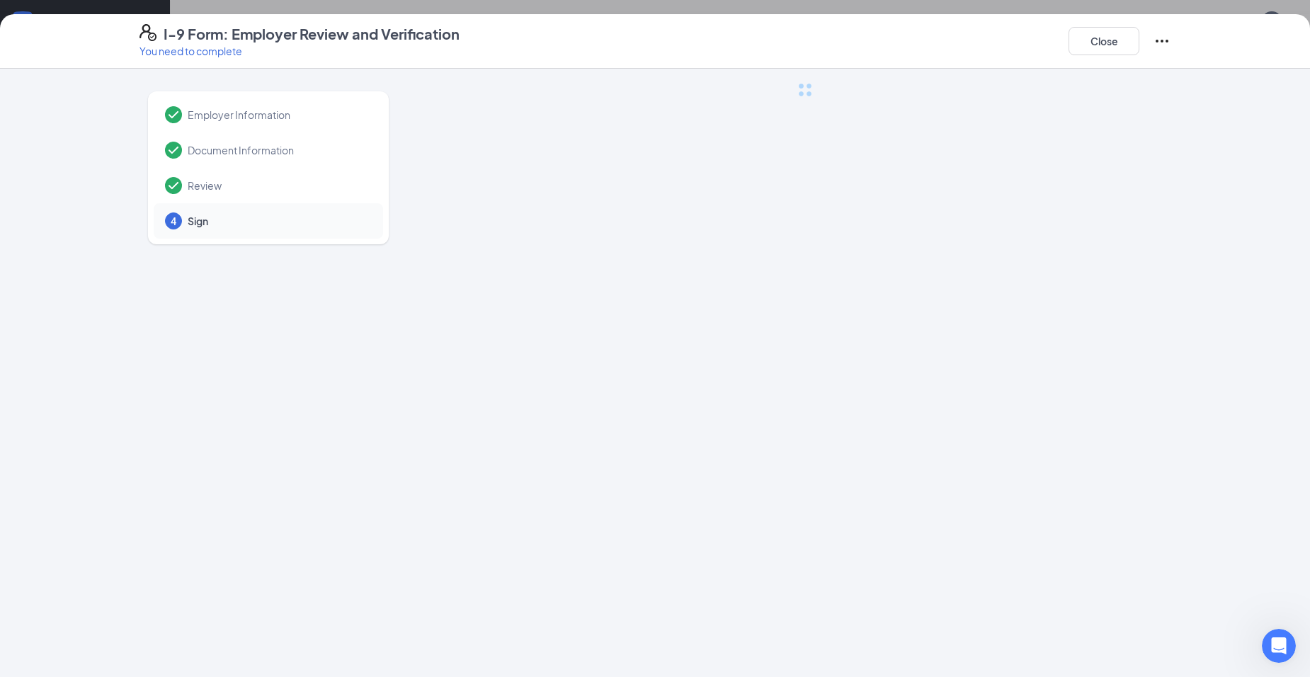
scroll to position [0, 0]
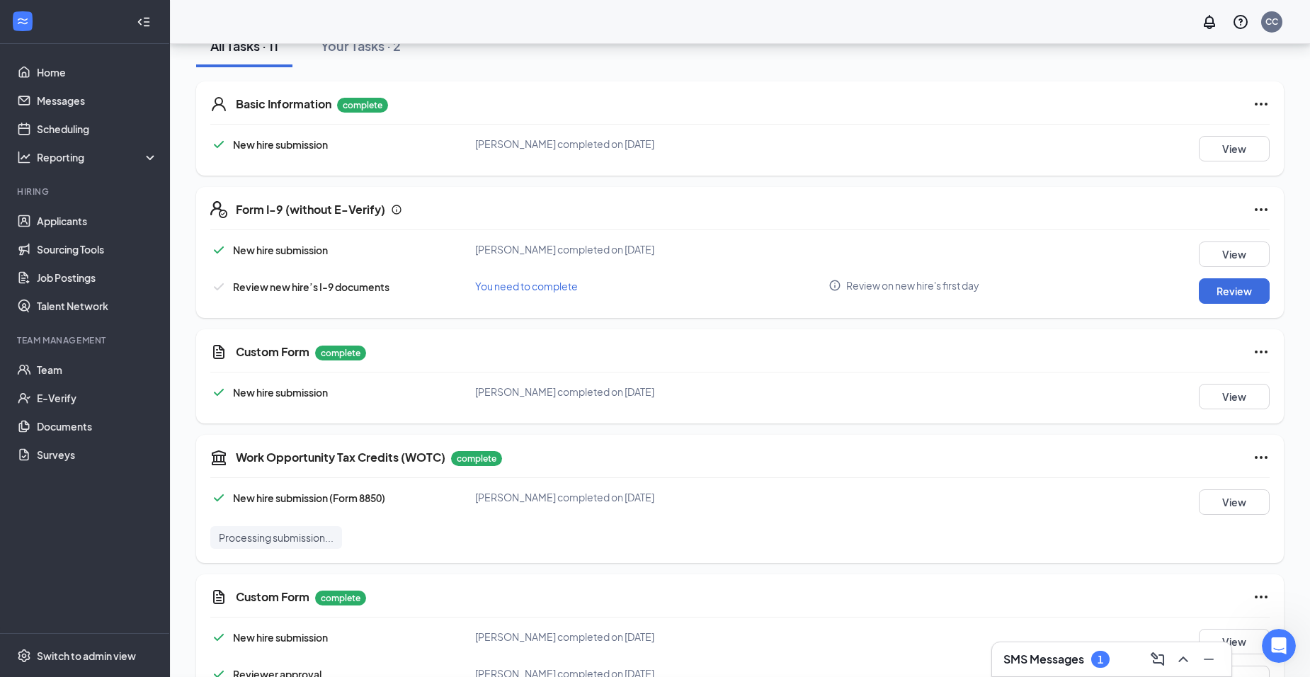
click at [1090, 40] on div "I-9 Form: Employer Review and Verification You need to complete Close Employer …" at bounding box center [655, 338] width 1310 height 677
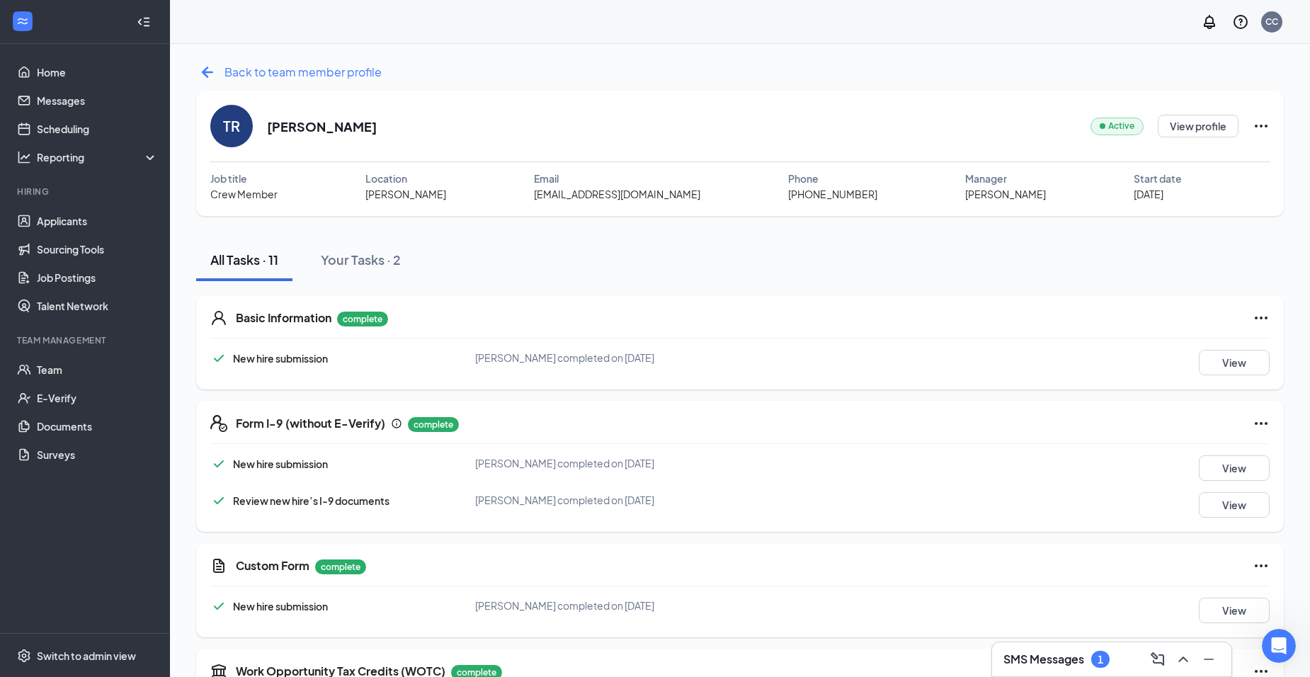
click at [238, 77] on span "Back to team member profile" at bounding box center [302, 72] width 157 height 18
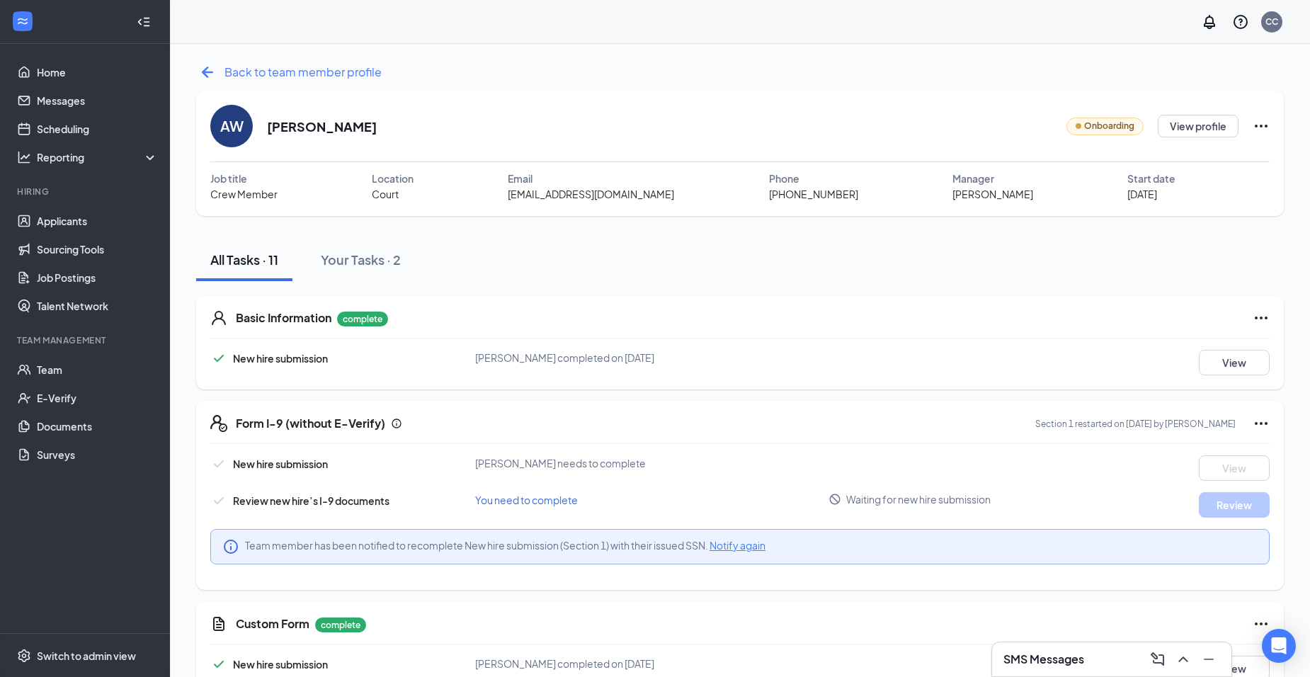
click at [275, 77] on span "Back to team member profile" at bounding box center [302, 72] width 157 height 18
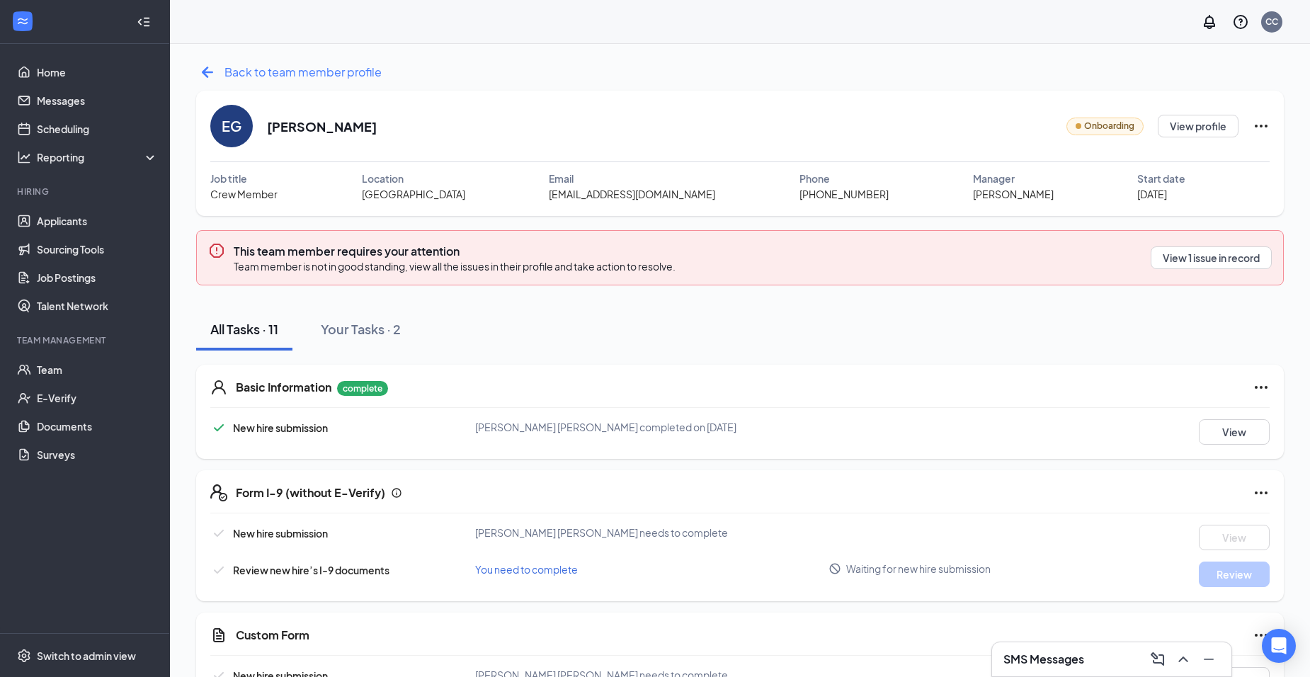
click at [232, 74] on span "Back to team member profile" at bounding box center [302, 72] width 157 height 18
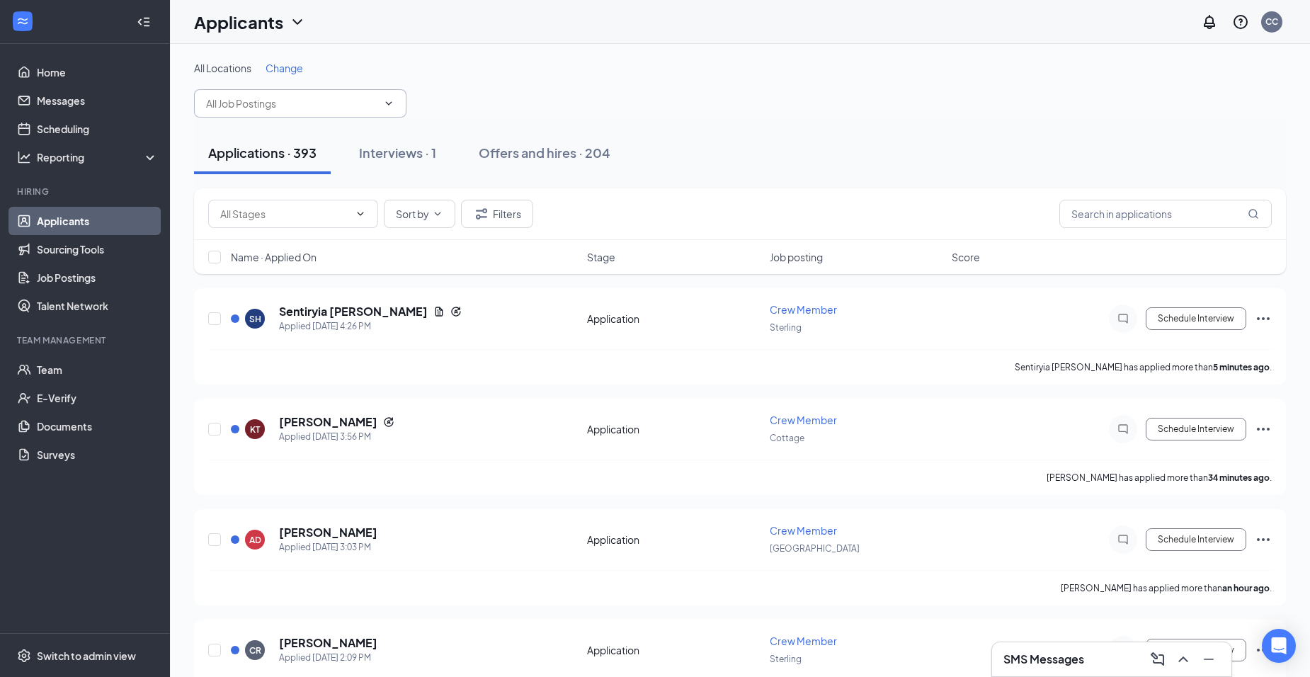
click at [377, 106] on input "text" at bounding box center [291, 104] width 171 height 16
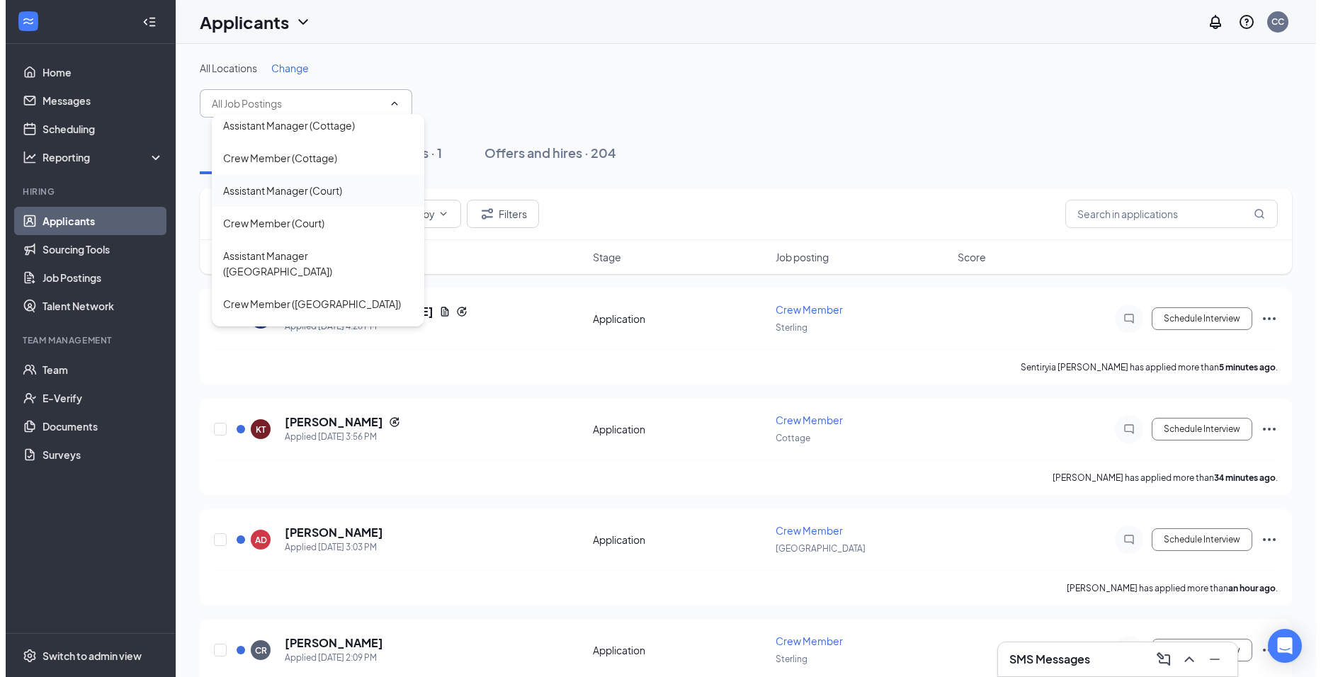
scroll to position [71, 0]
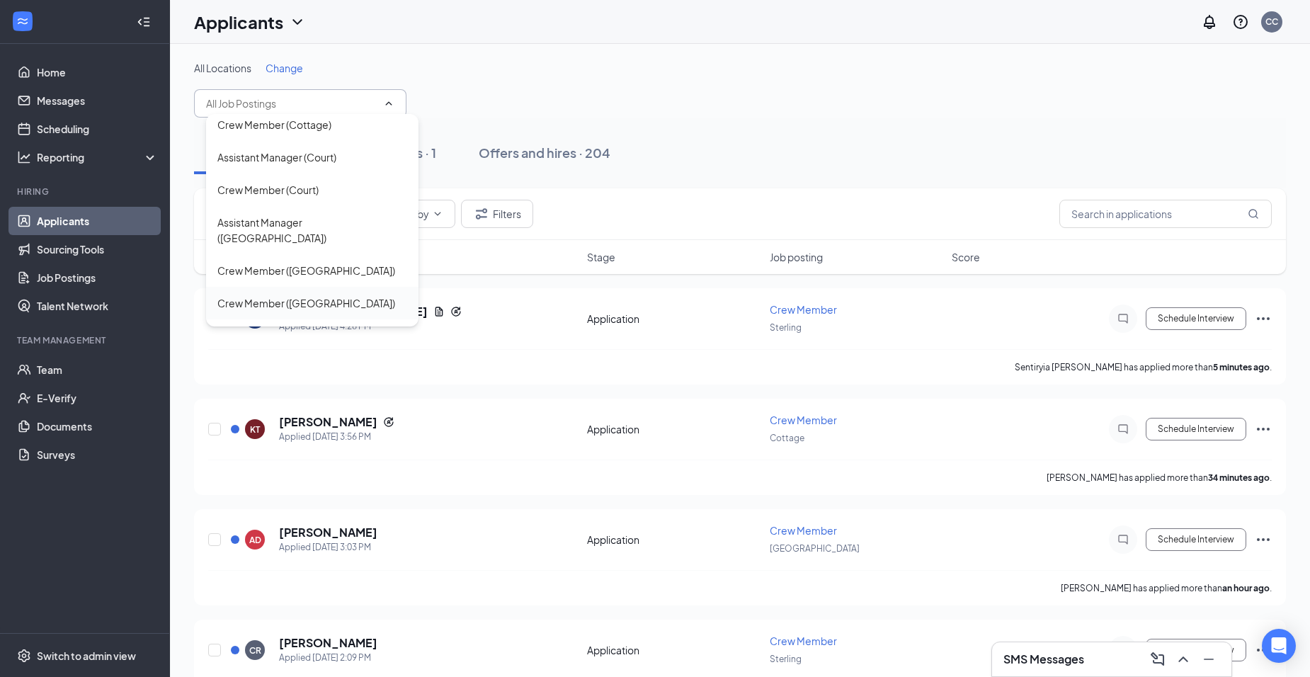
click at [353, 287] on div "Crew Member ([GEOGRAPHIC_DATA])" at bounding box center [312, 303] width 212 height 33
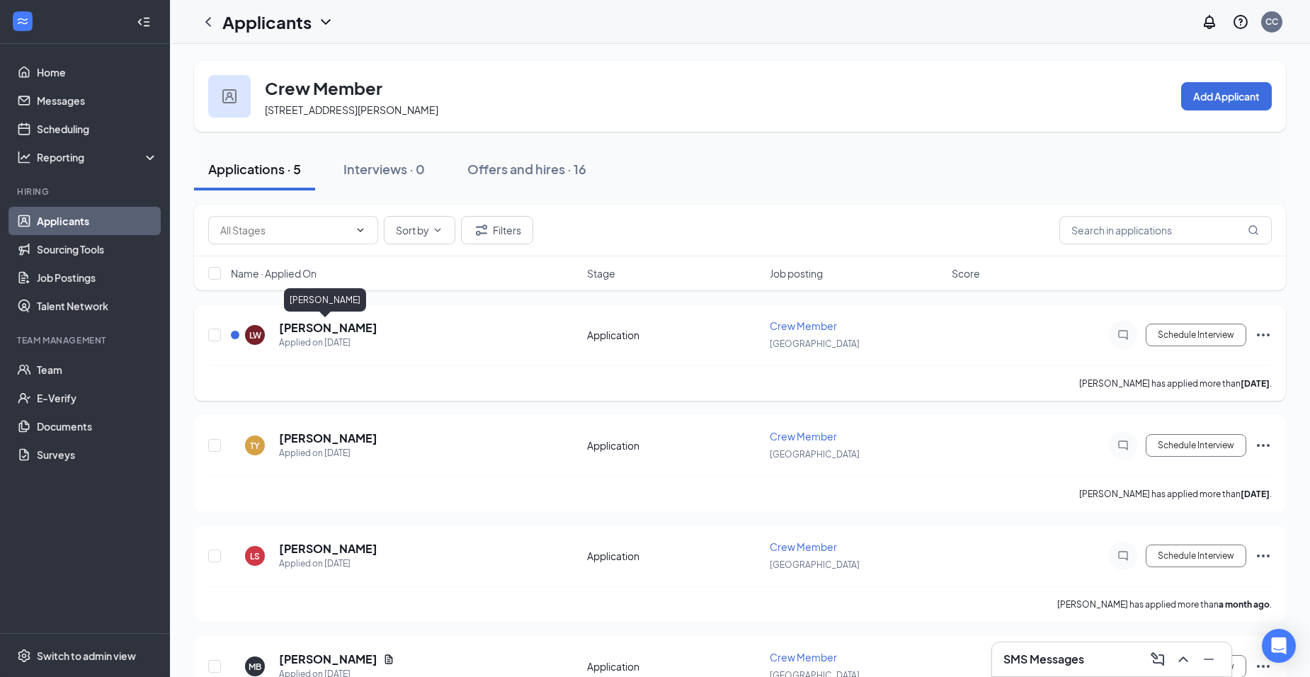
click at [324, 324] on h5 "[PERSON_NAME]" at bounding box center [328, 328] width 98 height 16
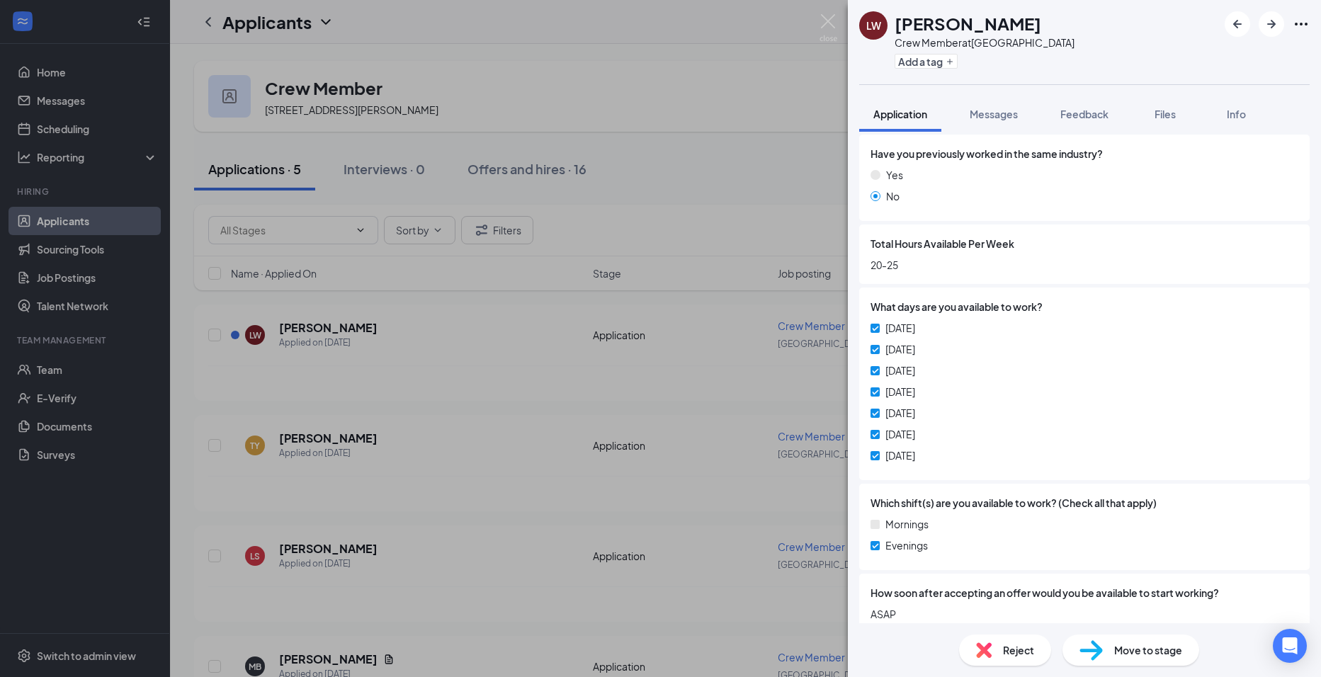
scroll to position [525, 0]
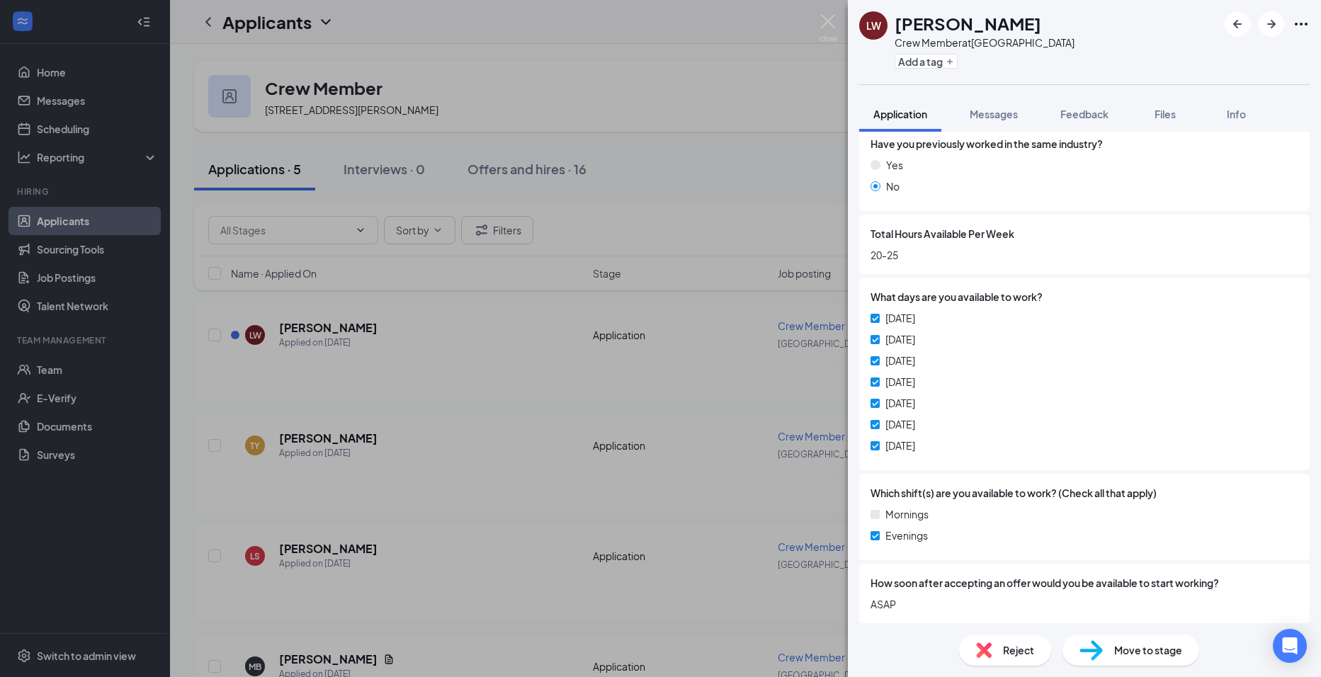
click at [394, 328] on div "LW Layla Watson Crew Member at Lambertville Add a tag Application Messages Feed…" at bounding box center [660, 338] width 1321 height 677
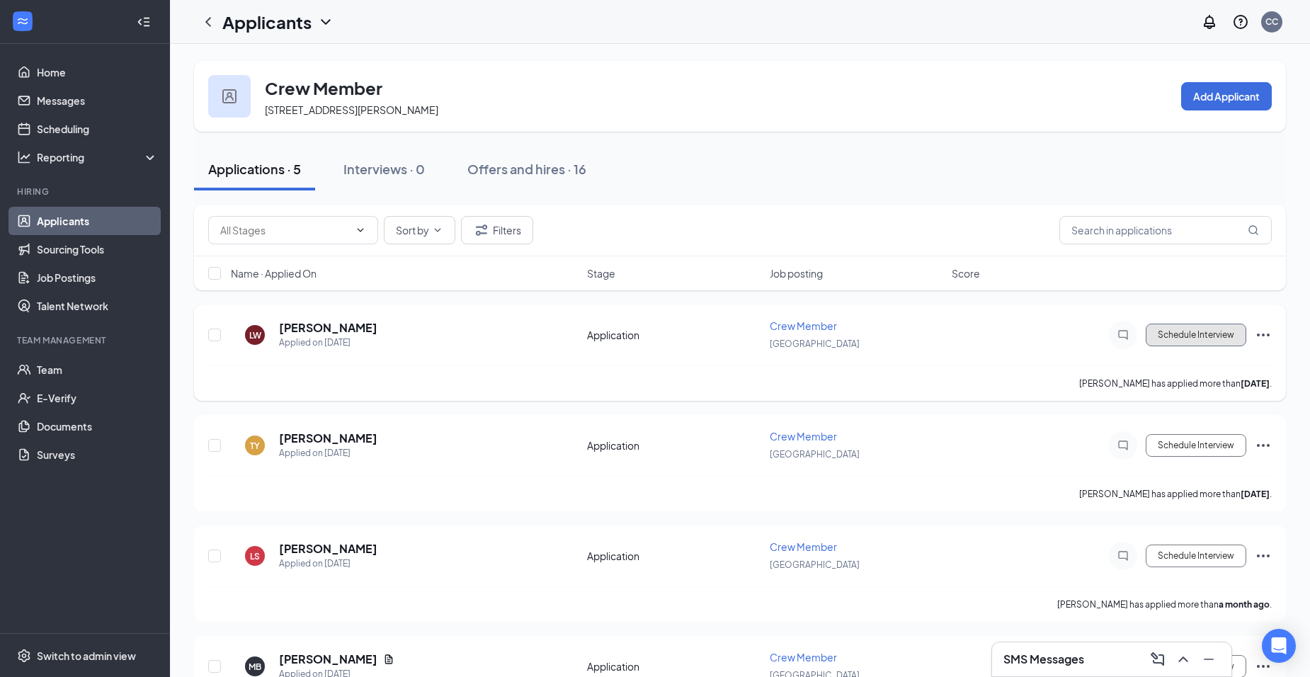
click at [1216, 324] on button "Schedule Interview" at bounding box center [1196, 335] width 101 height 23
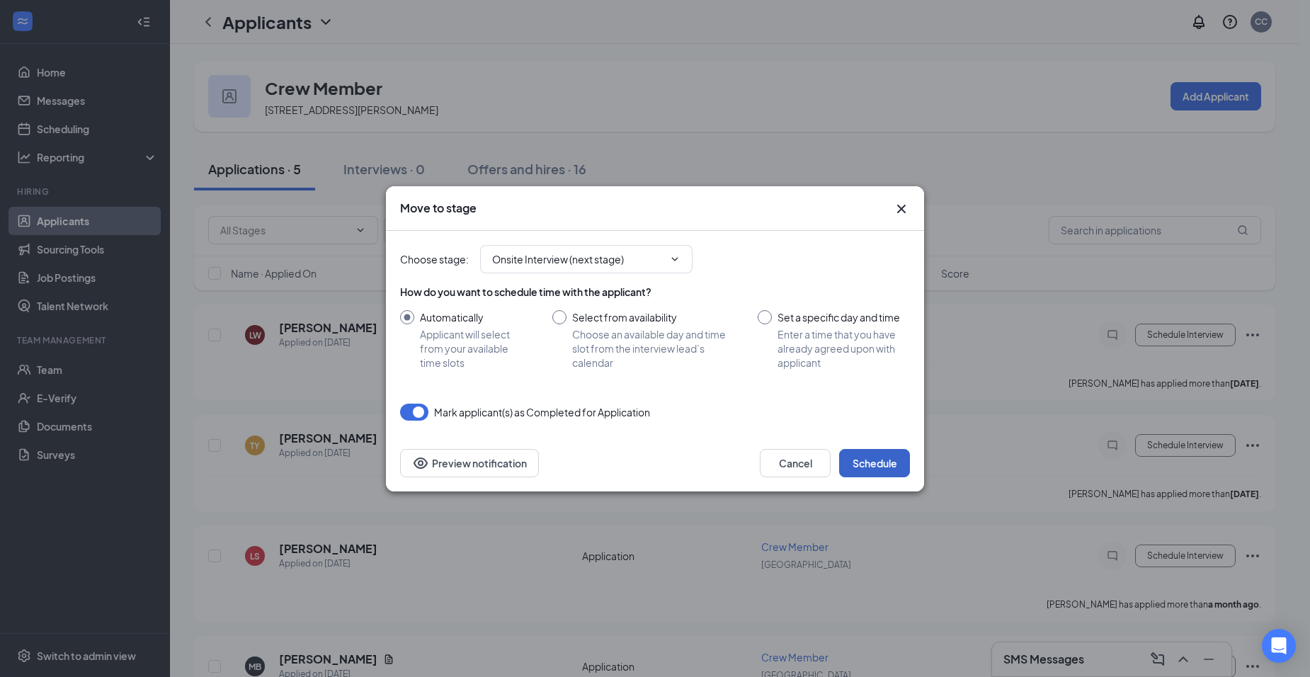
click at [863, 462] on button "Schedule" at bounding box center [874, 463] width 71 height 28
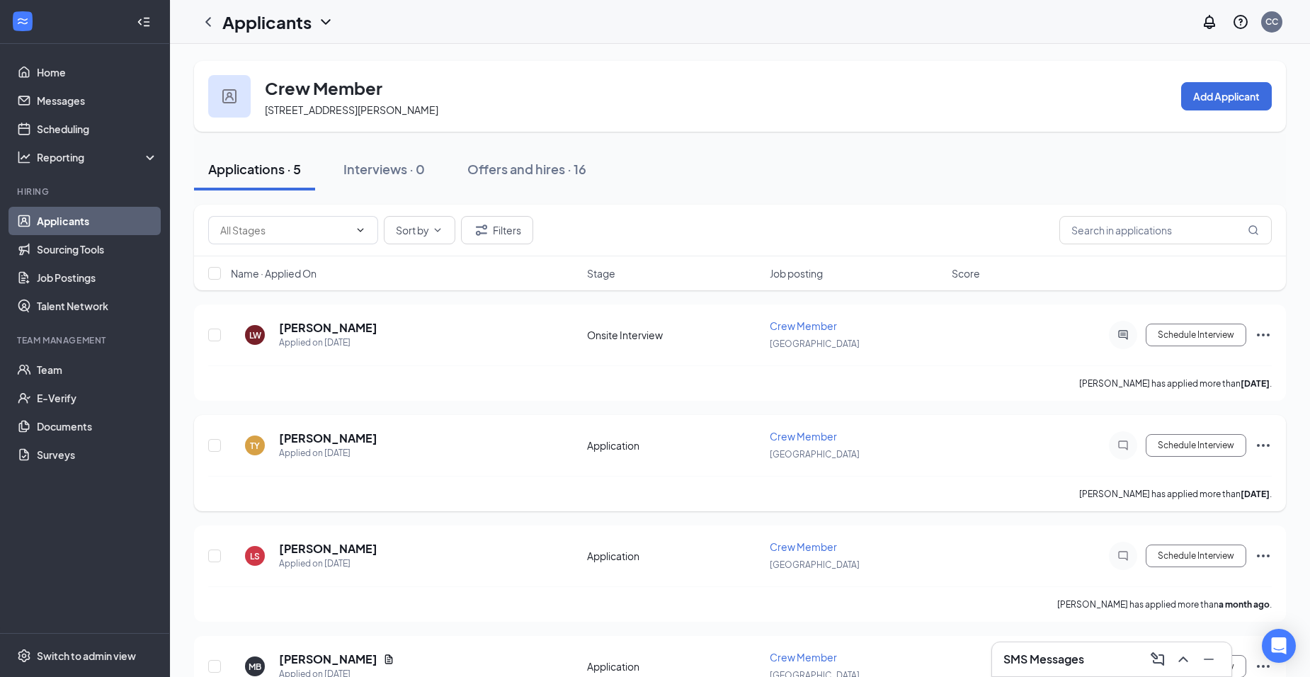
click at [340, 443] on h5 "Thomas Yockey" at bounding box center [328, 438] width 98 height 16
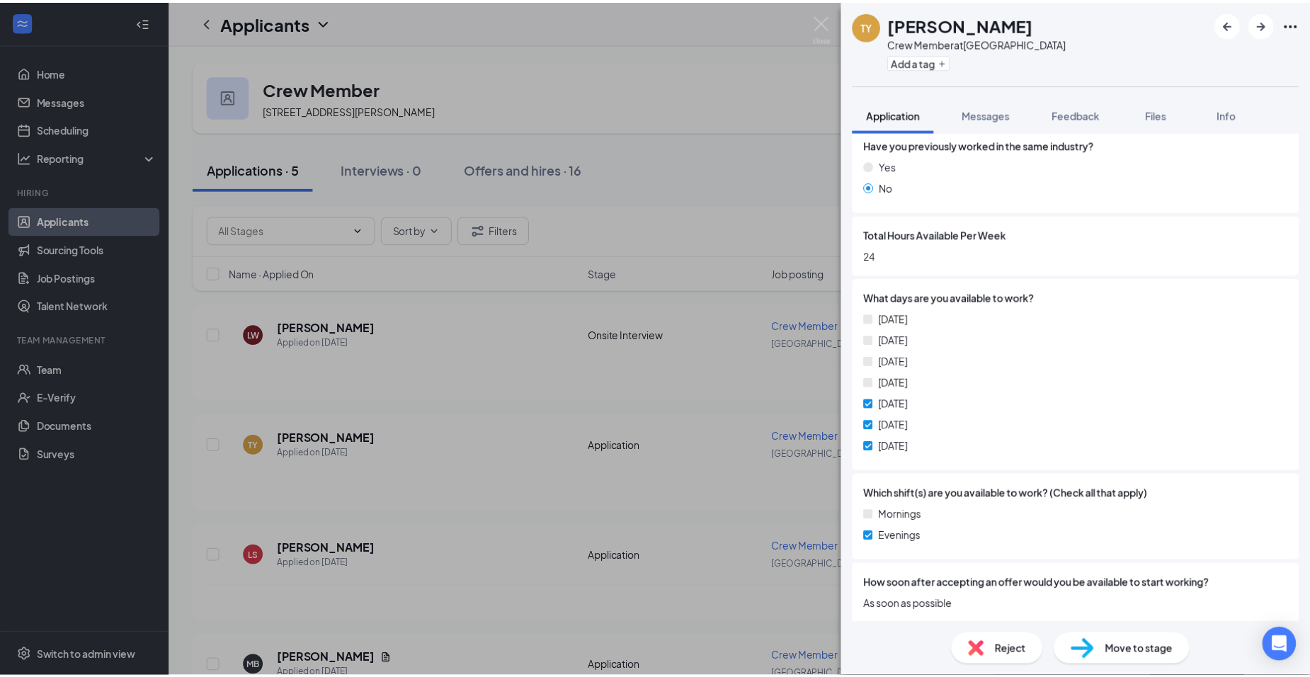
scroll to position [485, 0]
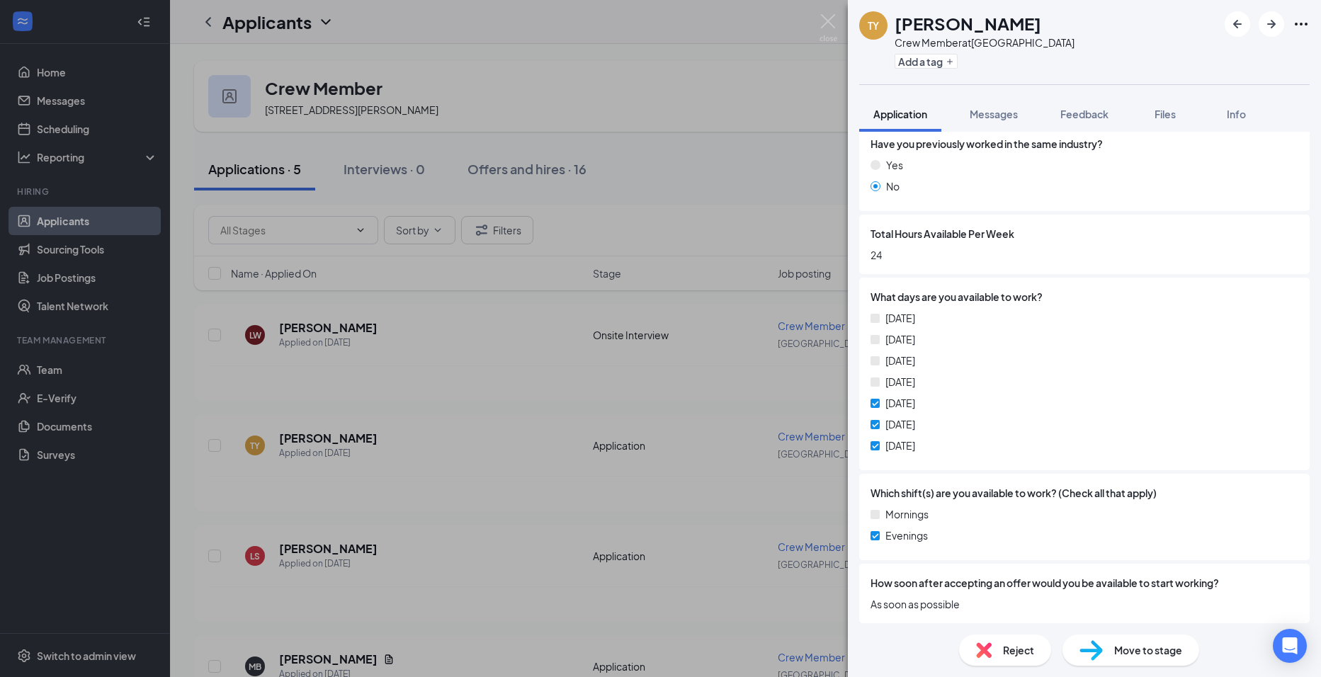
click at [438, 457] on div "TY Thomas Yockey Crew Member at Lambertville Add a tag Application Messages Fee…" at bounding box center [660, 338] width 1321 height 677
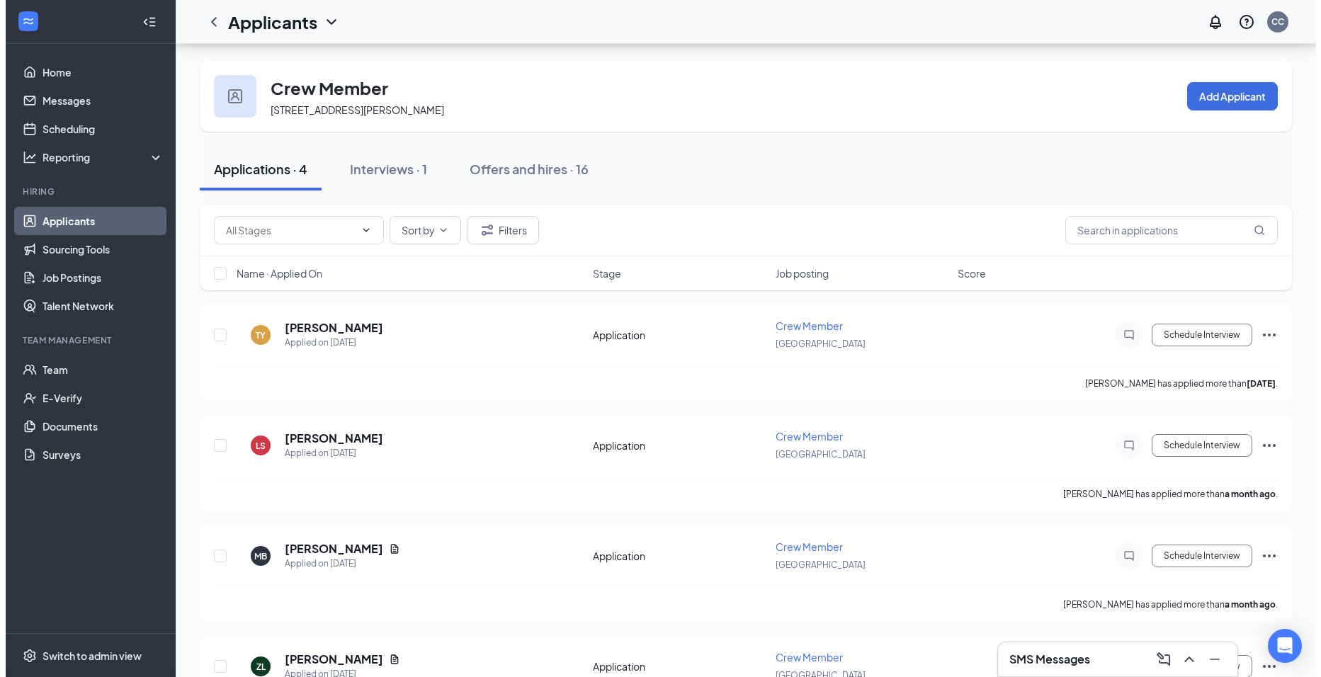
scroll to position [72, 0]
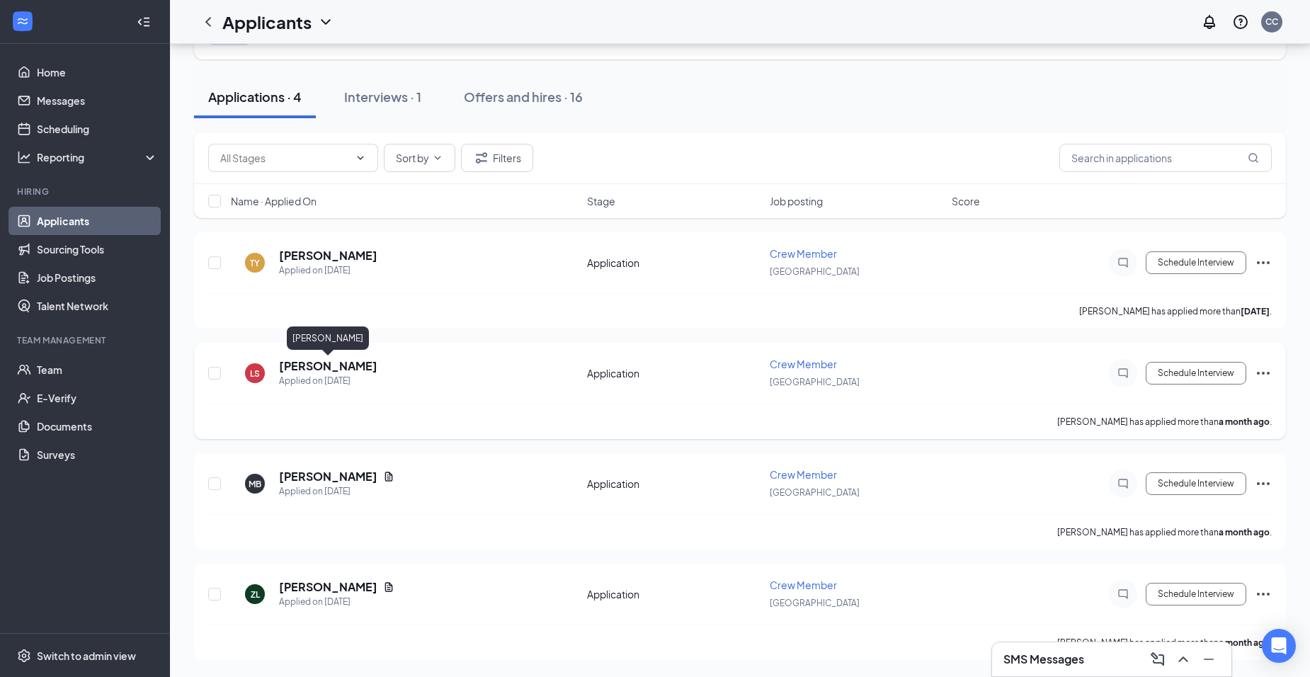
click at [364, 368] on h5 "Landon Schneider" at bounding box center [328, 366] width 98 height 16
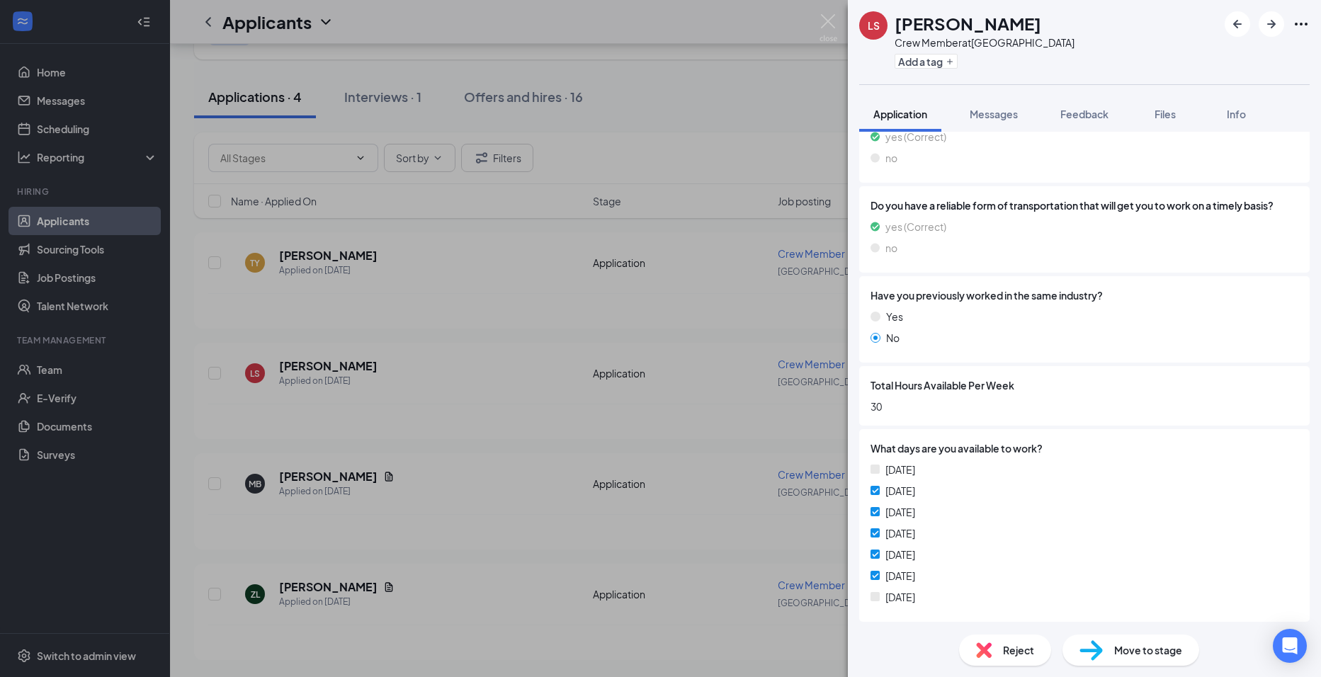
scroll to position [476, 0]
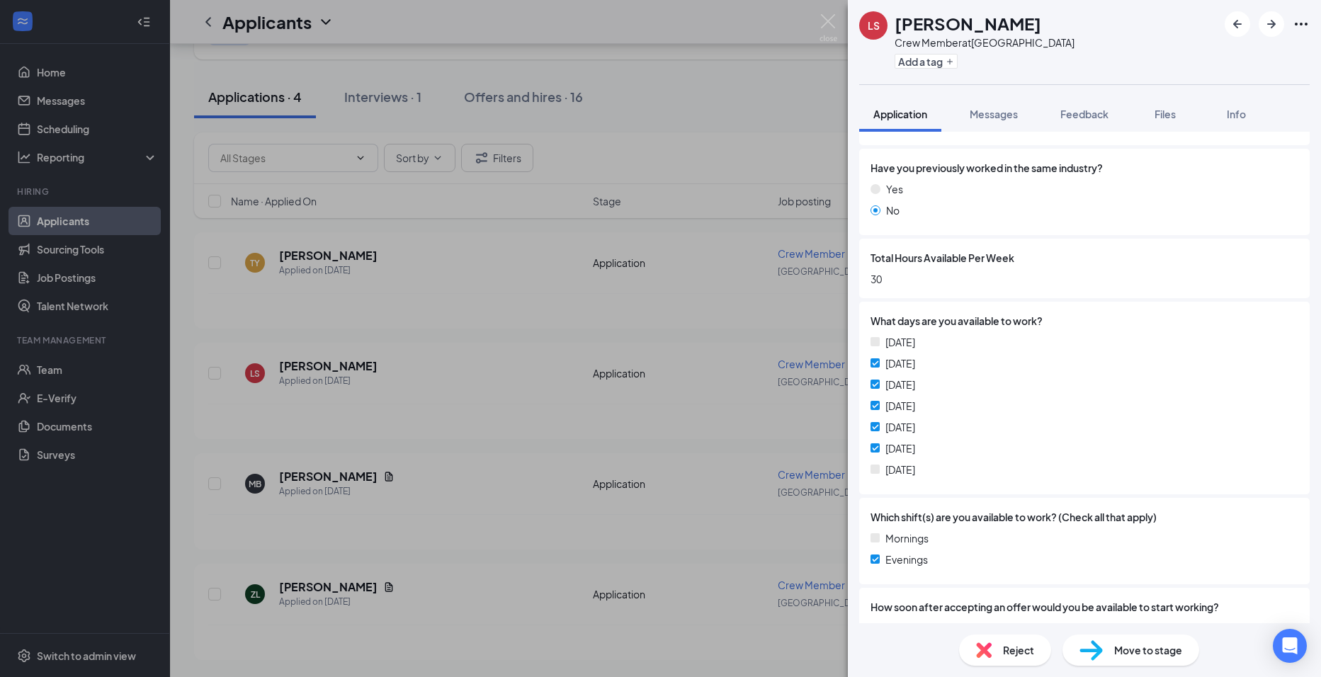
click at [450, 456] on div "LS Landon Schneider Crew Member at Lambertville Add a tag Application Messages …" at bounding box center [660, 338] width 1321 height 677
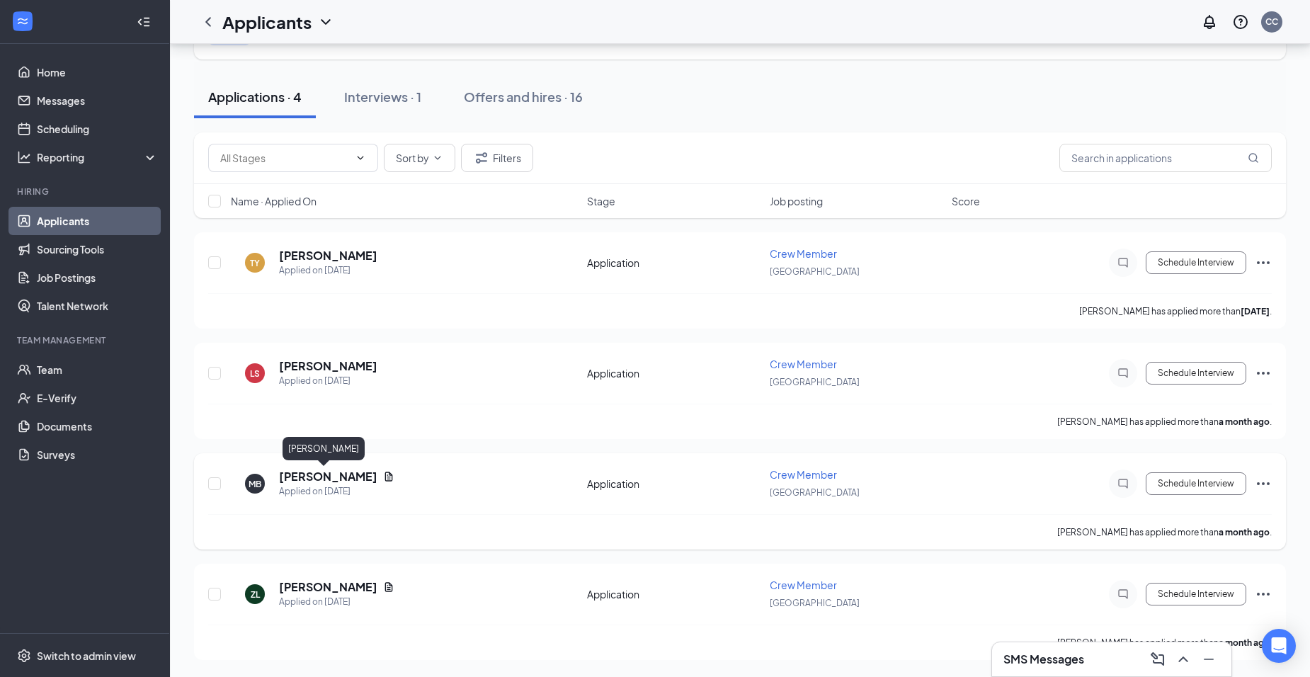
click at [312, 477] on h5 "Megan Betts" at bounding box center [328, 477] width 98 height 16
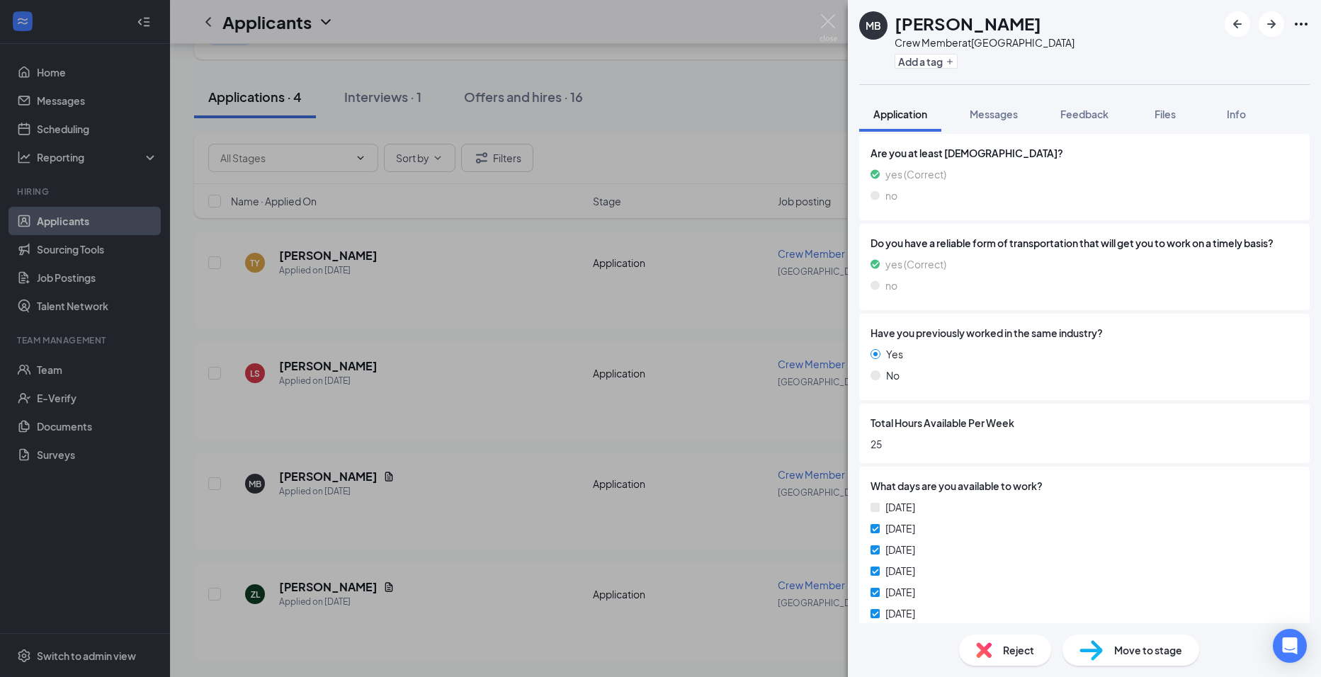
scroll to position [425, 0]
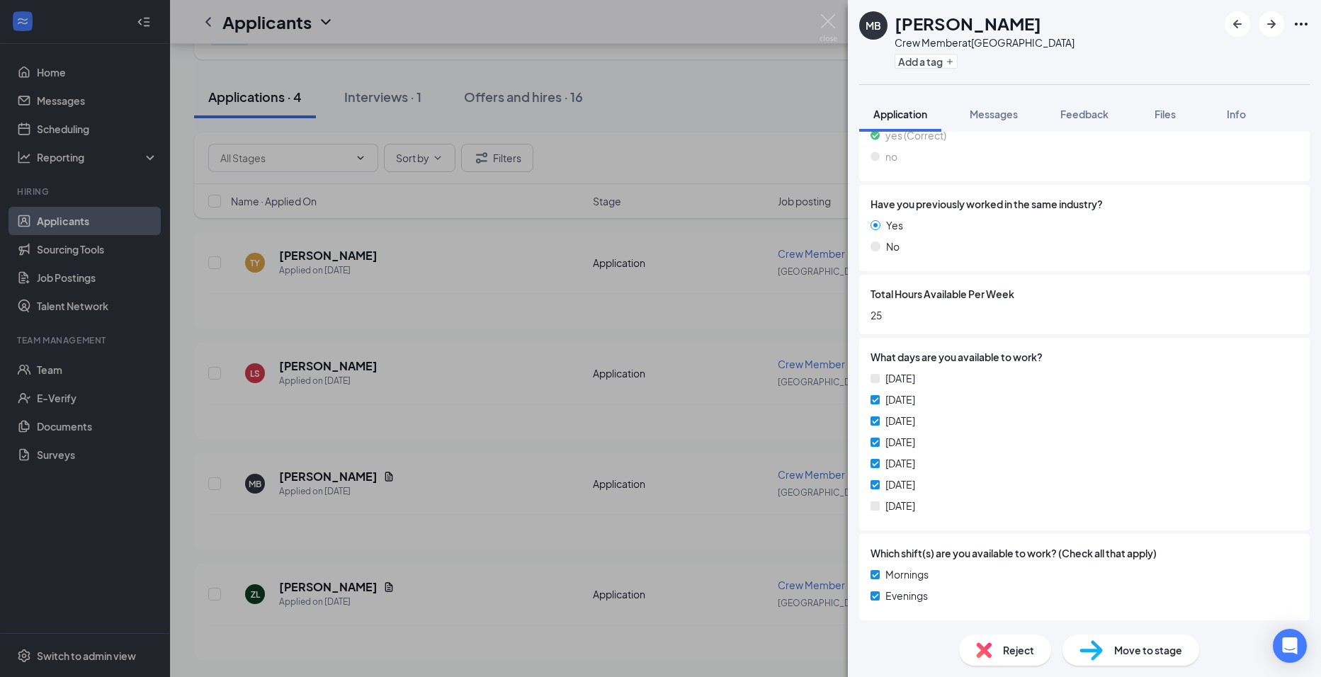
click at [370, 451] on div "MB Megan Betts Crew Member at Lambertville Add a tag Application Messages Feedb…" at bounding box center [660, 338] width 1321 height 677
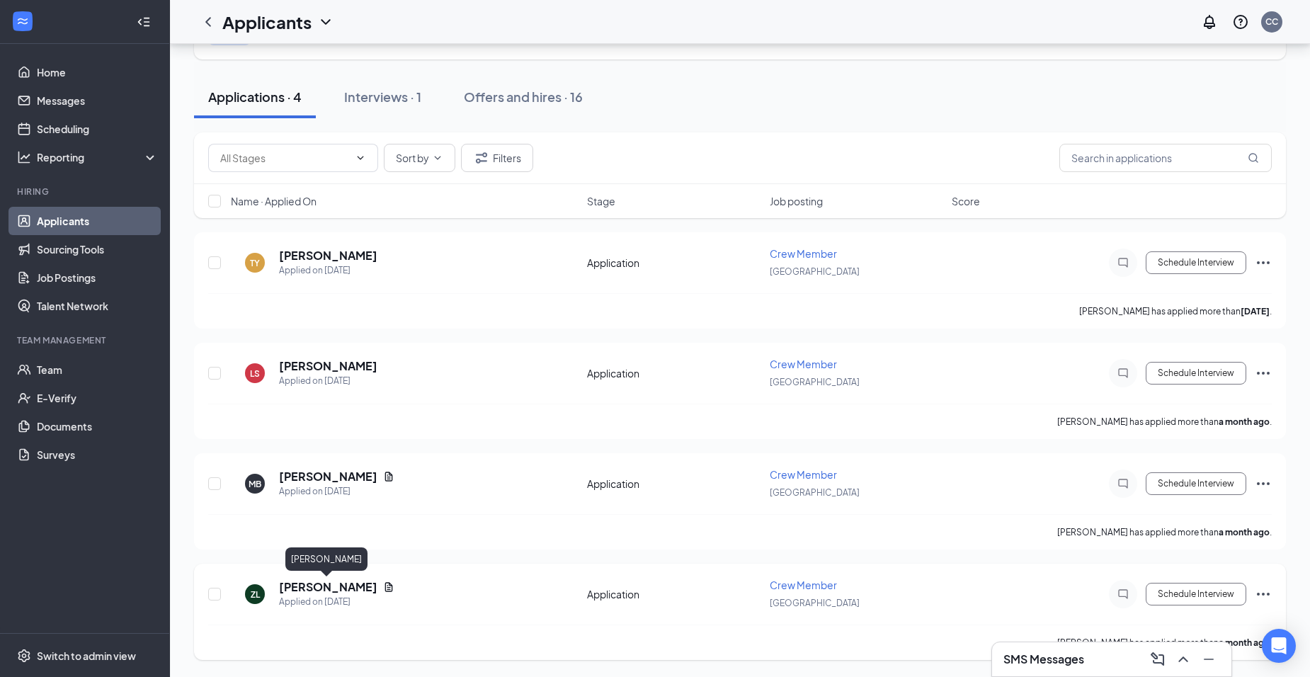
click at [336, 583] on h5 "zachariah lewis" at bounding box center [328, 587] width 98 height 16
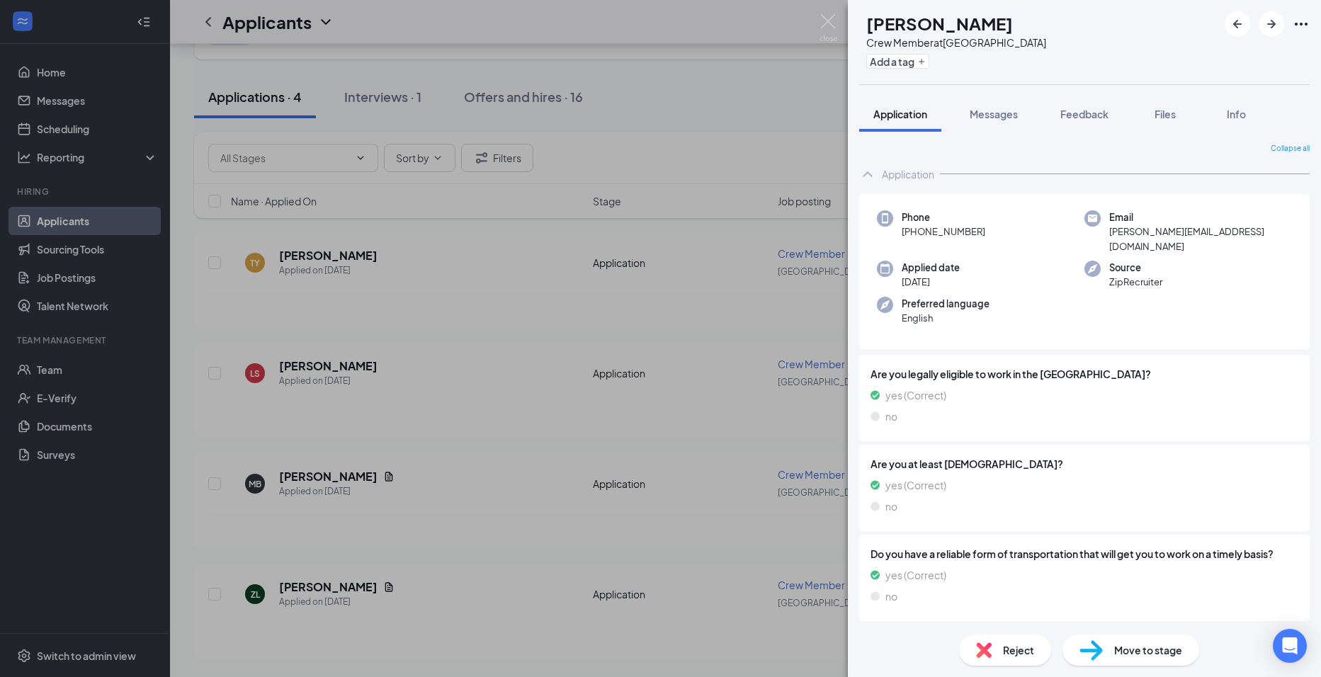
click at [478, 397] on div "ZL zachariah lewis Crew Member at Lambertville Add a tag Application Messages F…" at bounding box center [660, 338] width 1321 height 677
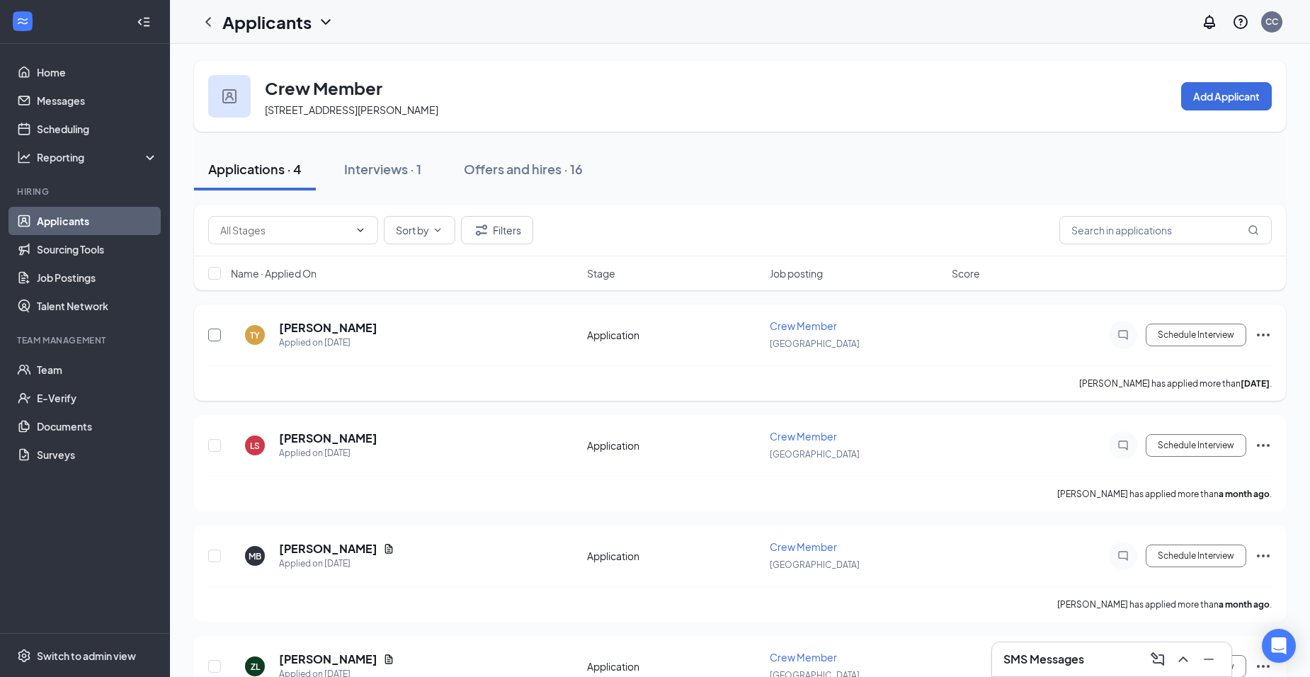
click at [212, 335] on input "checkbox" at bounding box center [214, 335] width 13 height 13
checkbox input "true"
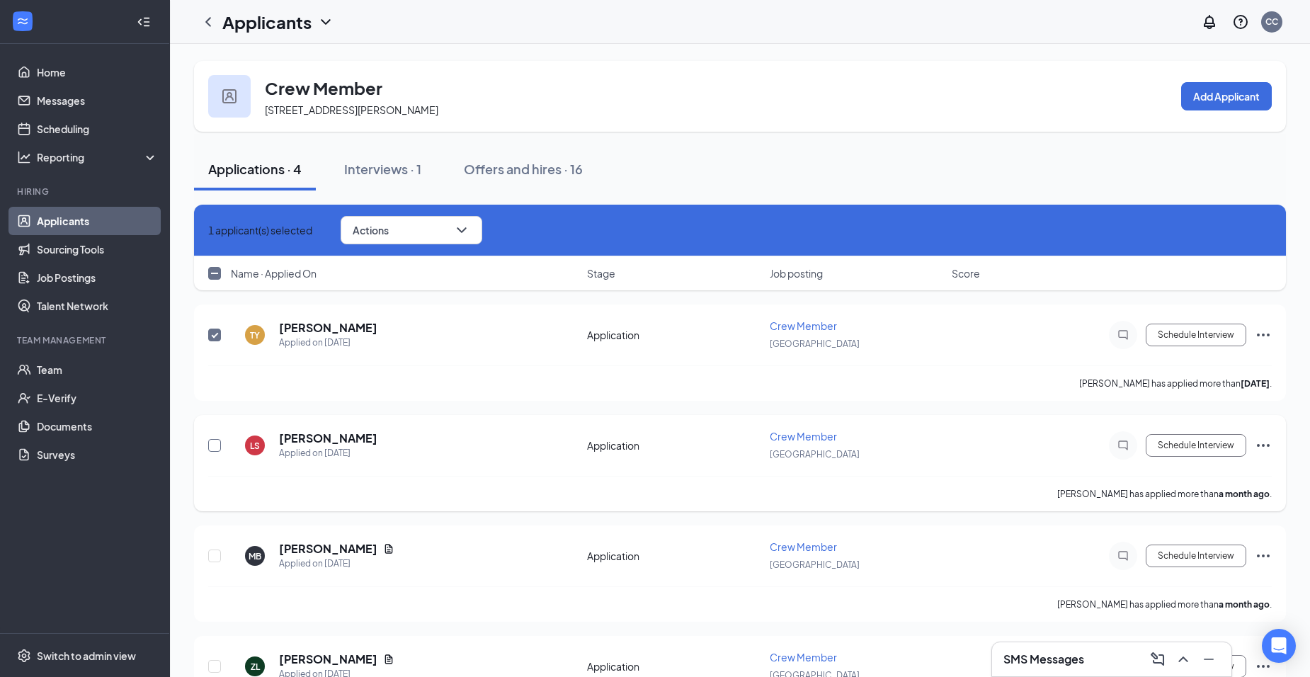
click at [212, 445] on input "checkbox" at bounding box center [214, 445] width 13 height 13
checkbox input "true"
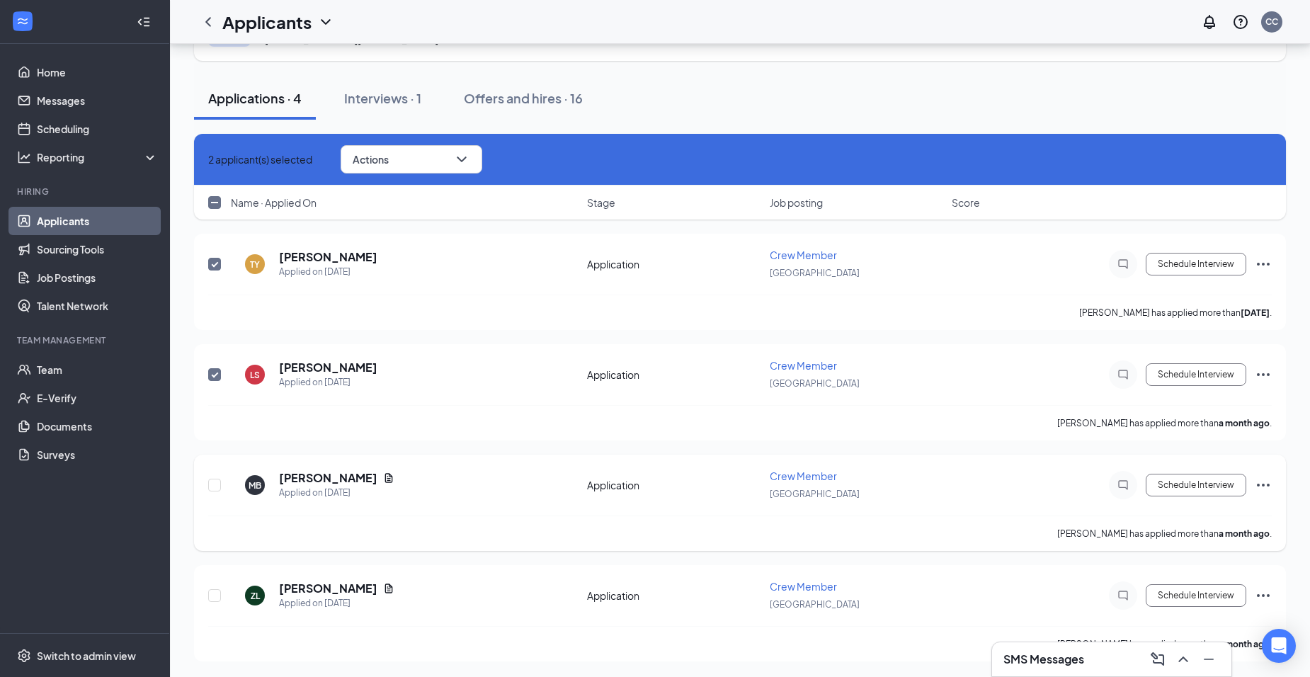
scroll to position [72, 0]
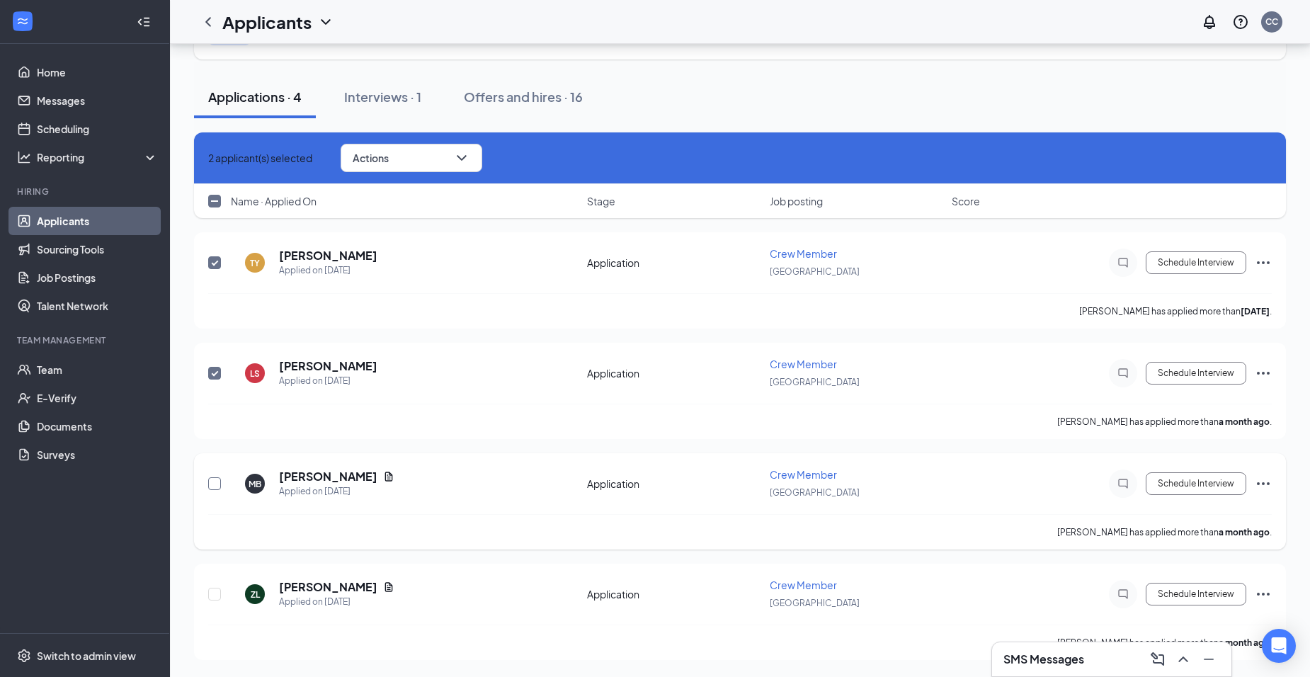
click at [215, 481] on input "checkbox" at bounding box center [214, 483] width 13 height 13
checkbox input "true"
click at [210, 595] on input "checkbox" at bounding box center [214, 594] width 13 height 13
checkbox input "true"
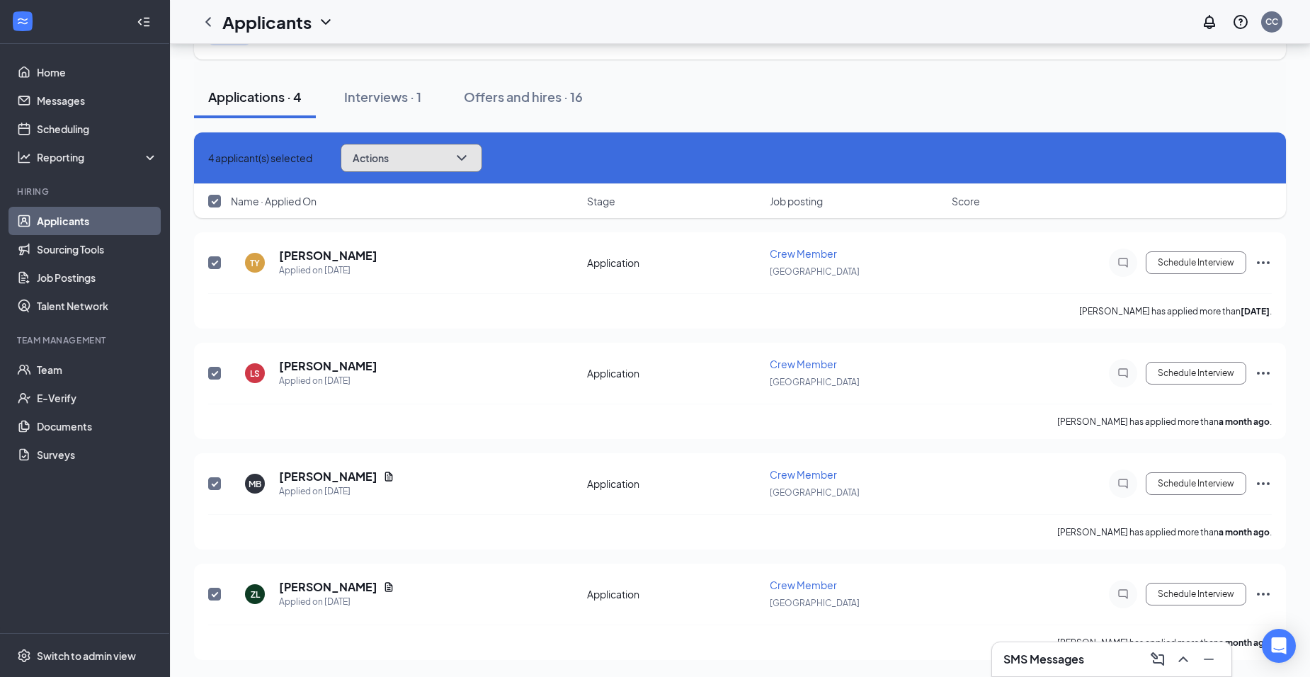
click at [482, 147] on button "Actions" at bounding box center [412, 158] width 142 height 28
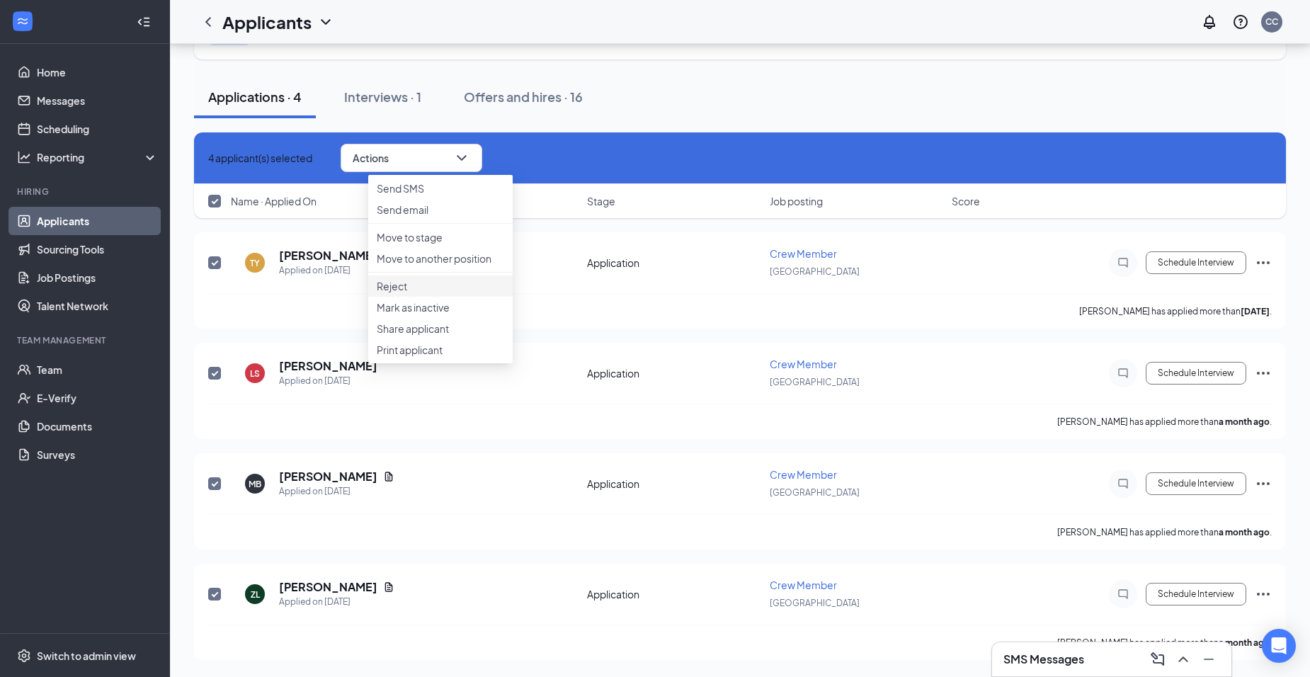
click at [469, 293] on p "Reject" at bounding box center [440, 286] width 127 height 14
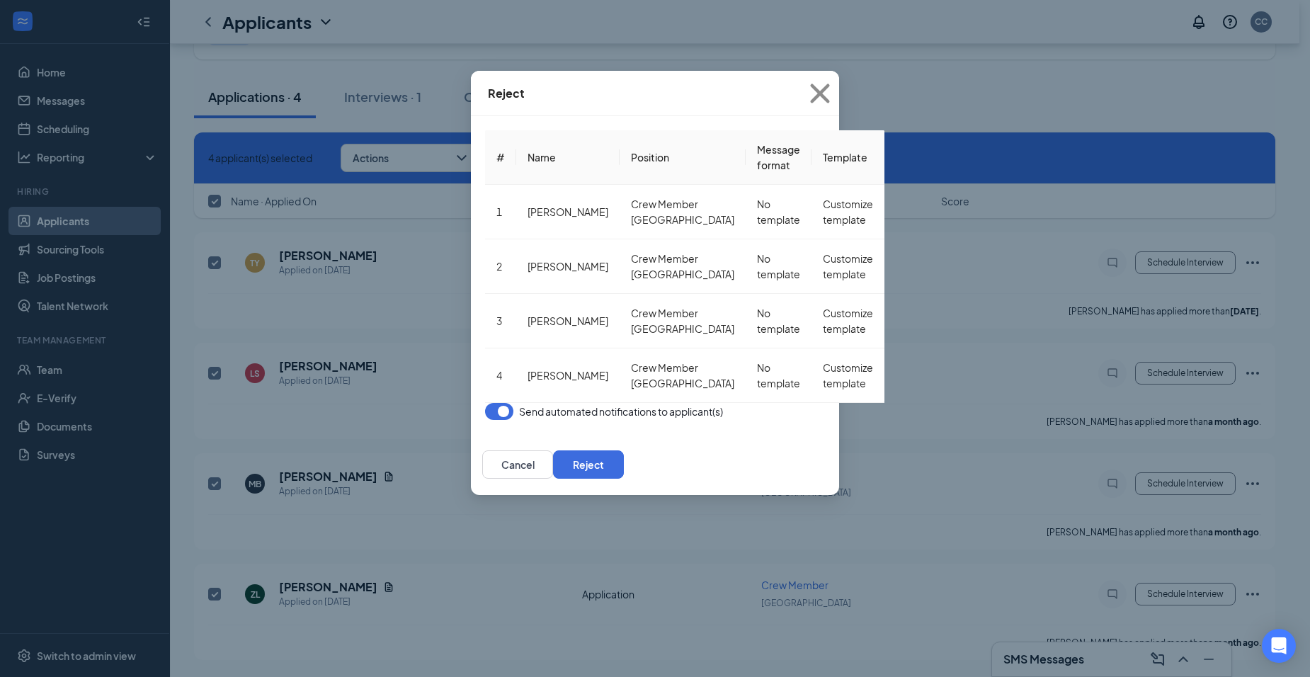
click at [485, 403] on button "button" at bounding box center [499, 411] width 28 height 17
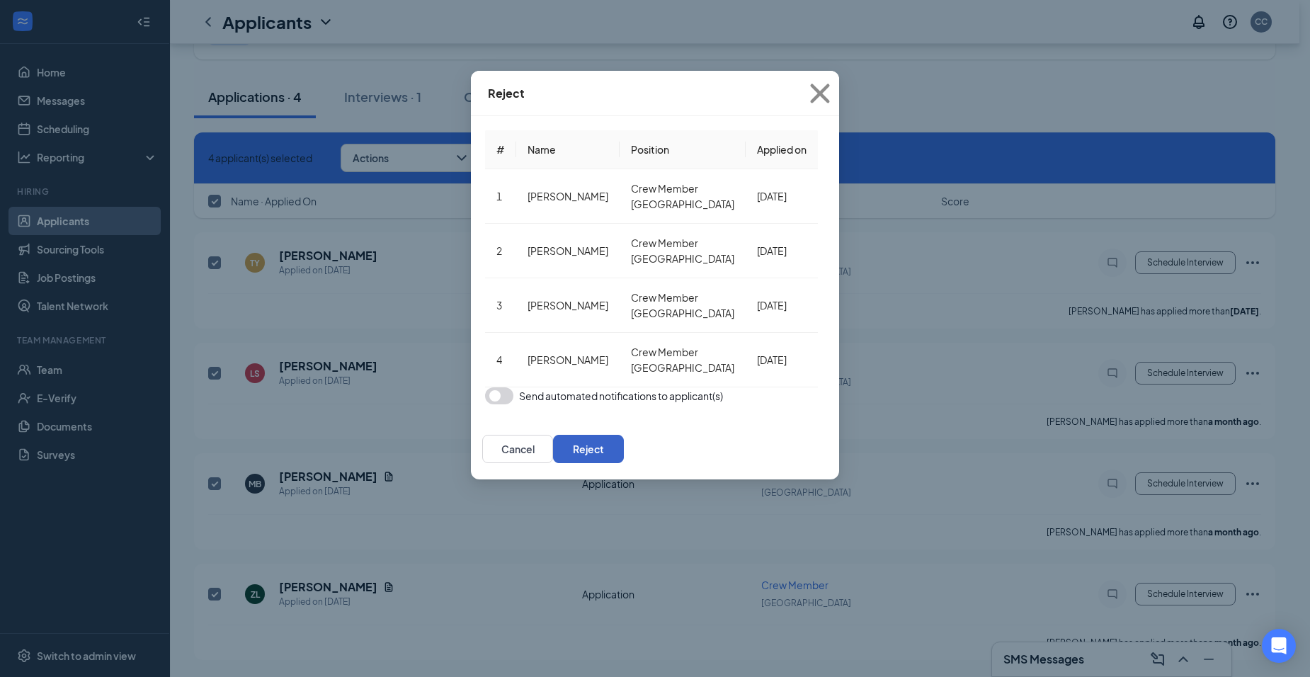
click at [624, 435] on button "Reject" at bounding box center [588, 449] width 71 height 28
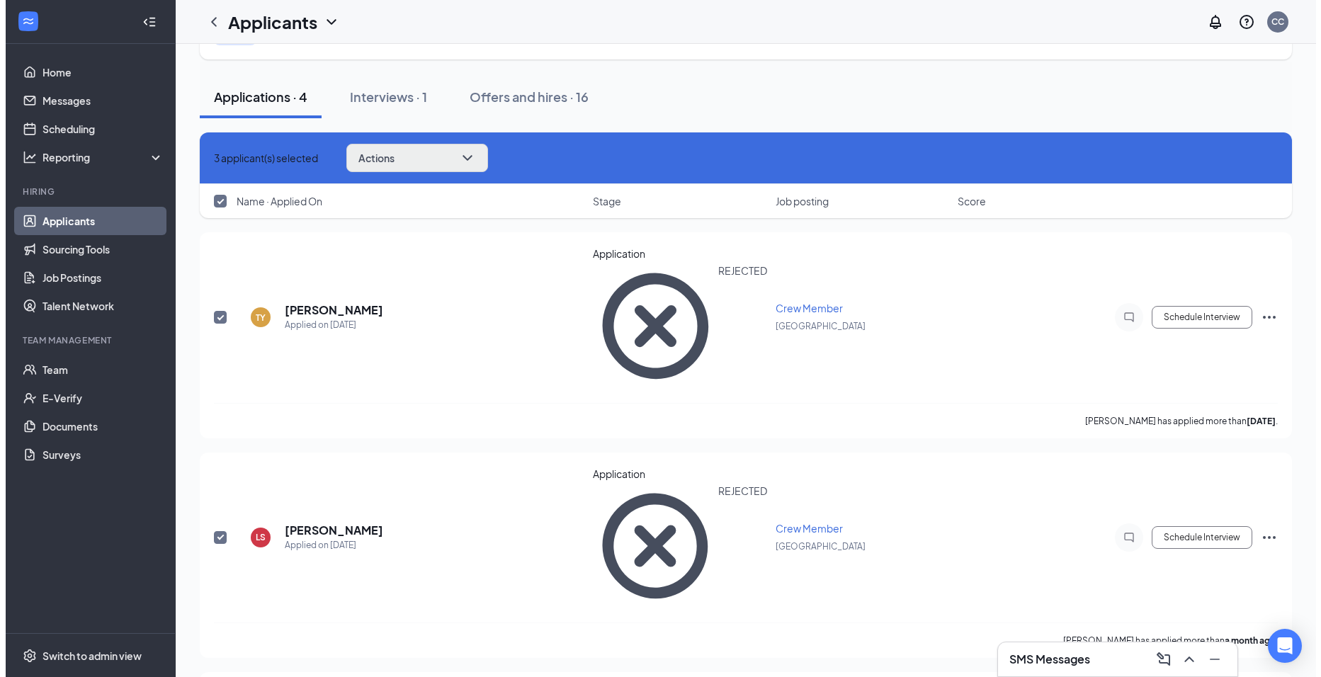
scroll to position [0, 0]
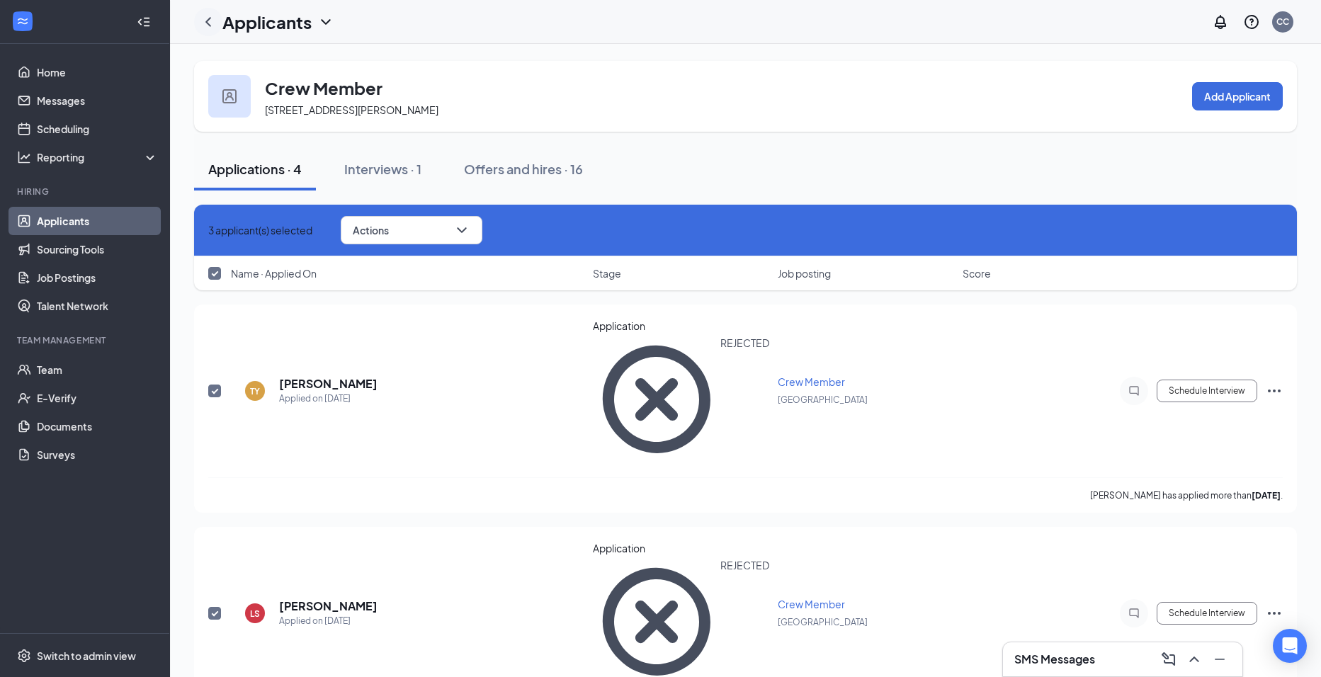
click at [205, 21] on icon "ChevronLeft" at bounding box center [208, 21] width 17 height 17
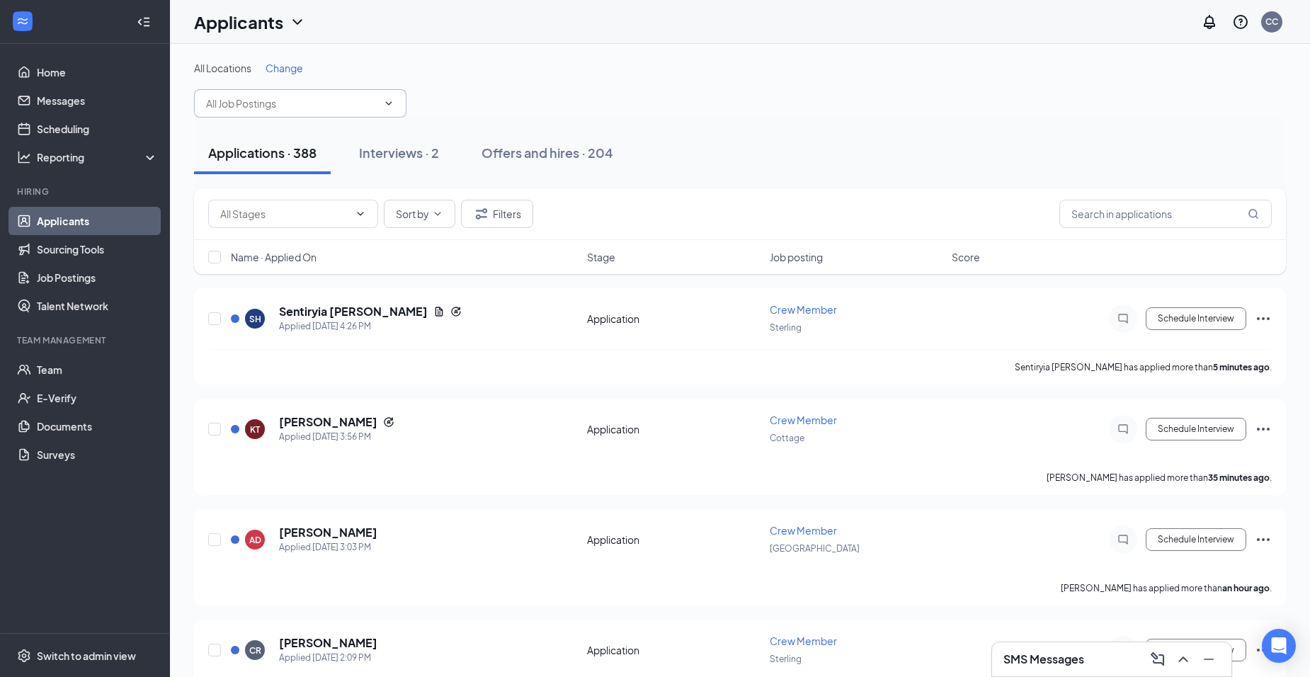
click at [372, 108] on input "text" at bounding box center [291, 104] width 171 height 16
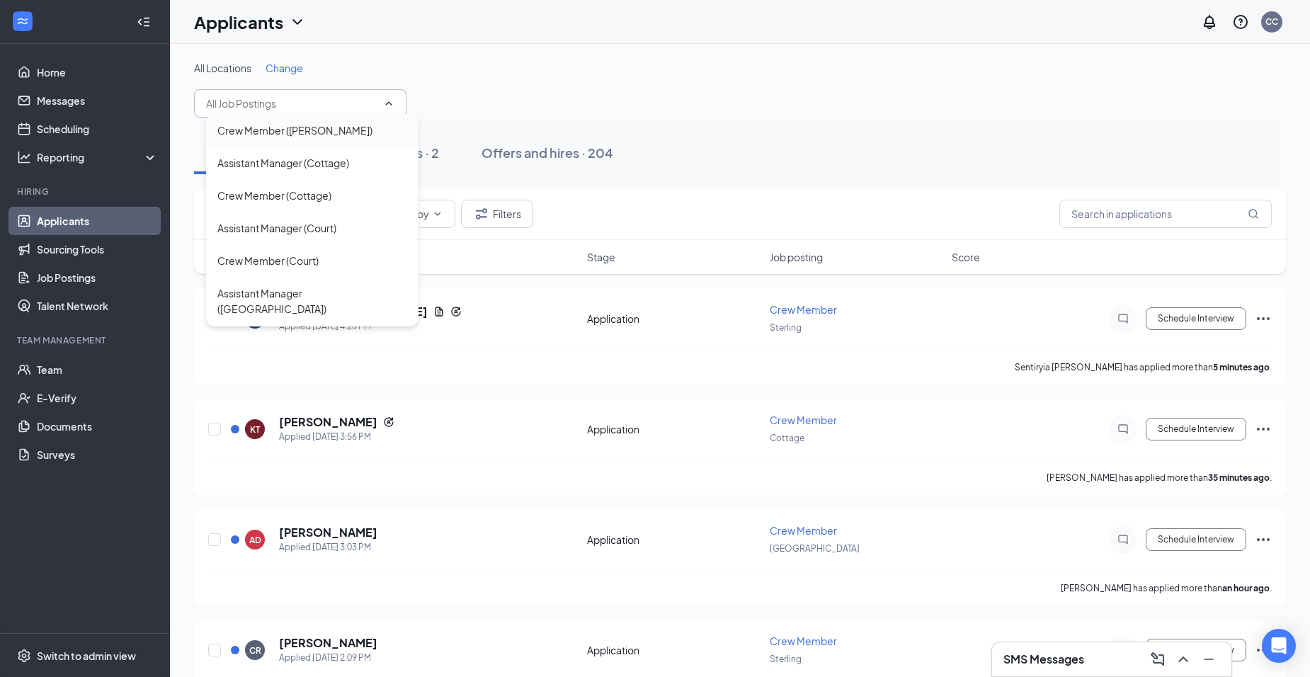
click at [371, 137] on div "Crew Member (Alexis)" at bounding box center [312, 130] width 190 height 16
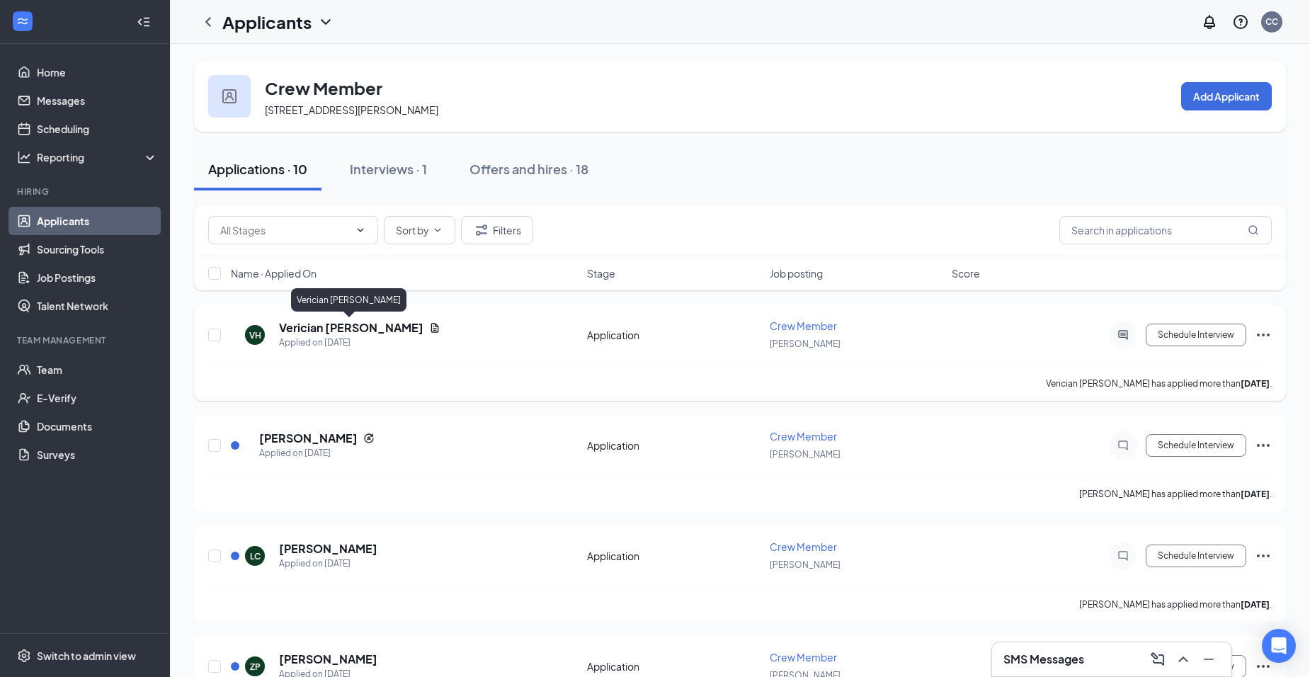
click at [386, 320] on h5 "Verician [PERSON_NAME]" at bounding box center [351, 328] width 144 height 16
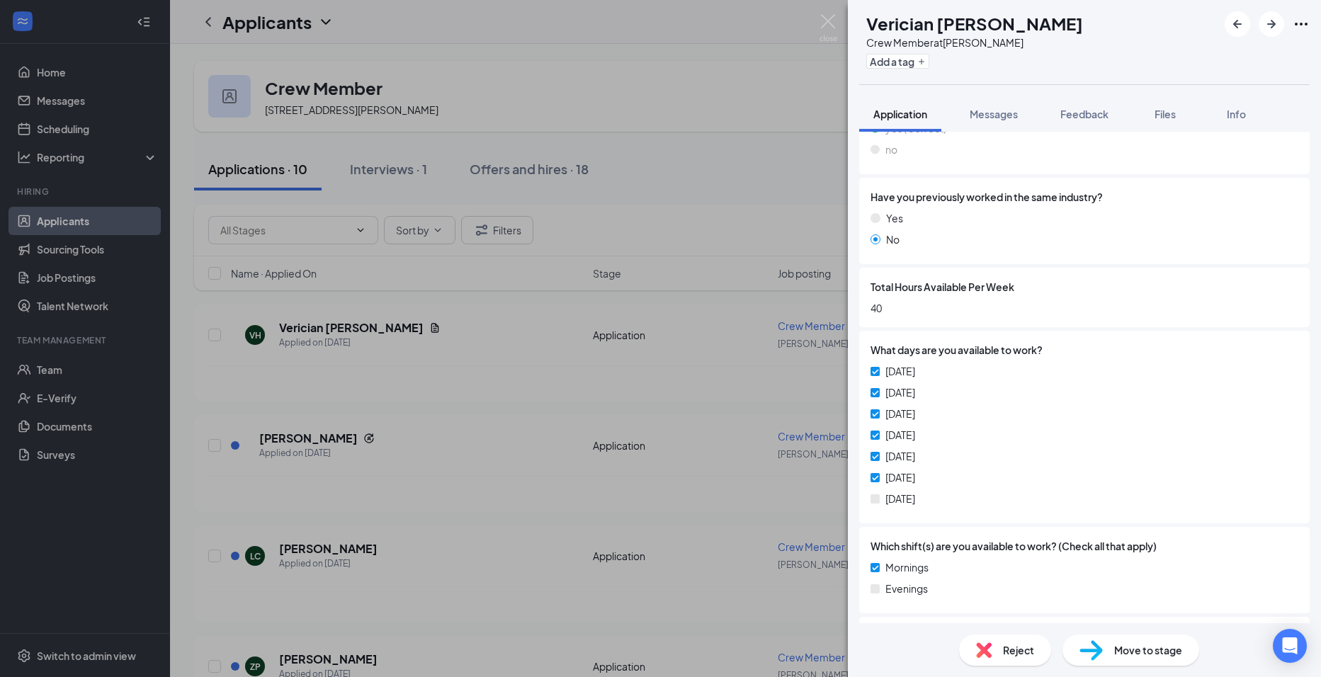
scroll to position [496, 0]
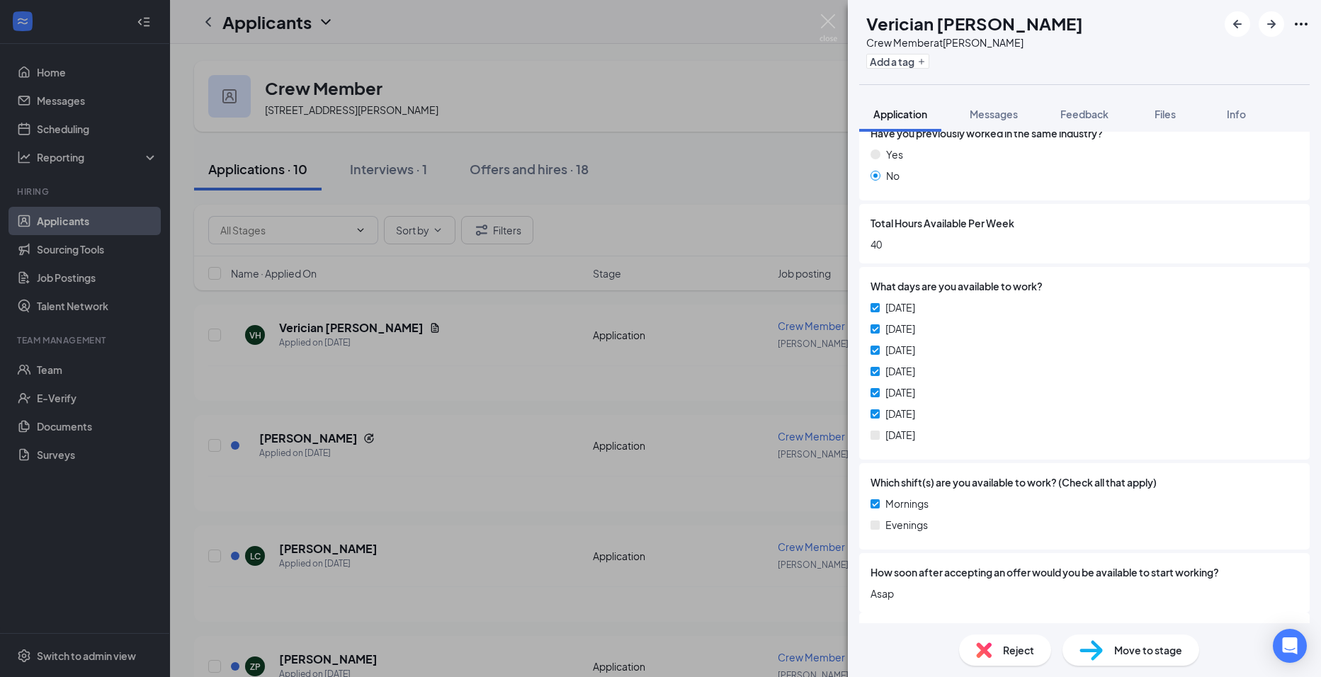
click at [438, 376] on div "VH Verician Hannah-hayes Crew Member at Alexis Add a tag Application Messages F…" at bounding box center [660, 338] width 1321 height 677
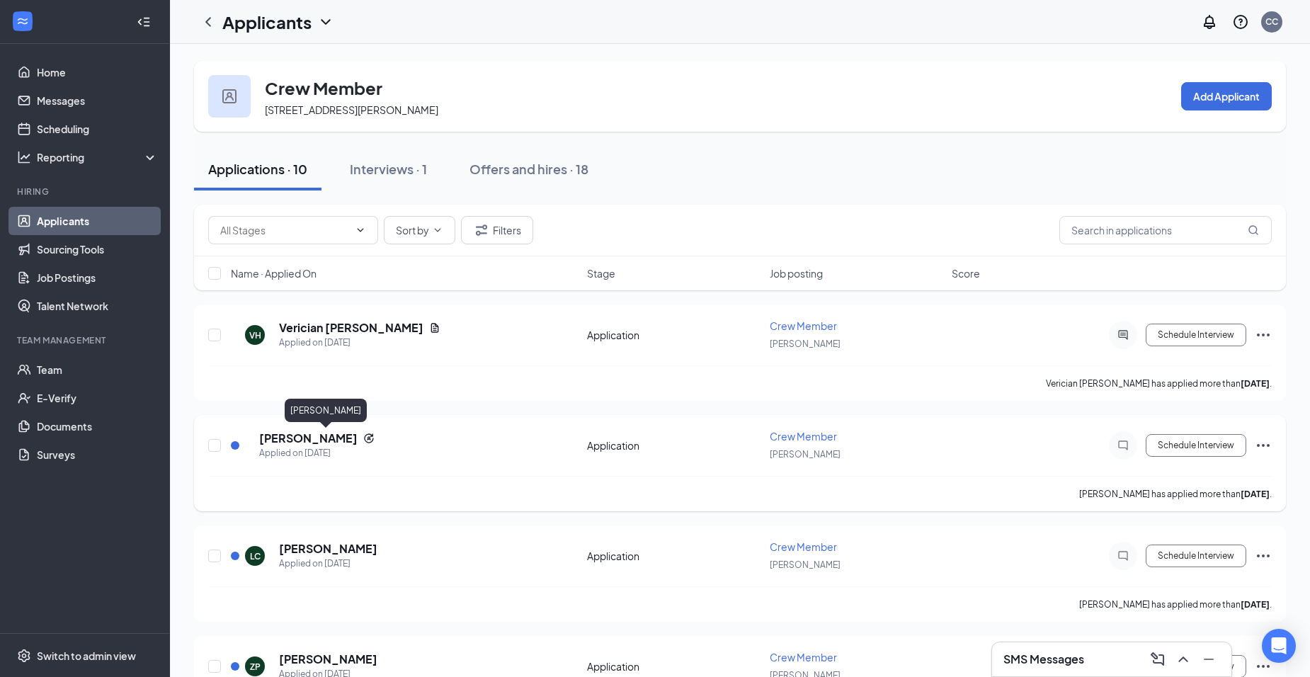
click at [333, 438] on h5 "[PERSON_NAME]" at bounding box center [308, 438] width 98 height 16
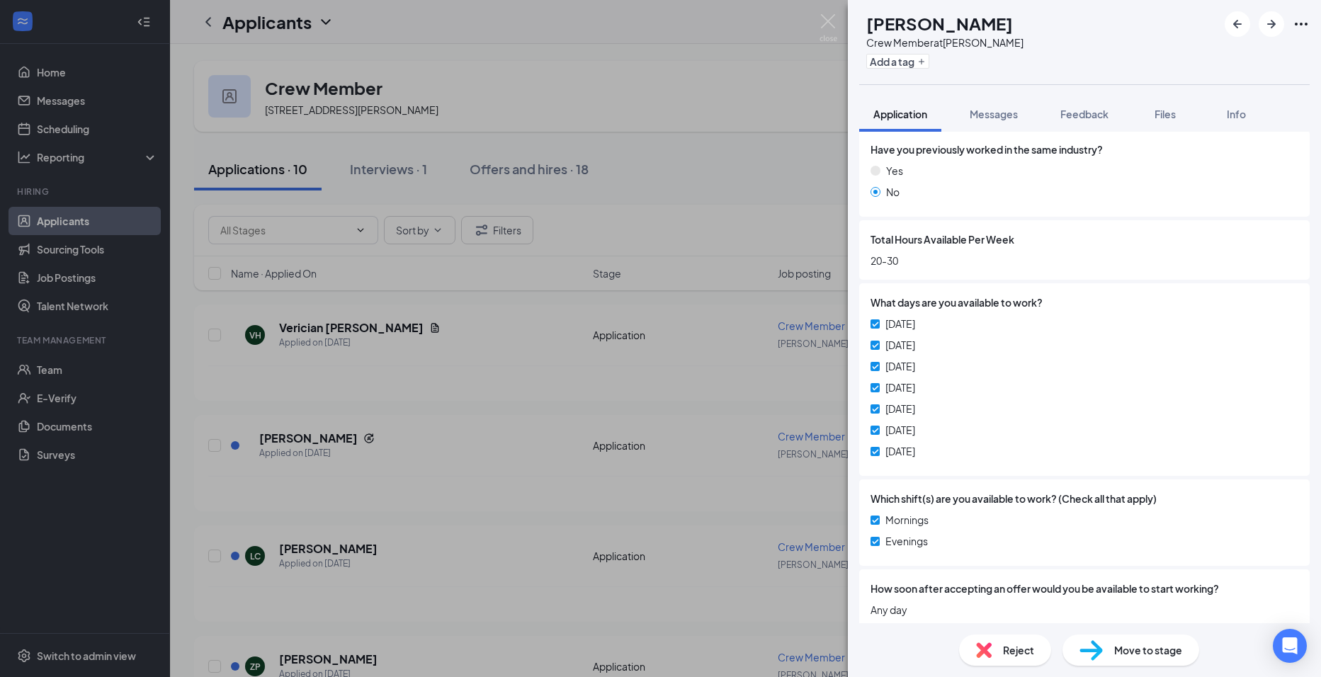
scroll to position [520, 0]
click at [405, 419] on div "CT Chris Tomanski Crew Member at Alexis Add a tag Application Messages Feedback…" at bounding box center [660, 338] width 1321 height 677
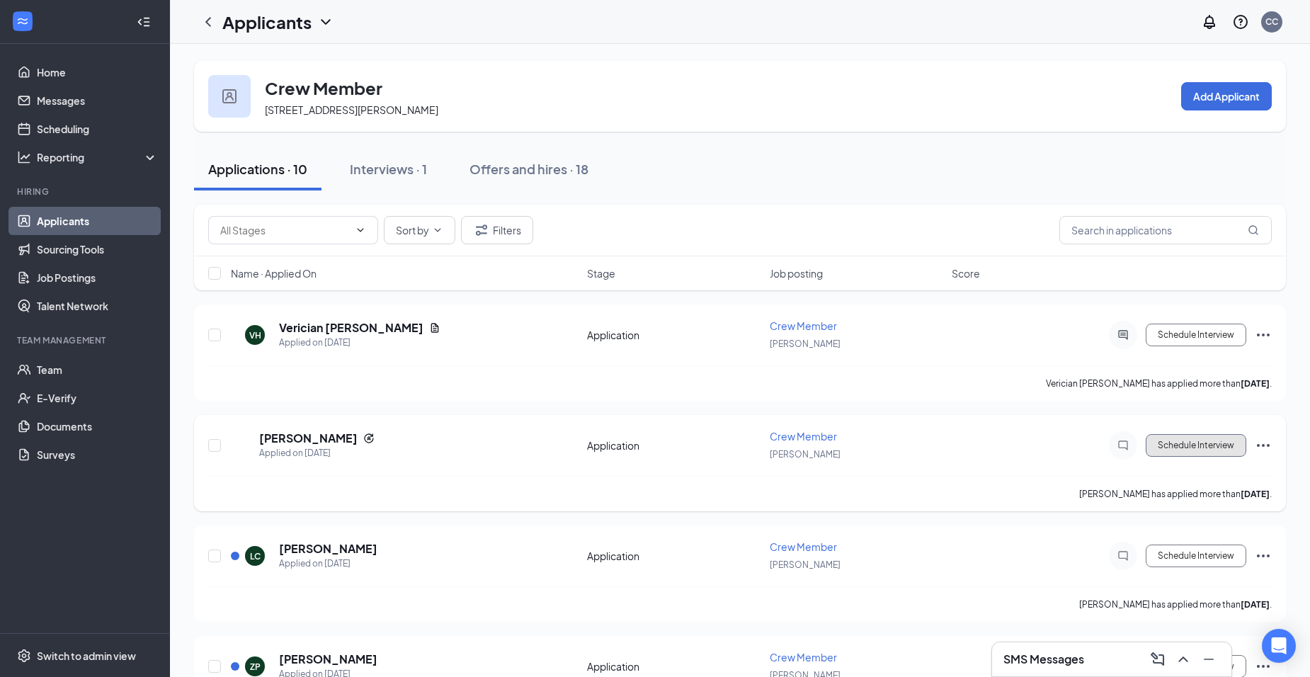
click at [1215, 445] on button "Schedule Interview" at bounding box center [1196, 445] width 101 height 23
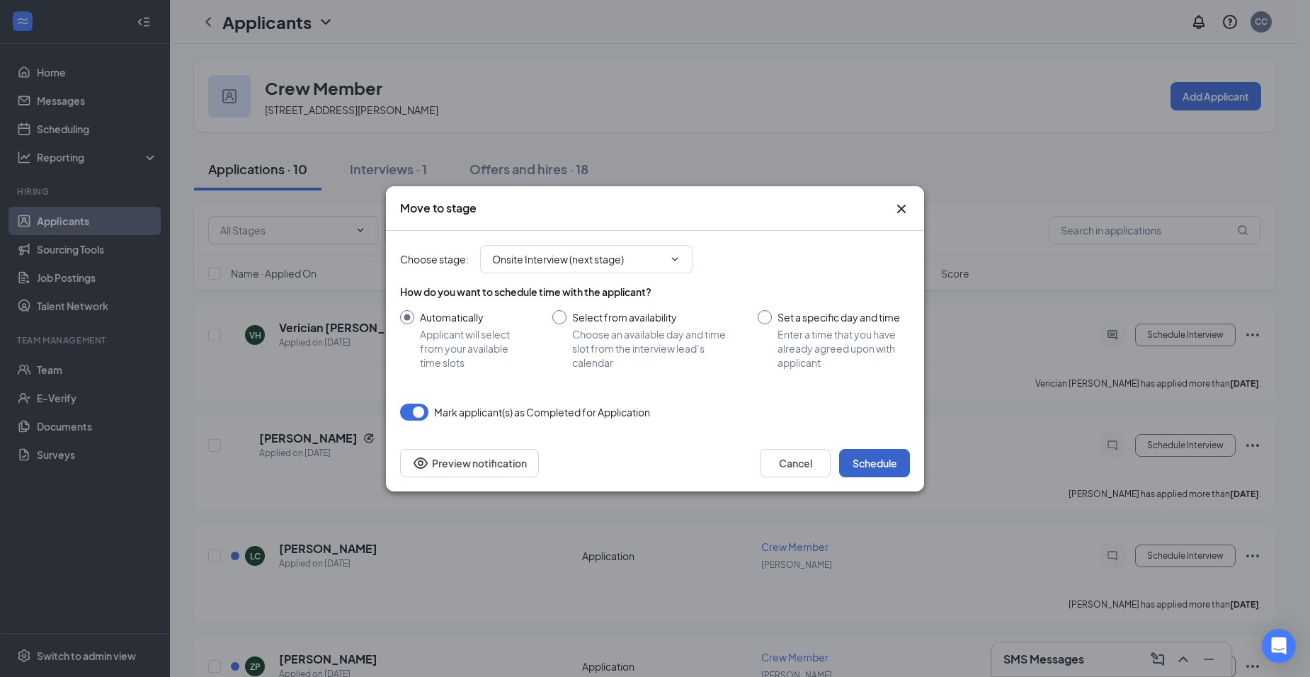
click at [860, 455] on button "Schedule" at bounding box center [874, 463] width 71 height 28
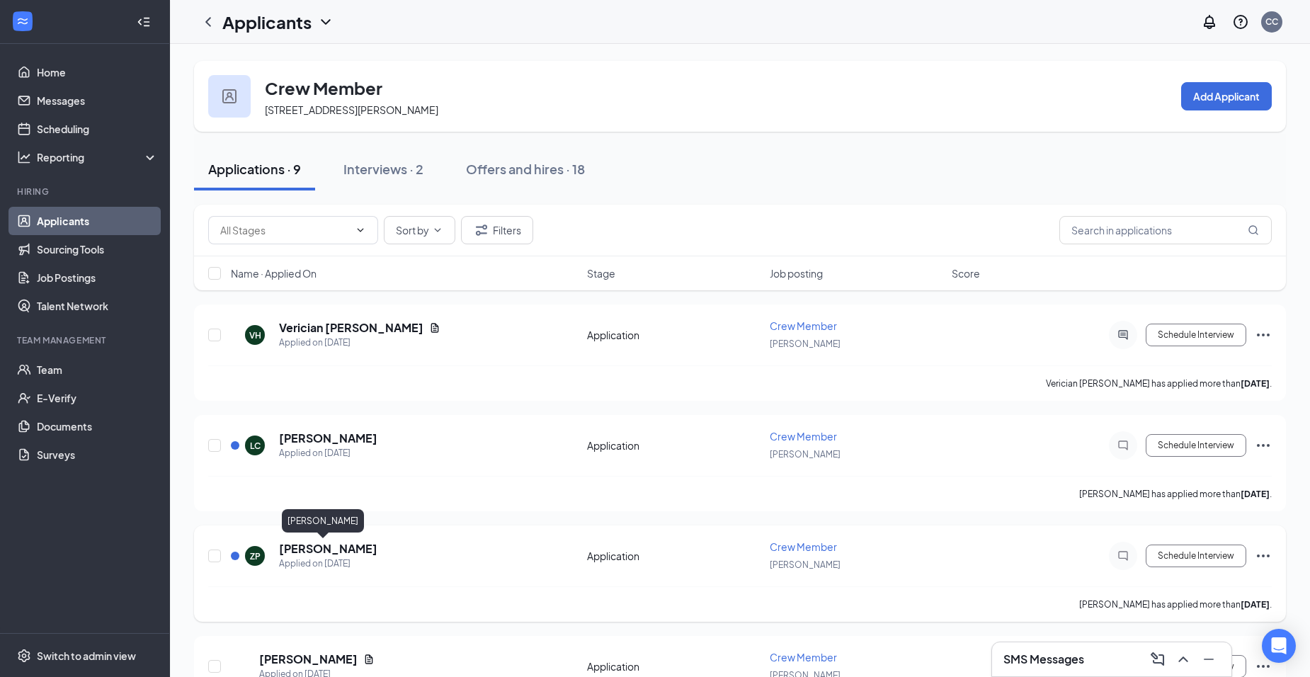
click at [314, 551] on h5 "[PERSON_NAME]" at bounding box center [328, 549] width 98 height 16
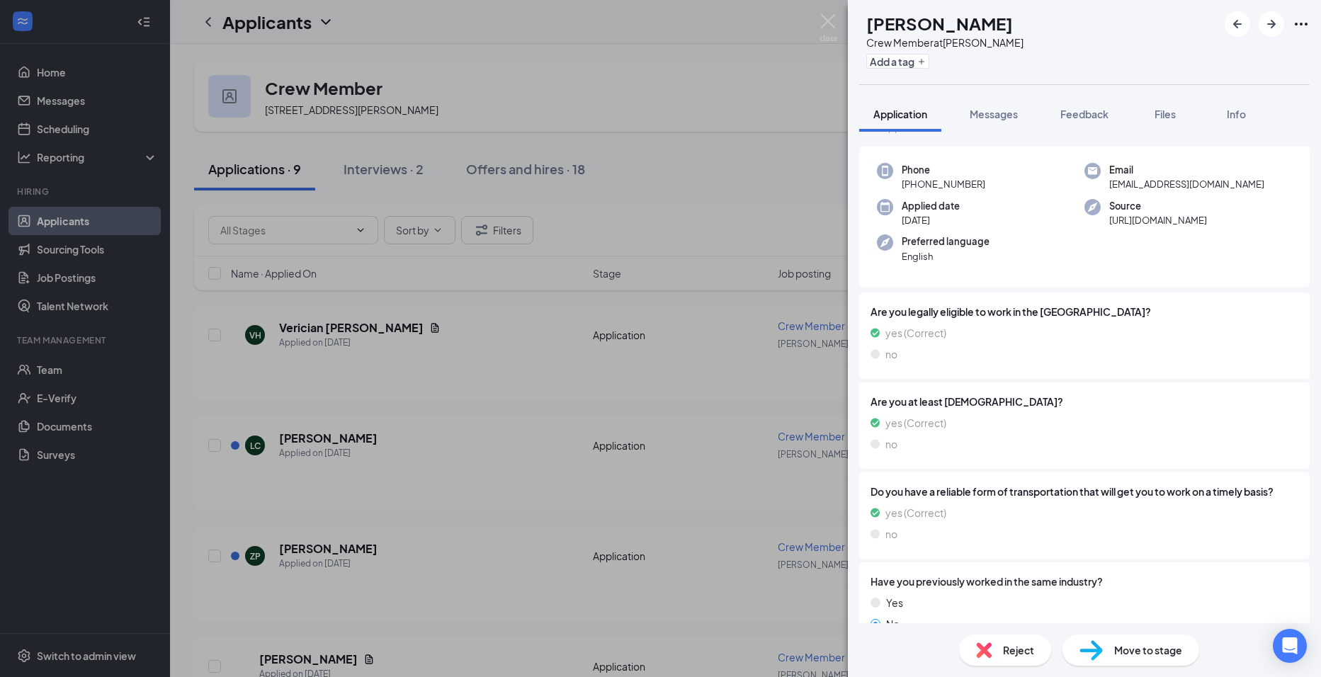
scroll to position [142, 0]
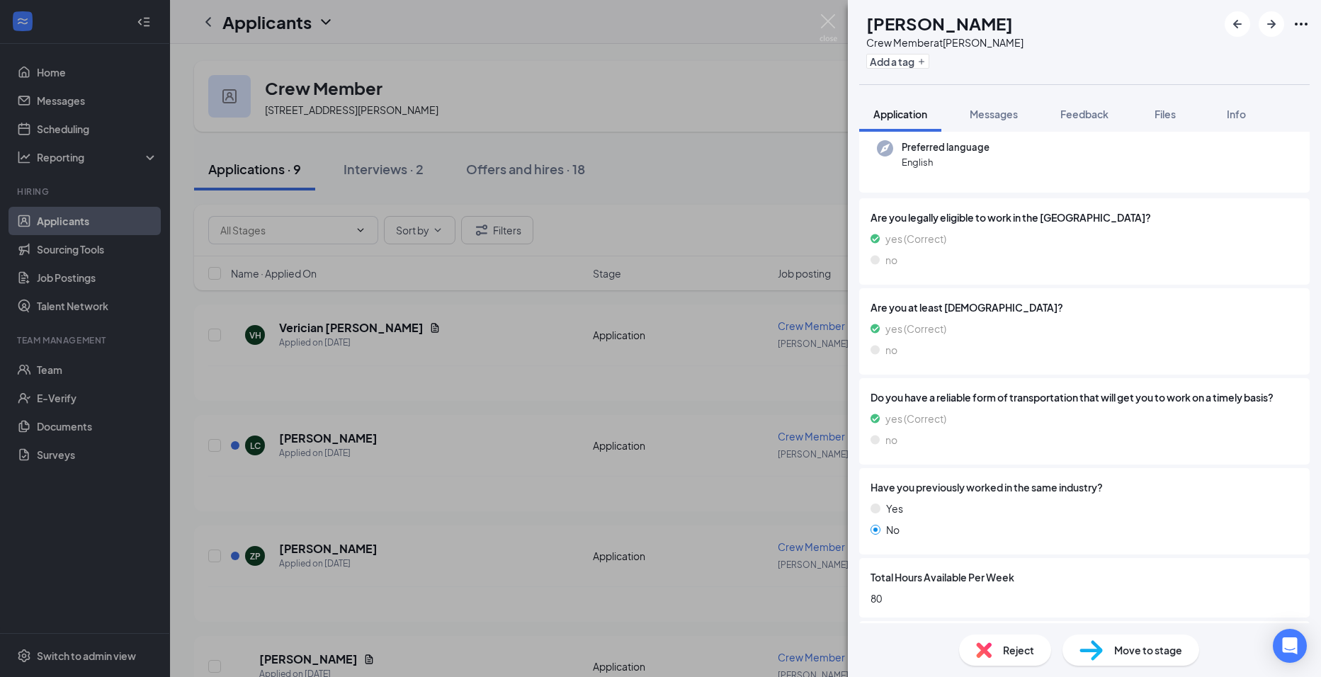
click at [442, 484] on div "ZP Zion Purley Crew Member at Alexis Add a tag Application Messages Feedback Fi…" at bounding box center [660, 338] width 1321 height 677
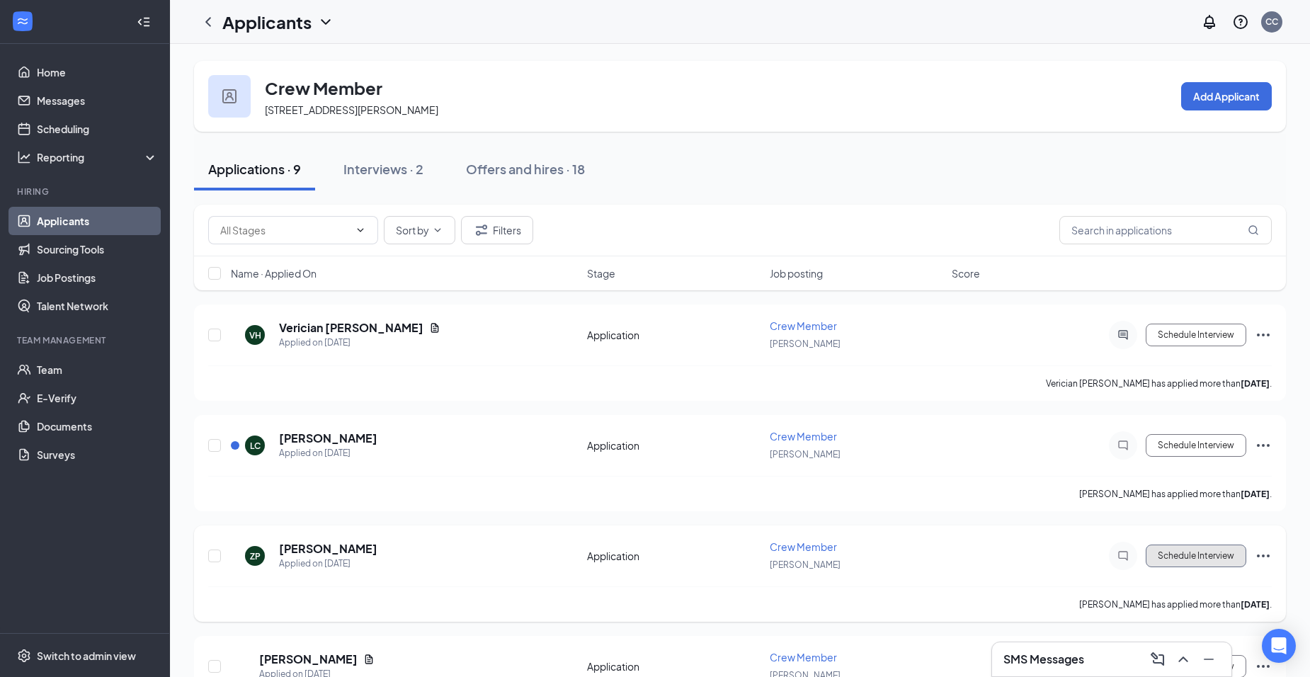
click at [1223, 553] on button "Schedule Interview" at bounding box center [1196, 555] width 101 height 23
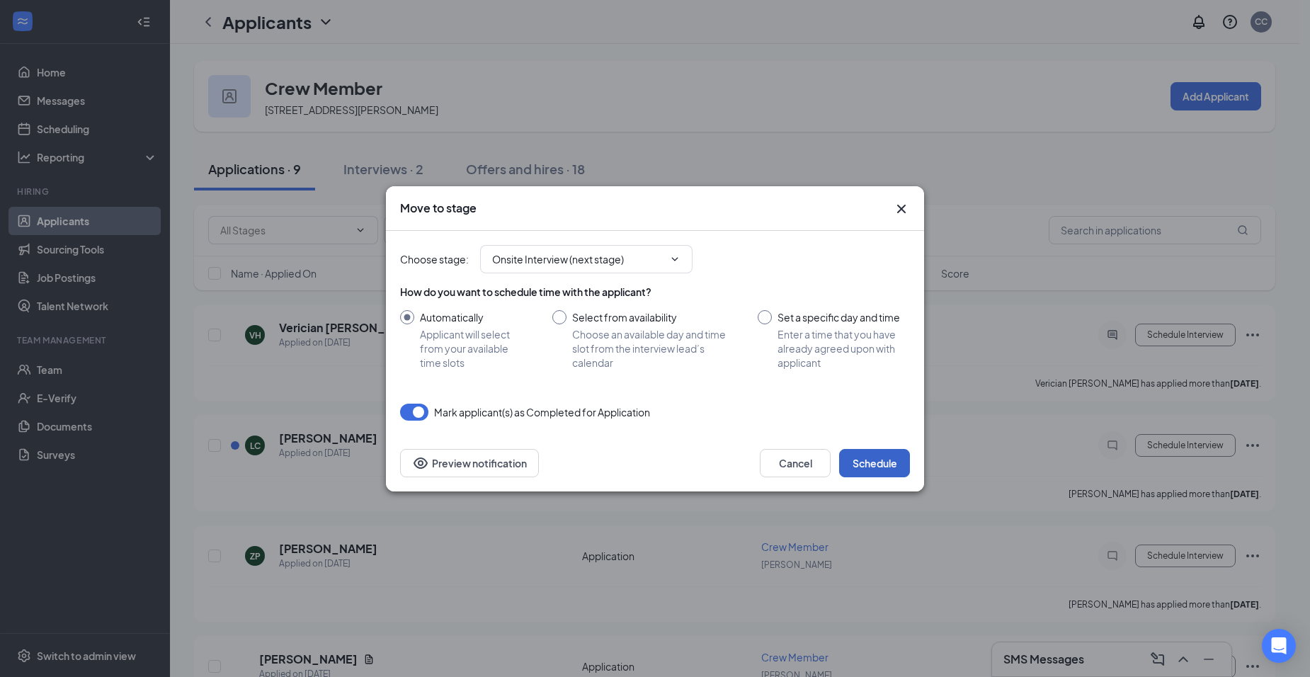
click at [878, 465] on button "Schedule" at bounding box center [874, 463] width 71 height 28
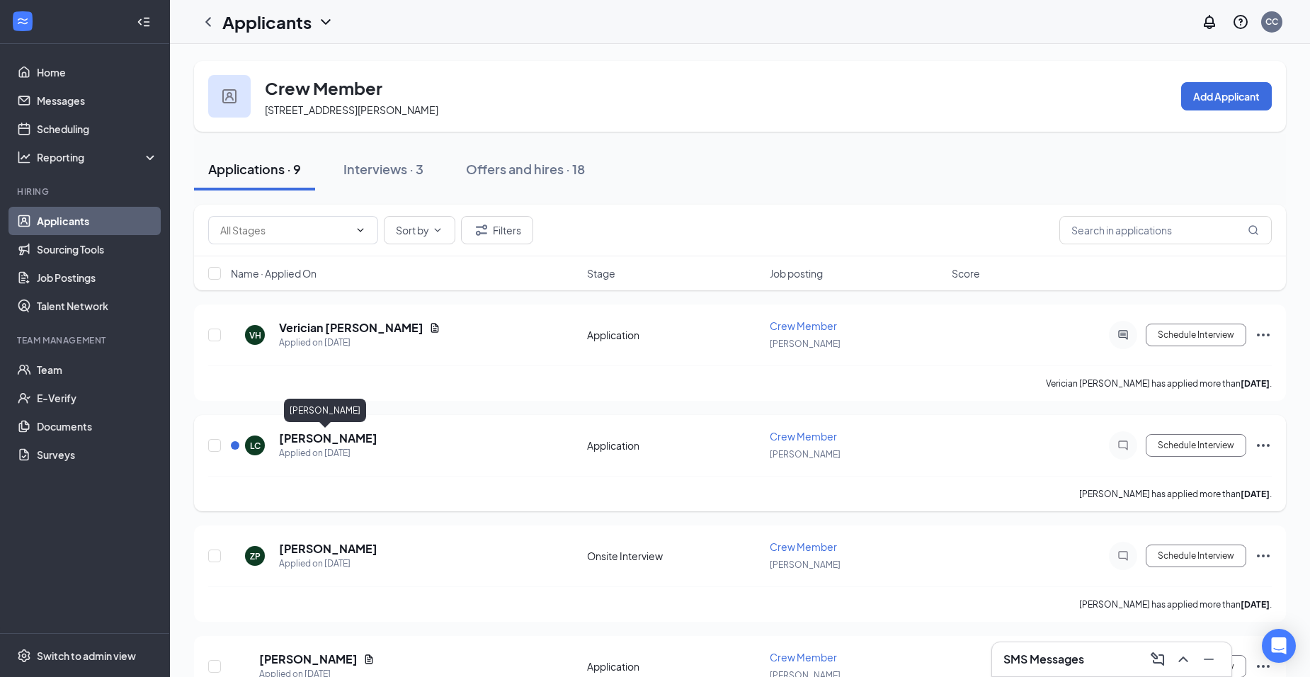
click at [342, 438] on h5 "Leroy Candler" at bounding box center [328, 438] width 98 height 16
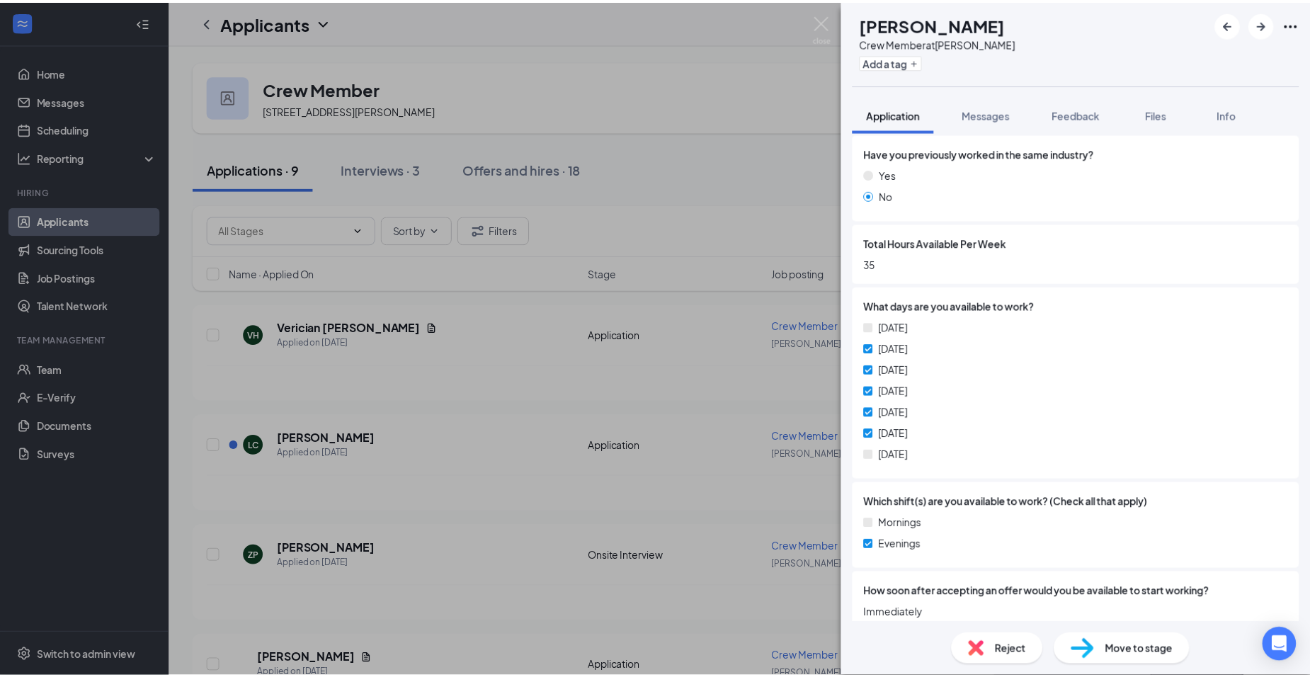
scroll to position [478, 0]
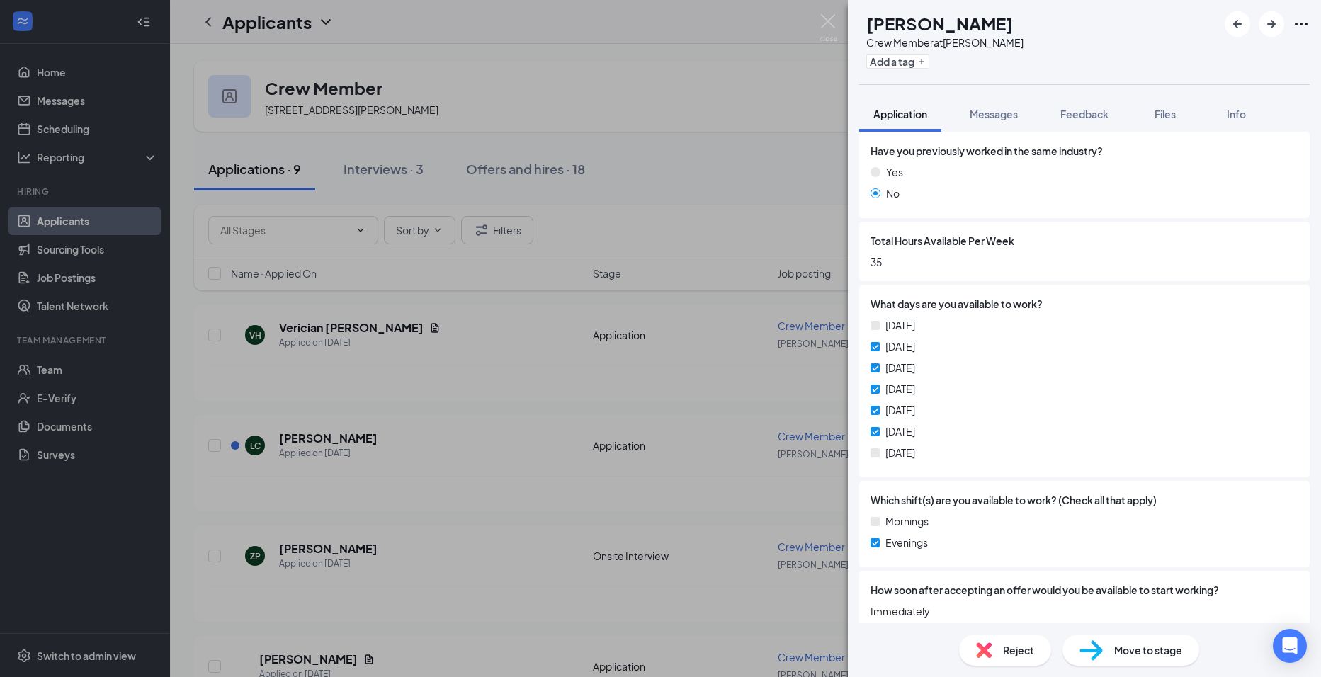
click at [474, 448] on div "LC Leroy Candler Crew Member at Alexis Add a tag Application Messages Feedback …" at bounding box center [660, 338] width 1321 height 677
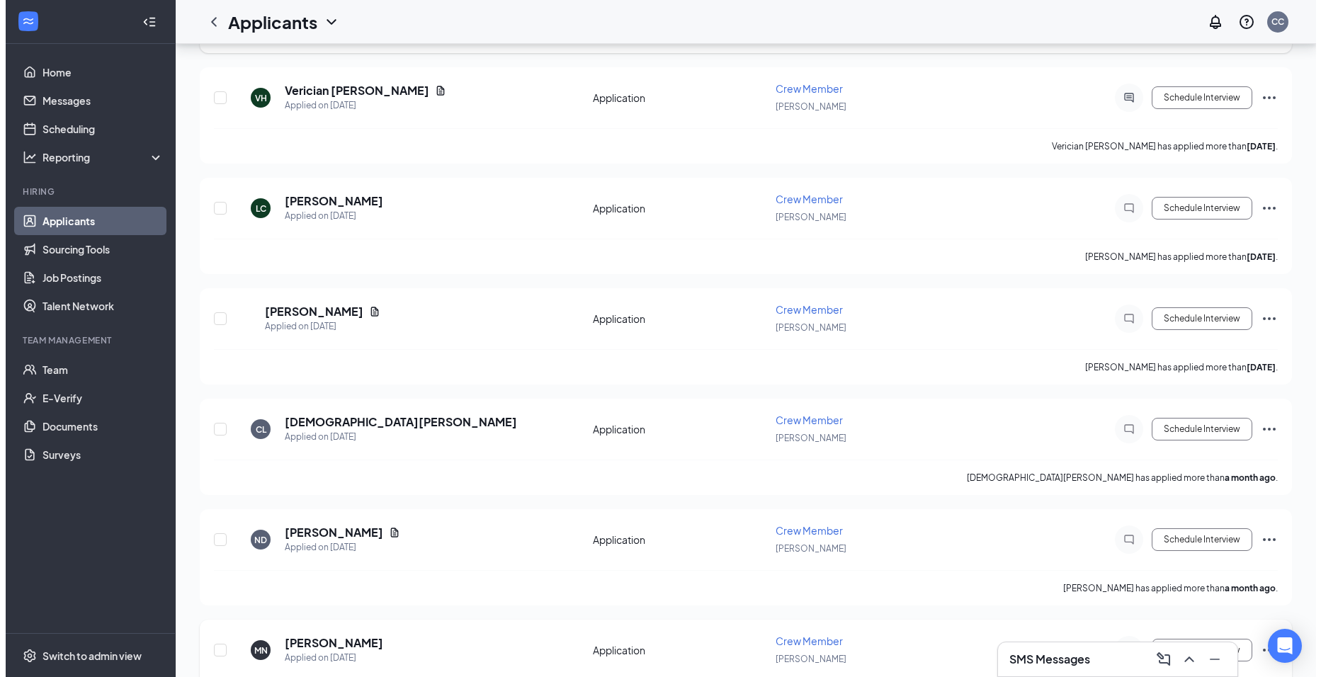
scroll to position [372, 0]
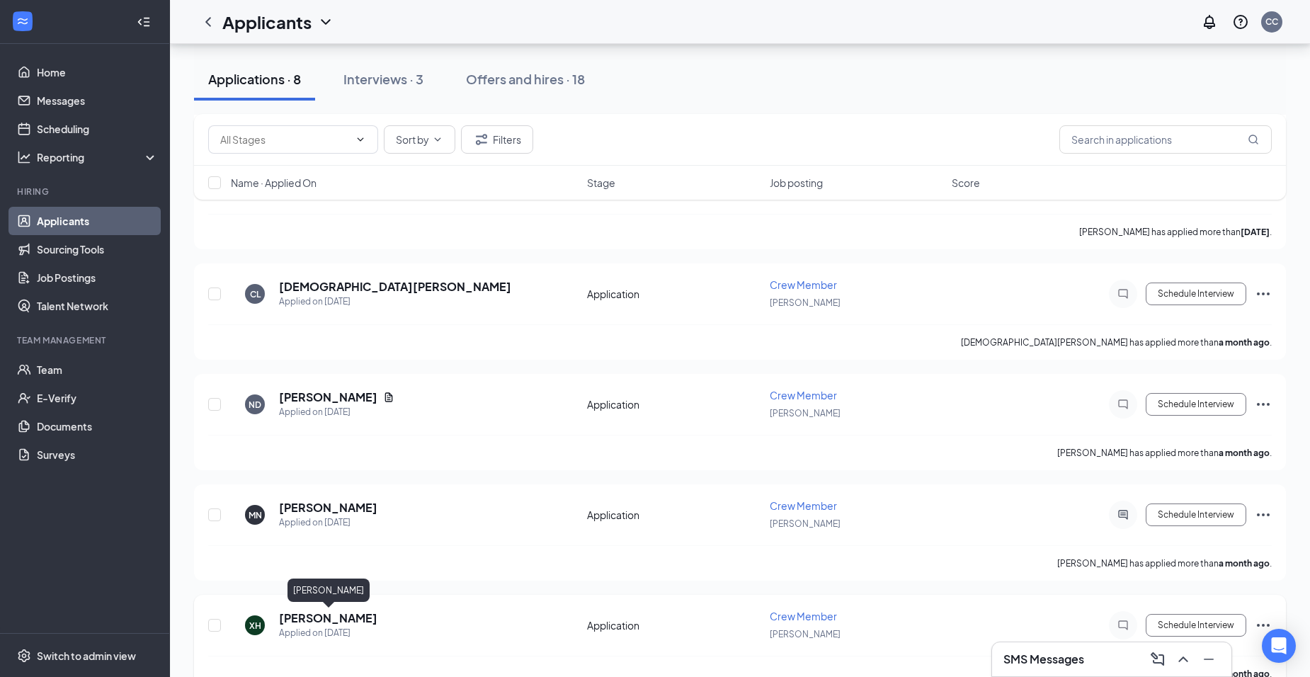
click at [338, 617] on h5 "Xzavier Hernandez" at bounding box center [328, 618] width 98 height 16
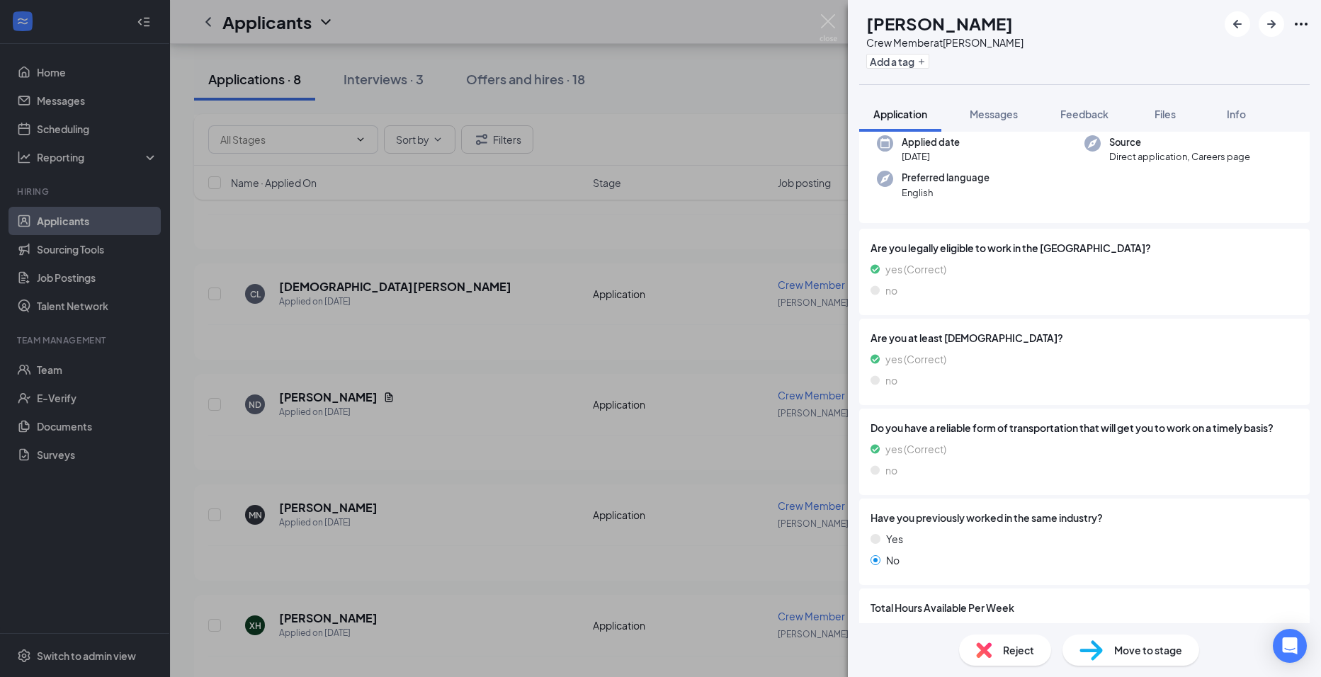
scroll to position [425, 0]
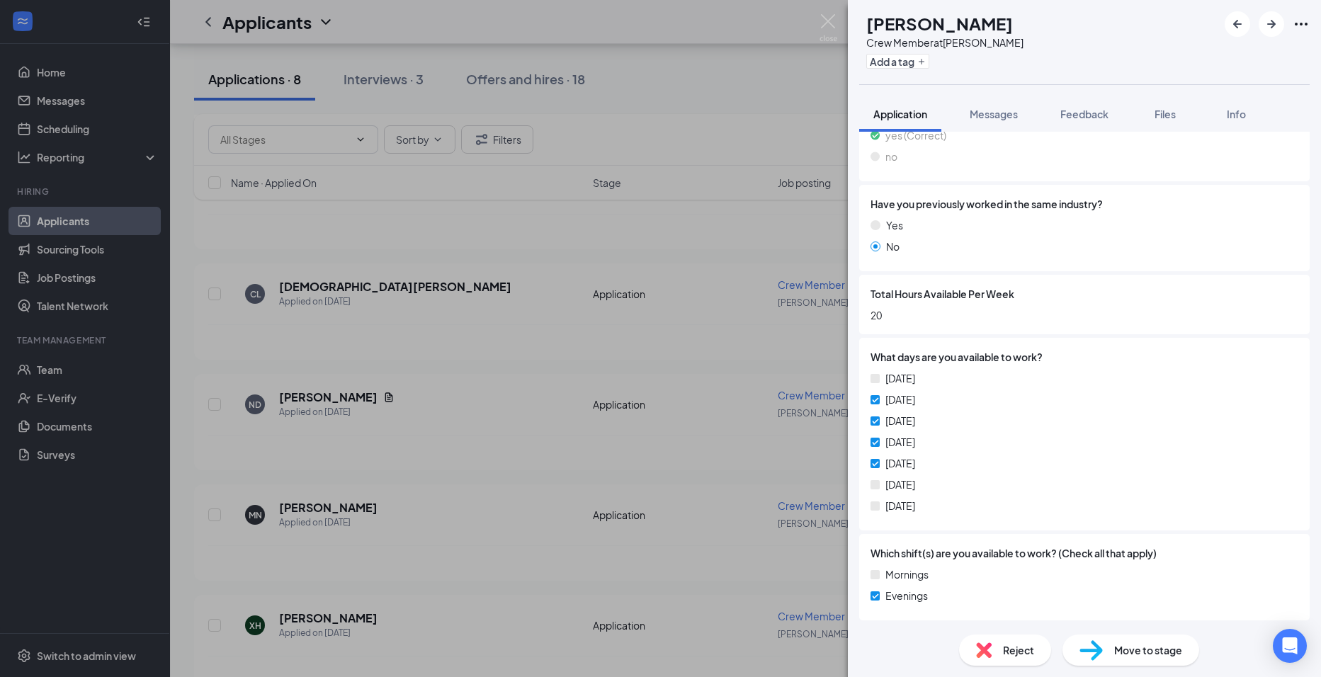
click at [454, 488] on div "XH Xzavier Hernandez Crew Member at Alexis Add a tag Application Messages Feedb…" at bounding box center [660, 338] width 1321 height 677
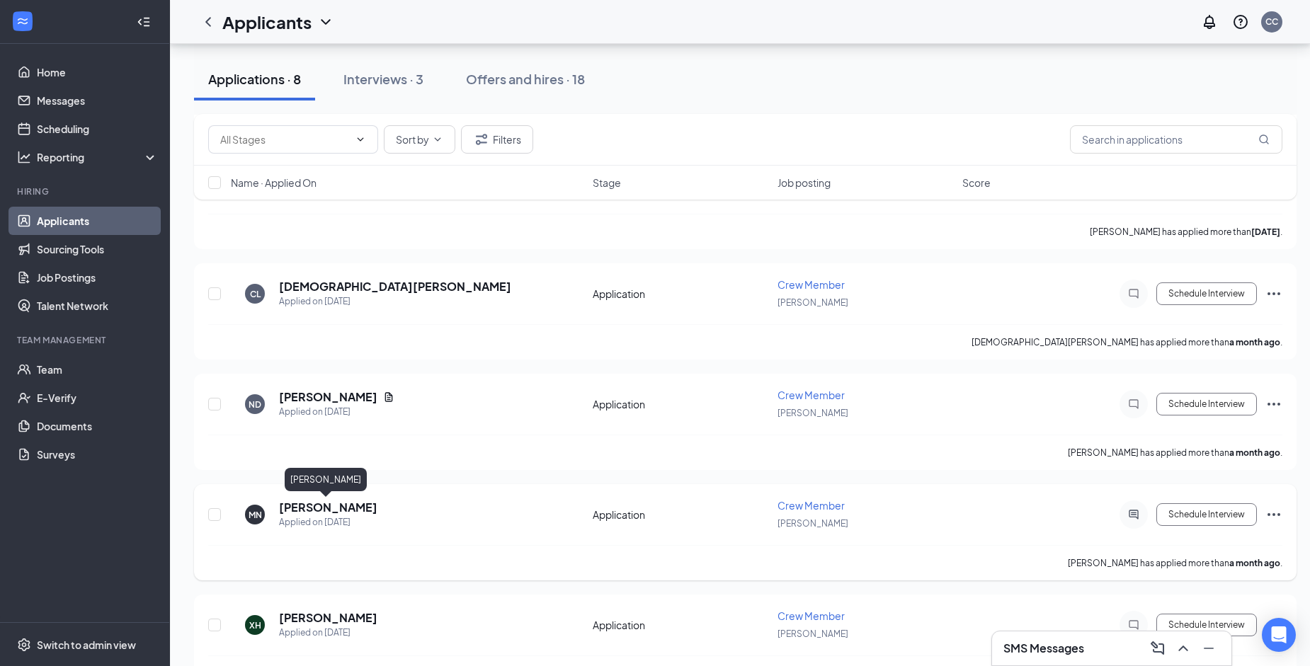
click at [328, 506] on h5 "Myonna Nelson" at bounding box center [328, 508] width 98 height 16
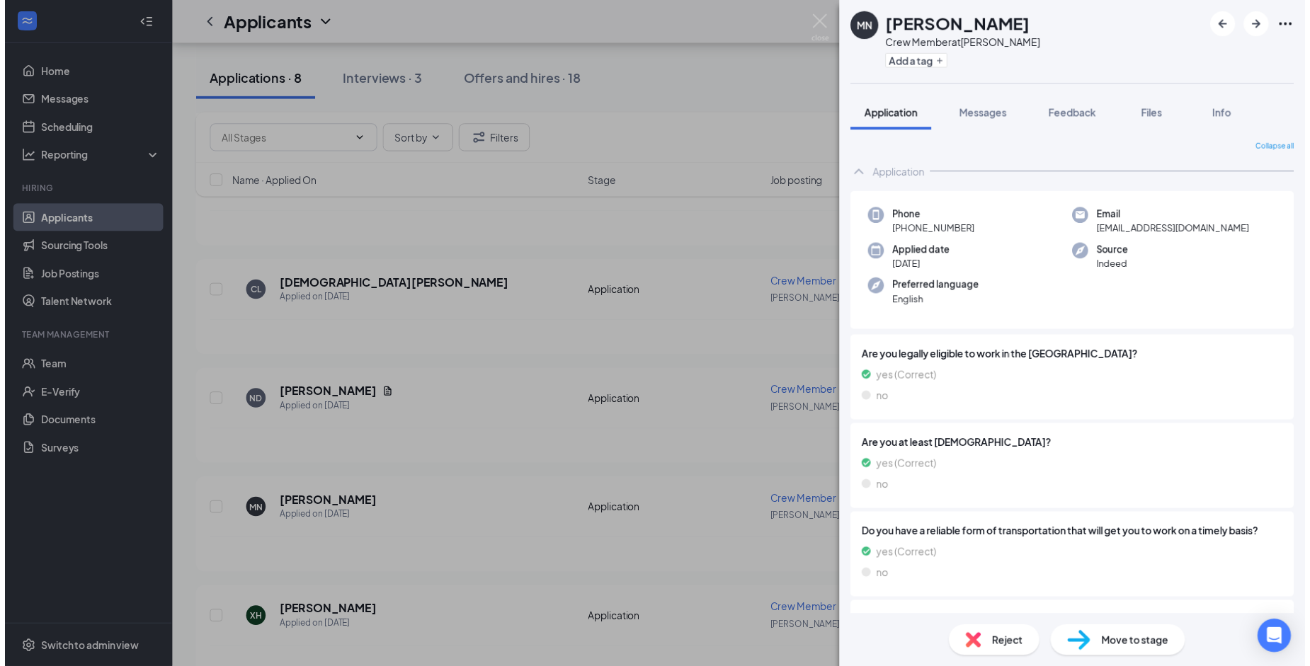
scroll to position [425, 0]
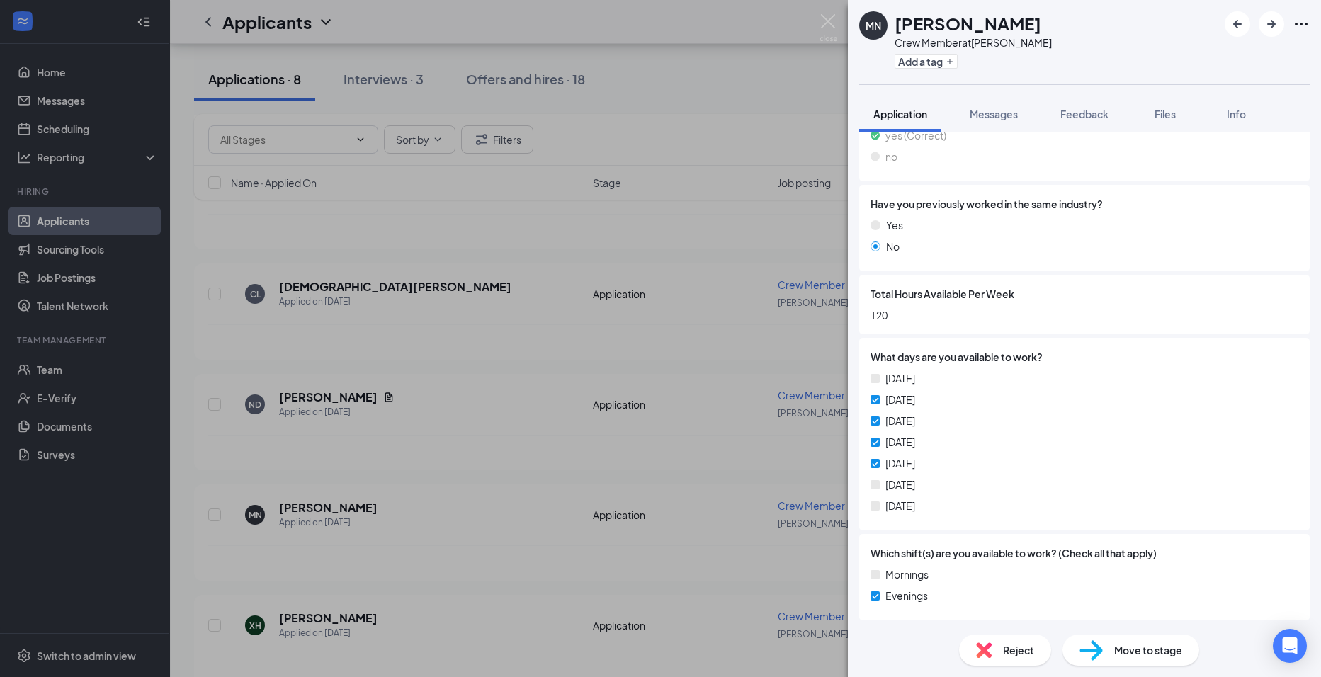
click at [358, 496] on div "MN Myonna Nelson Crew Member at Alexis Add a tag Application Messages Feedback …" at bounding box center [660, 338] width 1321 height 677
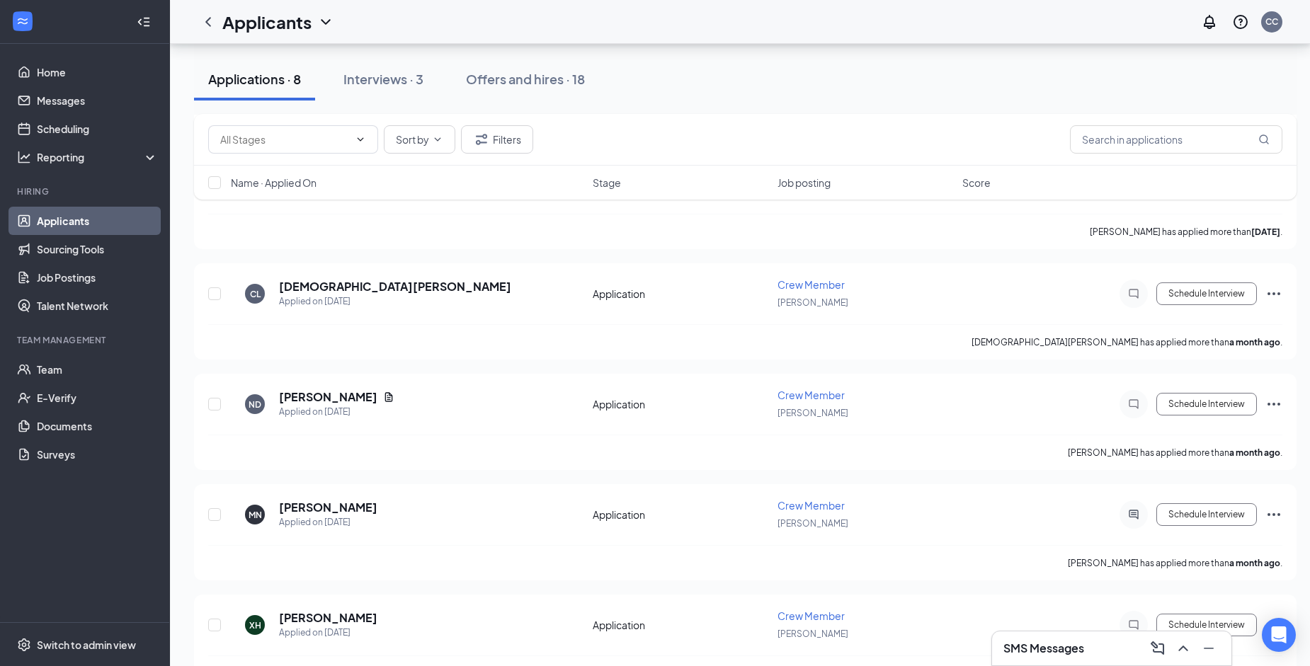
scroll to position [525, 0]
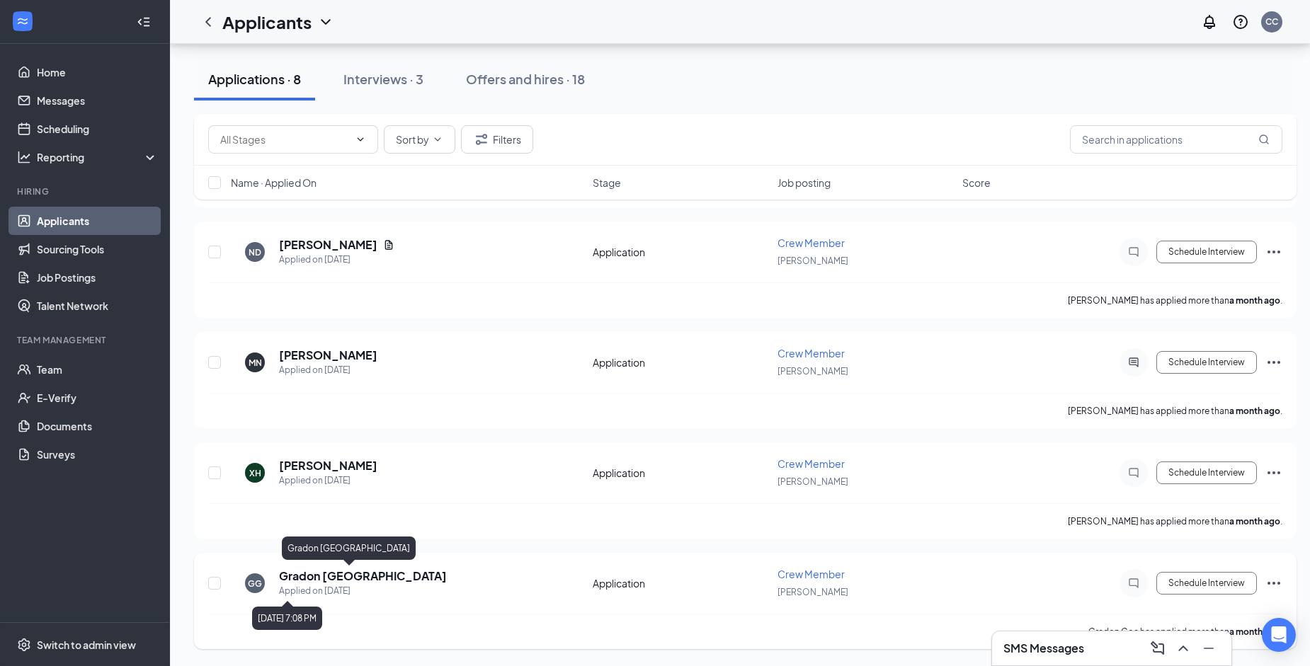
click at [297, 582] on h5 "Gradon Goa" at bounding box center [363, 577] width 168 height 16
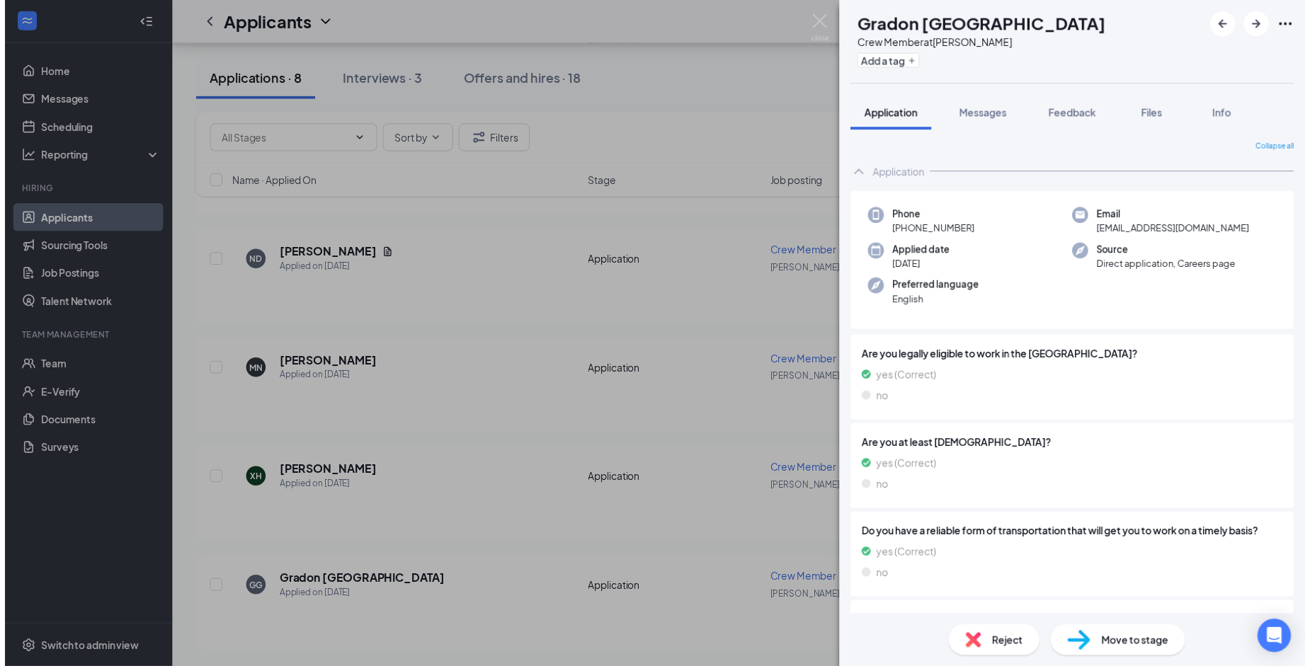
scroll to position [354, 0]
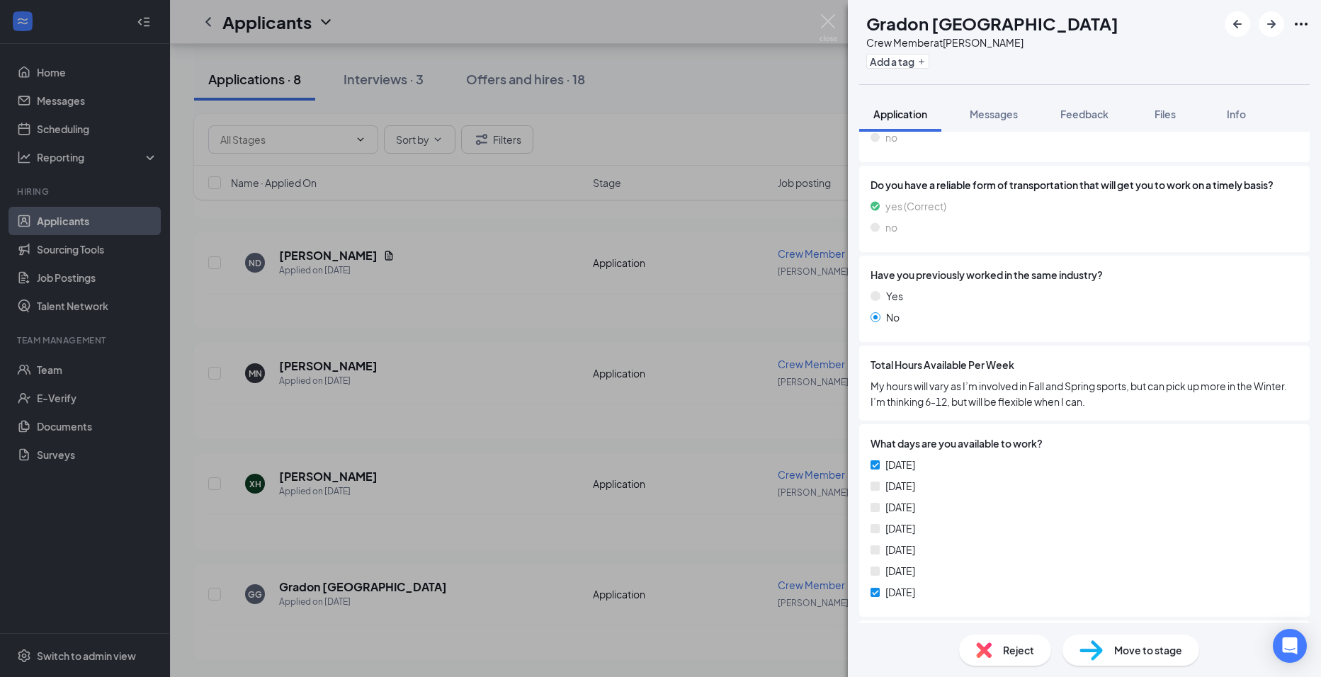
click at [479, 527] on div "GG Gradon Goa Crew Member at Alexis Add a tag Application Messages Feedback Fil…" at bounding box center [660, 338] width 1321 height 677
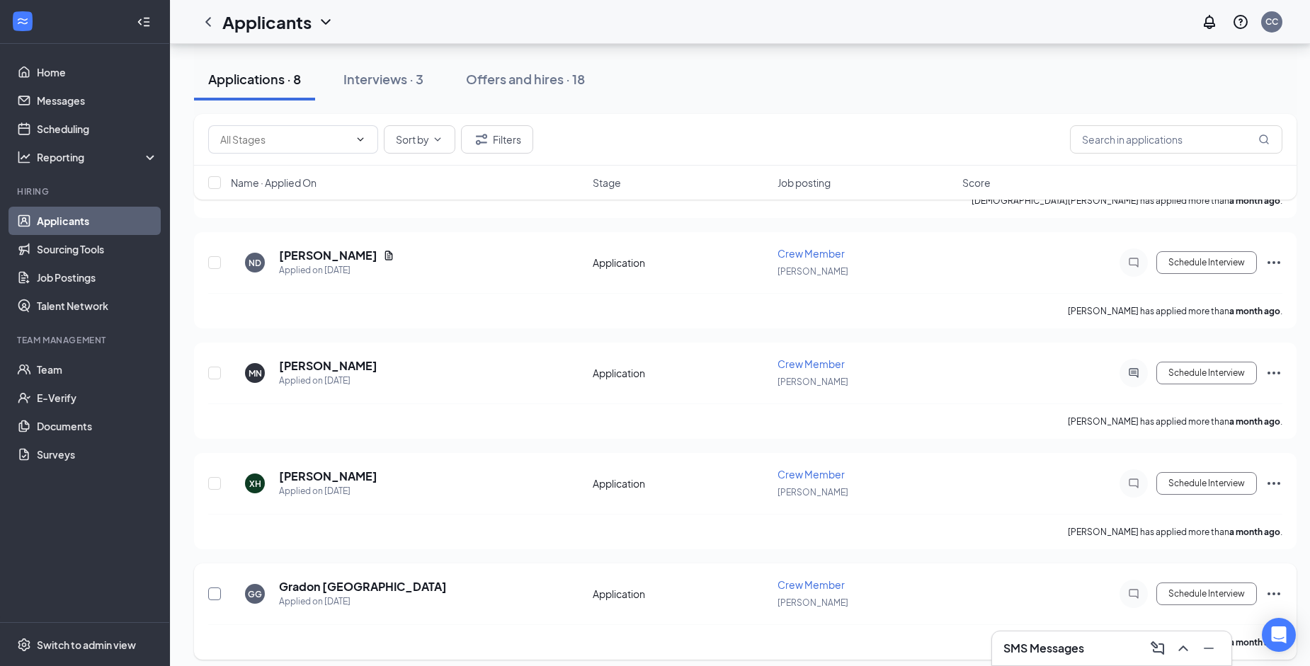
drag, startPoint x: 209, startPoint y: 595, endPoint x: 210, endPoint y: 581, distance: 13.5
click at [210, 595] on input "checkbox" at bounding box center [214, 594] width 13 height 13
checkbox input "true"
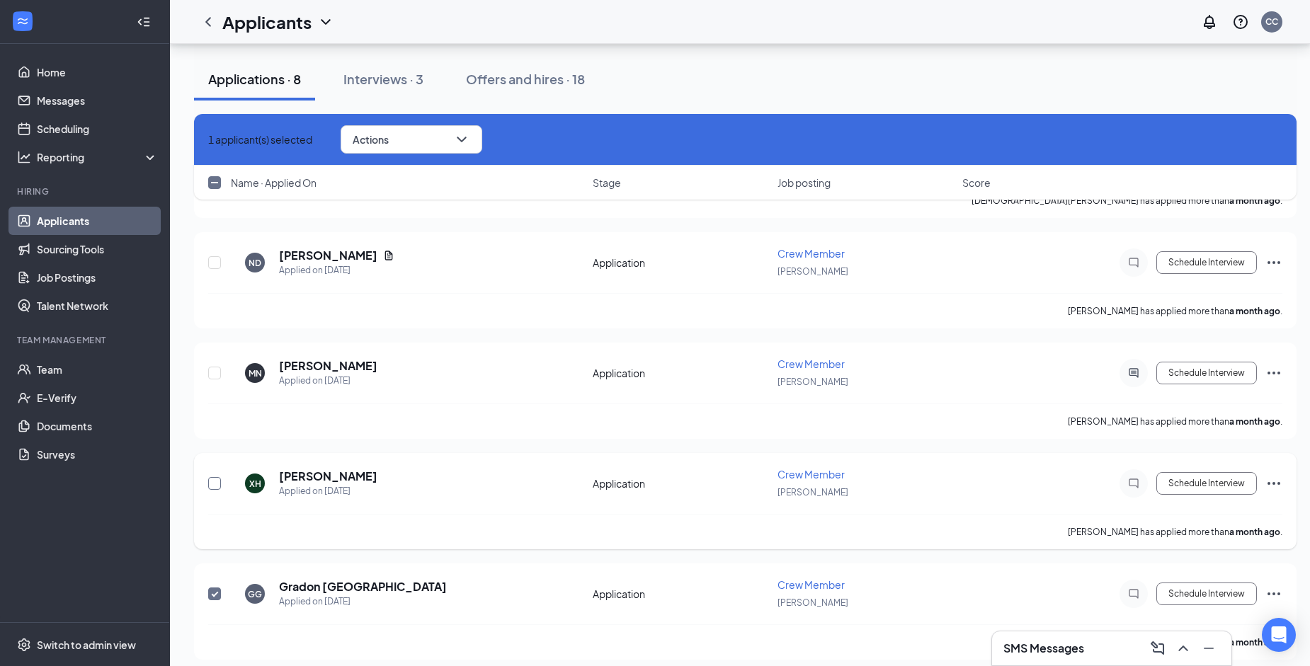
click at [215, 485] on input "checkbox" at bounding box center [214, 483] width 13 height 13
checkbox input "true"
click at [219, 370] on input "checkbox" at bounding box center [214, 373] width 13 height 13
checkbox input "true"
click at [470, 132] on icon "ChevronDown" at bounding box center [461, 139] width 17 height 17
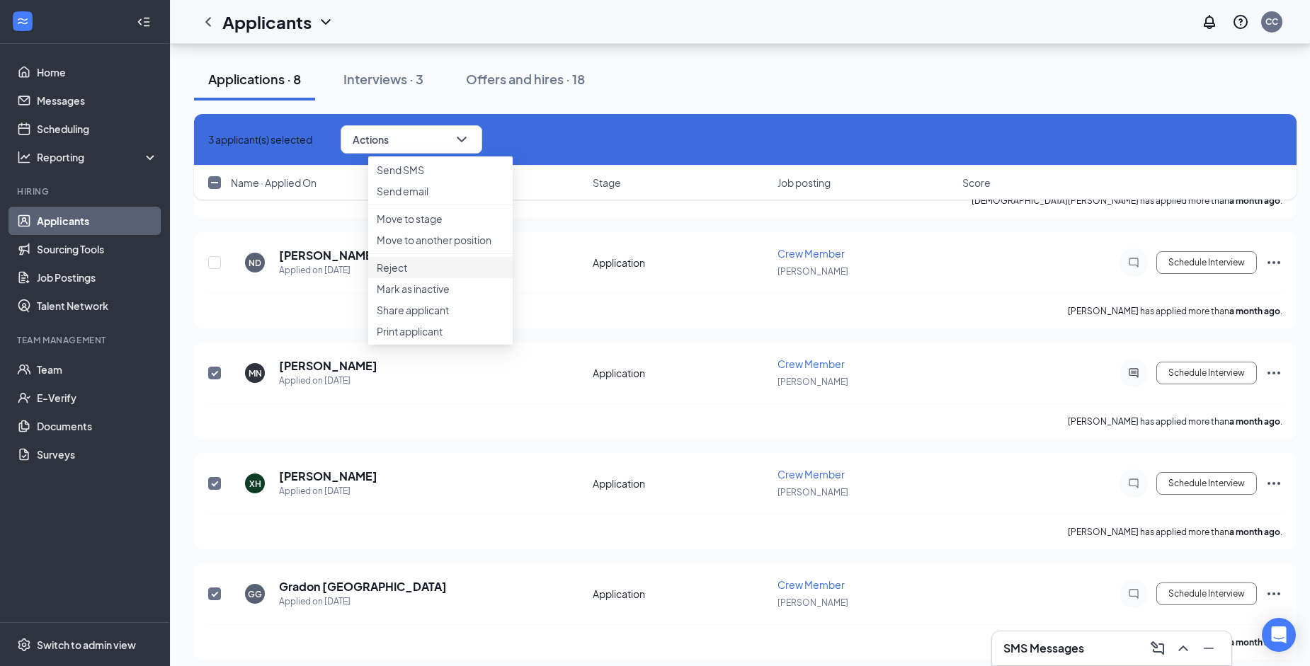
click at [437, 275] on p "Reject" at bounding box center [440, 268] width 127 height 14
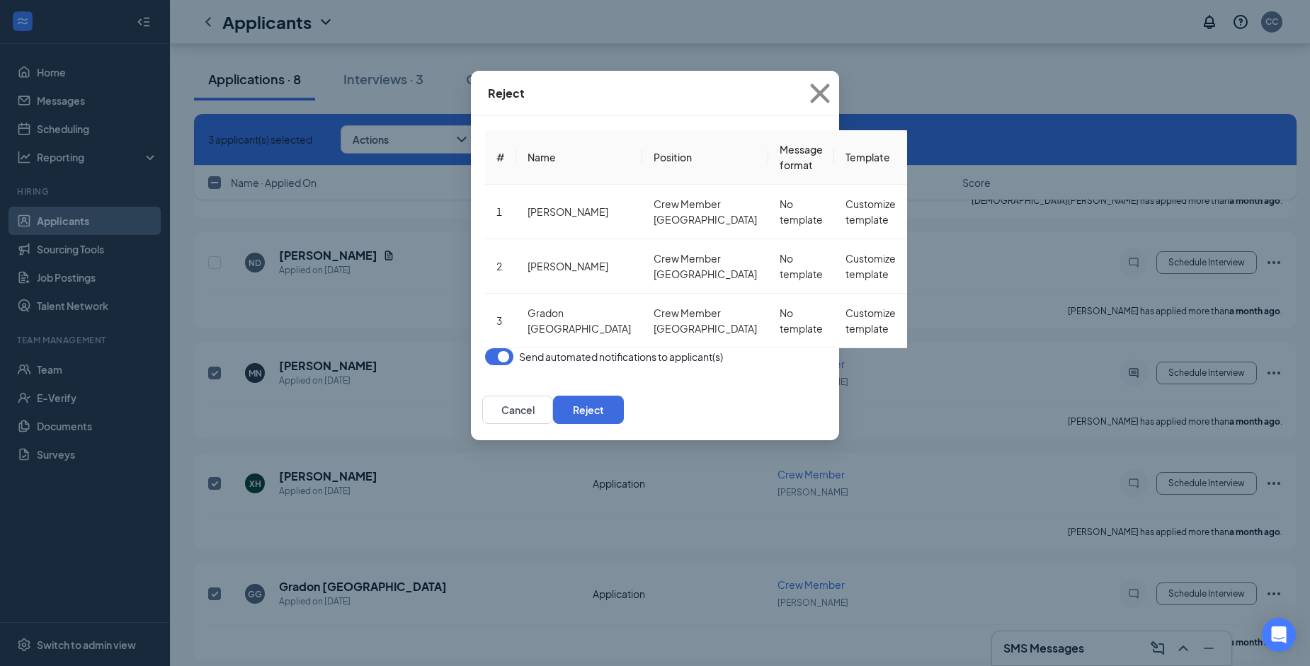
click at [485, 348] on button "button" at bounding box center [499, 356] width 28 height 17
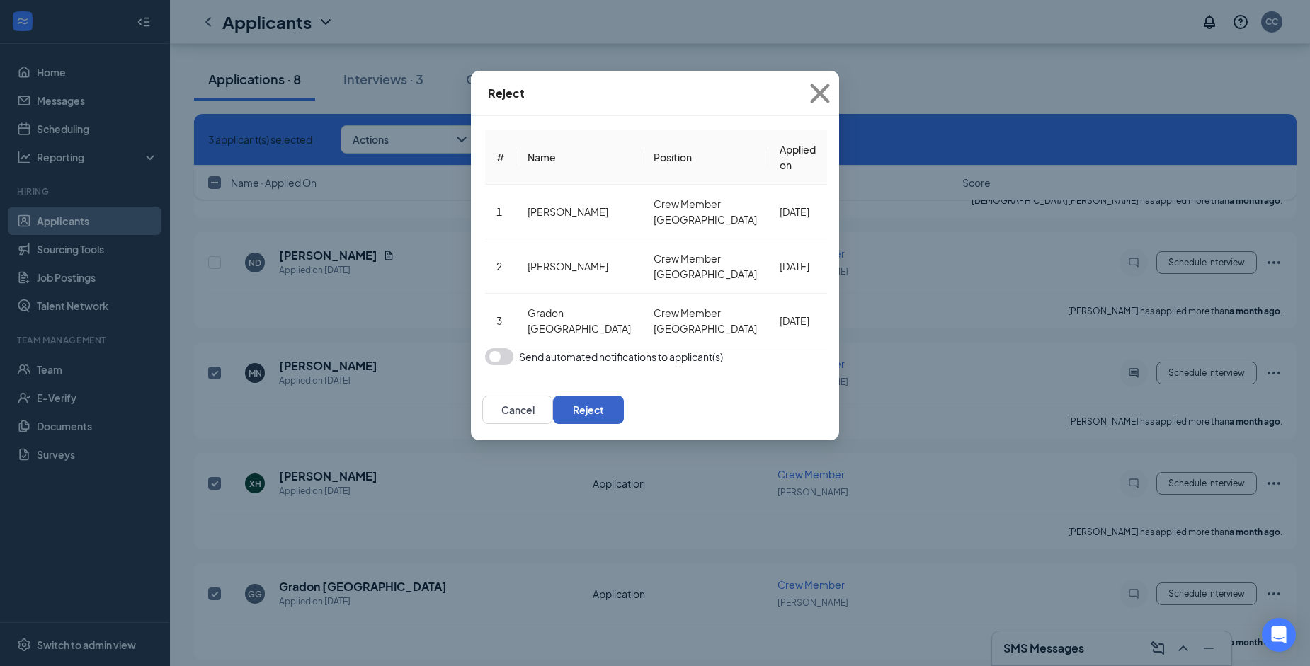
click at [624, 397] on button "Reject" at bounding box center [588, 410] width 71 height 28
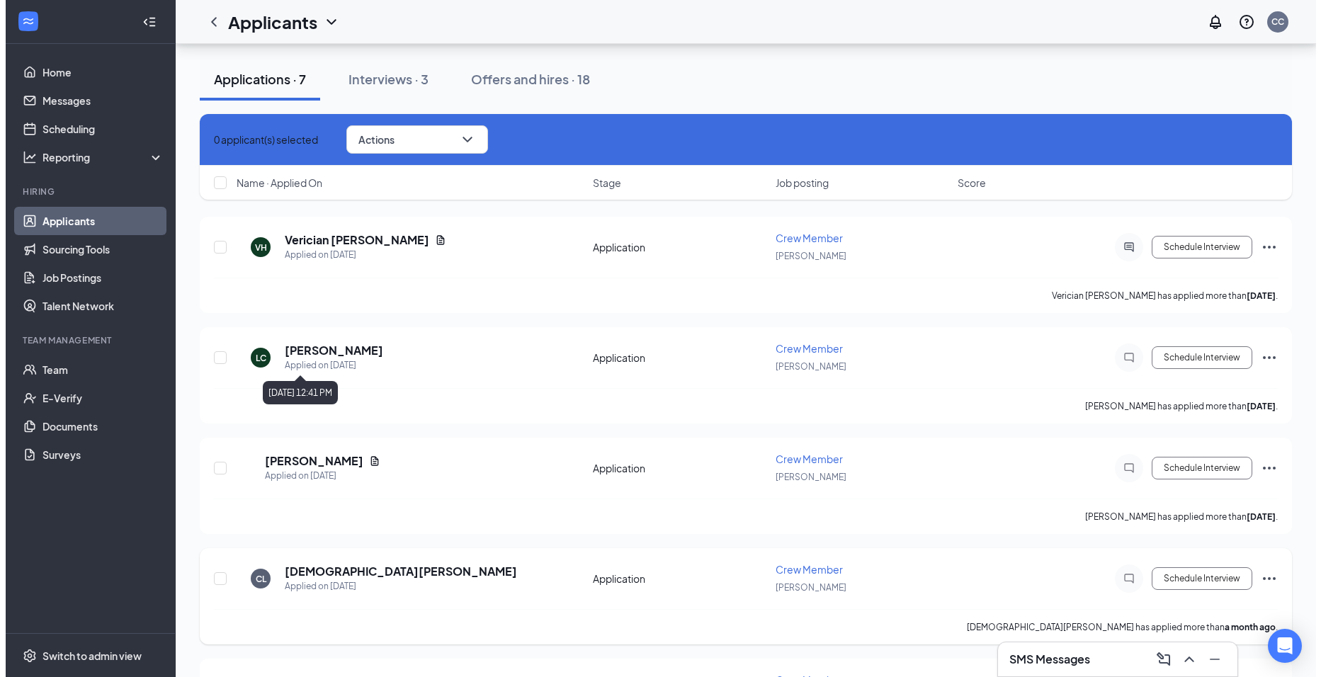
scroll to position [183, 0]
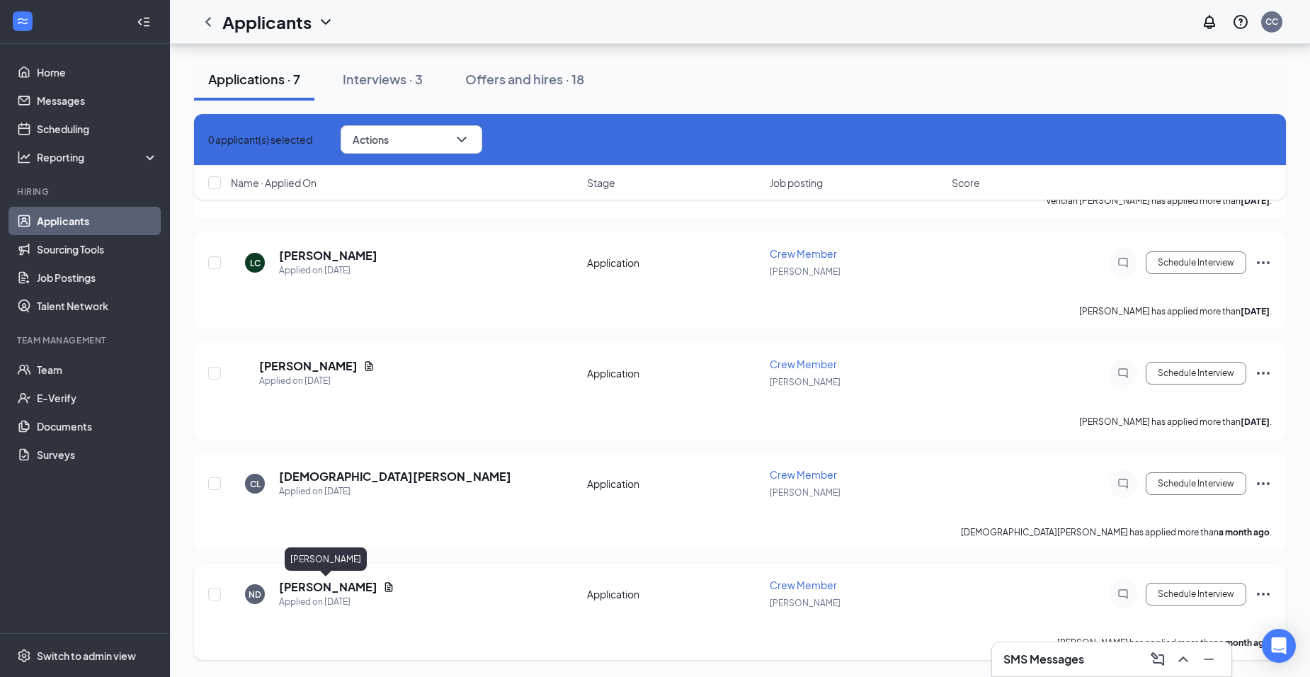
click at [328, 592] on h5 "Ny'Ashia Davis" at bounding box center [328, 587] width 98 height 16
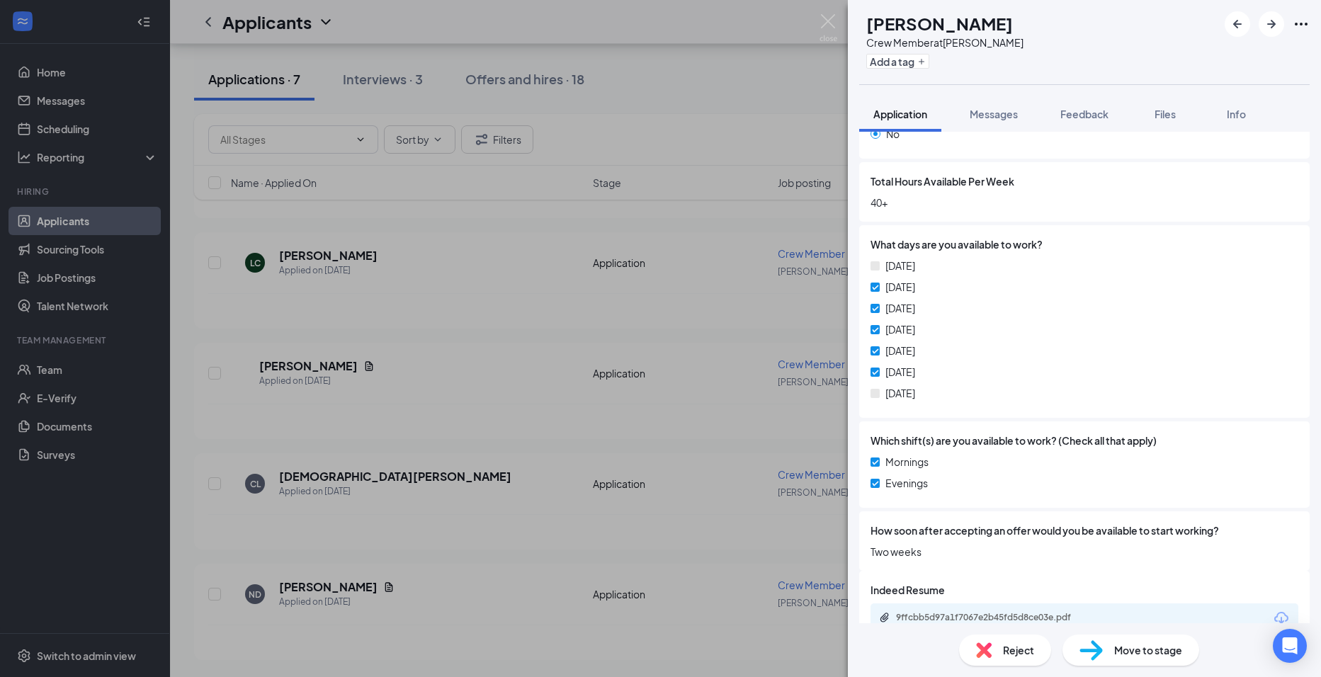
scroll to position [559, 0]
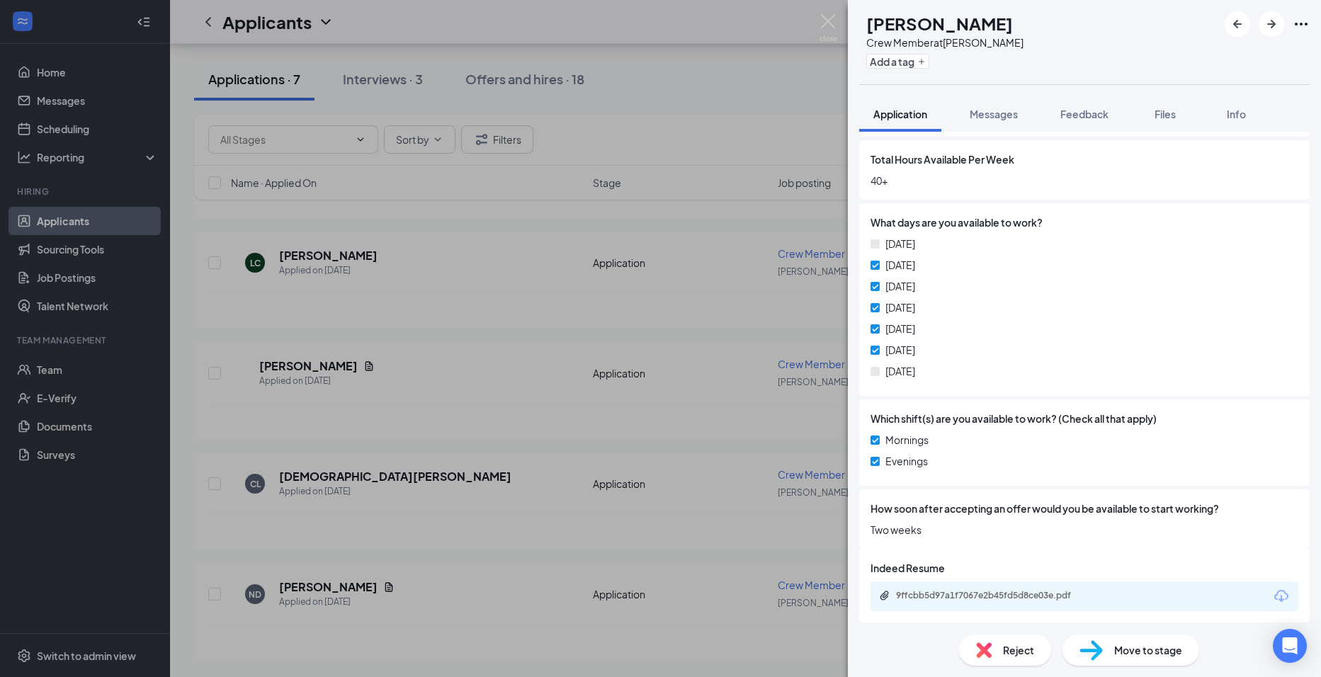
click at [407, 503] on div "ND Ny'Ashia Davis Crew Member at Alexis Add a tag Application Messages Feedback…" at bounding box center [660, 338] width 1321 height 677
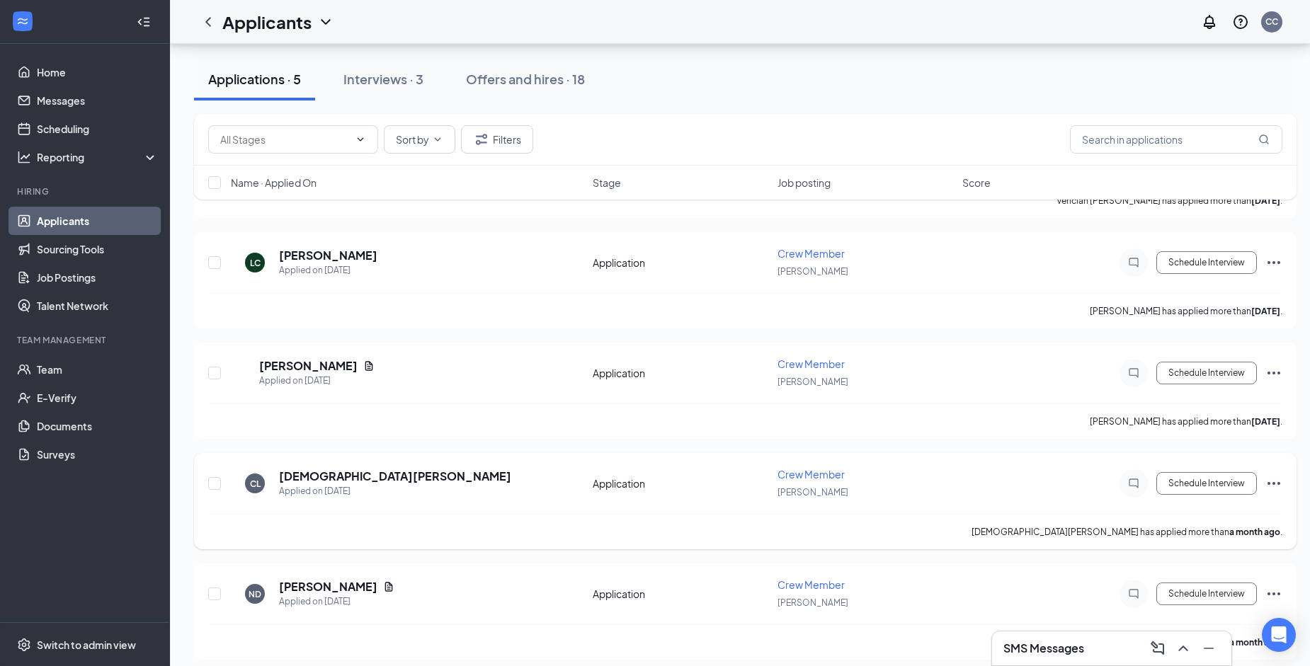
click at [343, 466] on div "CL Christiana Lofton Applied on Sep 19 Application Crew Member Alexis Schedule …" at bounding box center [745, 501] width 1102 height 96
click at [343, 473] on h5 "Christiana Lofton" at bounding box center [395, 477] width 232 height 16
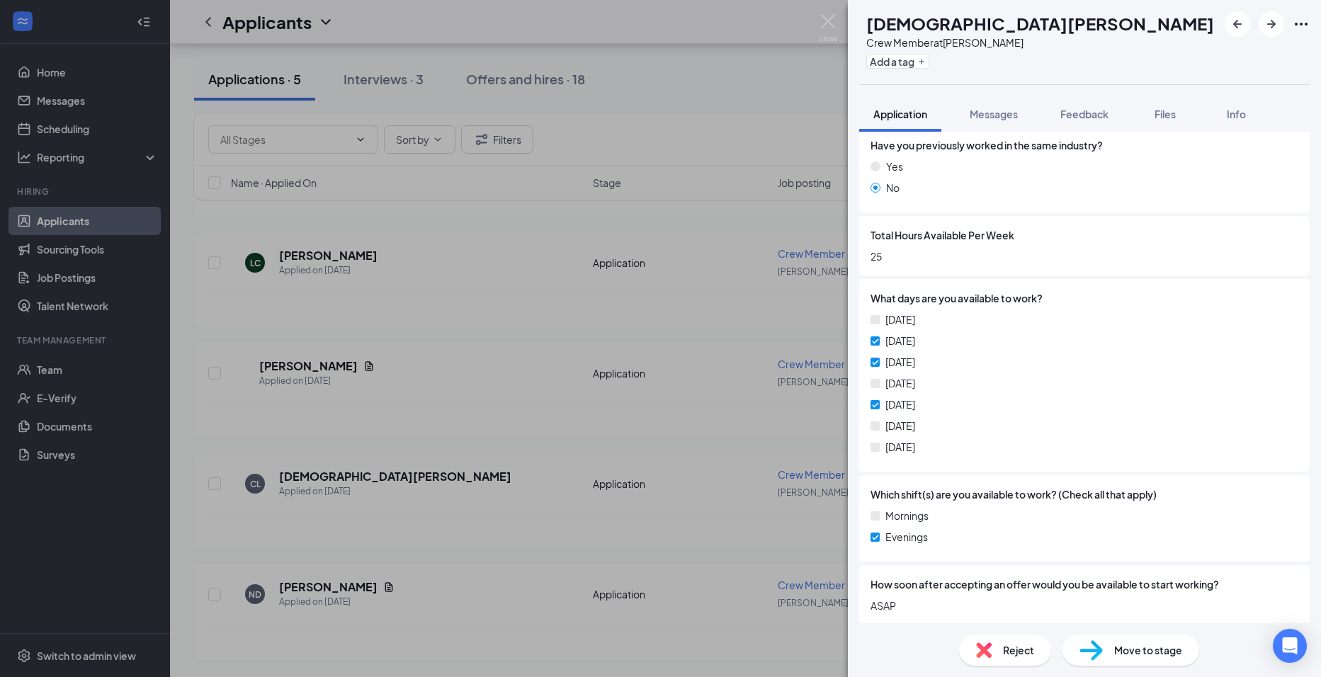
scroll to position [485, 0]
click at [460, 491] on div "CL Christiana Lofton Crew Member at Alexis Add a tag Application Messages Feedb…" at bounding box center [660, 338] width 1321 height 677
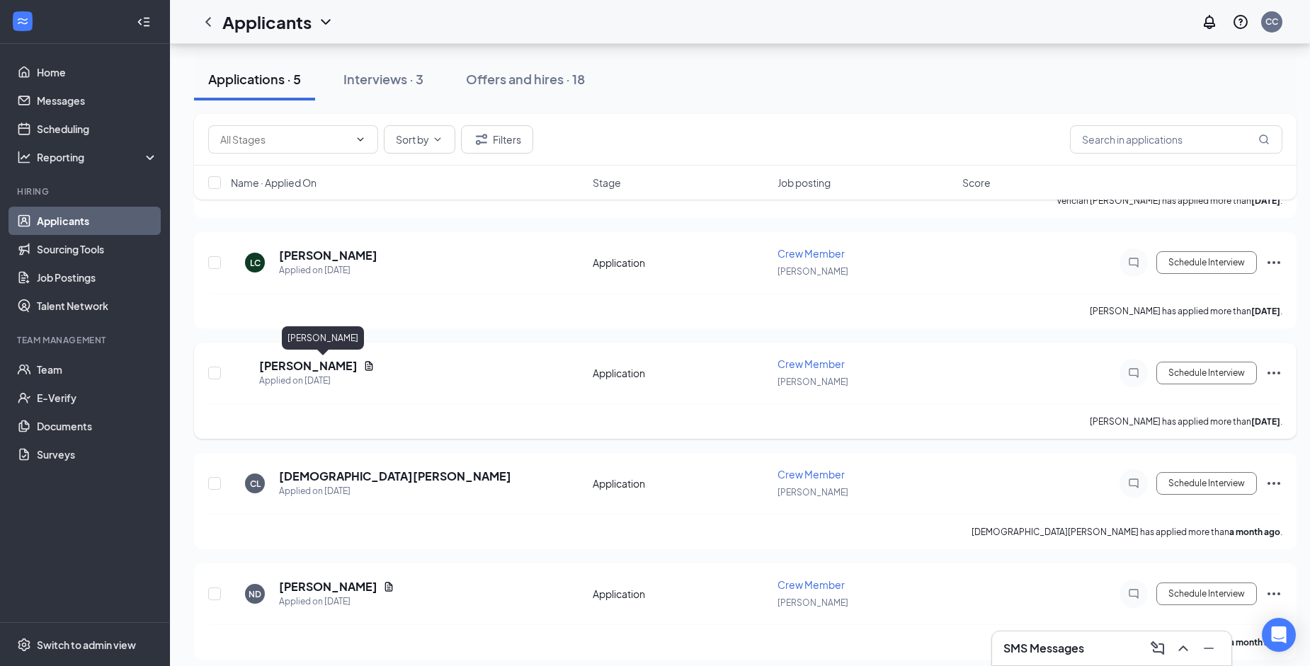
click at [326, 369] on h5 "zanasia hall" at bounding box center [308, 366] width 98 height 16
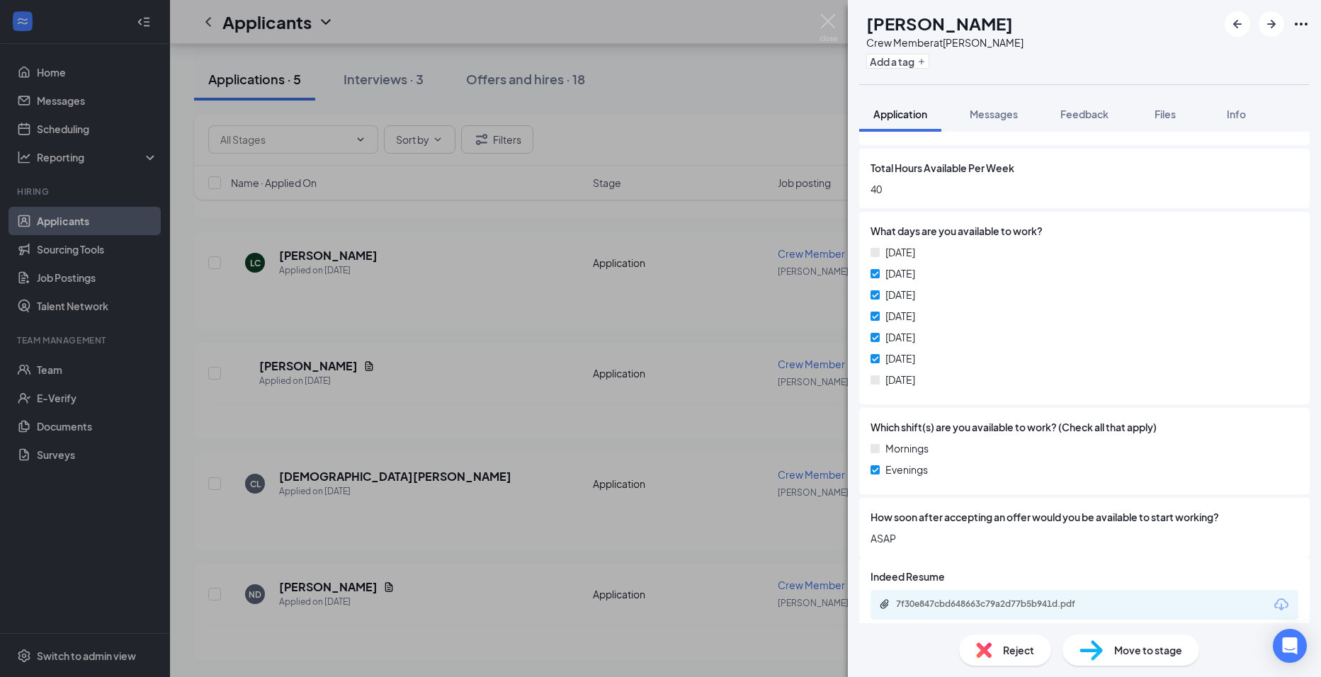
scroll to position [559, 0]
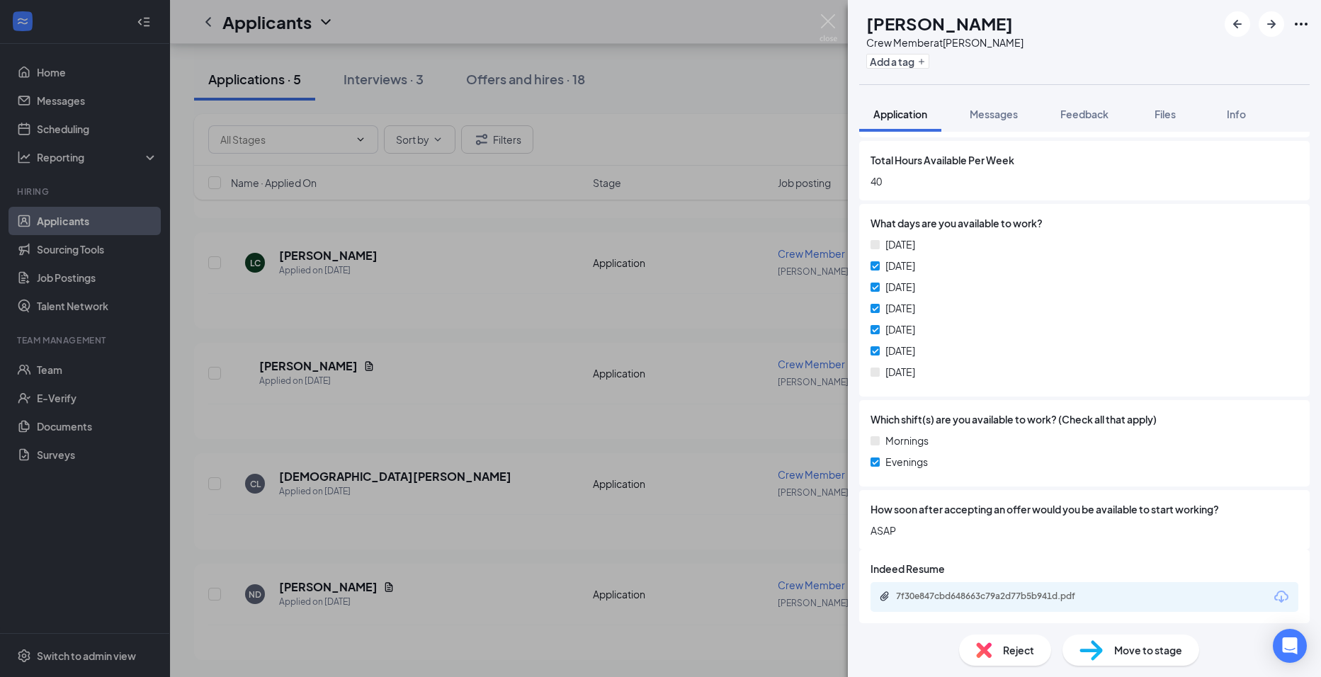
click at [417, 414] on div "ZH zanasia hall Crew Member at Alexis Add a tag Application Messages Feedback F…" at bounding box center [660, 338] width 1321 height 677
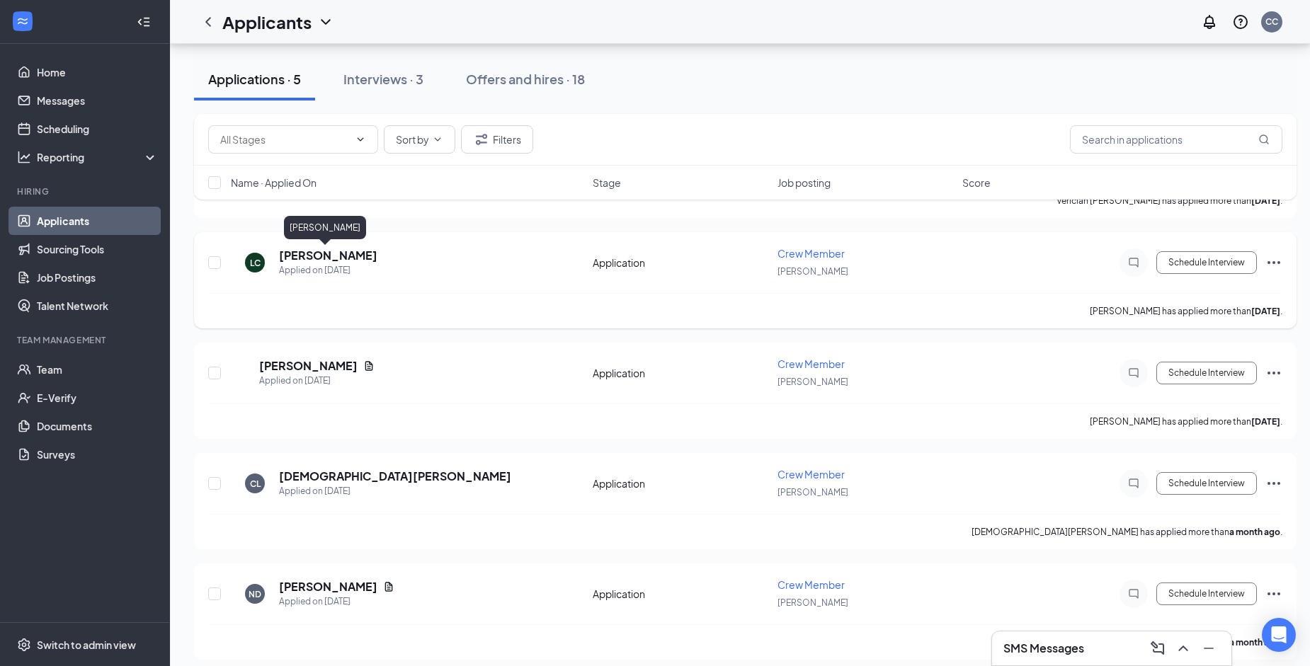
click at [320, 252] on h5 "Leroy Candler" at bounding box center [328, 256] width 98 height 16
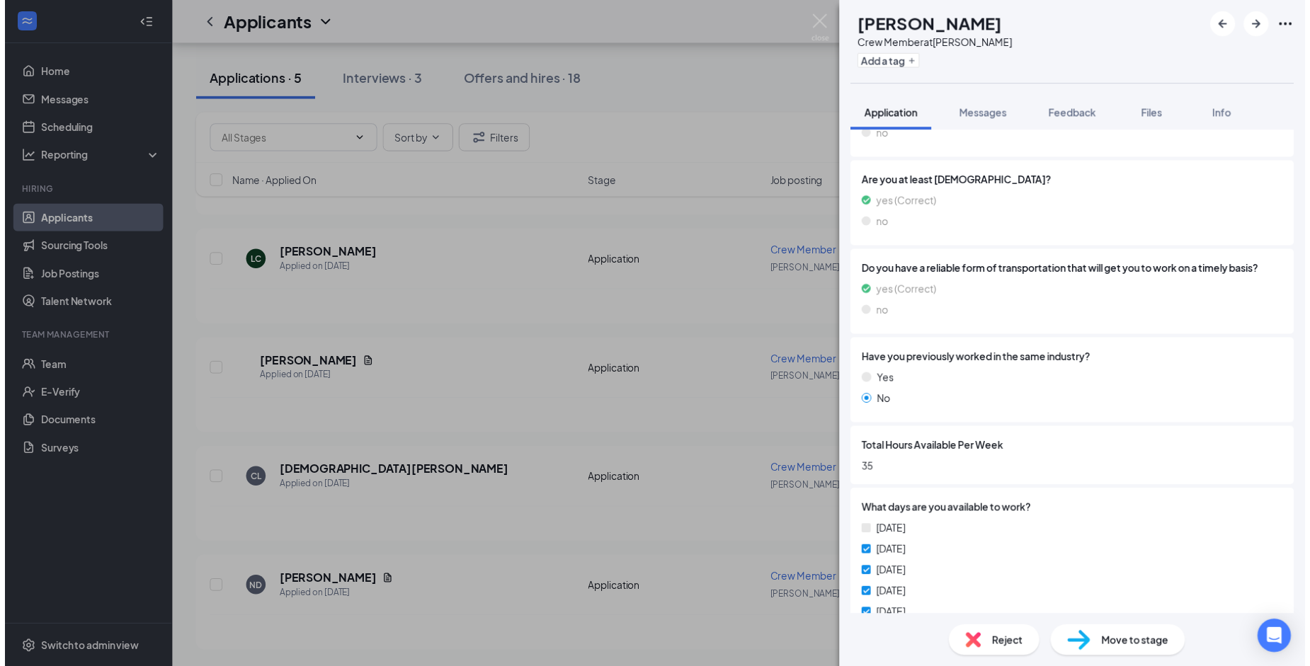
scroll to position [425, 0]
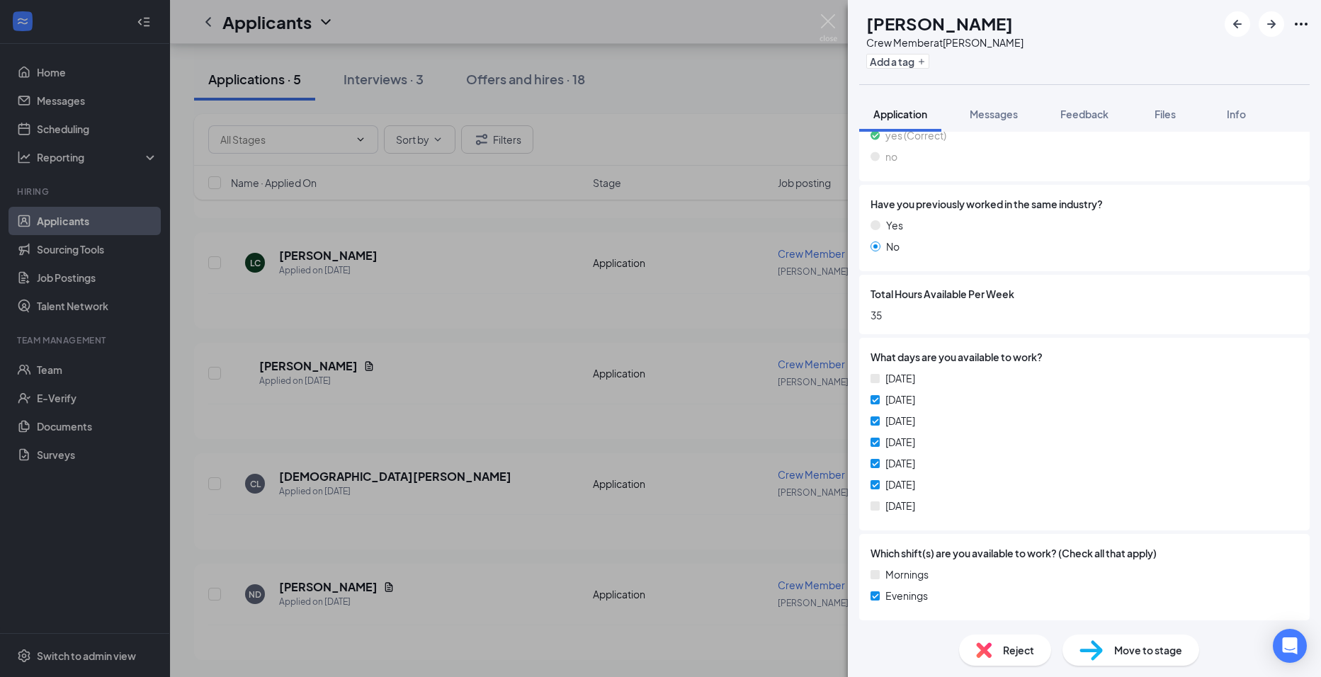
click at [508, 412] on div "LC Leroy Candler Crew Member at Alexis Add a tag Application Messages Feedback …" at bounding box center [660, 338] width 1321 height 677
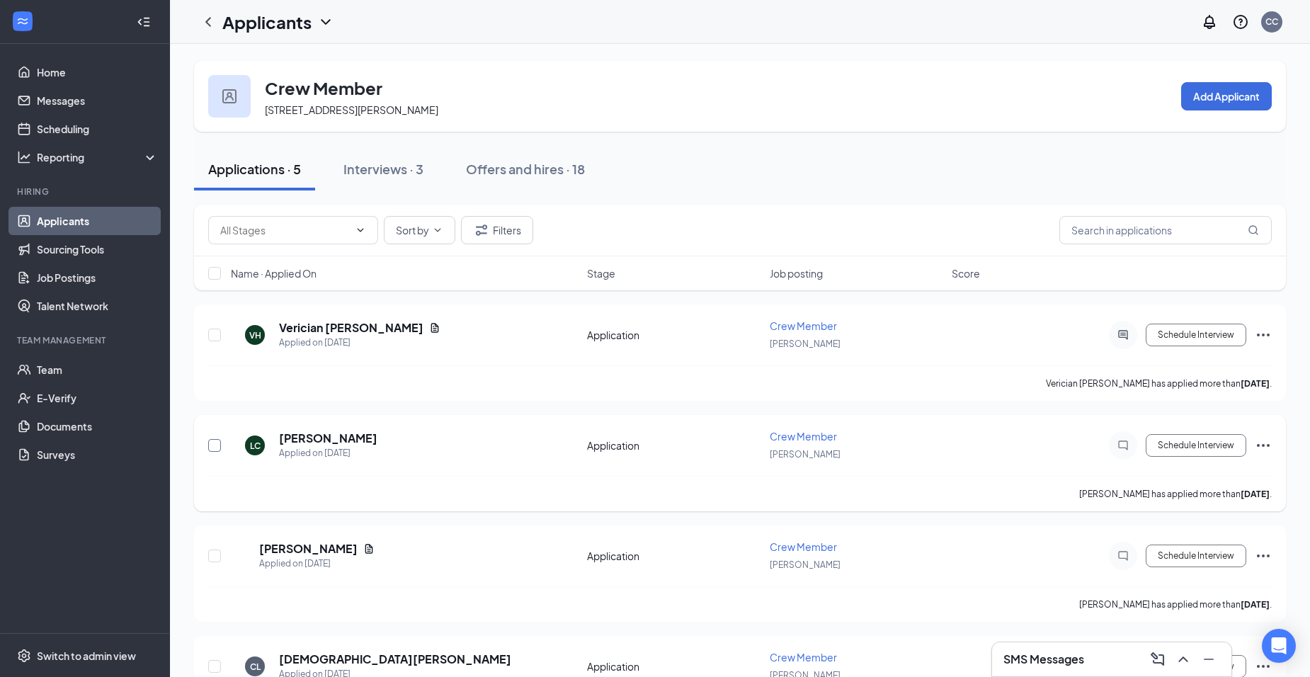
click at [213, 441] on input "checkbox" at bounding box center [214, 445] width 13 height 13
checkbox input "true"
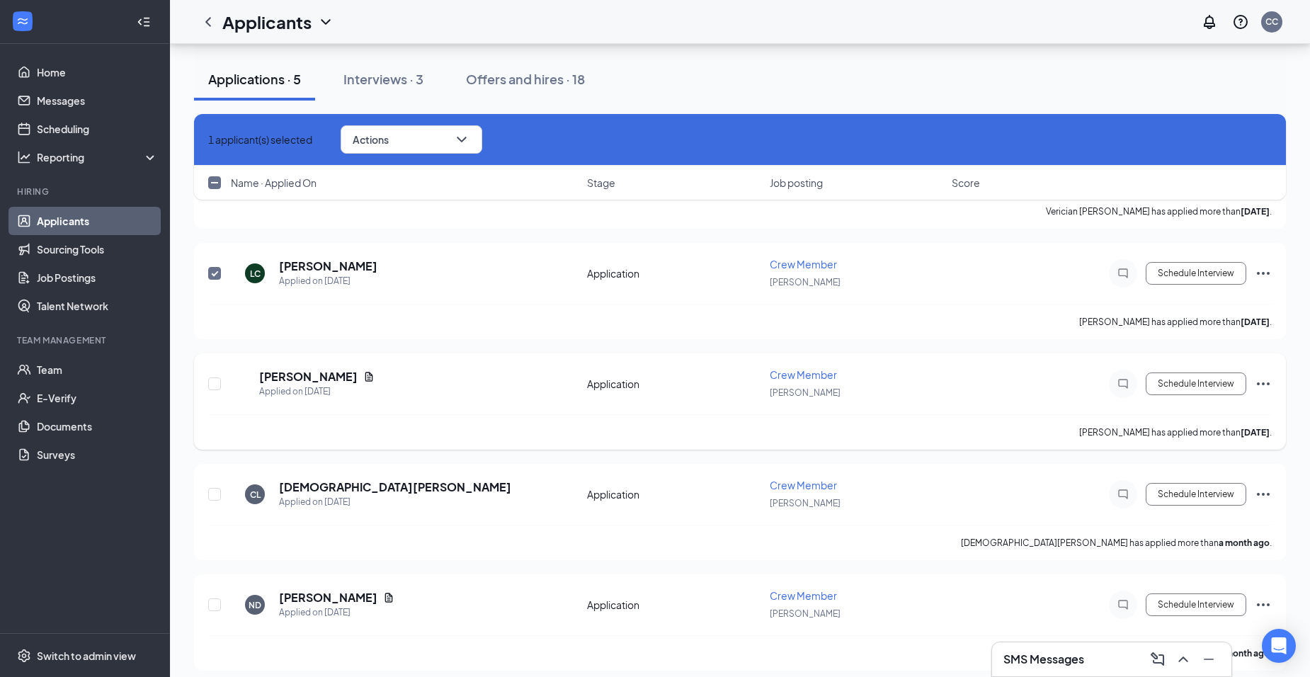
scroll to position [183, 0]
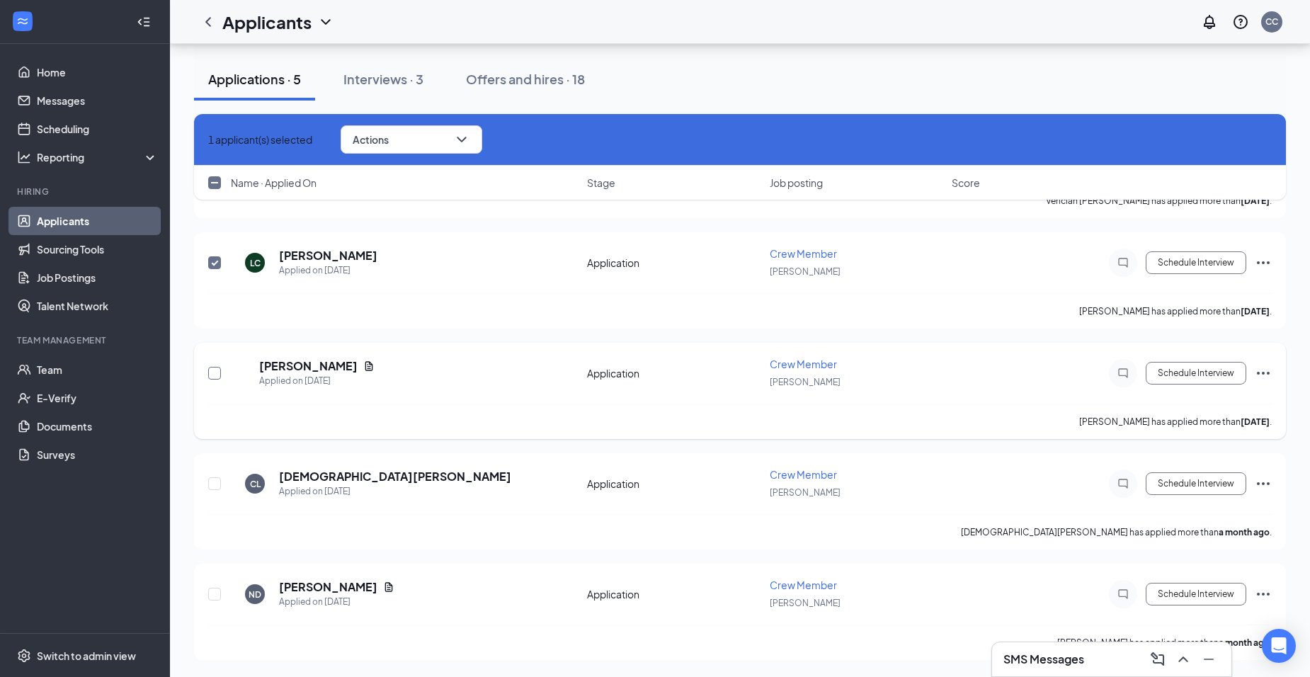
click at [210, 370] on input "checkbox" at bounding box center [214, 373] width 13 height 13
checkbox input "true"
click at [213, 484] on input "checkbox" at bounding box center [214, 483] width 13 height 13
checkbox input "true"
click at [213, 593] on input "checkbox" at bounding box center [214, 594] width 13 height 13
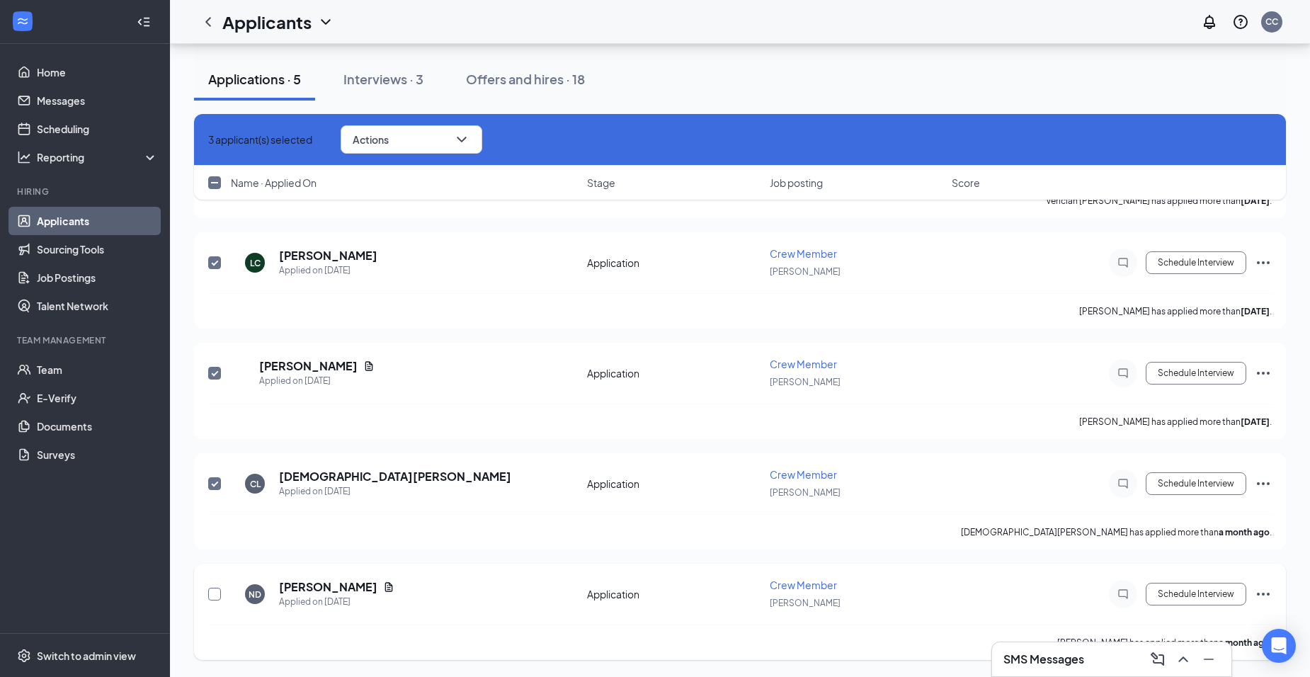
checkbox input "true"
click at [470, 142] on icon "ChevronDown" at bounding box center [461, 139] width 17 height 17
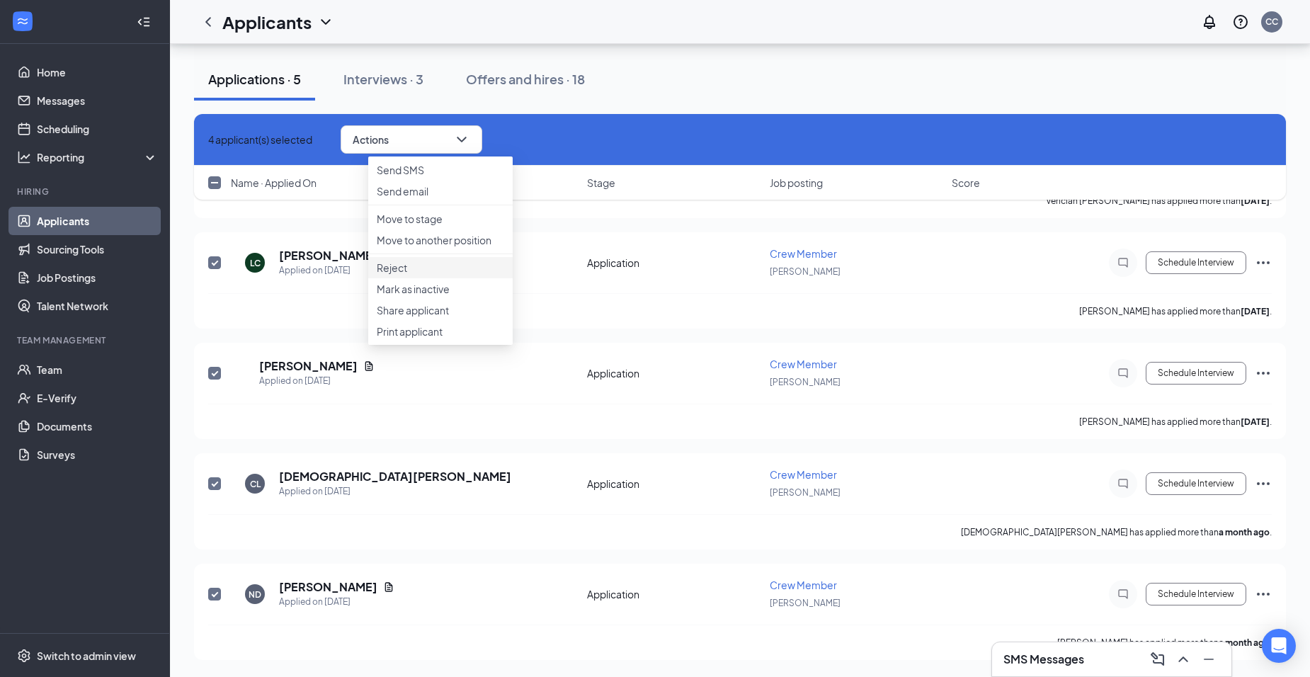
click at [418, 275] on p "Reject" at bounding box center [440, 268] width 127 height 14
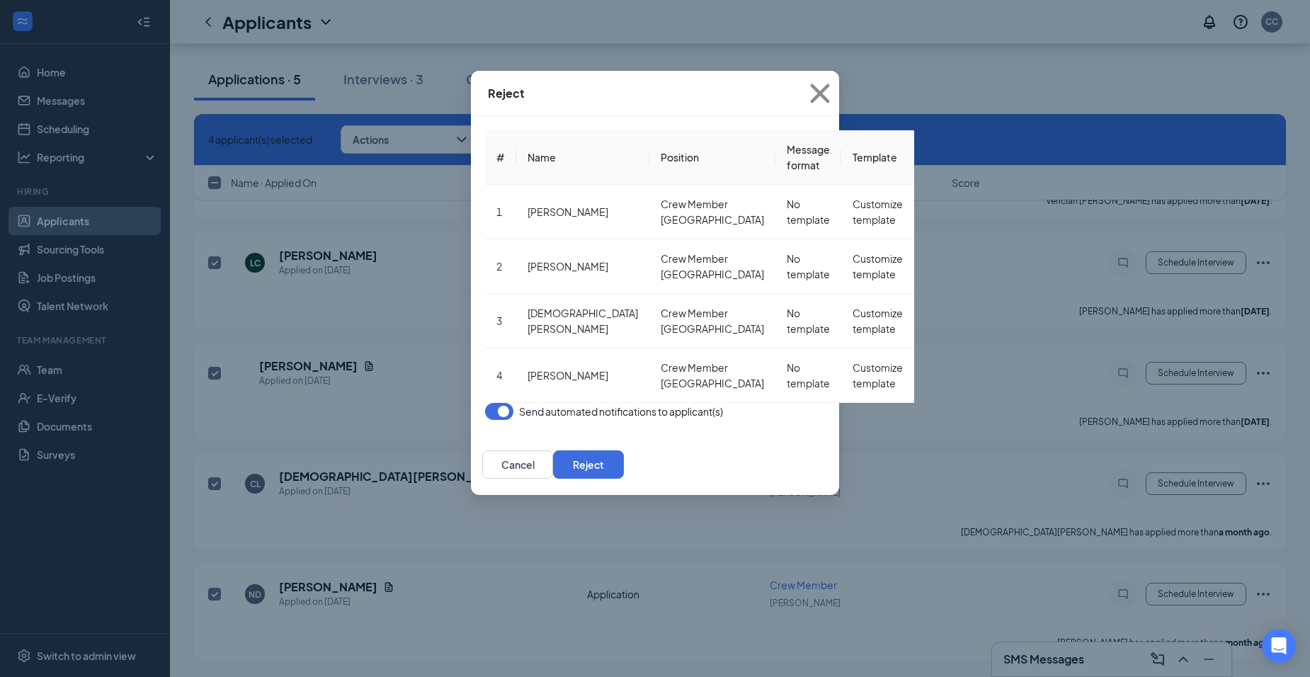
click at [485, 403] on button "button" at bounding box center [499, 411] width 28 height 17
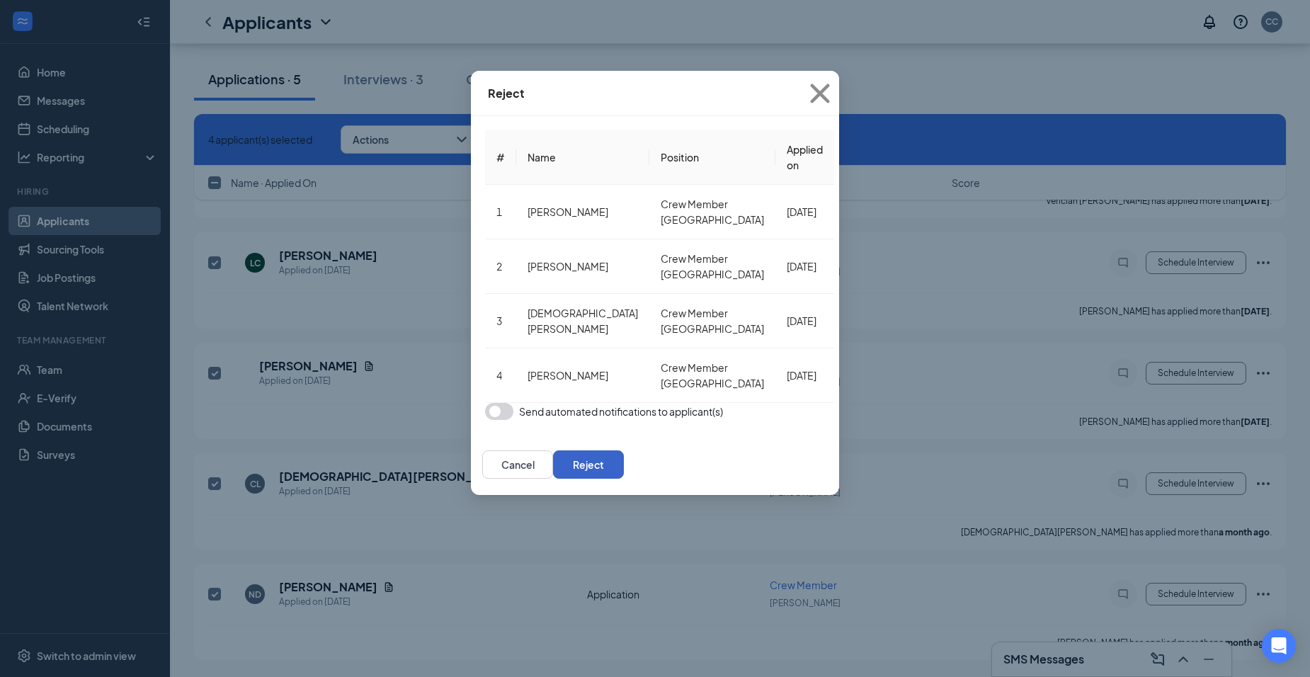
click at [624, 450] on button "Reject" at bounding box center [588, 464] width 71 height 28
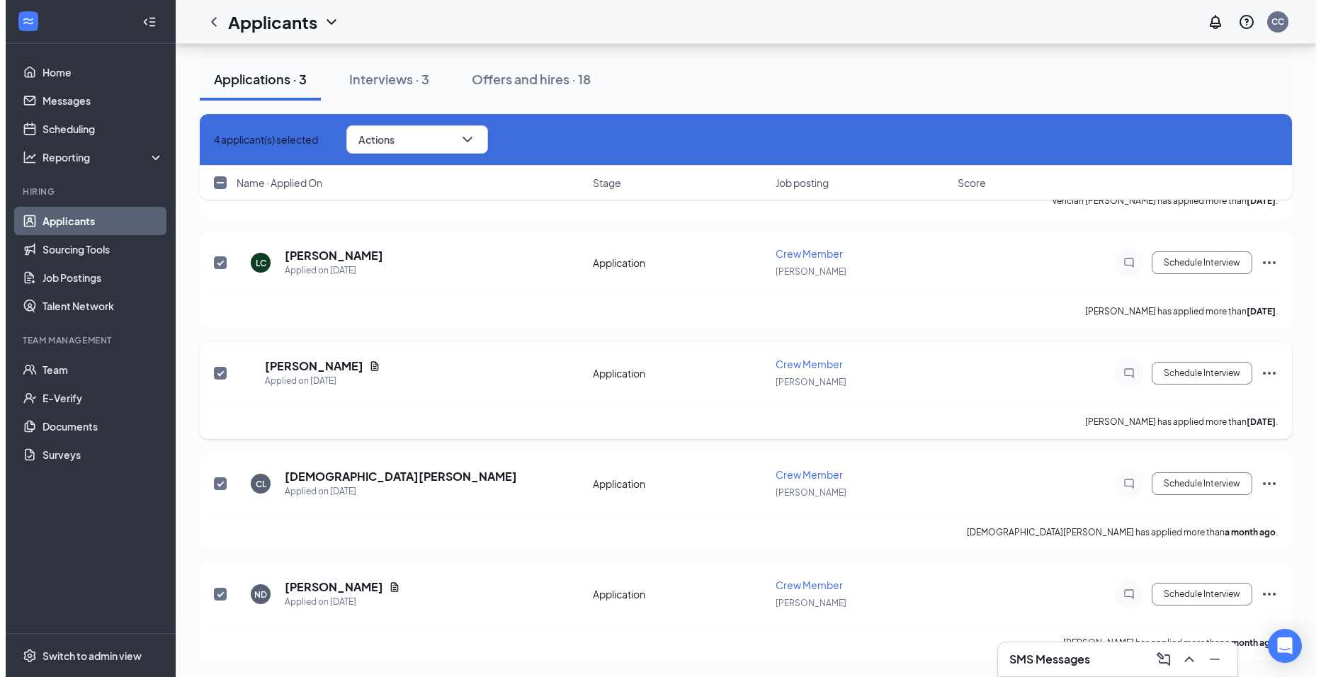
scroll to position [0, 0]
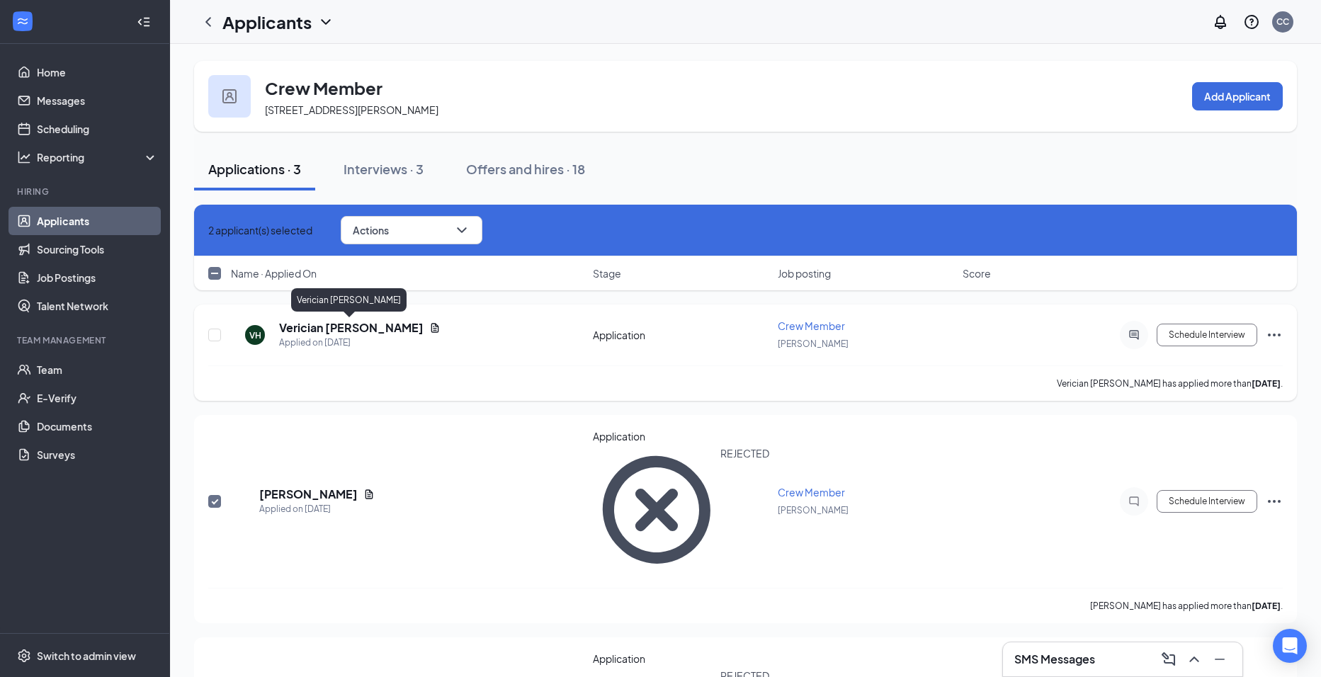
click at [367, 331] on h5 "Verician [PERSON_NAME]" at bounding box center [351, 328] width 144 height 16
checkbox input "false"
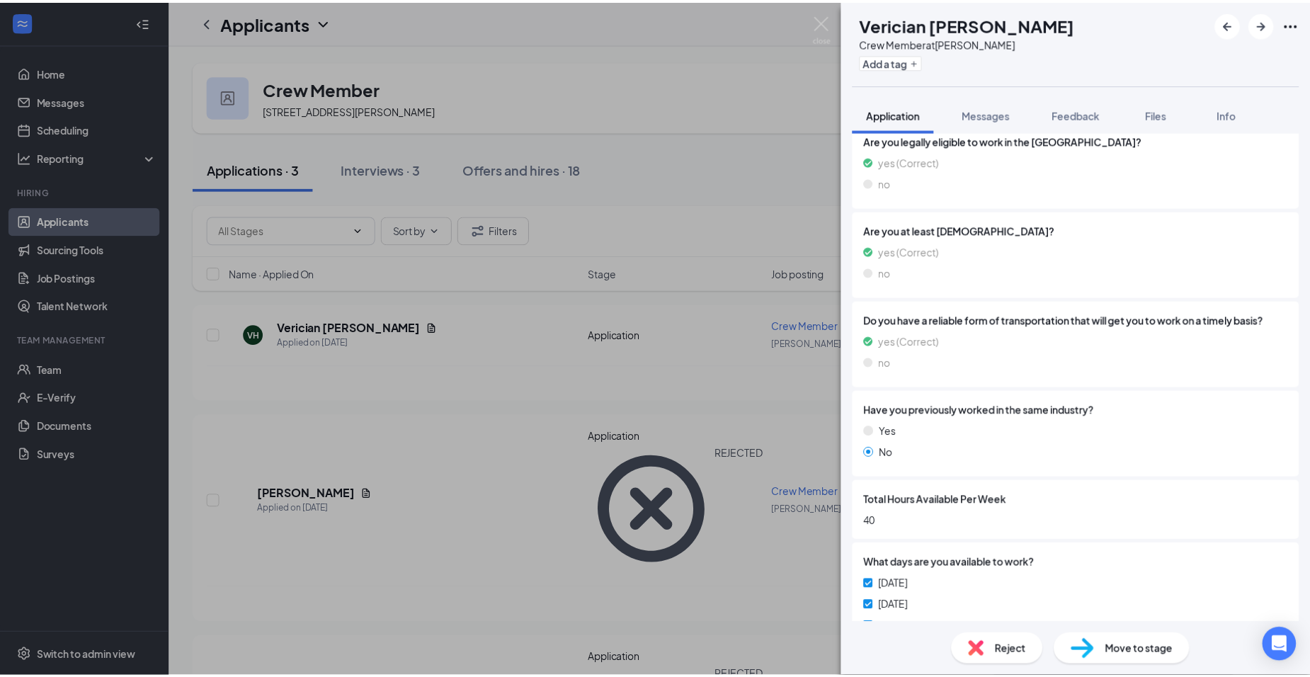
scroll to position [210, 0]
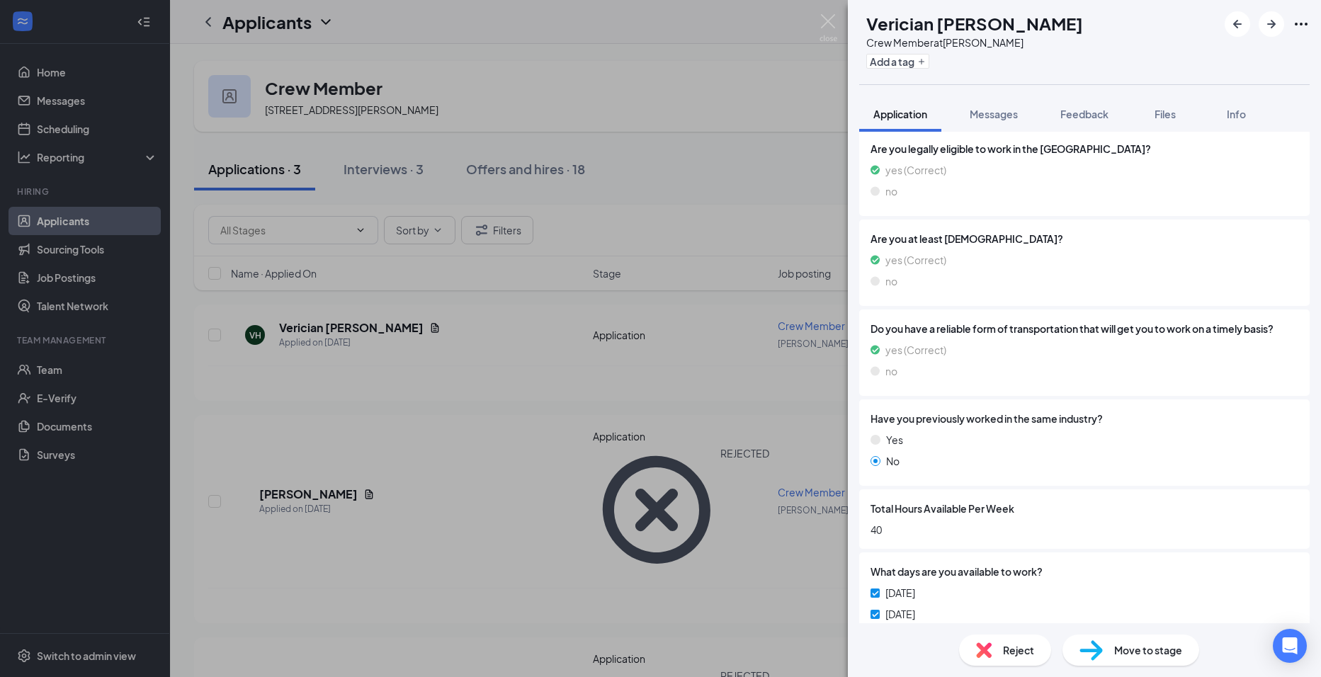
click at [562, 376] on div "VH Verician Hannah-hayes Crew Member at Alexis Add a tag Application Messages F…" at bounding box center [660, 338] width 1321 height 677
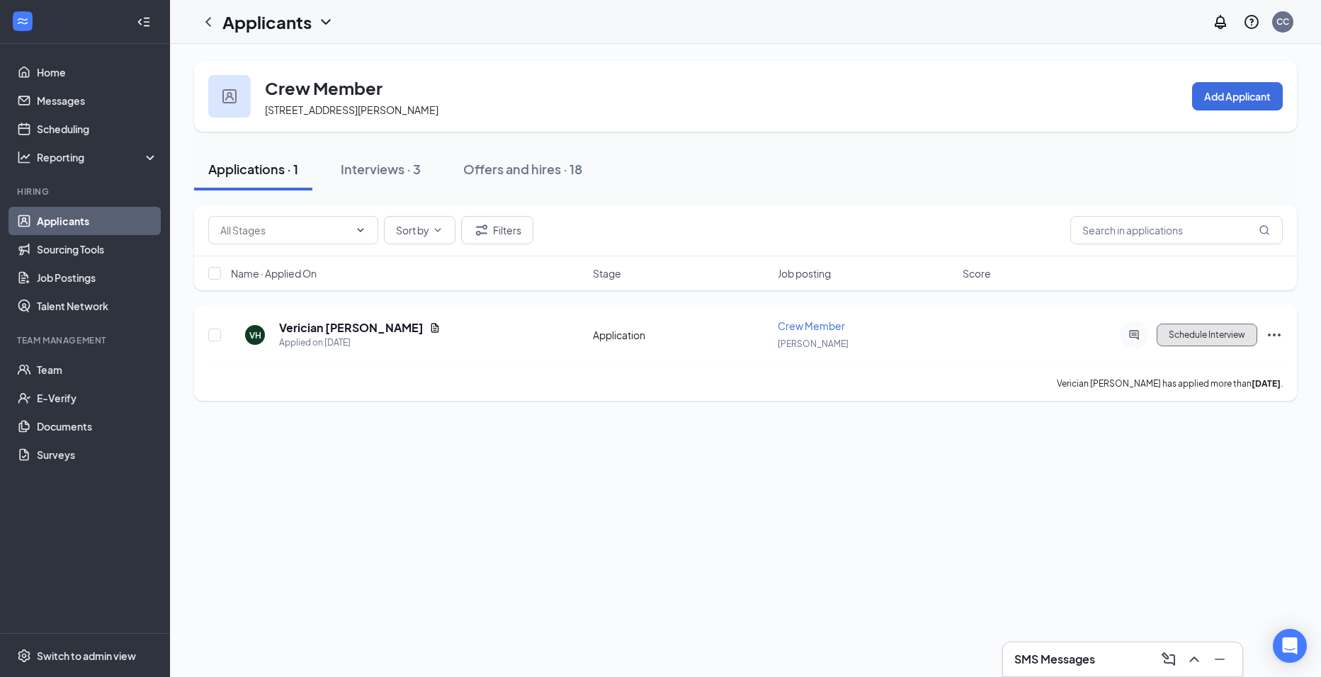
click at [1224, 331] on button "Schedule Interview" at bounding box center [1206, 335] width 101 height 23
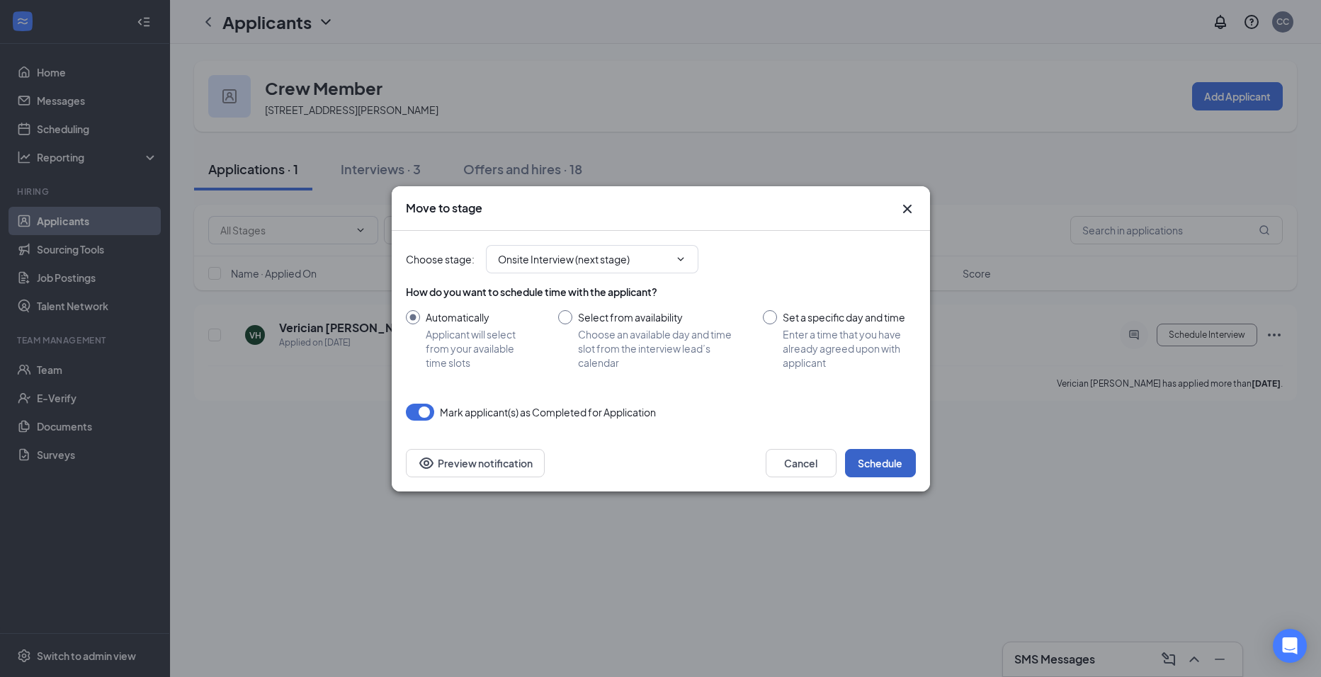
click at [870, 461] on button "Schedule" at bounding box center [880, 463] width 71 height 28
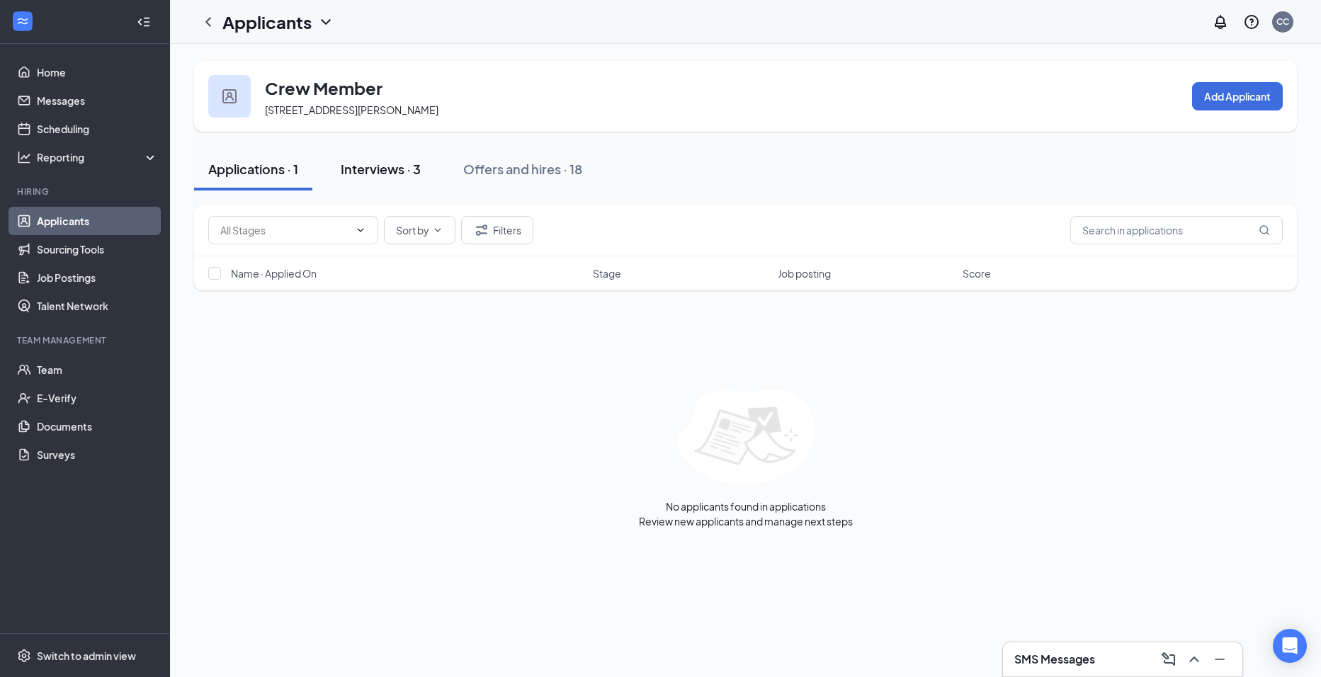
click at [402, 170] on div "Interviews · 3" at bounding box center [381, 169] width 80 height 18
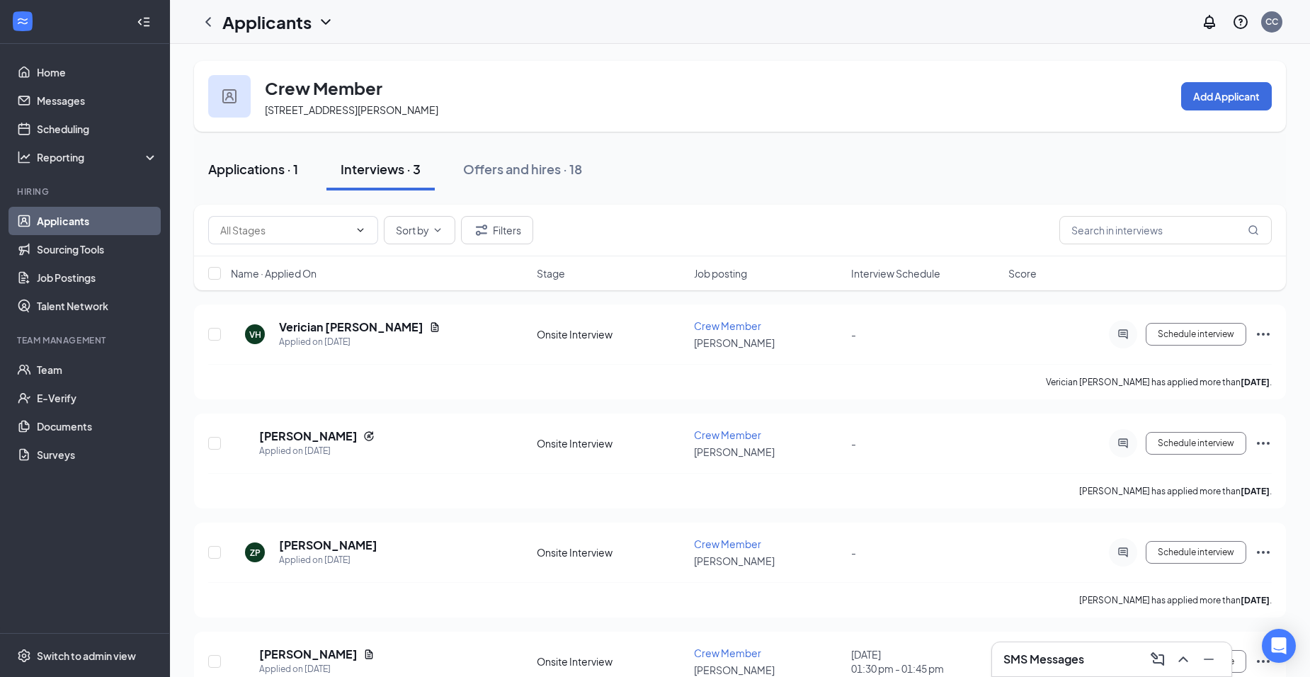
click at [255, 165] on div "Applications · 1" at bounding box center [253, 169] width 90 height 18
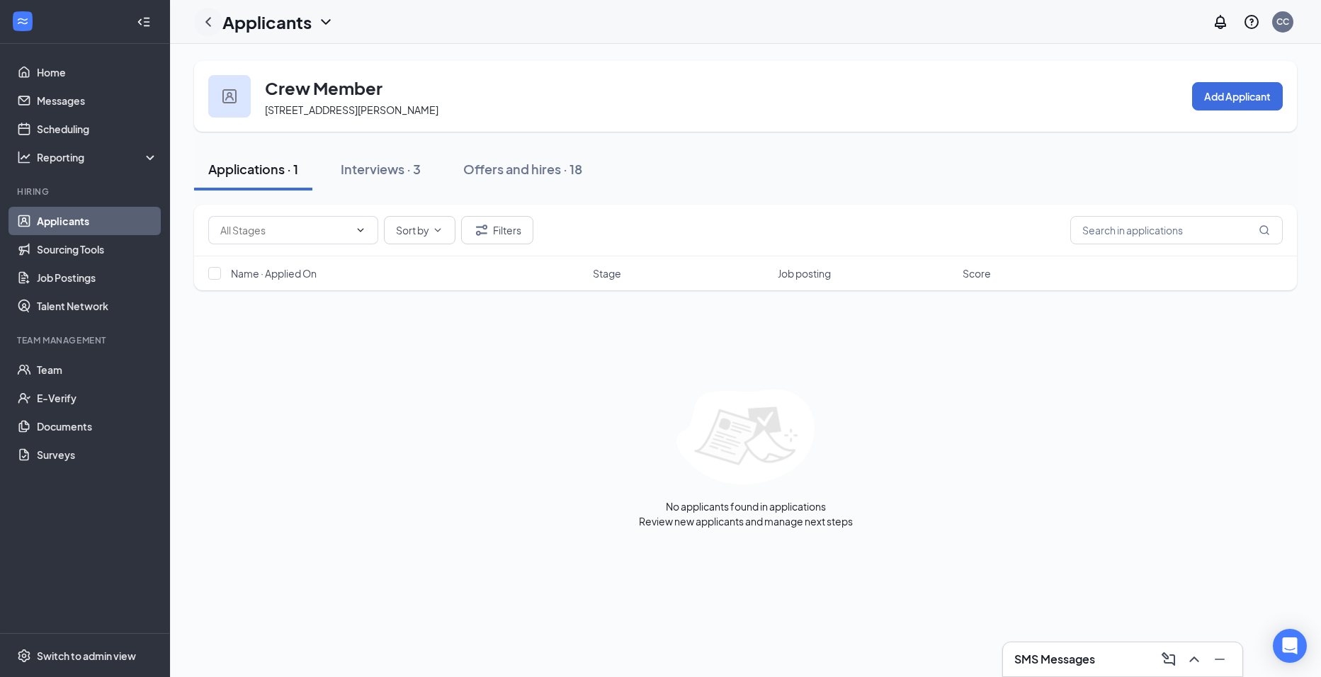
click at [206, 21] on icon "ChevronLeft" at bounding box center [208, 21] width 6 height 9
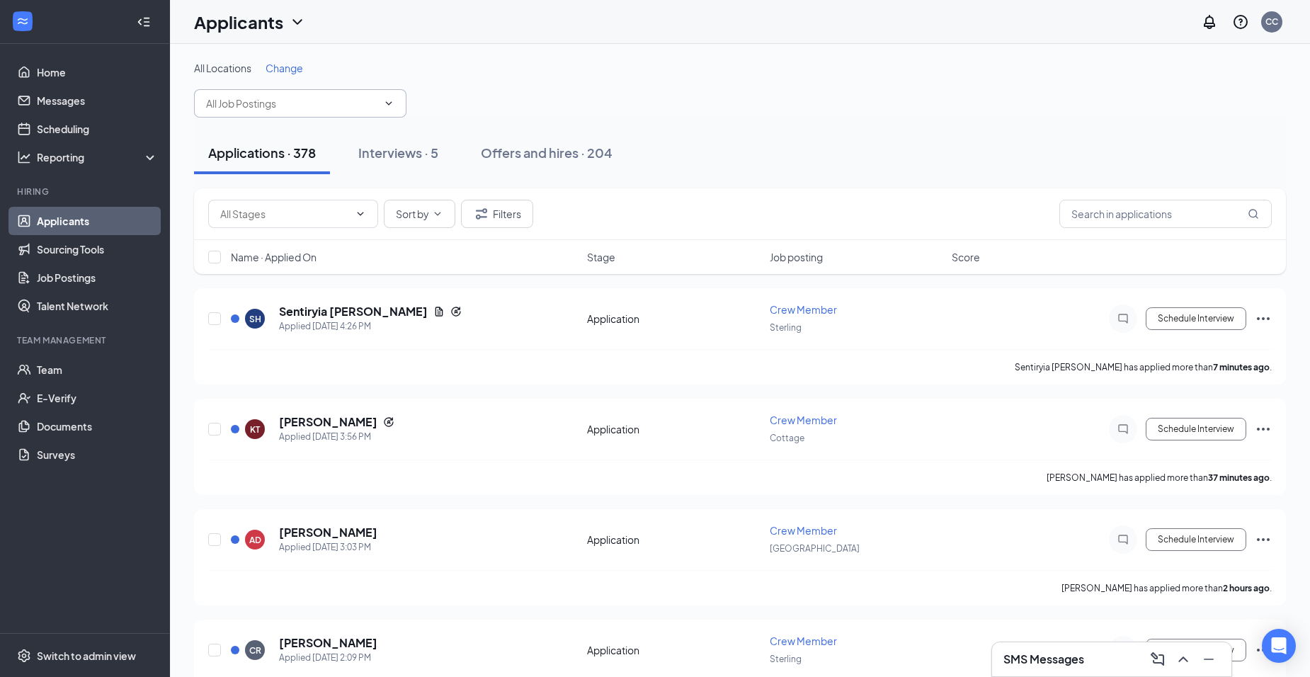
click at [384, 104] on icon "ChevronDown" at bounding box center [388, 103] width 11 height 11
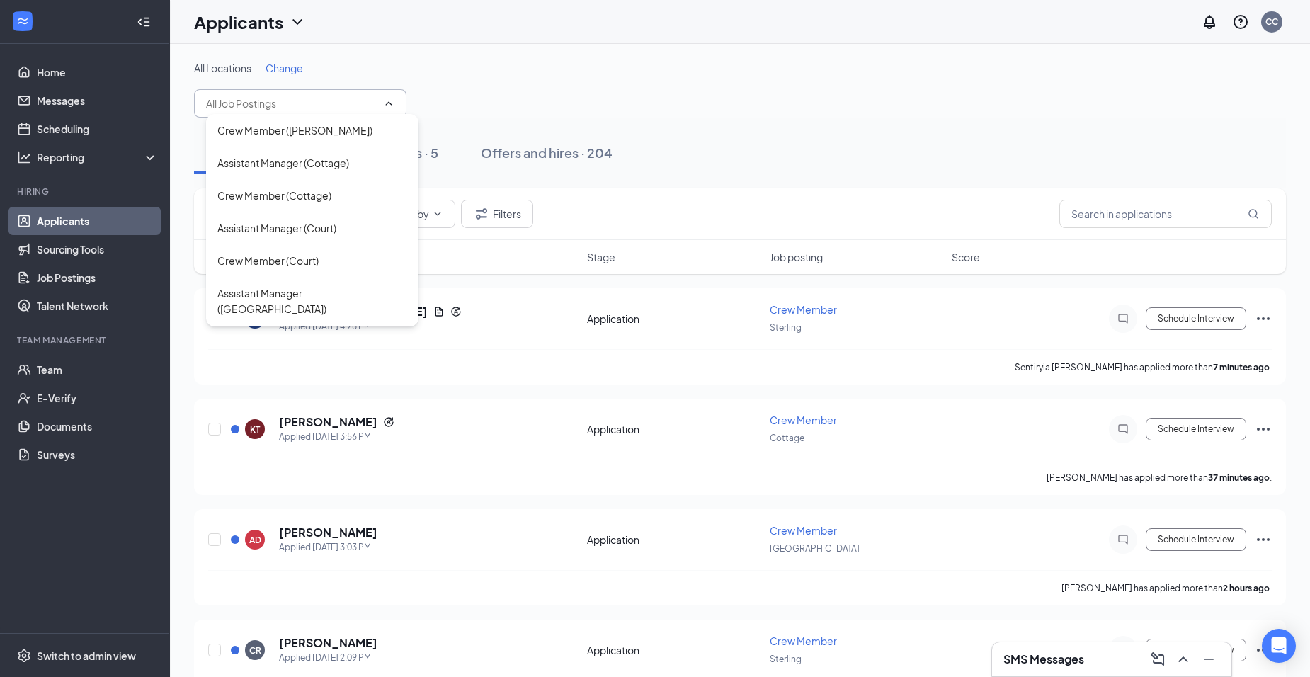
click at [753, 122] on div "Applications · 378 Interviews · 5 Offers and hires · 204" at bounding box center [740, 153] width 1092 height 71
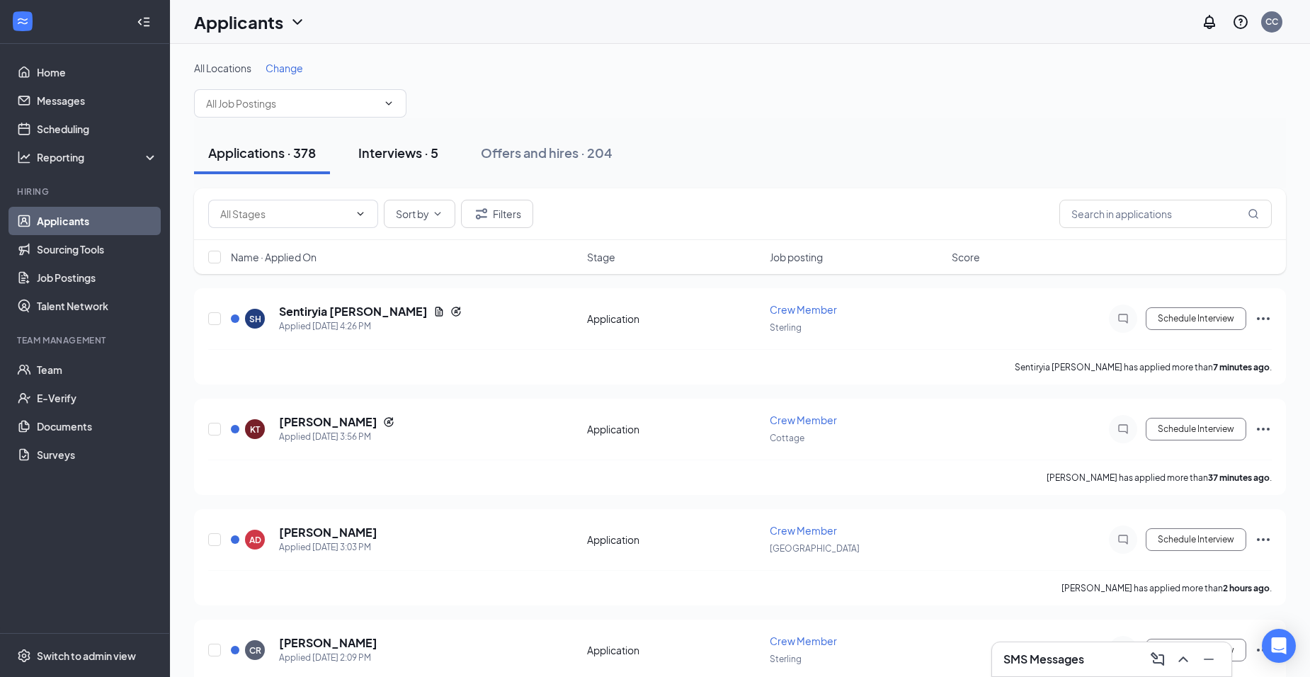
click at [365, 169] on button "Interviews · 5" at bounding box center [398, 153] width 108 height 42
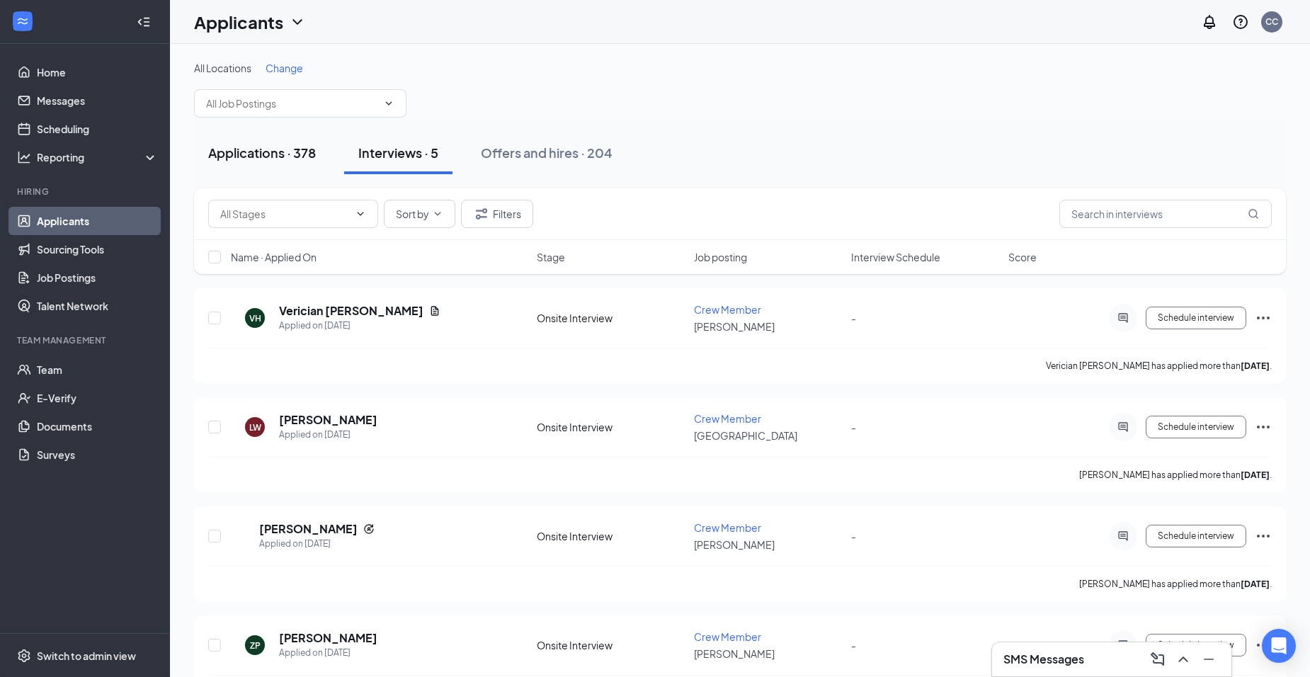
click at [302, 150] on div "Applications · 378" at bounding box center [262, 153] width 108 height 18
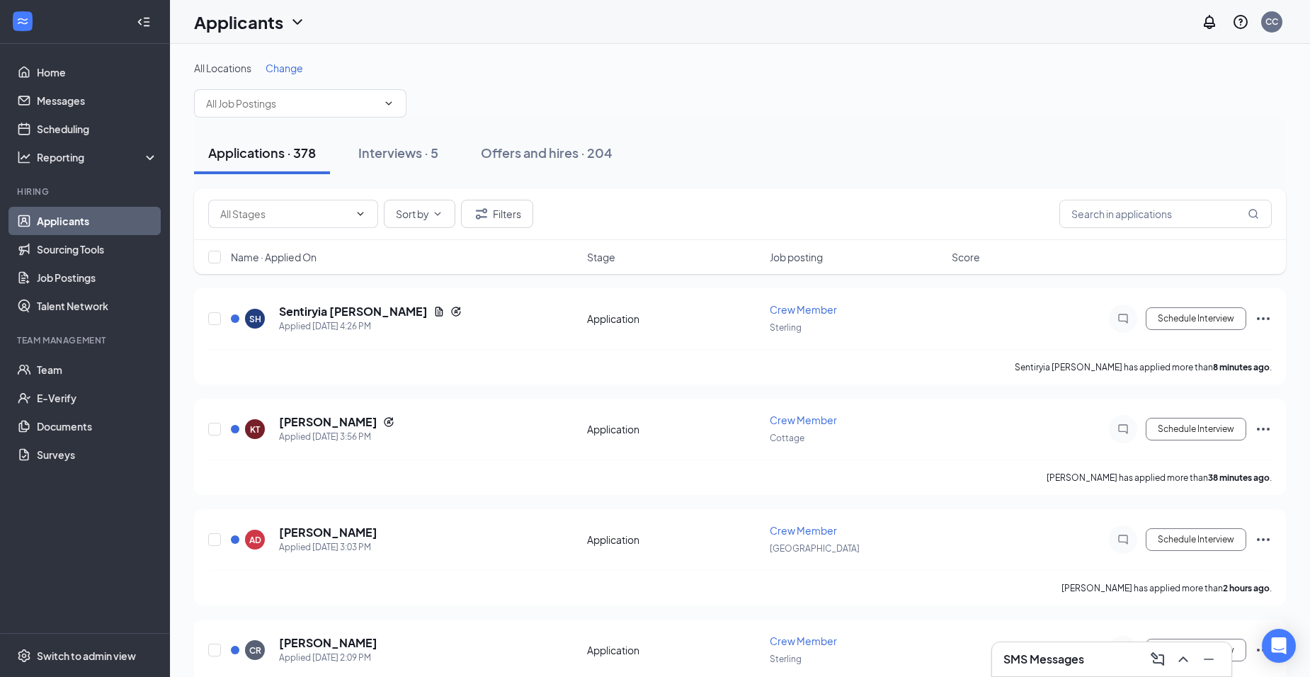
click at [394, 102] on icon "ChevronDown" at bounding box center [388, 103] width 11 height 11
click at [141, 273] on link "Job Postings" at bounding box center [97, 277] width 121 height 28
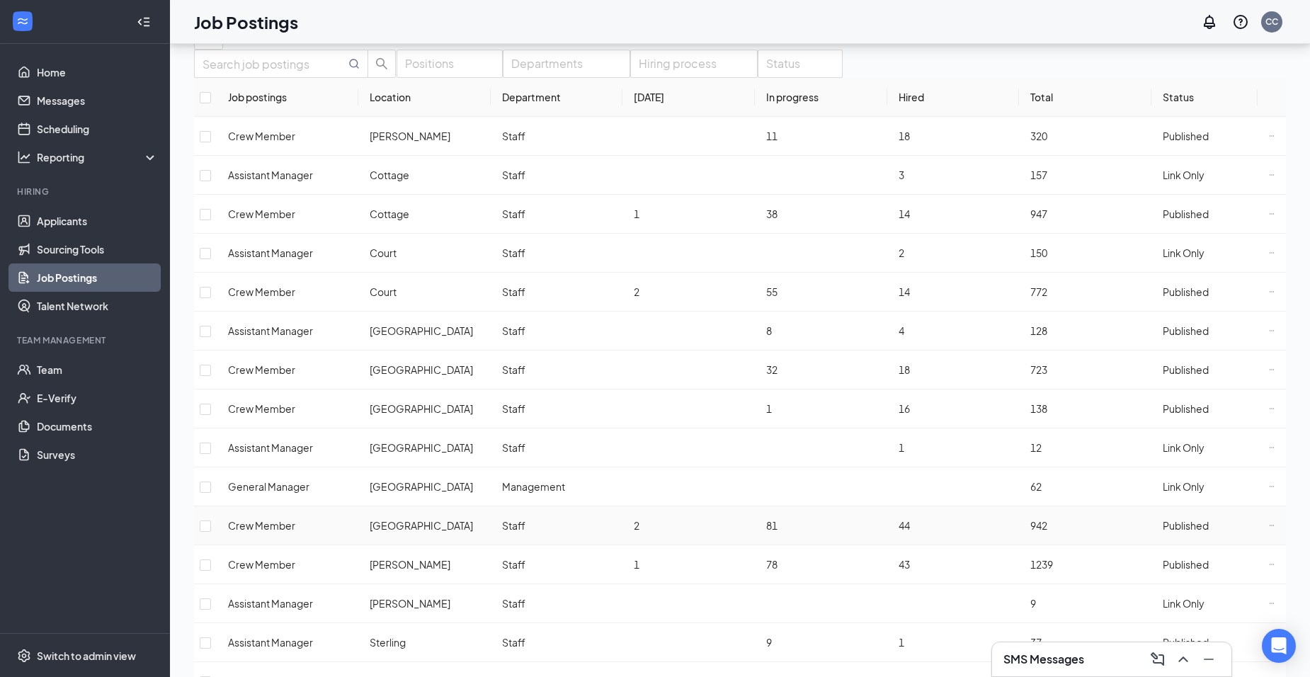
scroll to position [121, 0]
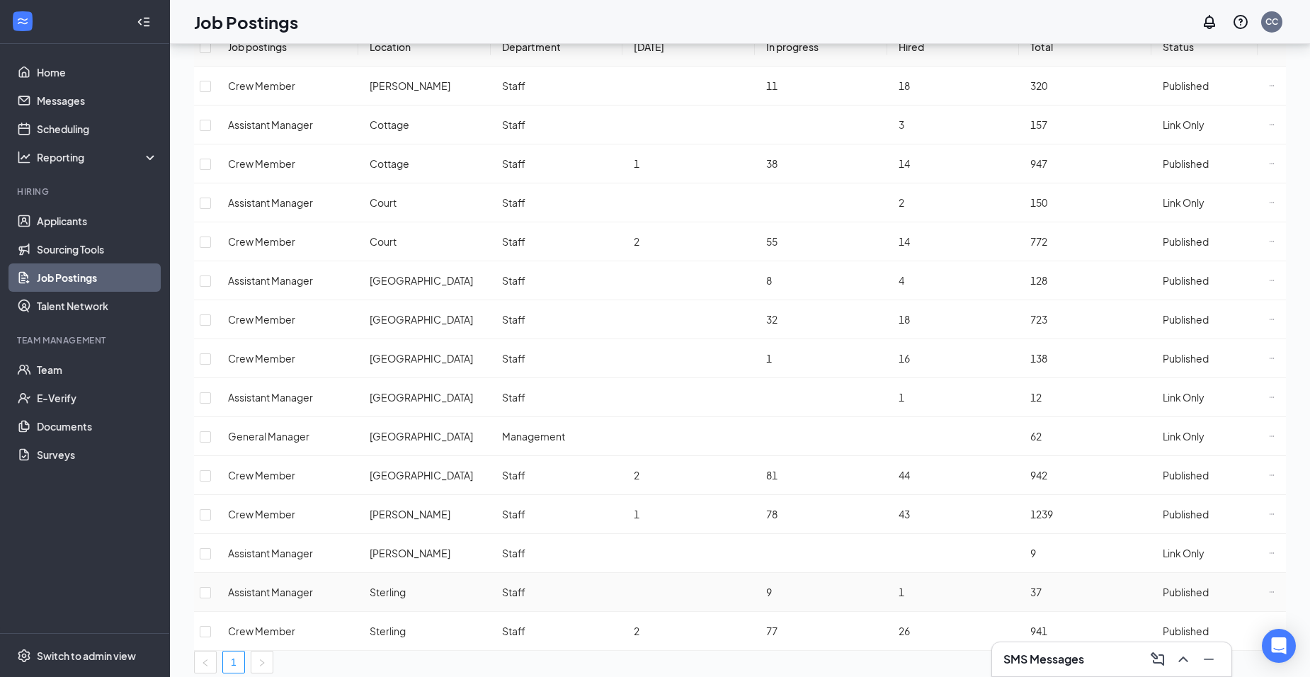
click at [1269, 589] on icon "Ellipses" at bounding box center [1272, 592] width 6 height 6
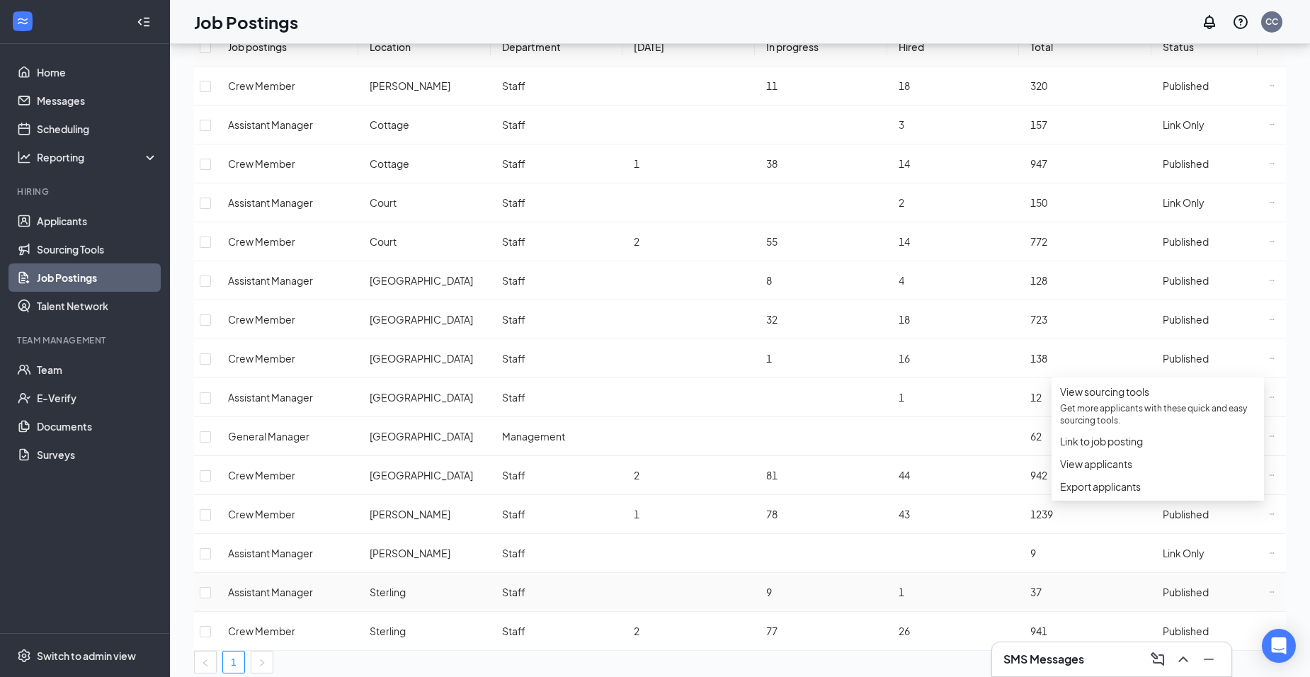
click at [1168, 586] on span "Published" at bounding box center [1186, 592] width 46 height 13
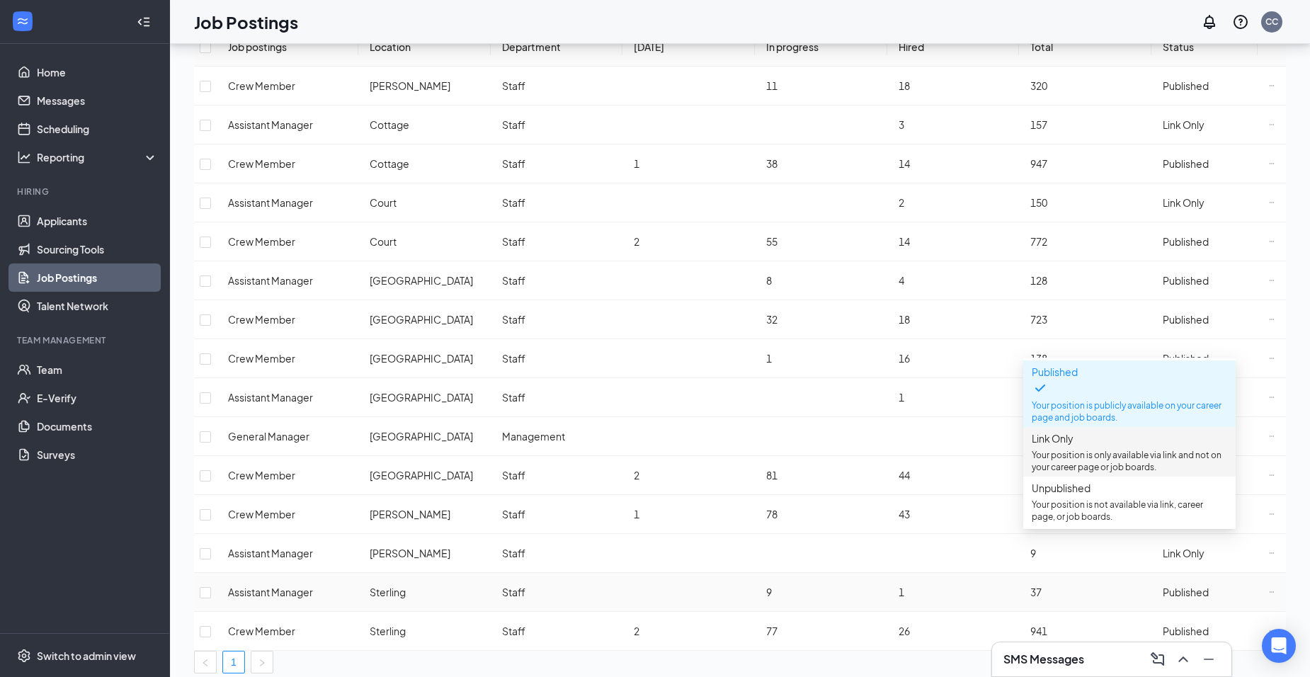
click at [1146, 460] on p "Your position is only available via link and not on your career page or job boa…" at bounding box center [1129, 461] width 195 height 24
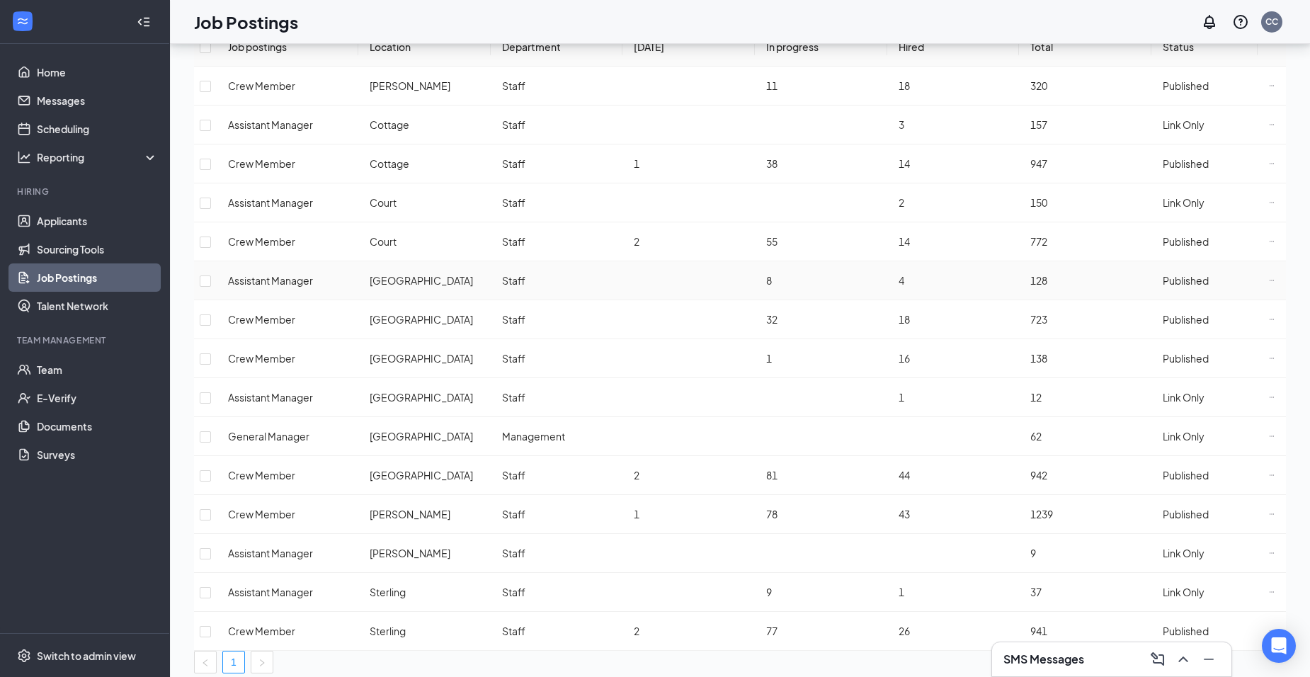
click at [1187, 287] on span "Published" at bounding box center [1186, 280] width 46 height 13
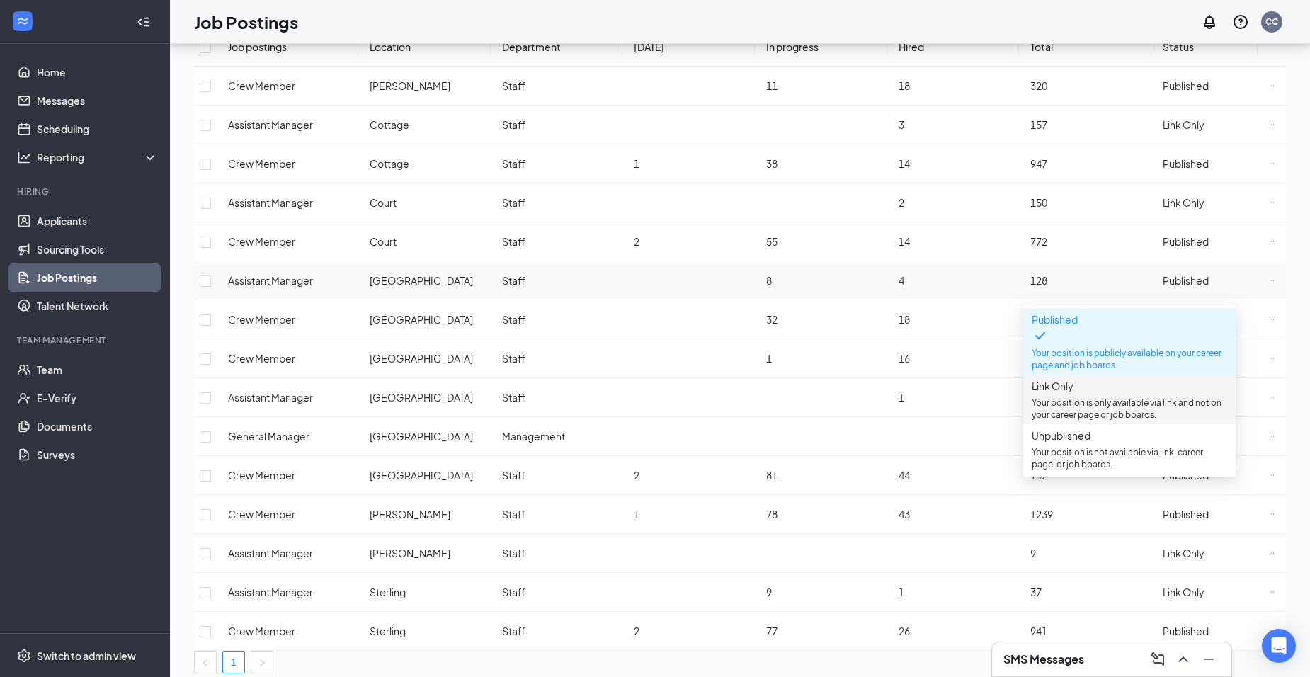
click at [1073, 388] on span "Link Only" at bounding box center [1053, 386] width 42 height 13
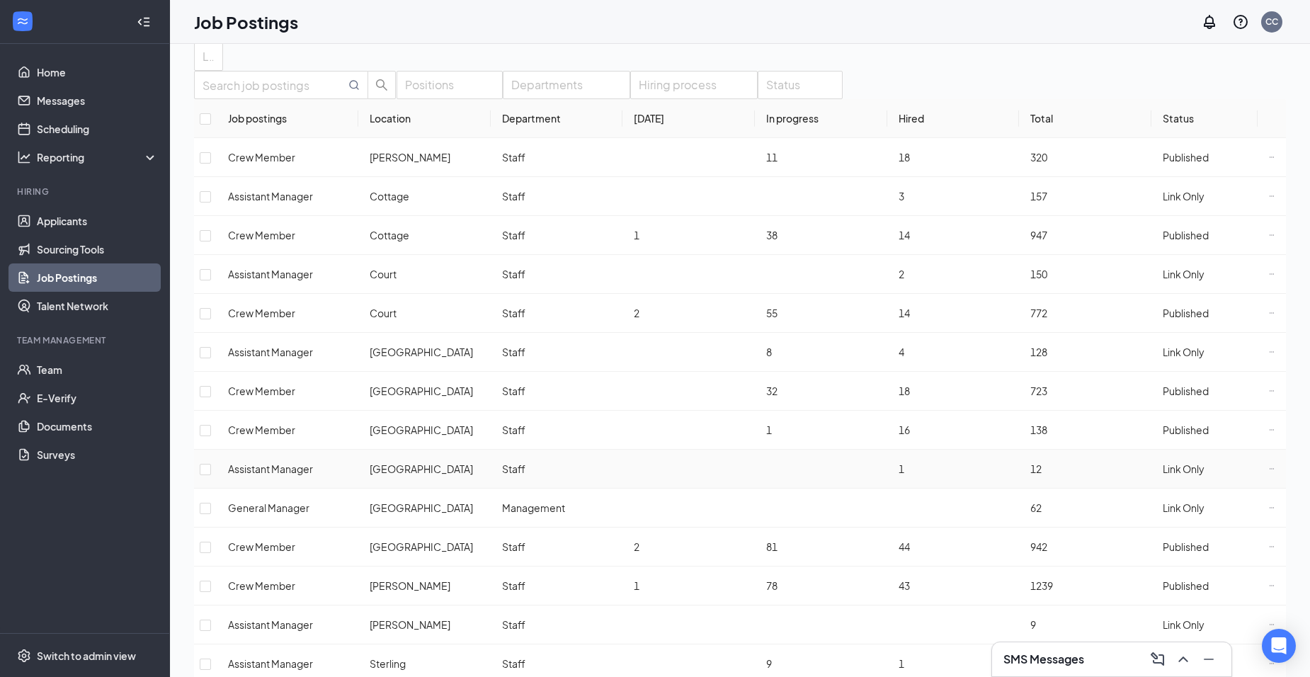
scroll to position [0, 0]
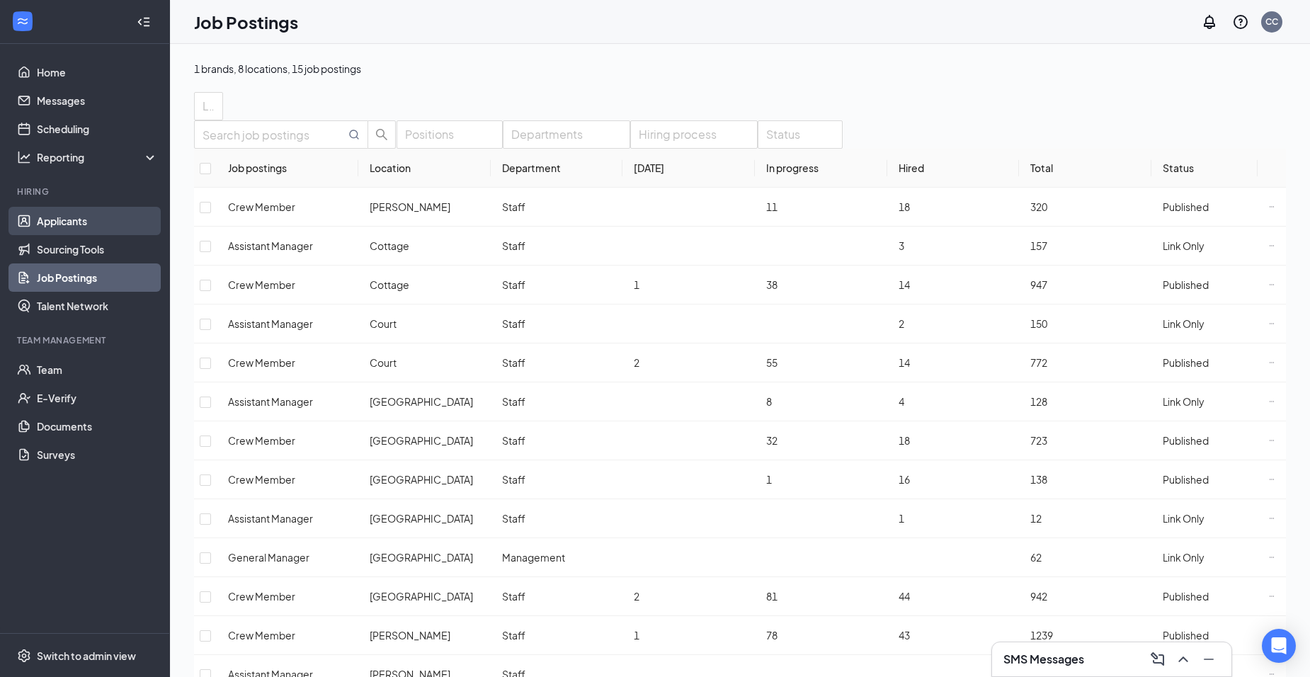
click at [114, 215] on link "Applicants" at bounding box center [97, 221] width 121 height 28
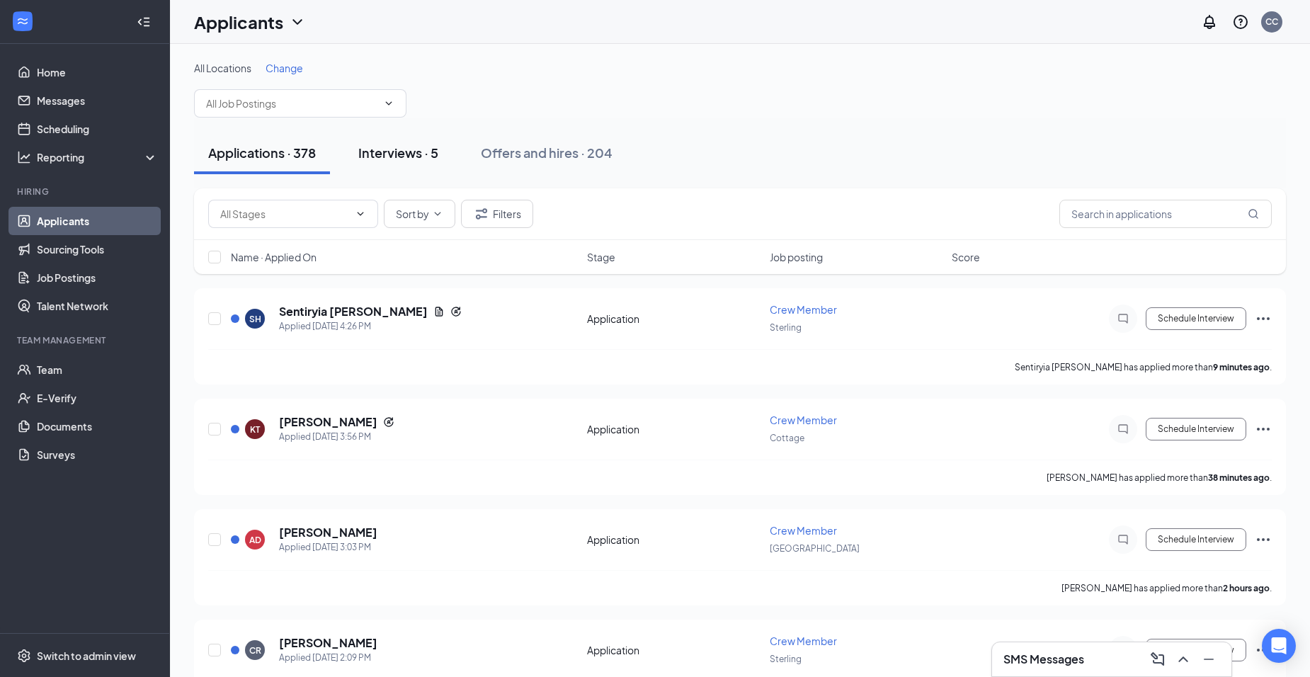
drag, startPoint x: 443, startPoint y: 149, endPoint x: 438, endPoint y: 161, distance: 13.7
click at [443, 149] on button "Interviews · 5" at bounding box center [398, 153] width 108 height 42
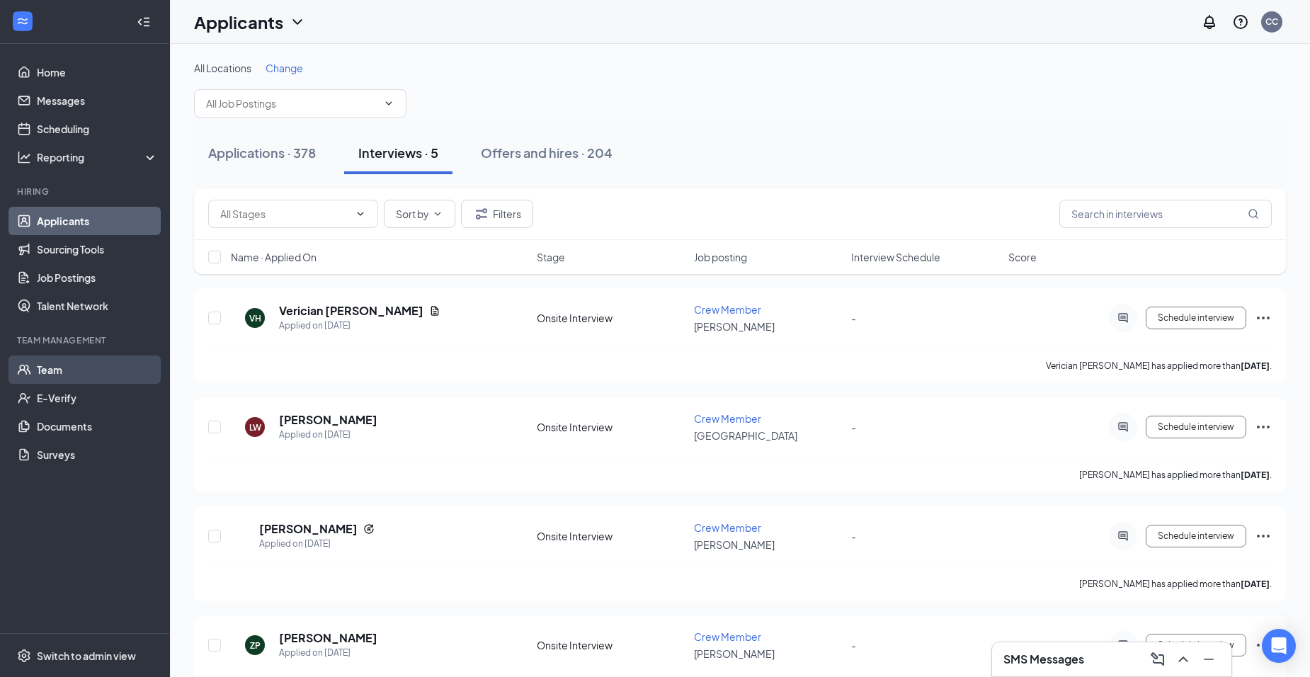
click at [74, 375] on link "Team" at bounding box center [97, 369] width 121 height 28
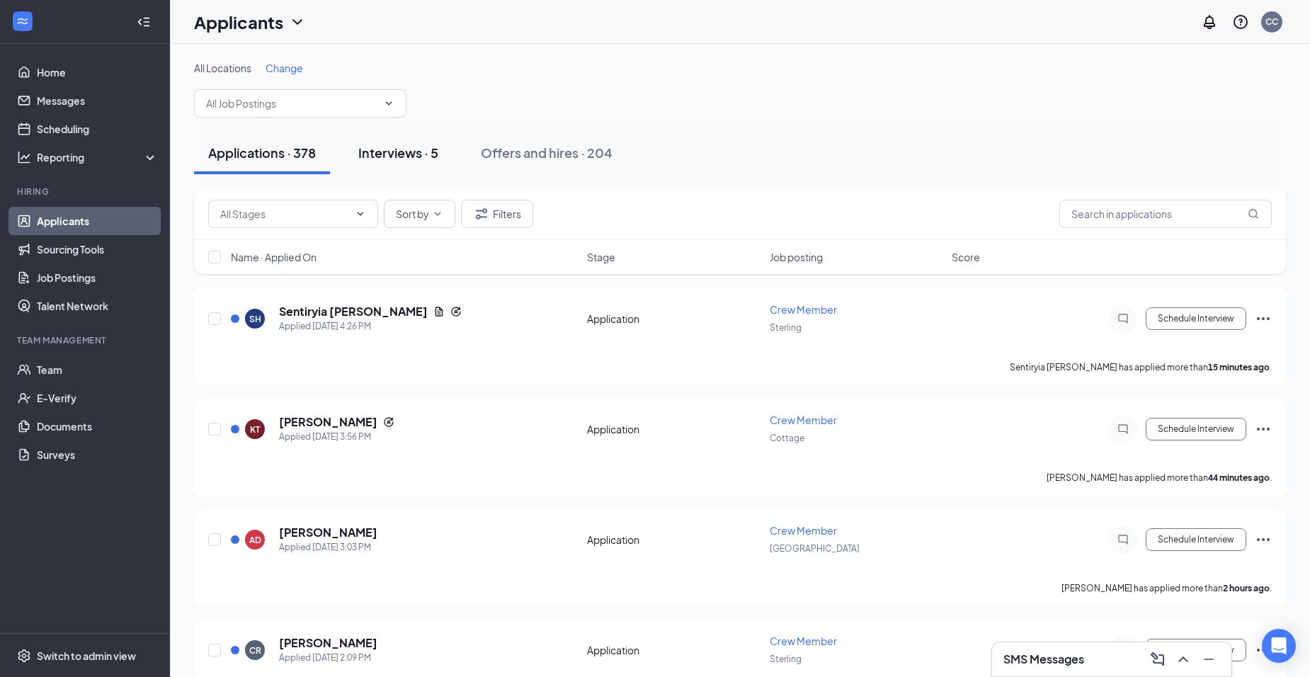
click at [423, 155] on div "Interviews · 5" at bounding box center [398, 153] width 80 height 18
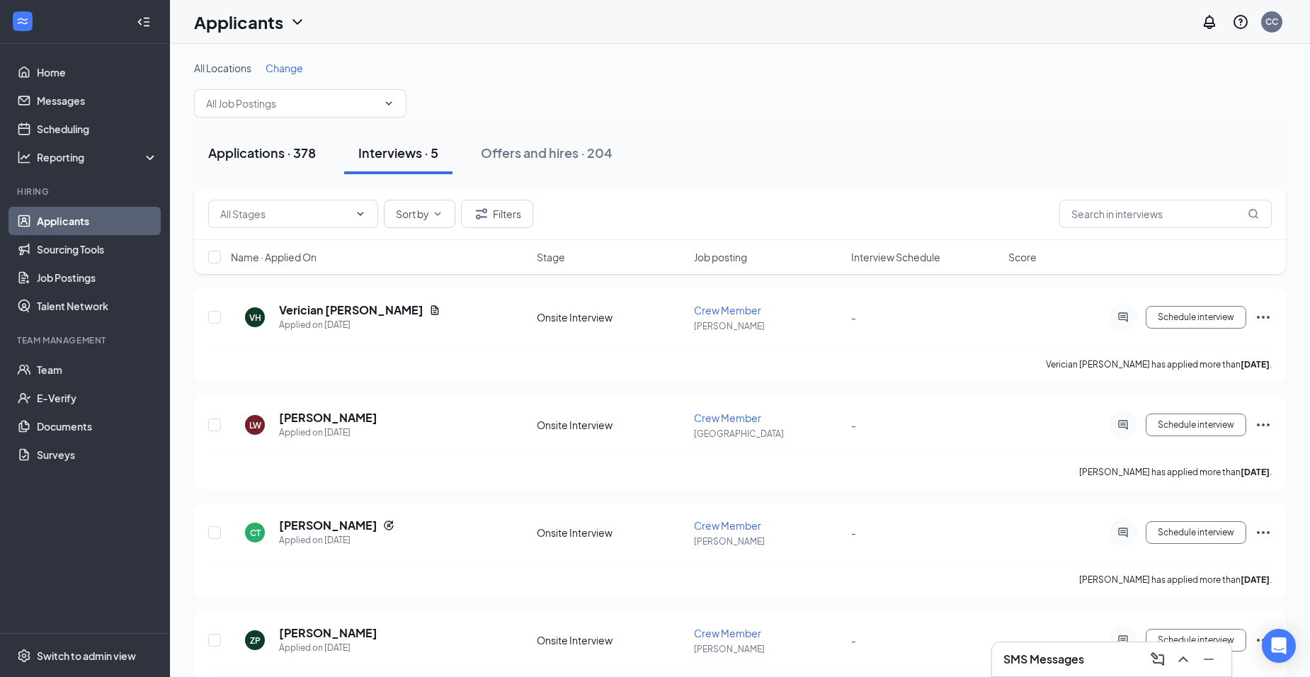
click at [285, 147] on div "Applications · 378" at bounding box center [262, 153] width 108 height 18
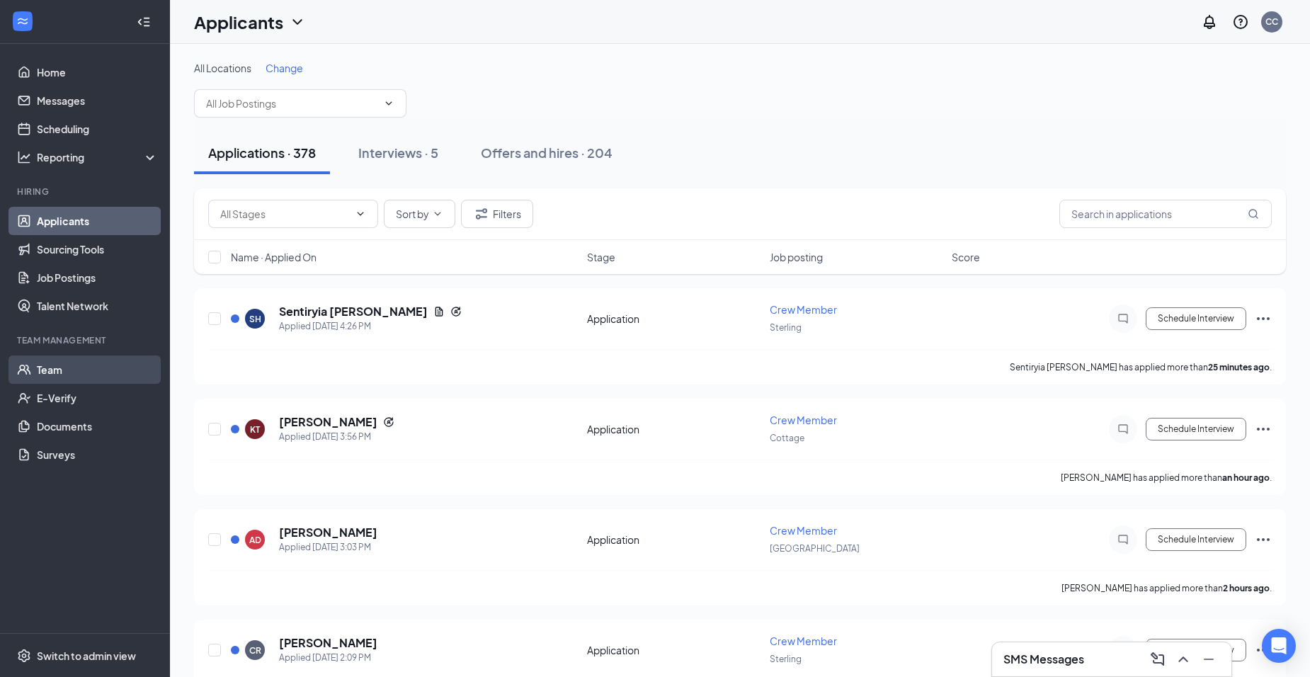
click at [80, 369] on link "Team" at bounding box center [97, 369] width 121 height 28
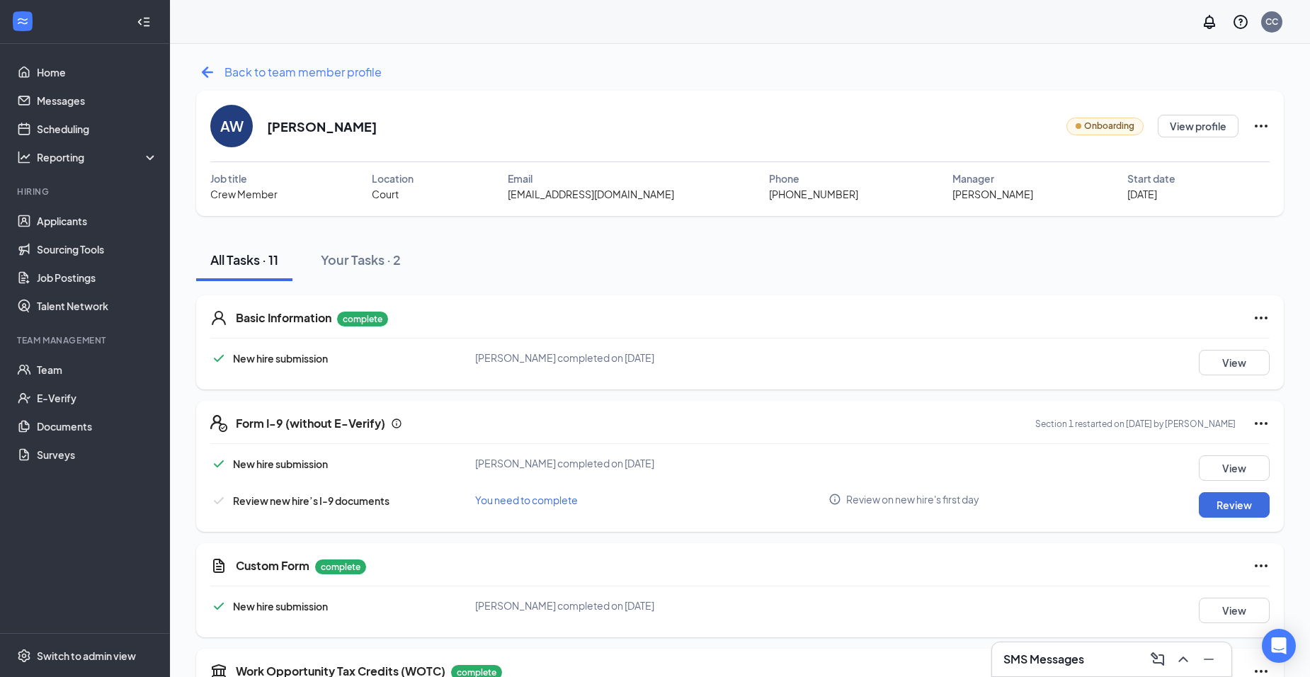
click at [245, 79] on span "Back to team member profile" at bounding box center [302, 72] width 157 height 18
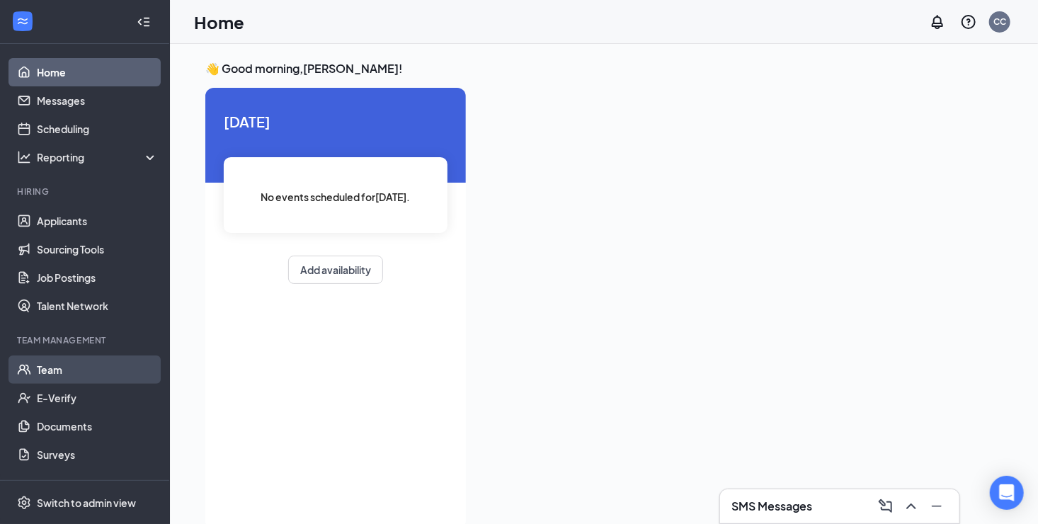
click at [66, 380] on link "Team" at bounding box center [97, 369] width 121 height 28
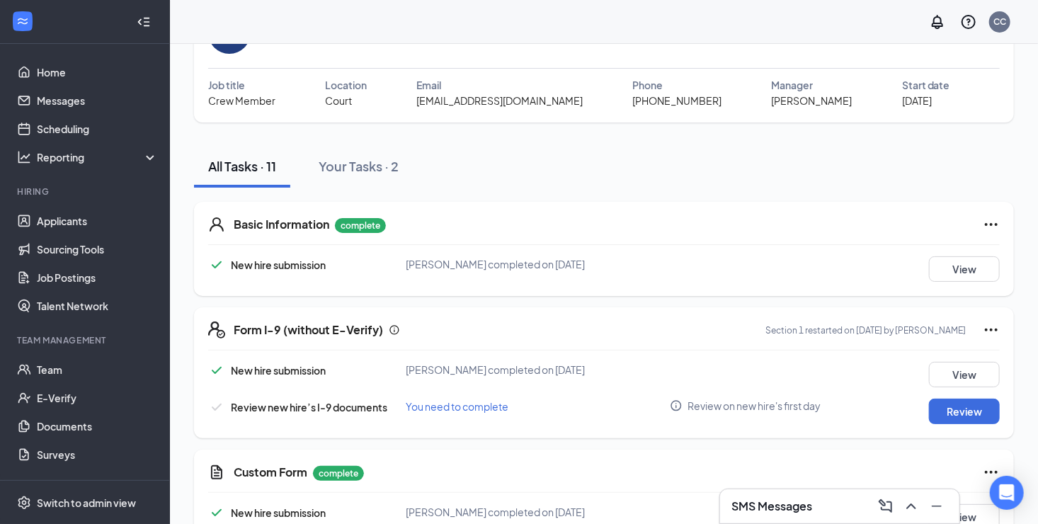
scroll to position [212, 0]
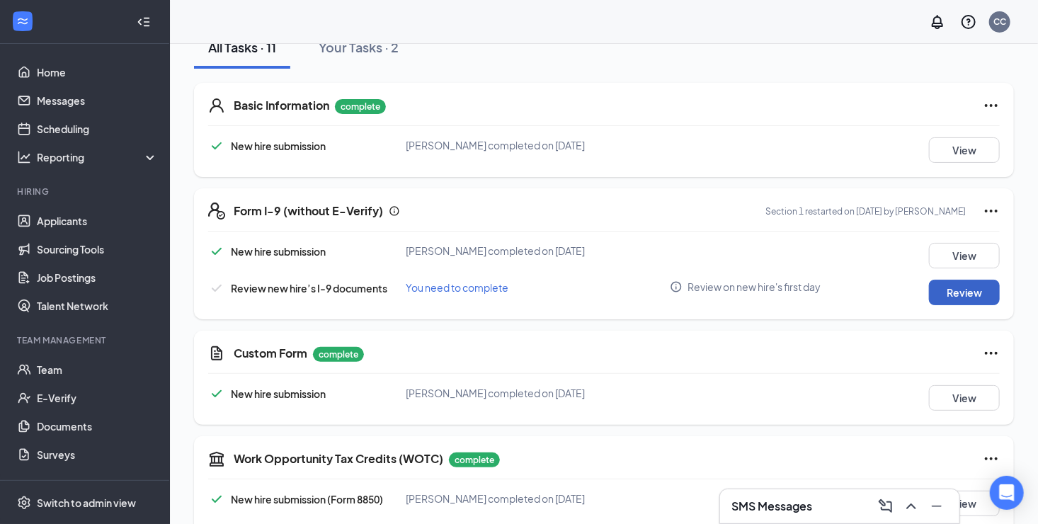
click at [953, 292] on button "Review" at bounding box center [964, 292] width 71 height 25
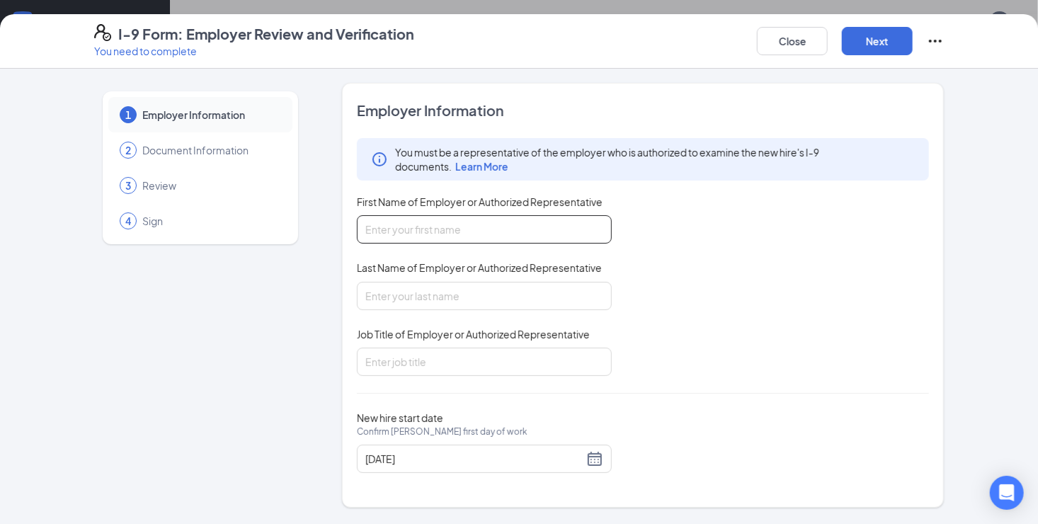
drag, startPoint x: 437, startPoint y: 219, endPoint x: 437, endPoint y: 229, distance: 9.2
click at [437, 219] on input "First Name of Employer or Authorized Representative" at bounding box center [484, 229] width 255 height 28
type input "Paul"
type input "Ott"
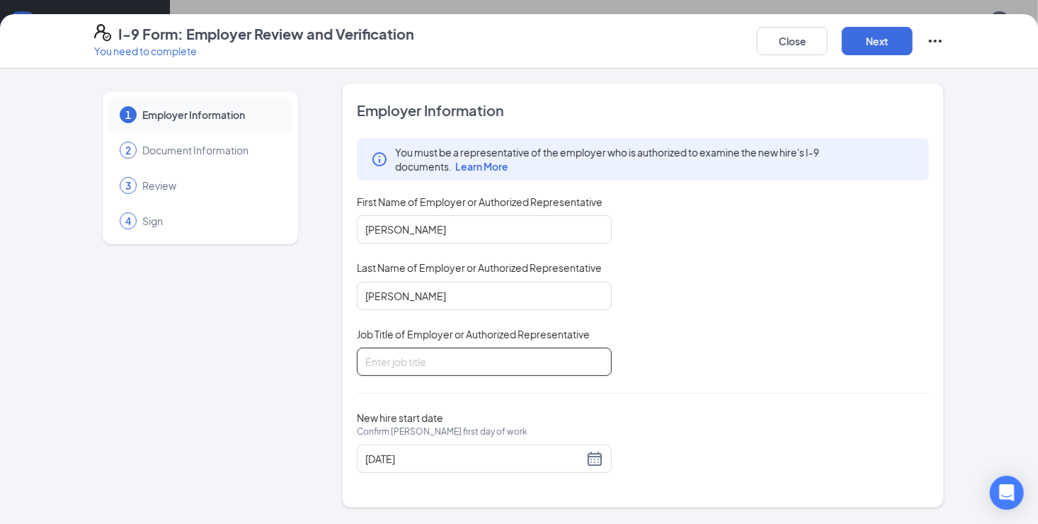
click at [442, 352] on input "Job Title of Employer or Authorized Representative" at bounding box center [484, 362] width 255 height 28
type input "CEO"
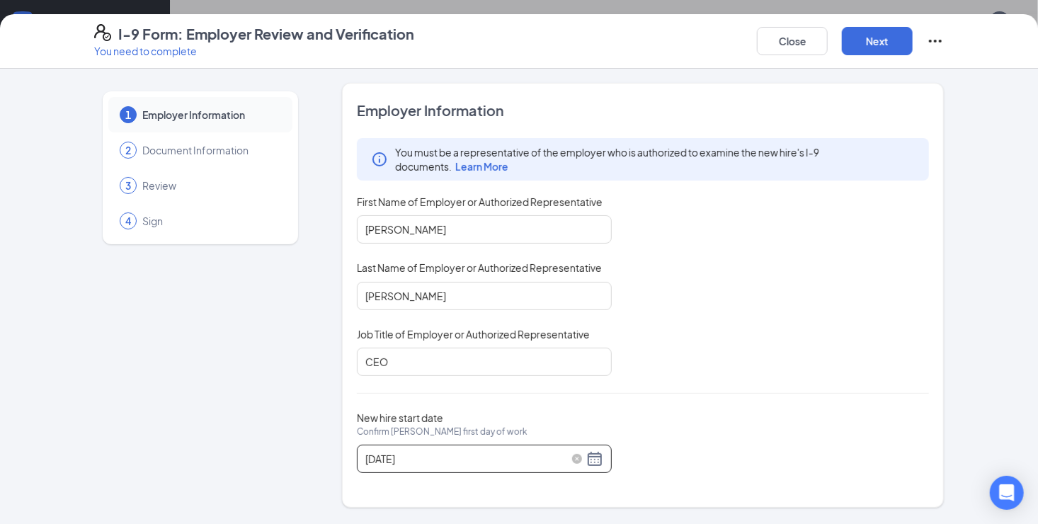
click at [598, 460] on div "10/07/2025" at bounding box center [484, 458] width 238 height 17
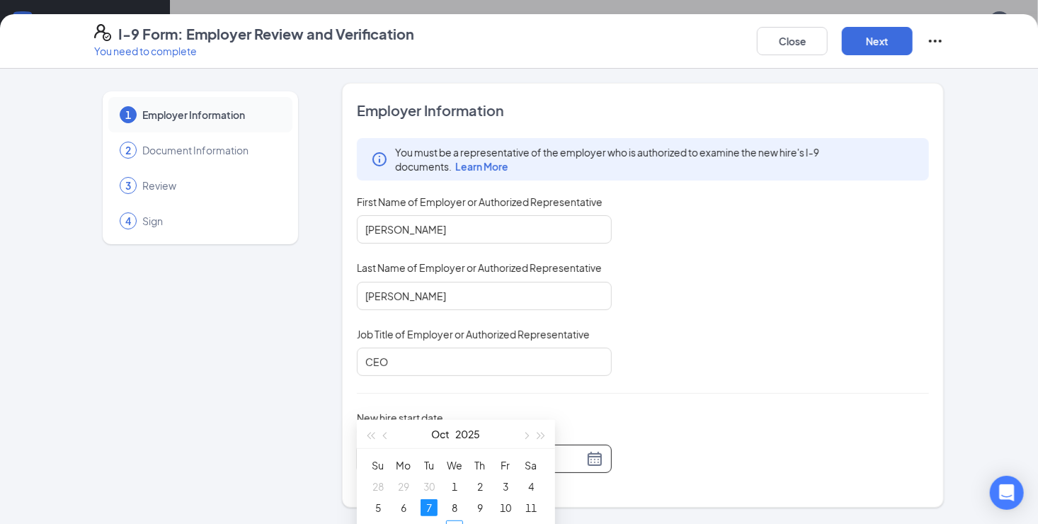
scroll to position [142, 0]
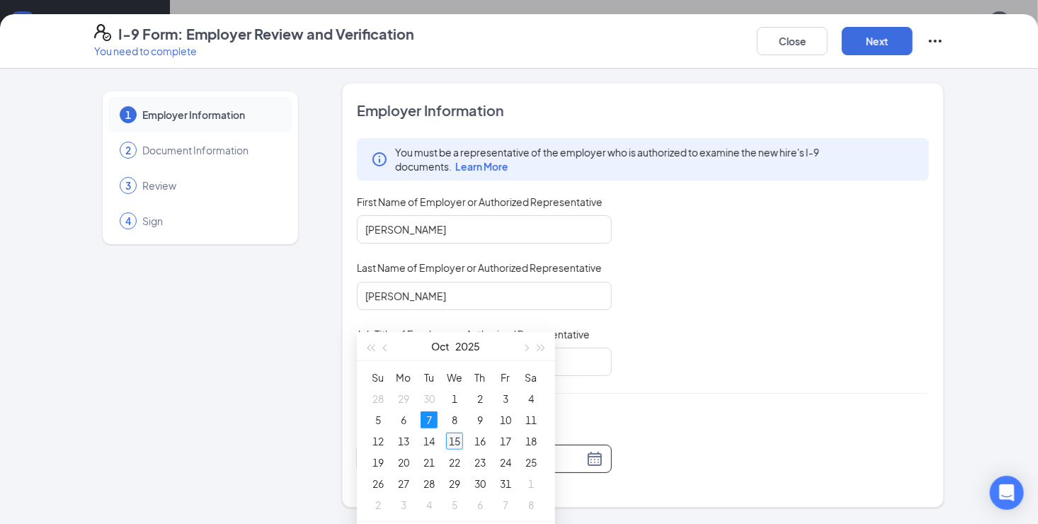
type input "10/15/2025"
click at [455, 447] on div "15" at bounding box center [454, 441] width 17 height 17
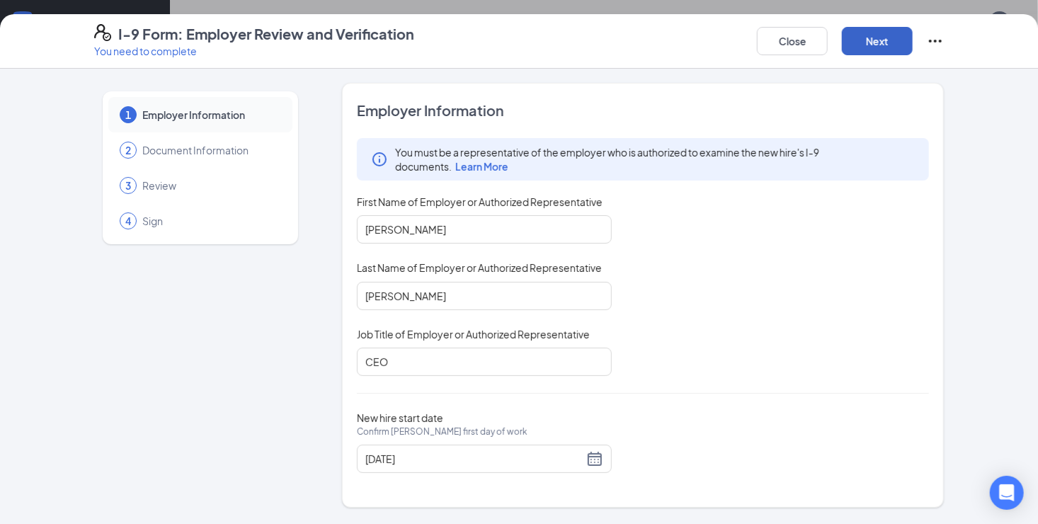
click at [861, 45] on button "Next" at bounding box center [877, 41] width 71 height 28
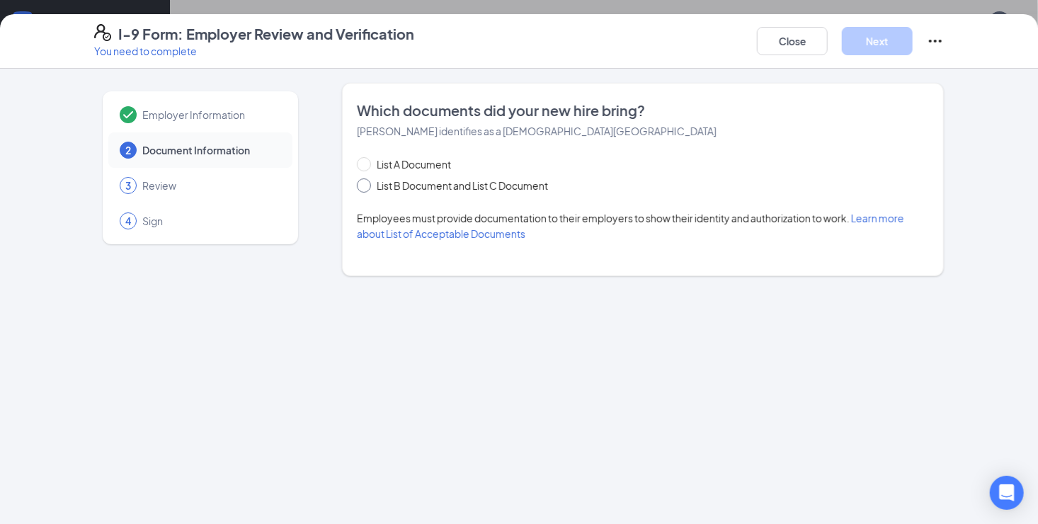
click at [468, 183] on span "List B Document and List C Document" at bounding box center [462, 186] width 183 height 16
click at [367, 183] on input "List B Document and List C Document" at bounding box center [362, 183] width 10 height 10
radio input "true"
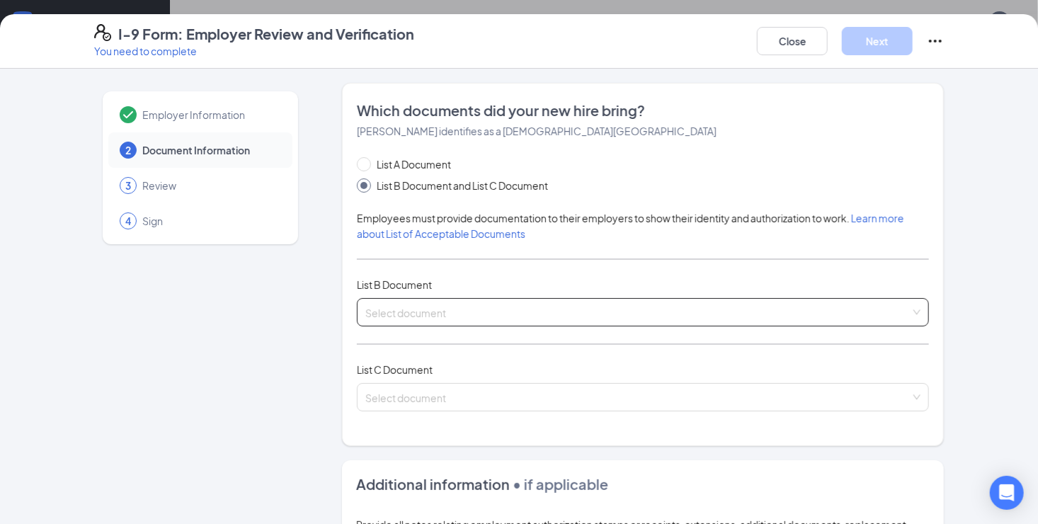
click at [458, 312] on input "search" at bounding box center [637, 309] width 545 height 21
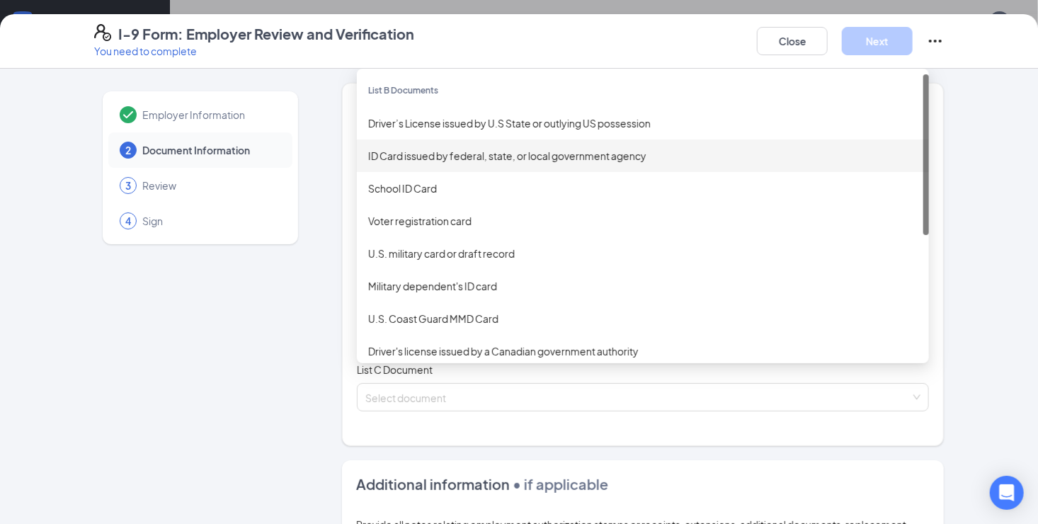
click at [474, 166] on div "ID Card issued by federal, state, or local government agency" at bounding box center [643, 155] width 572 height 33
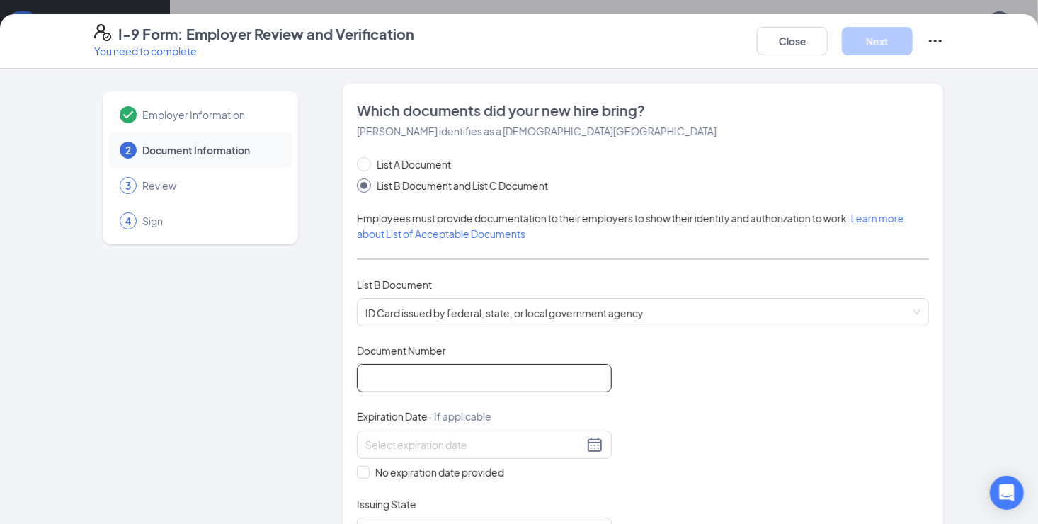
click at [454, 382] on input "Document Number" at bounding box center [484, 378] width 255 height 28
type input "W3250160392408"
click at [440, 440] on input at bounding box center [474, 445] width 218 height 16
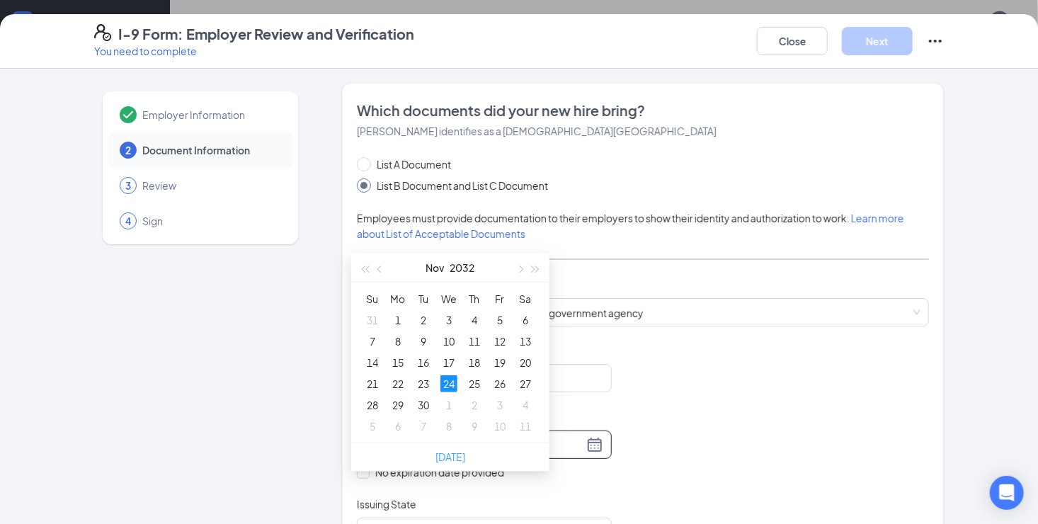
scroll to position [354, 0]
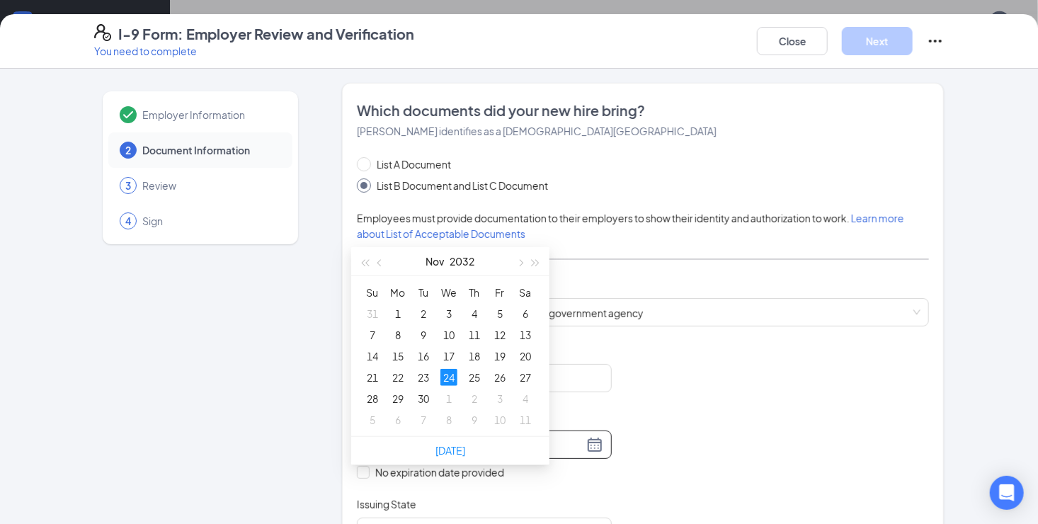
click at [451, 375] on div "24" at bounding box center [448, 377] width 17 height 17
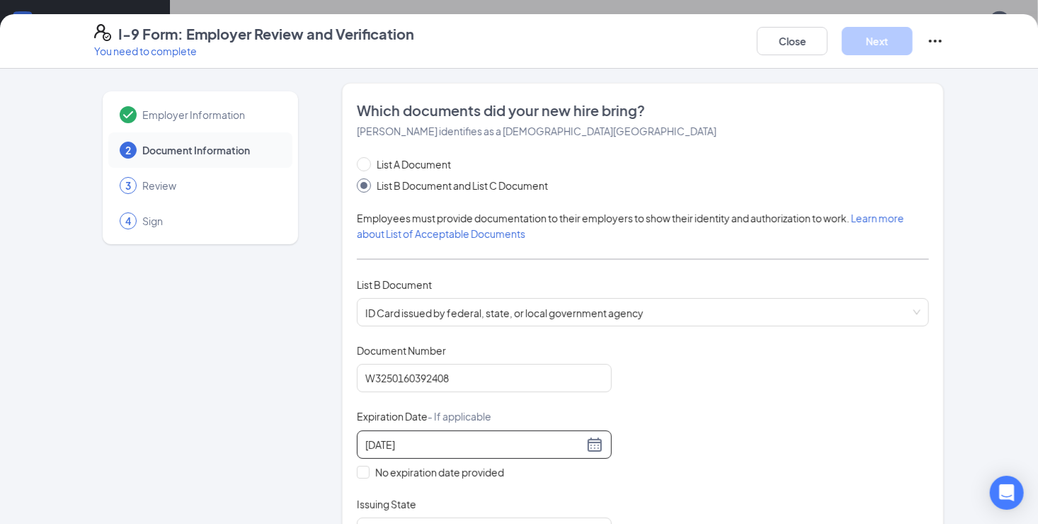
type input "11/24/2032"
click at [717, 399] on div "Document Title ID Card issued by federal, state, or local government agency Doc…" at bounding box center [643, 444] width 572 height 203
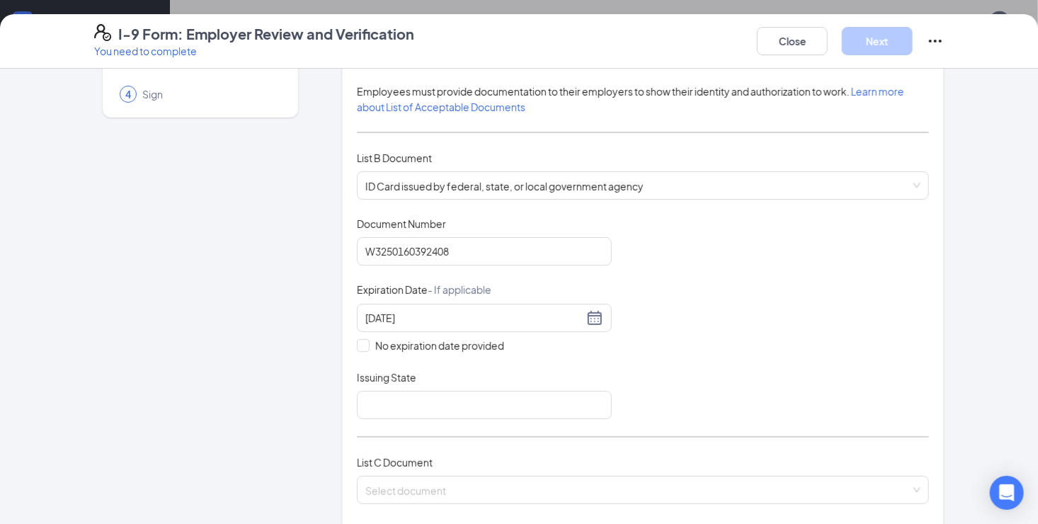
scroll to position [212, 0]
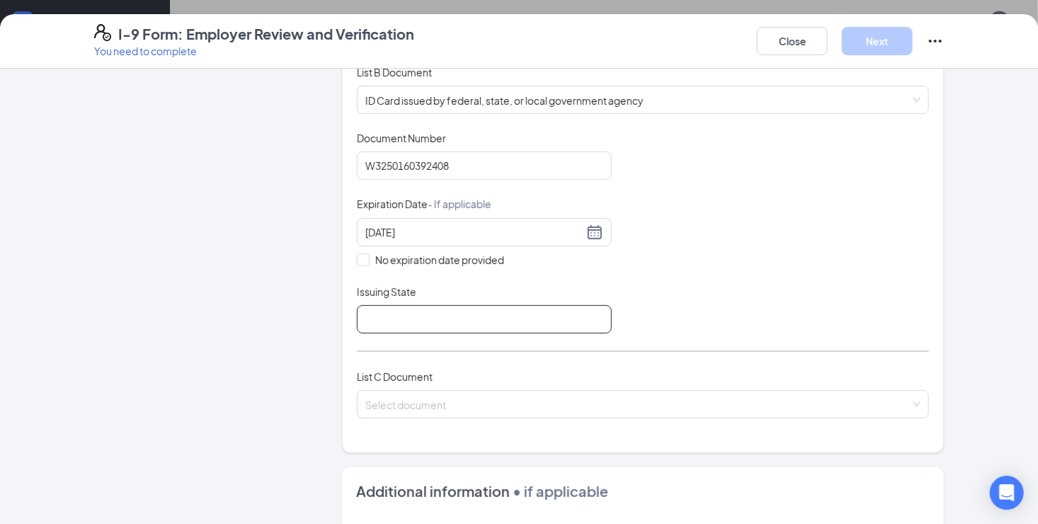
click at [536, 323] on input "Issuing State" at bounding box center [484, 319] width 255 height 28
type input "Wisconsin"
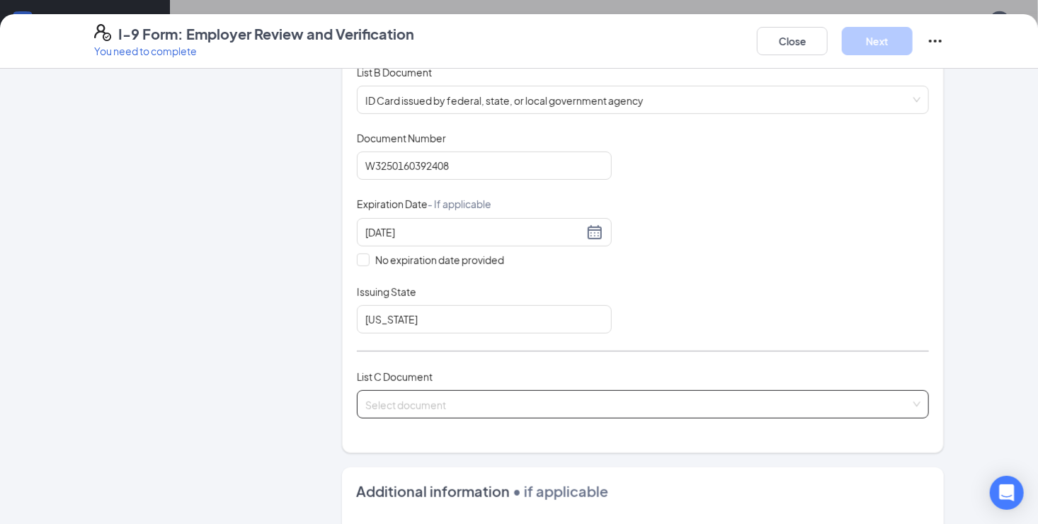
click at [511, 401] on input "search" at bounding box center [637, 401] width 545 height 21
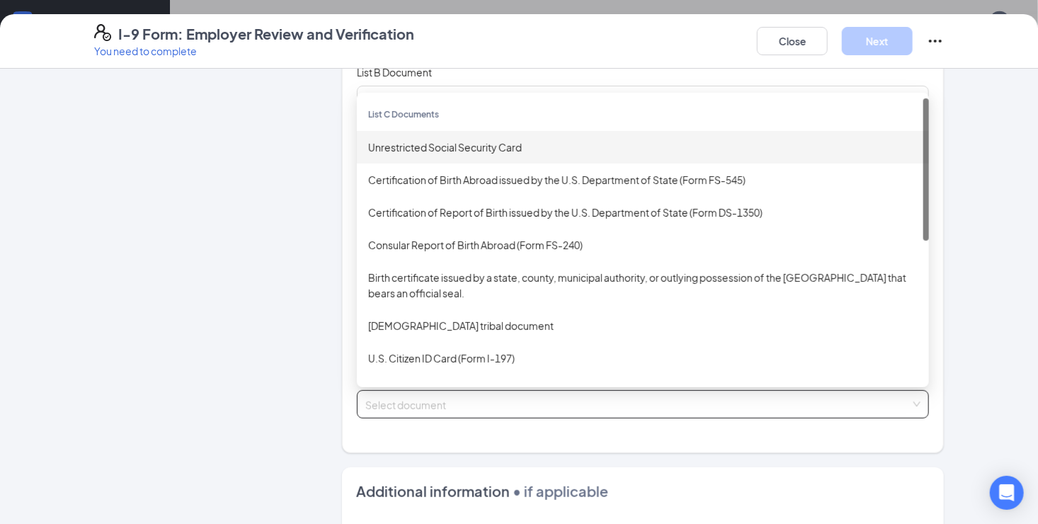
click at [537, 144] on div "Unrestricted Social Security Card" at bounding box center [642, 147] width 549 height 16
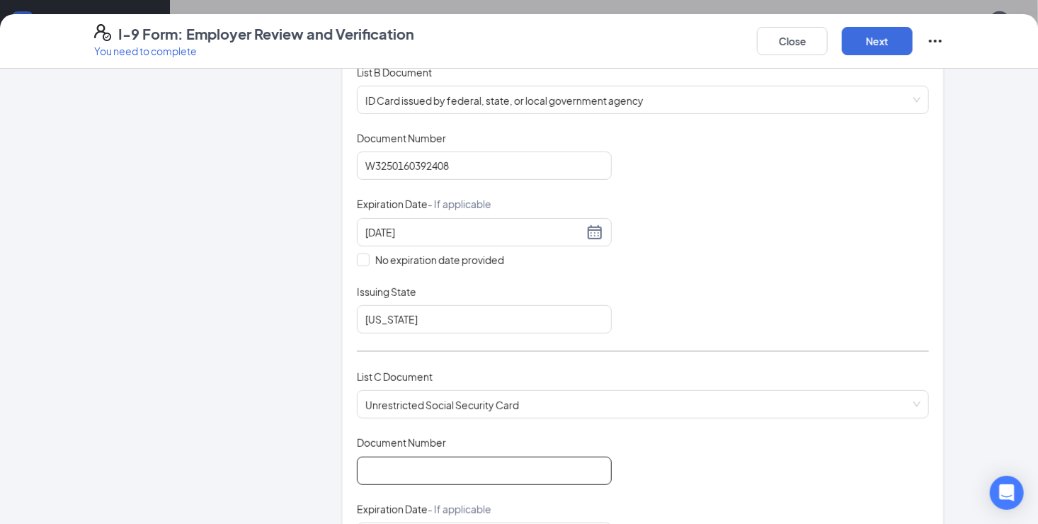
click at [481, 472] on input "Document Number" at bounding box center [484, 471] width 255 height 28
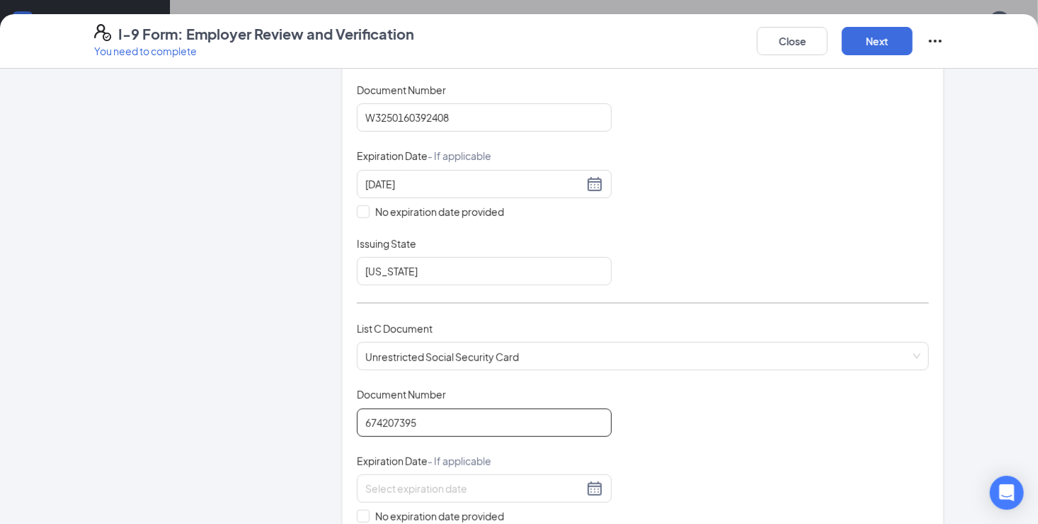
scroll to position [354, 0]
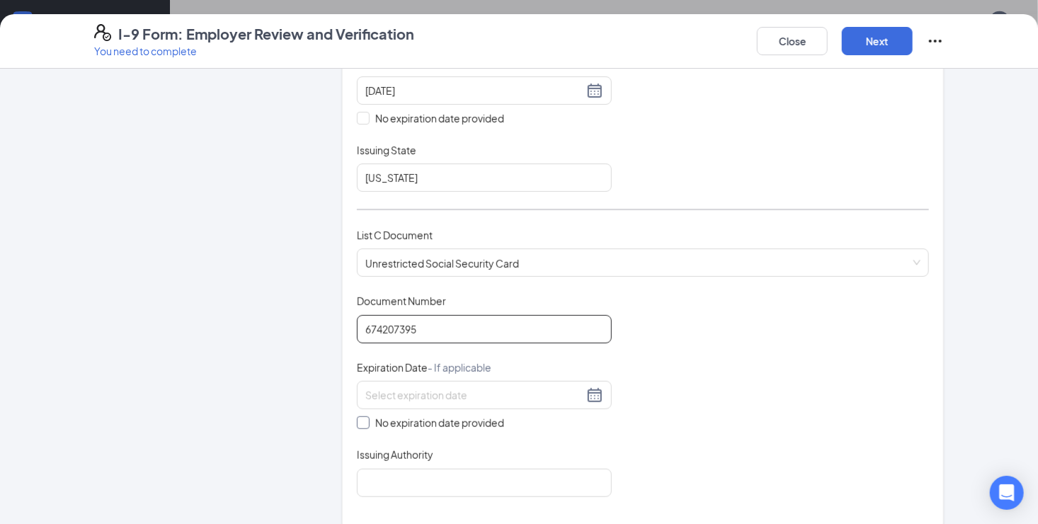
type input "674207395"
click at [444, 419] on span "No expiration date provided" at bounding box center [440, 423] width 140 height 16
click at [367, 419] on input "No expiration date provided" at bounding box center [362, 421] width 10 height 10
checkbox input "true"
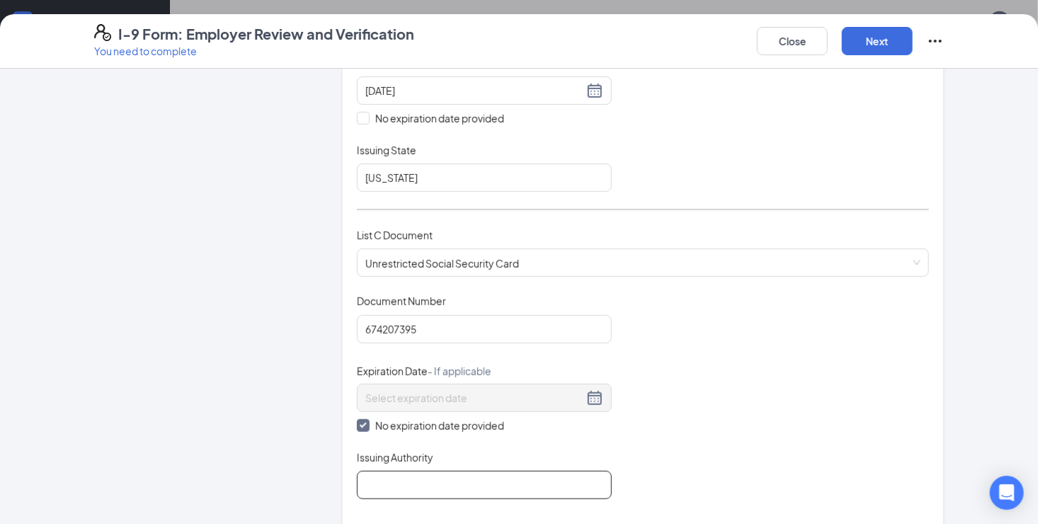
click at [434, 479] on input "Issuing Authority" at bounding box center [484, 485] width 255 height 28
type input "United States Government"
click at [741, 312] on div "Document Title Unrestricted Social Security Card Document Number 674207395 Expi…" at bounding box center [643, 396] width 572 height 205
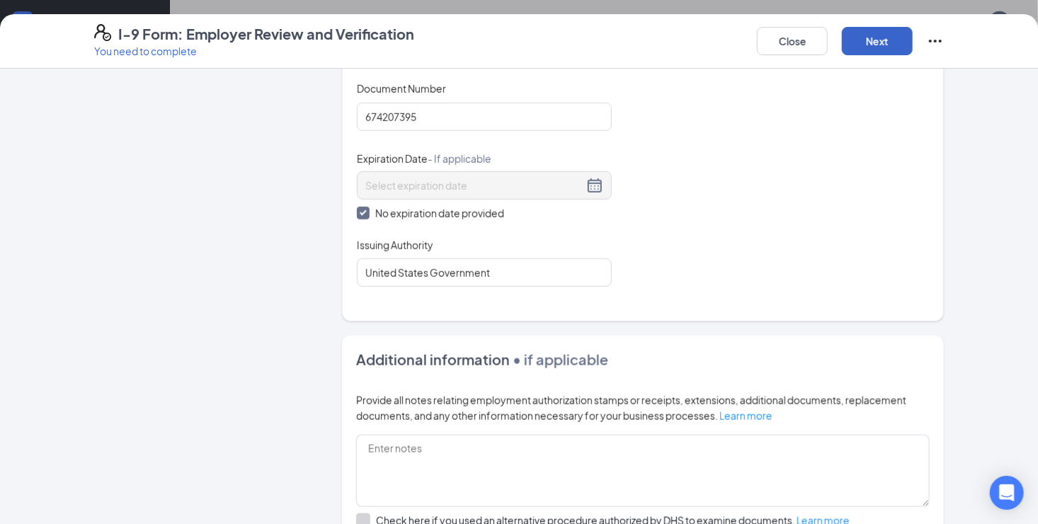
click at [876, 42] on button "Next" at bounding box center [877, 41] width 71 height 28
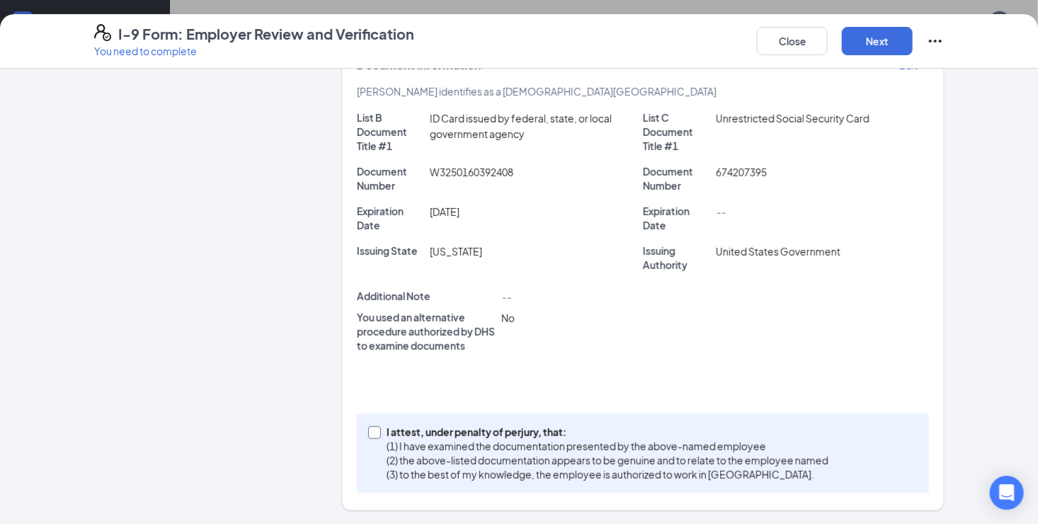
click at [411, 428] on p "I attest, under penalty of perjury, that:" at bounding box center [608, 432] width 442 height 14
click at [378, 428] on input "I attest, under penalty of perjury, that: (1) I have examined the documentation…" at bounding box center [373, 431] width 10 height 10
checkbox input "true"
click at [883, 40] on button "Next" at bounding box center [877, 41] width 71 height 28
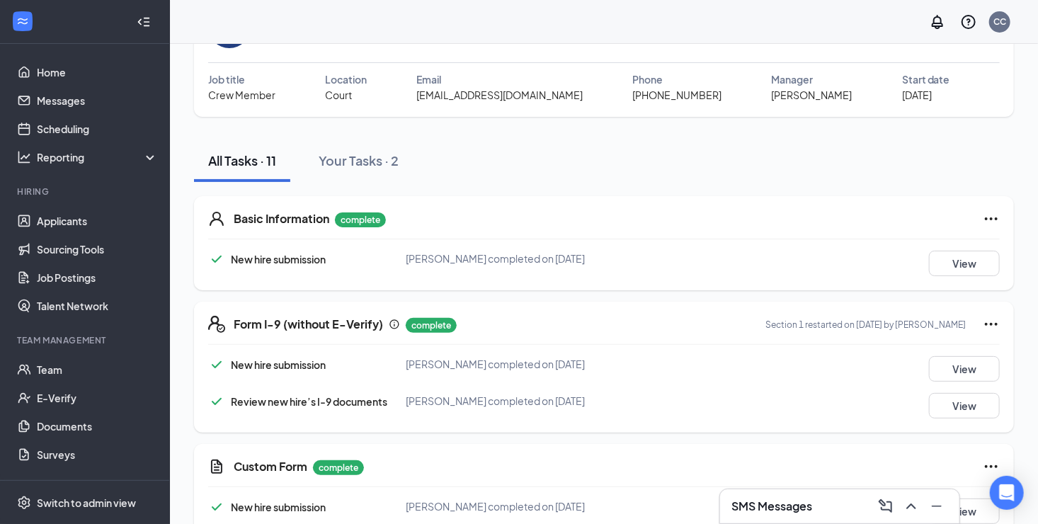
scroll to position [0, 0]
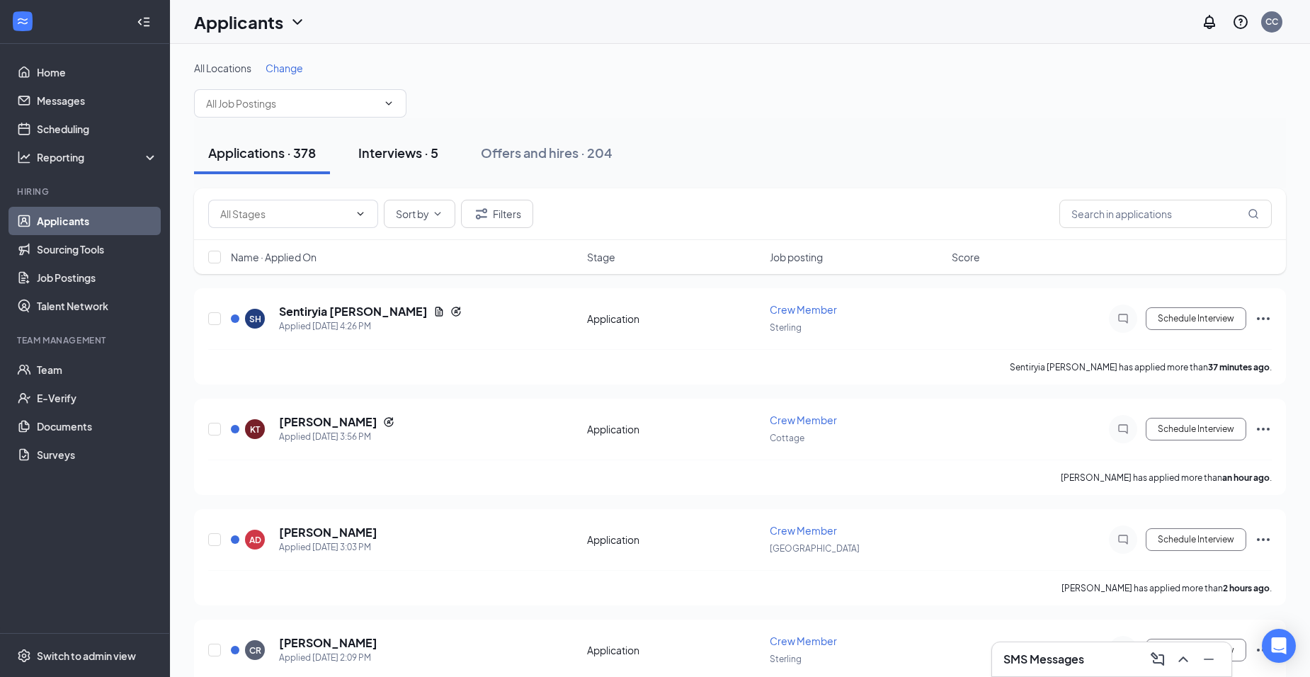
click at [409, 155] on div "Interviews · 5" at bounding box center [398, 153] width 80 height 18
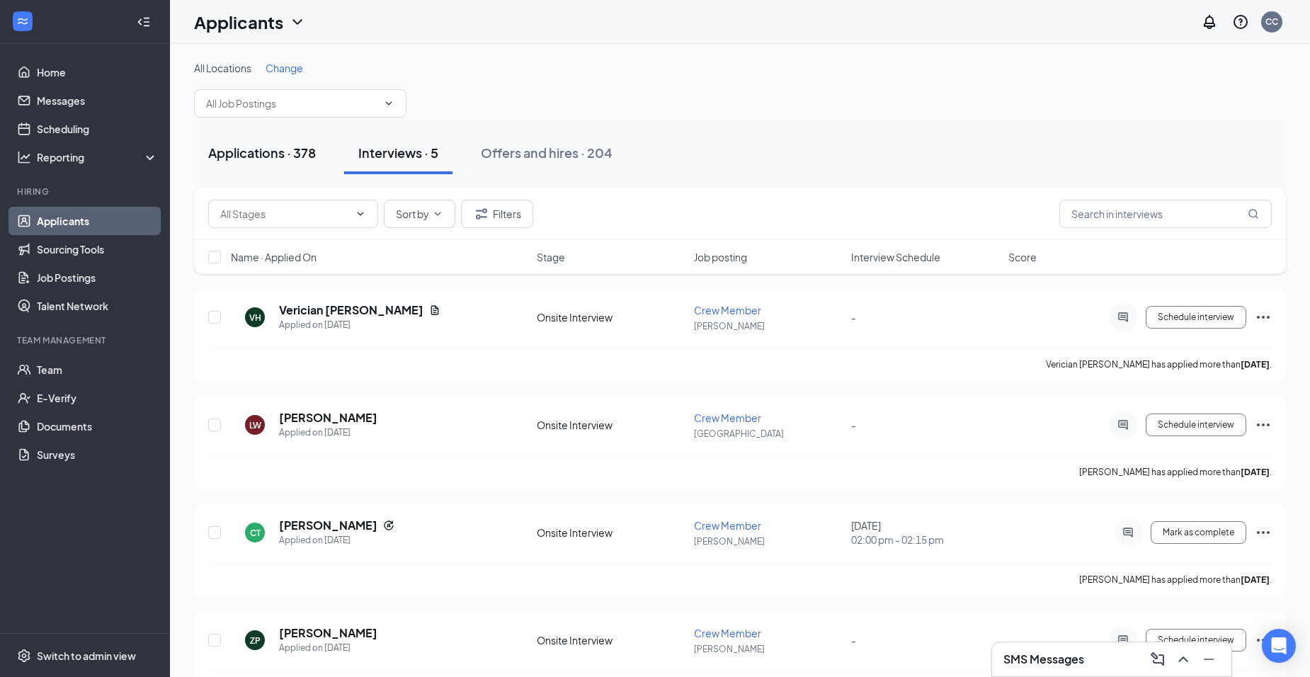
click at [299, 155] on div "Applications · 378" at bounding box center [262, 153] width 108 height 18
